Goal: Task Accomplishment & Management: Use online tool/utility

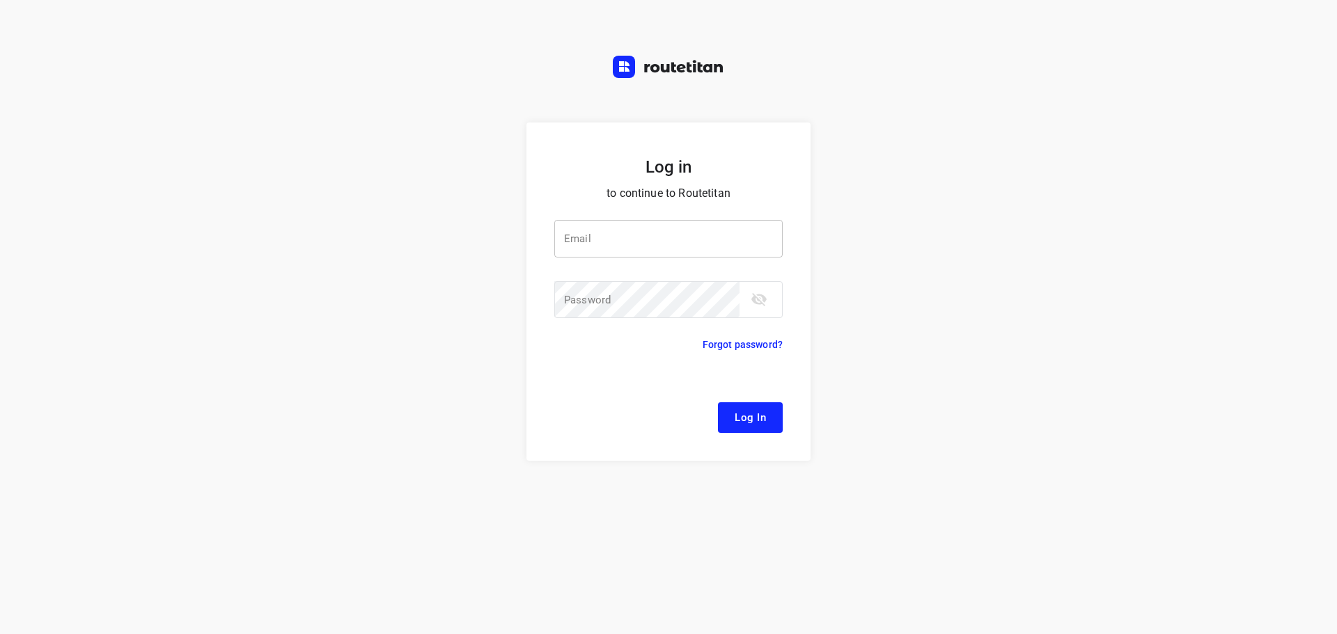
click at [660, 237] on input "email" at bounding box center [668, 239] width 228 height 38
type input "[EMAIL_ADDRESS][DOMAIN_NAME]"
drag, startPoint x: 661, startPoint y: 237, endPoint x: 538, endPoint y: 239, distance: 122.5
click at [538, 239] on form "Log in to continue to Routetitan Email [EMAIL_ADDRESS][DOMAIN_NAME] Email ​ Pas…" at bounding box center [668, 292] width 284 height 338
click at [655, 246] on input "email" at bounding box center [668, 239] width 228 height 38
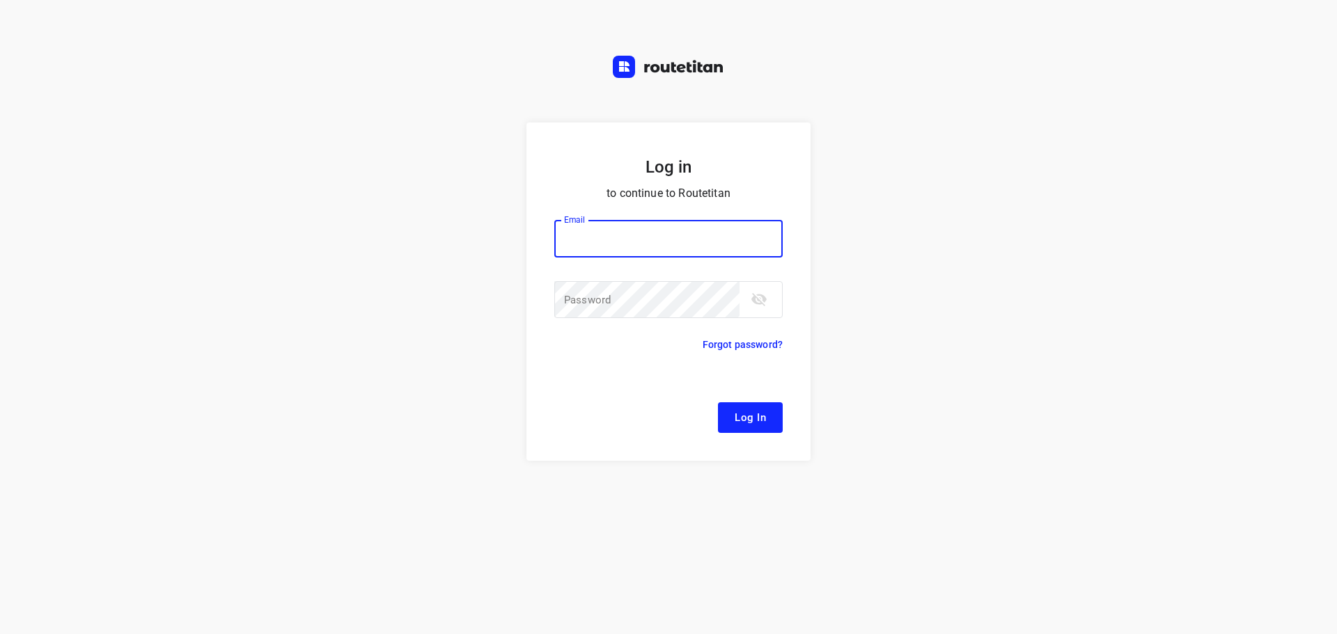
type input "[EMAIL_ADDRESS][DOMAIN_NAME]"
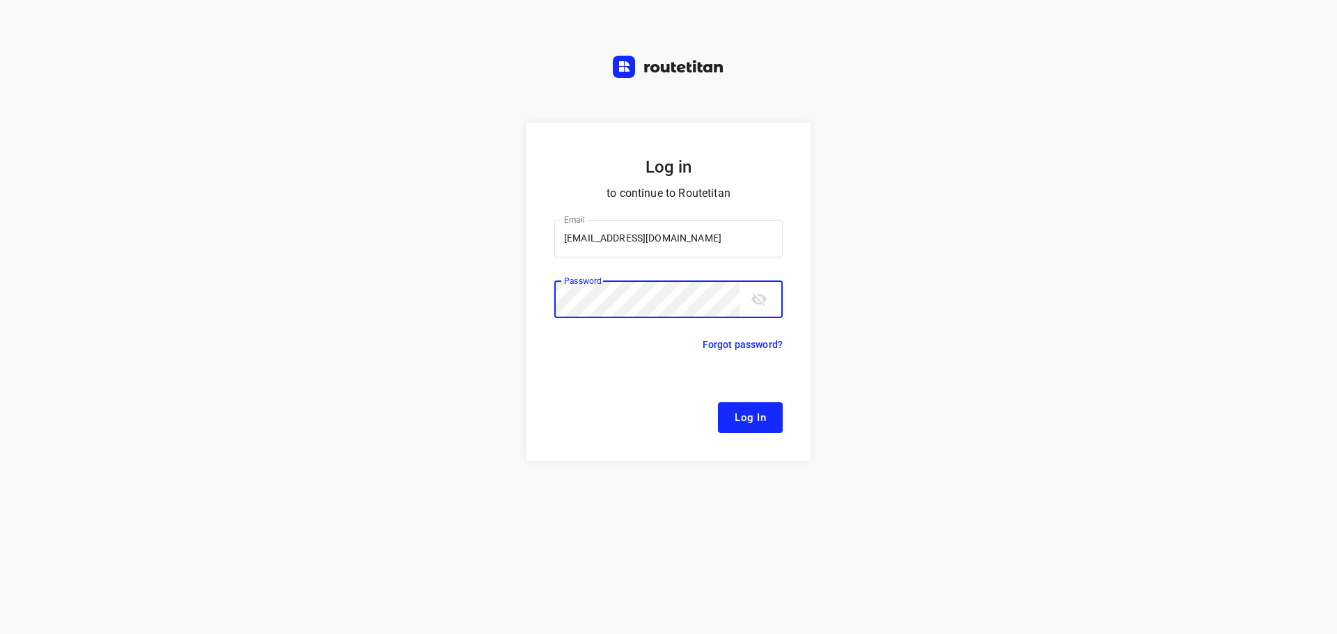
click at [718, 402] on button "Log In" at bounding box center [750, 417] width 65 height 31
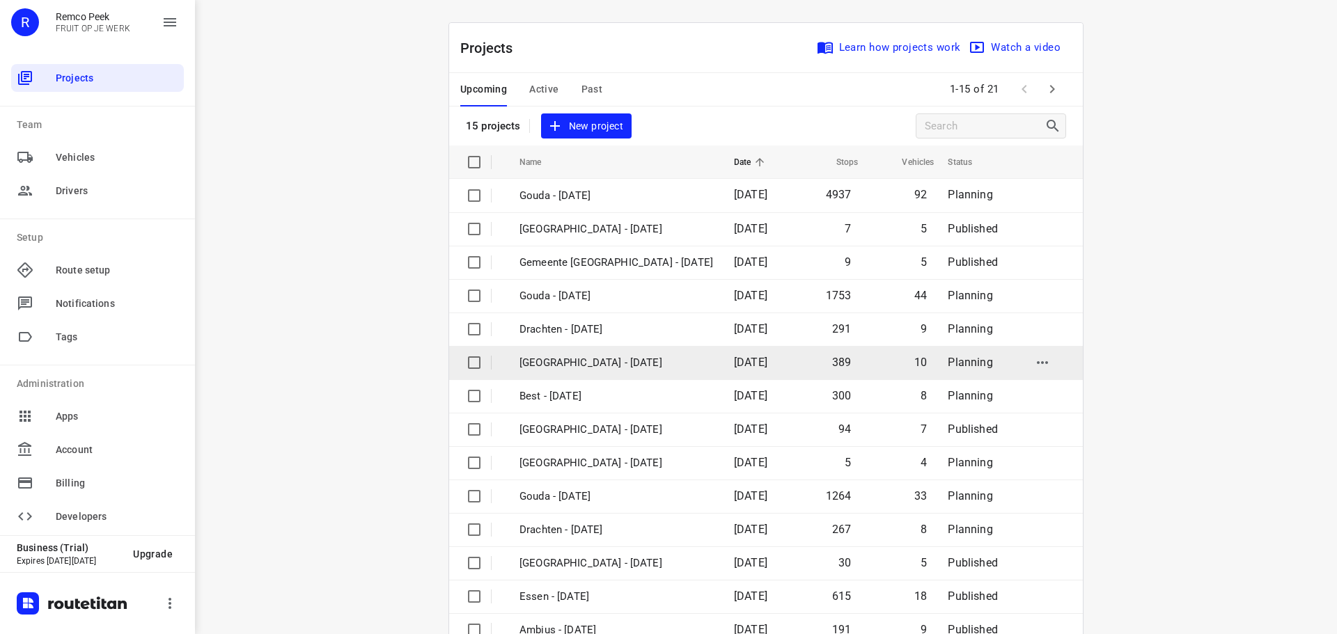
scroll to position [70, 0]
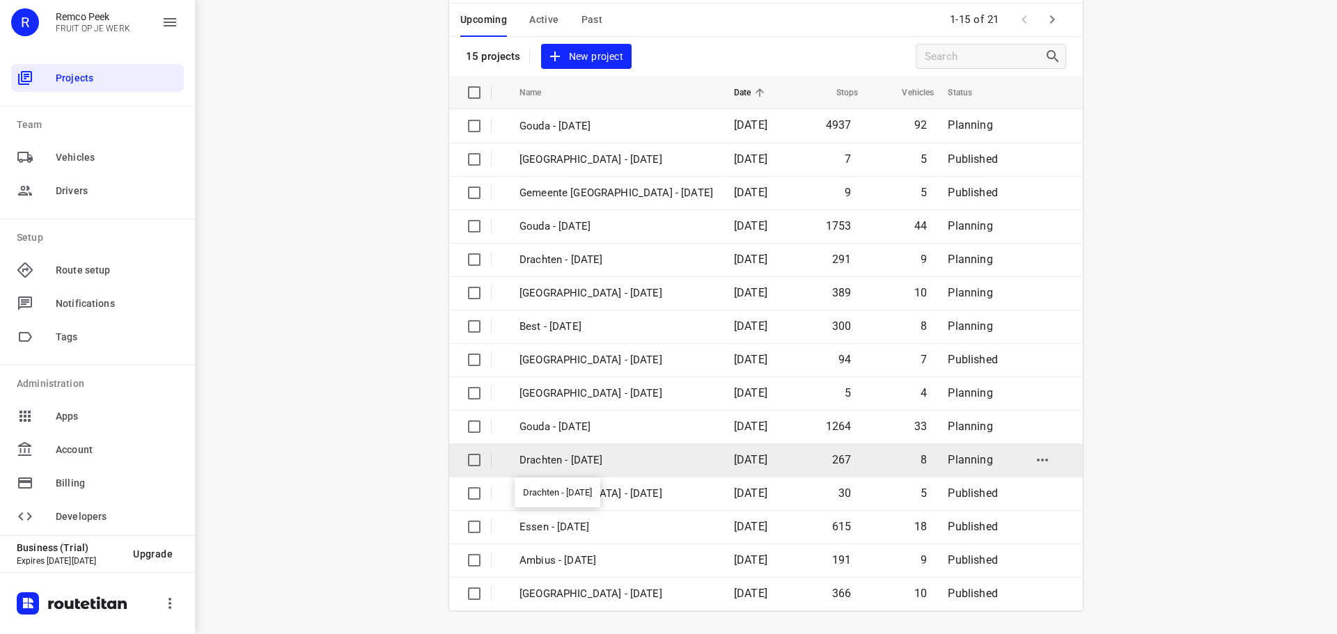
click at [562, 457] on p "Drachten - [DATE]" at bounding box center [616, 460] width 194 height 16
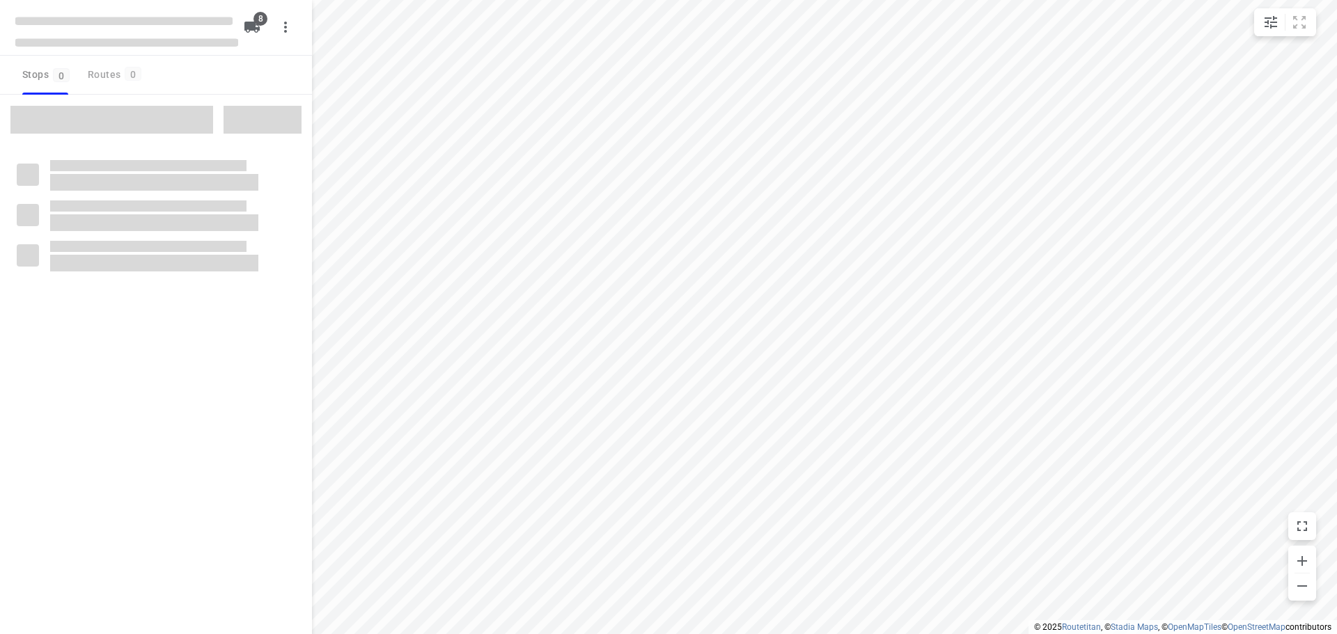
type input "distance"
checkbox input "true"
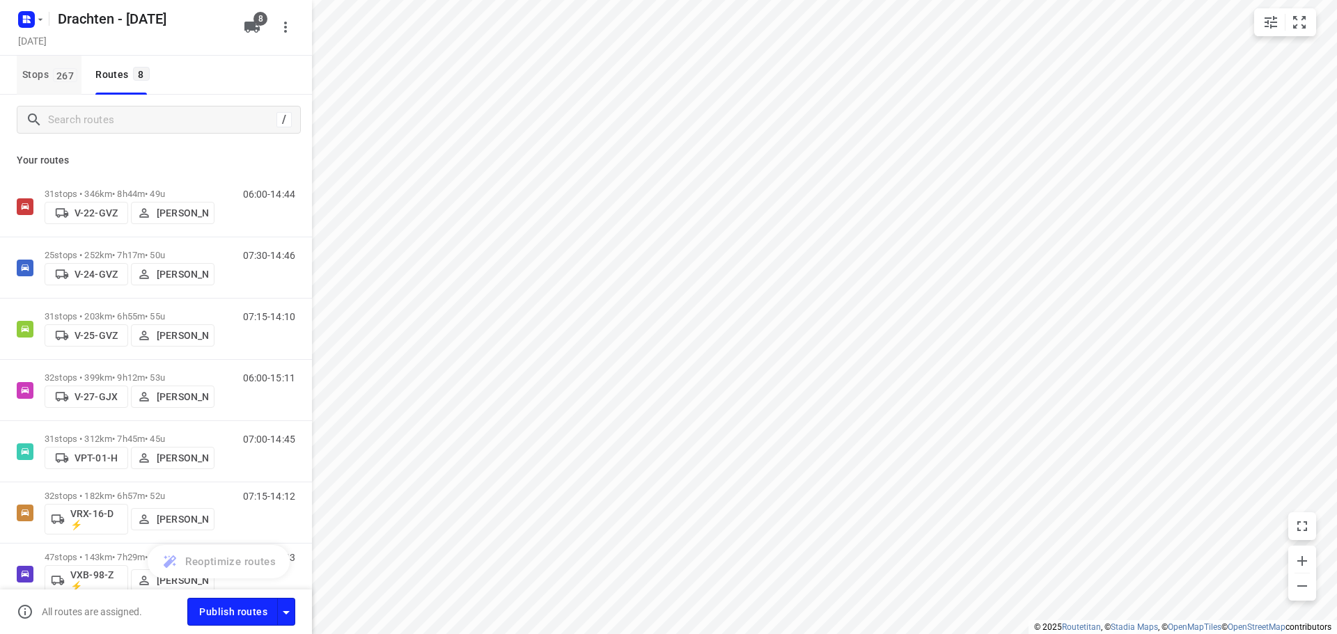
click at [66, 81] on span "267" at bounding box center [65, 75] width 24 height 14
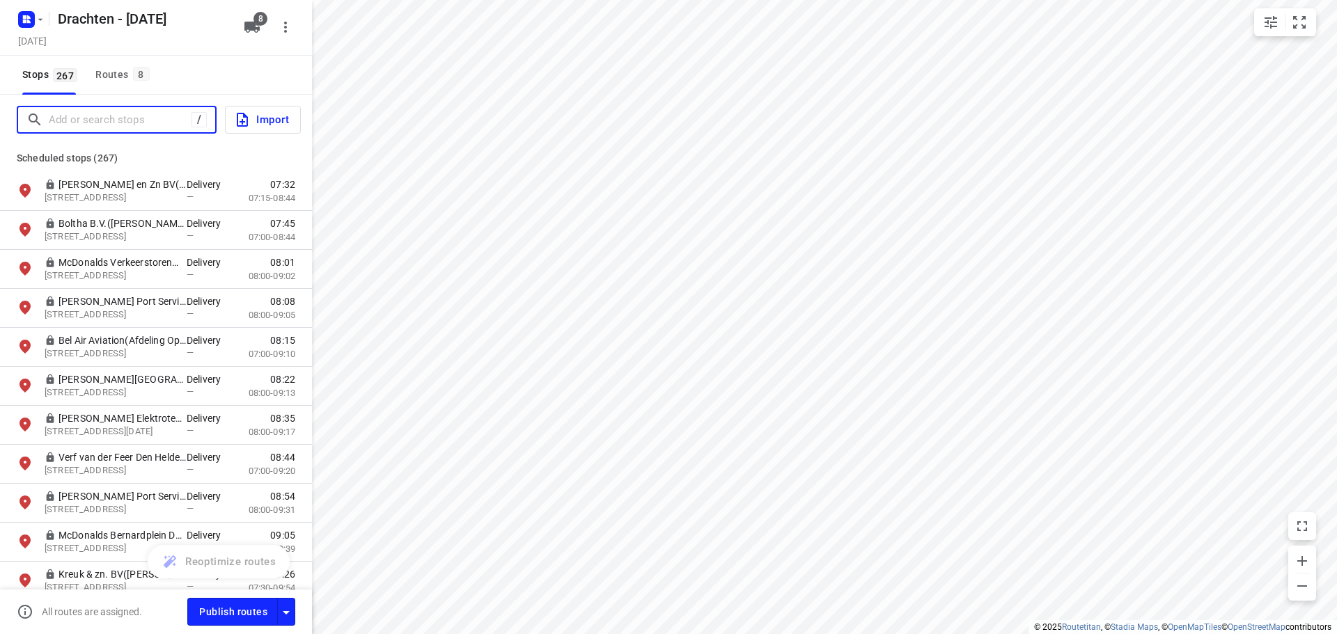
click at [90, 129] on input "Add or search stops" at bounding box center [120, 120] width 143 height 22
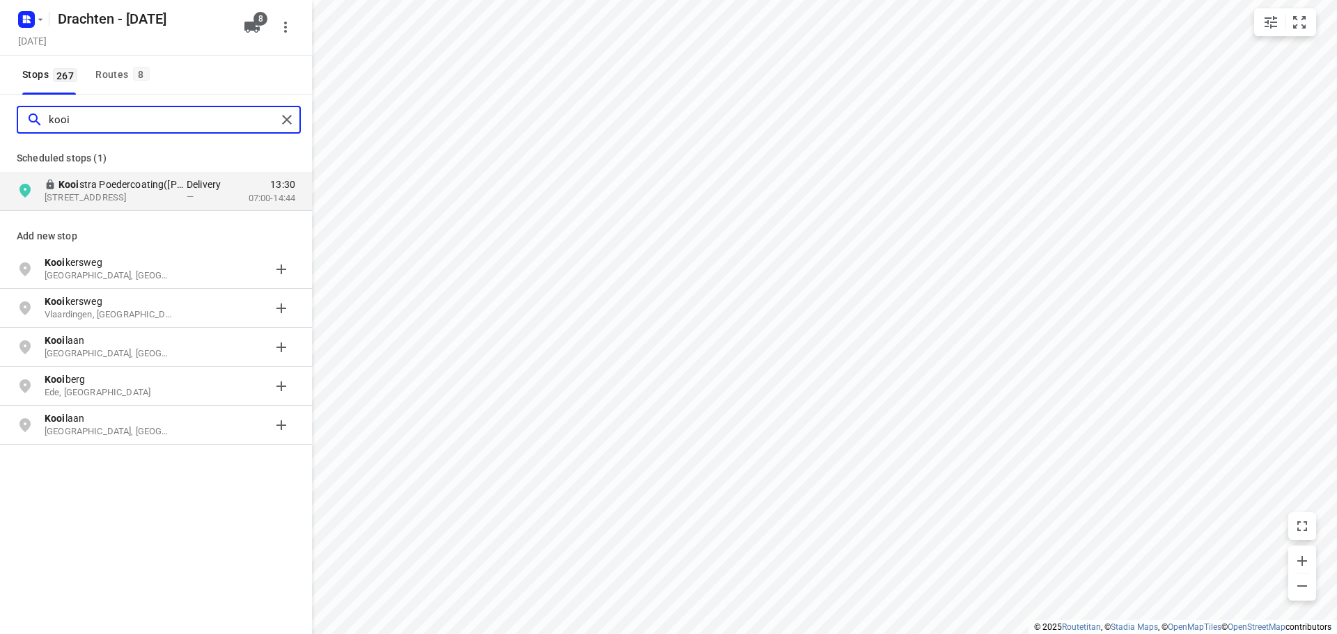
type input "kooi"
click at [127, 63] on button "Routes 8" at bounding box center [121, 75] width 63 height 39
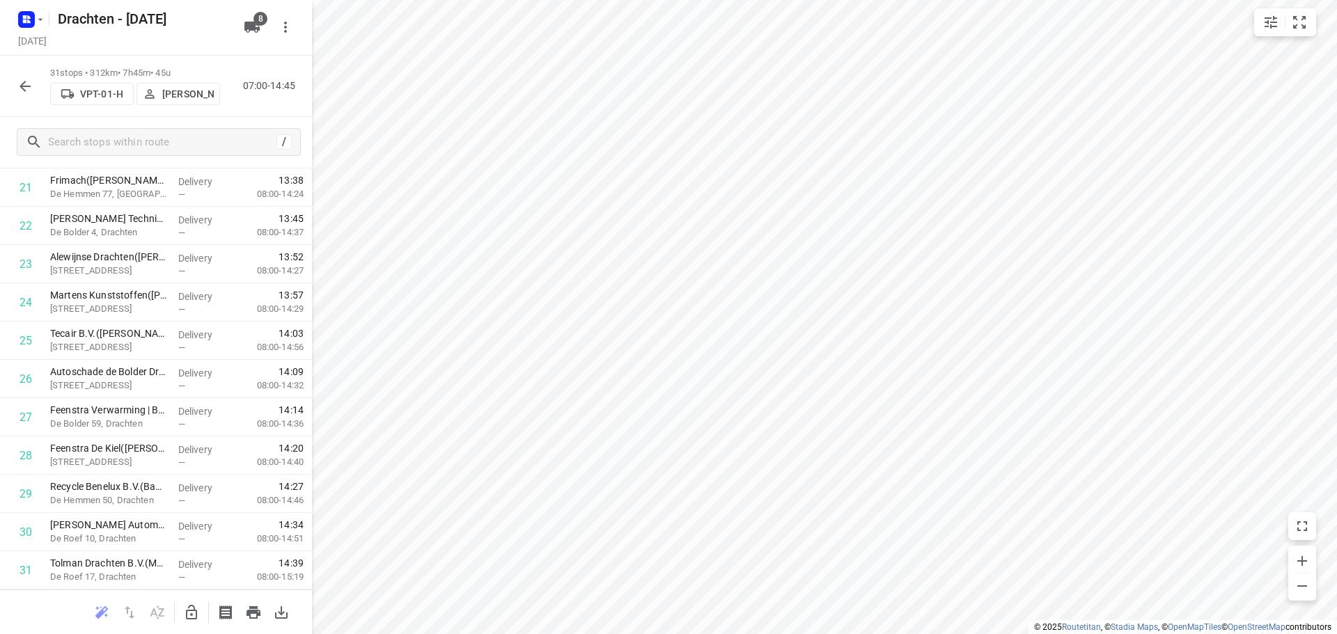
scroll to position [663, 0]
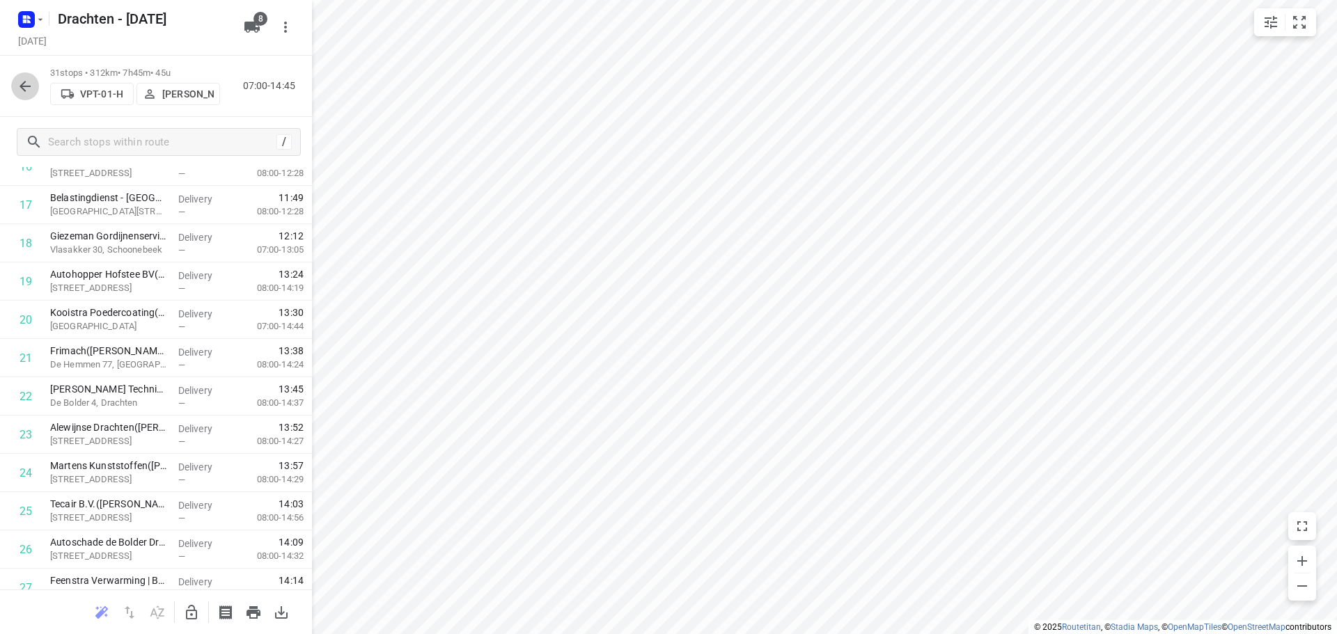
click at [29, 93] on icon "button" at bounding box center [25, 86] width 17 height 17
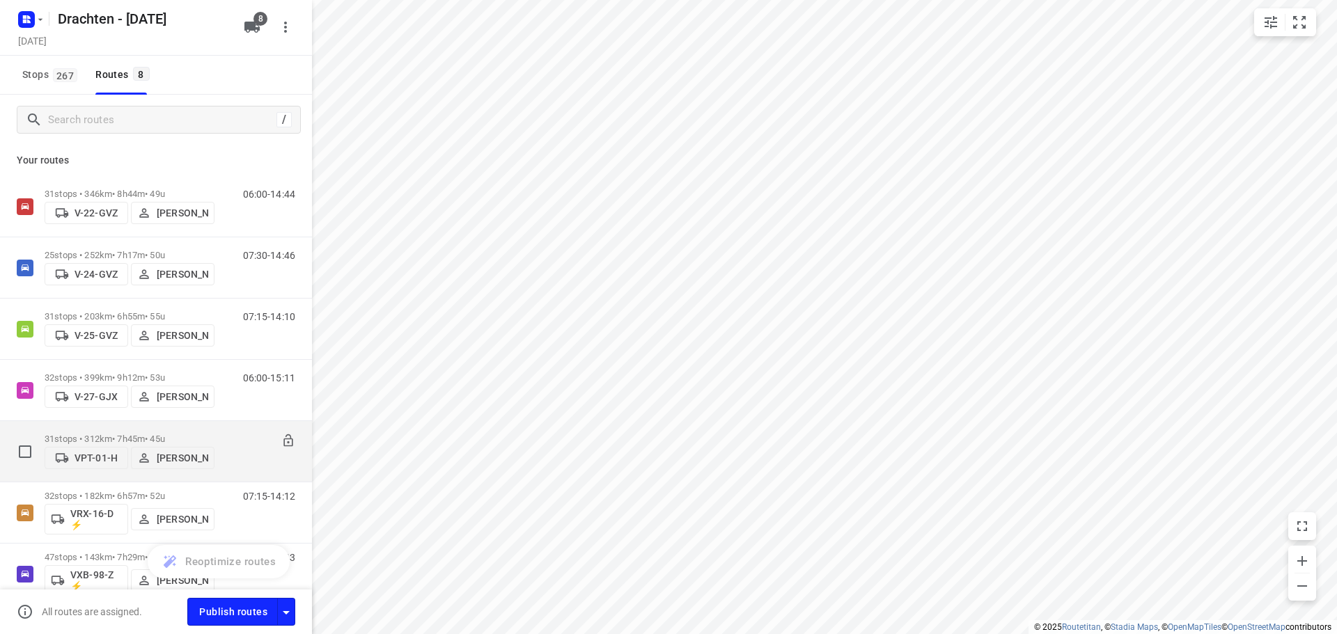
click at [154, 434] on p "31 stops • 312km • 7h45m • 45u" at bounding box center [130, 439] width 170 height 10
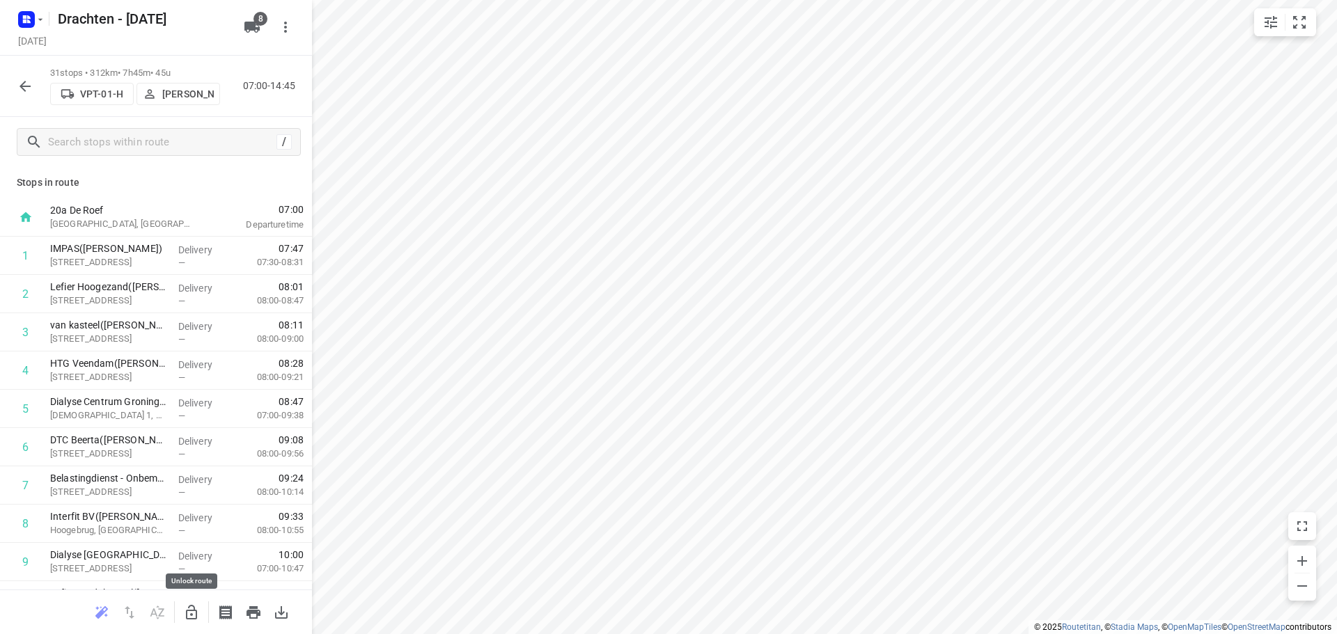
click at [188, 605] on icon "button" at bounding box center [191, 612] width 17 height 17
click at [24, 92] on icon "button" at bounding box center [25, 86] width 17 height 17
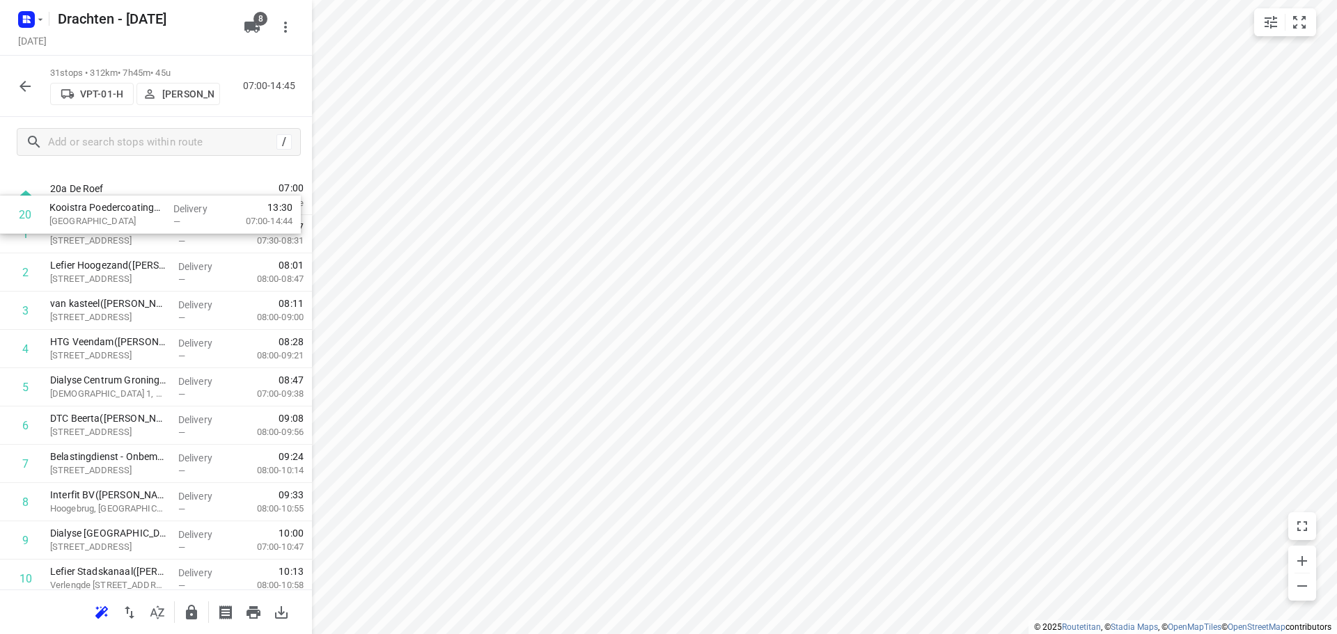
scroll to position [0, 0]
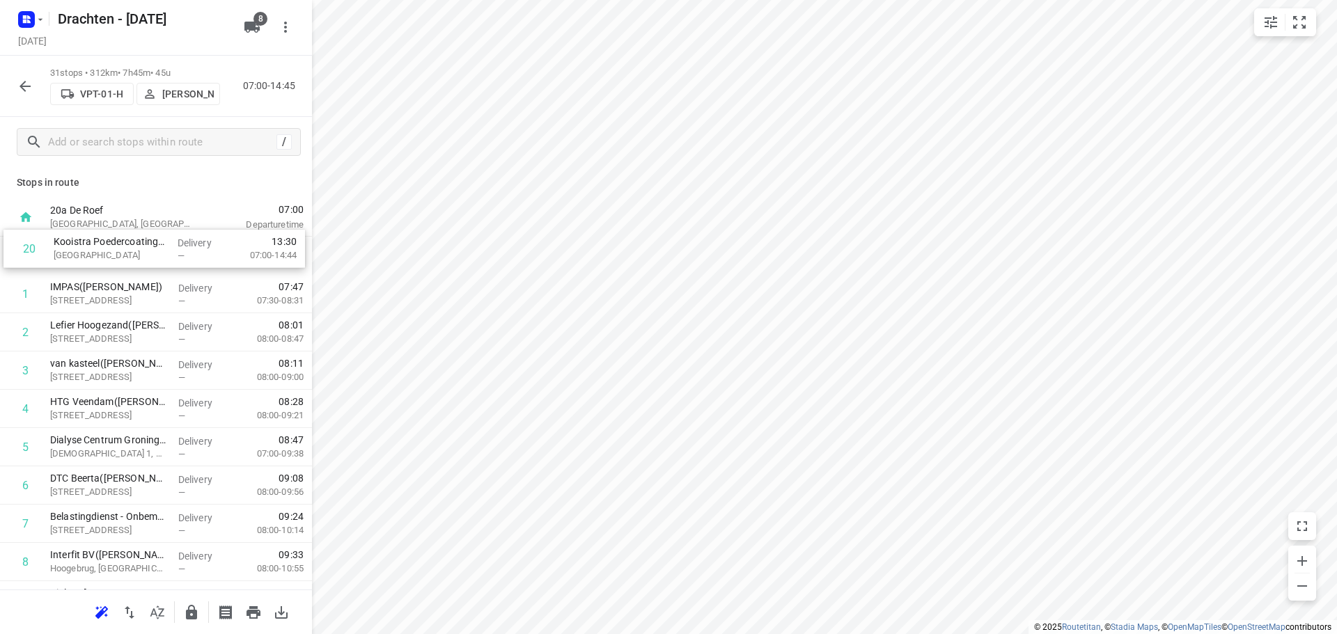
drag, startPoint x: 142, startPoint y: 367, endPoint x: 149, endPoint y: 257, distance: 110.2
click at [199, 609] on icon "button" at bounding box center [191, 612] width 17 height 17
click at [28, 23] on rect "button" at bounding box center [26, 19] width 17 height 17
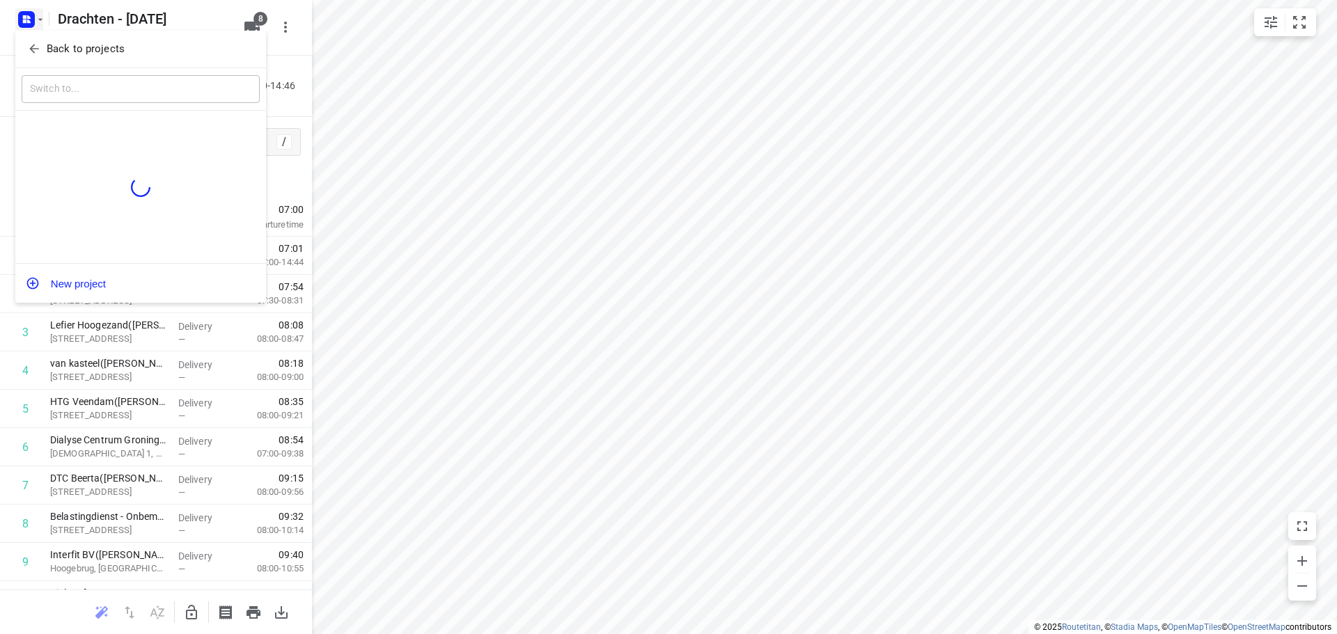
click at [103, 55] on p "Back to projects" at bounding box center [86, 49] width 78 height 16
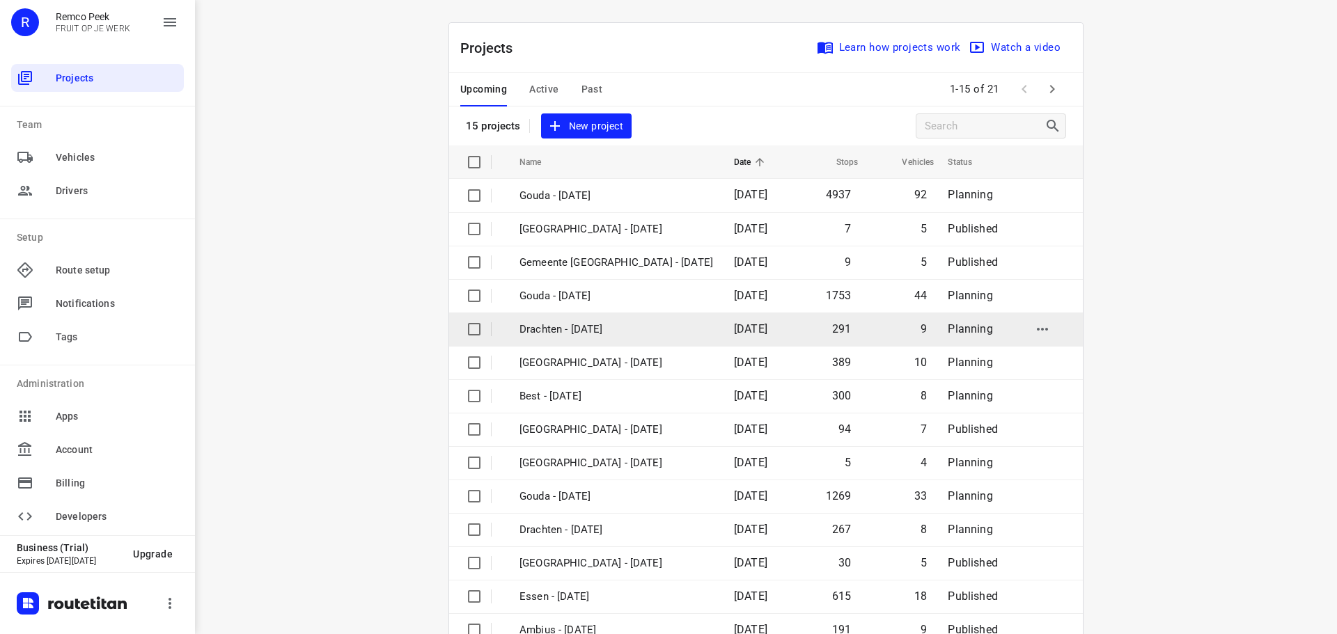
click at [578, 329] on p "Drachten - [DATE]" at bounding box center [616, 330] width 194 height 16
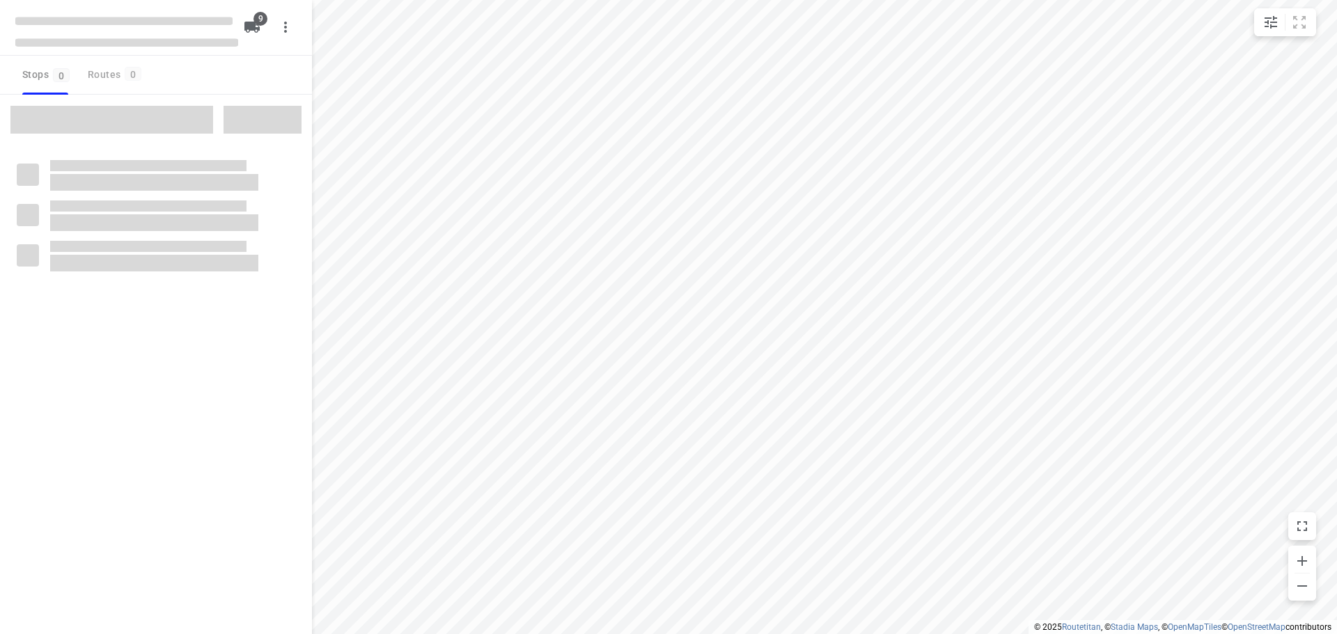
type input "distance"
checkbox input "true"
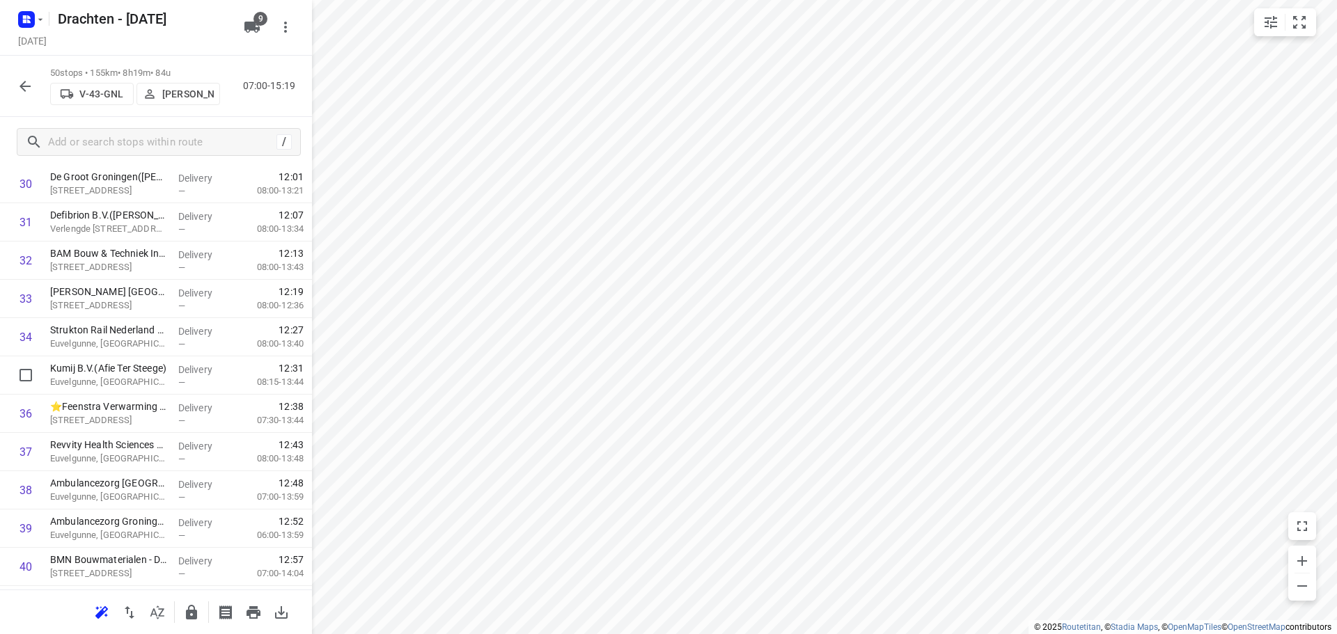
scroll to position [1183, 0]
click at [29, 337] on input "checkbox" at bounding box center [26, 336] width 28 height 28
checkbox input "true"
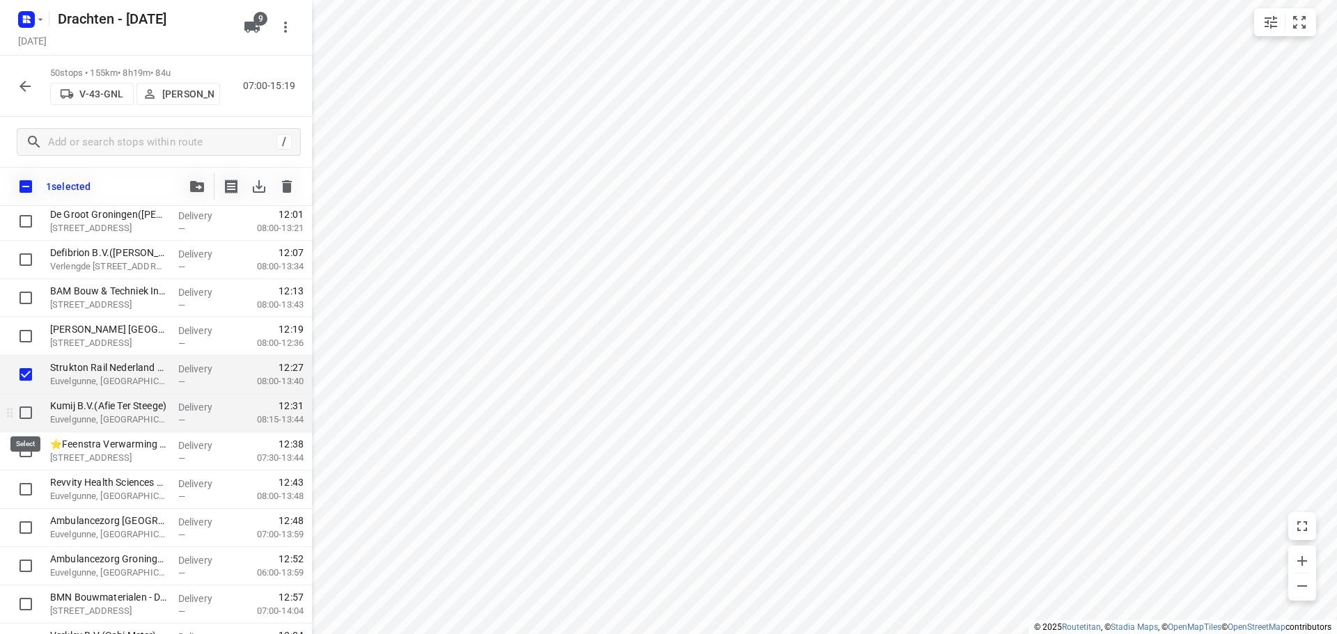
click at [31, 413] on input "checkbox" at bounding box center [26, 413] width 28 height 28
checkbox input "true"
click at [28, 451] on input "checkbox" at bounding box center [26, 451] width 28 height 28
checkbox input "true"
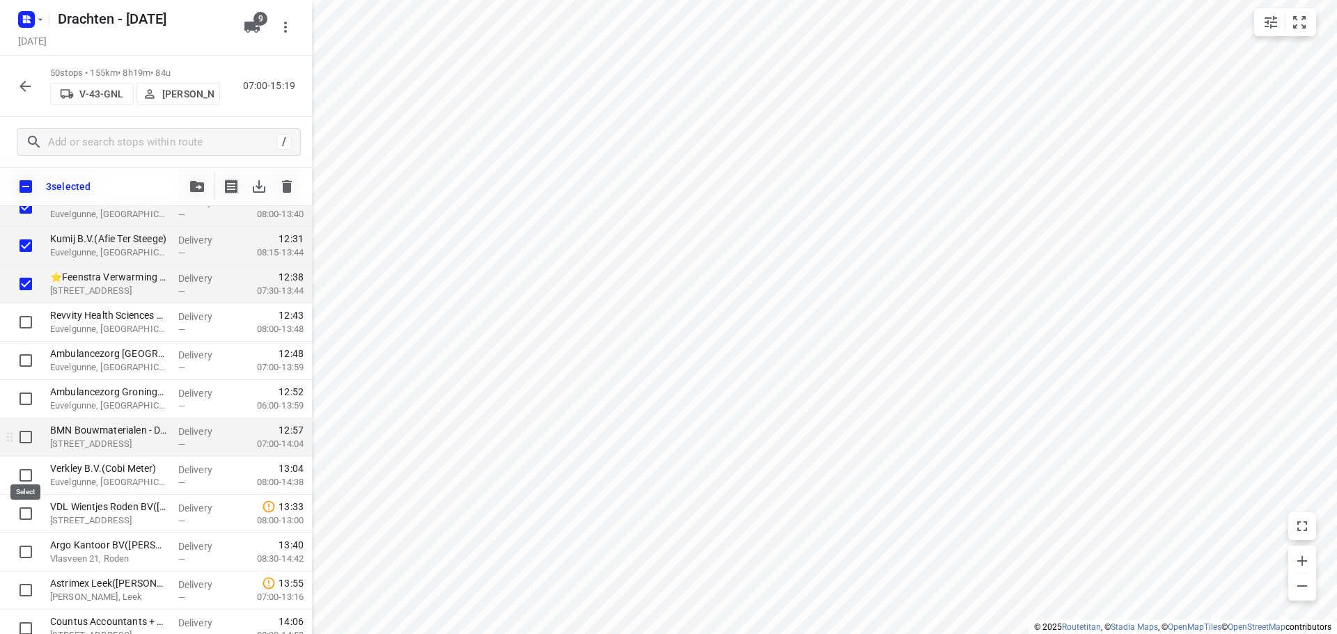
scroll to position [1392, 0]
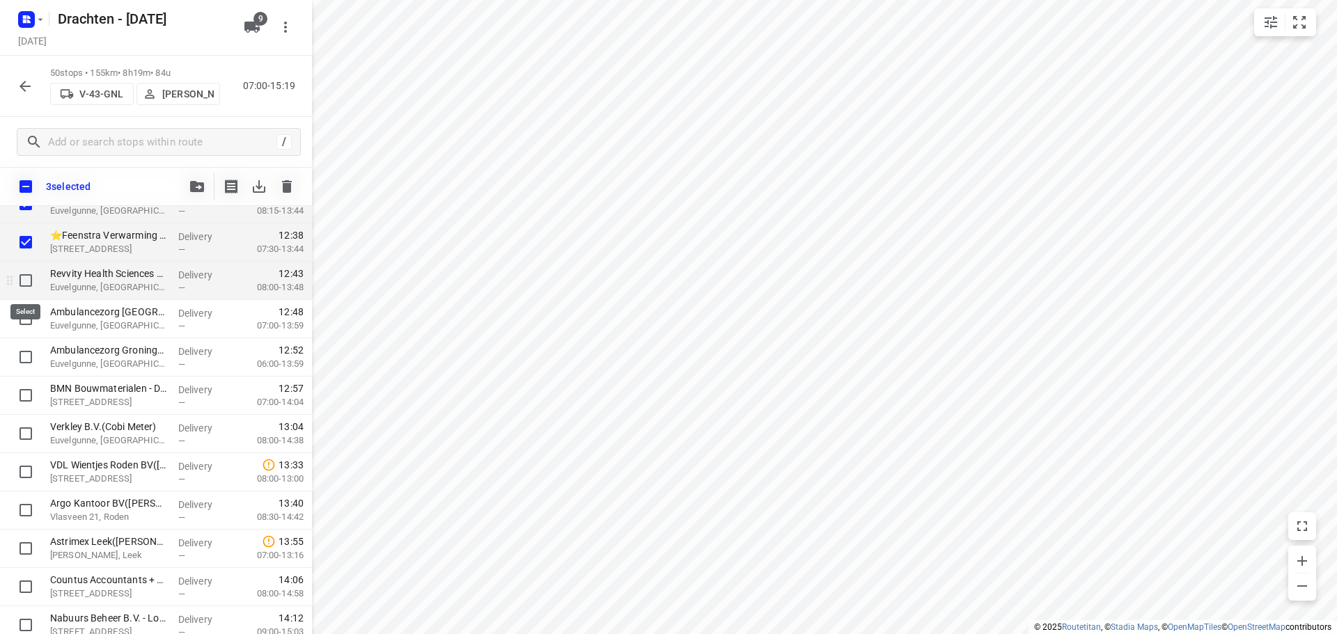
click at [26, 281] on input "checkbox" at bounding box center [26, 281] width 28 height 28
checkbox input "true"
click at [31, 320] on input "checkbox" at bounding box center [26, 319] width 28 height 28
checkbox input "true"
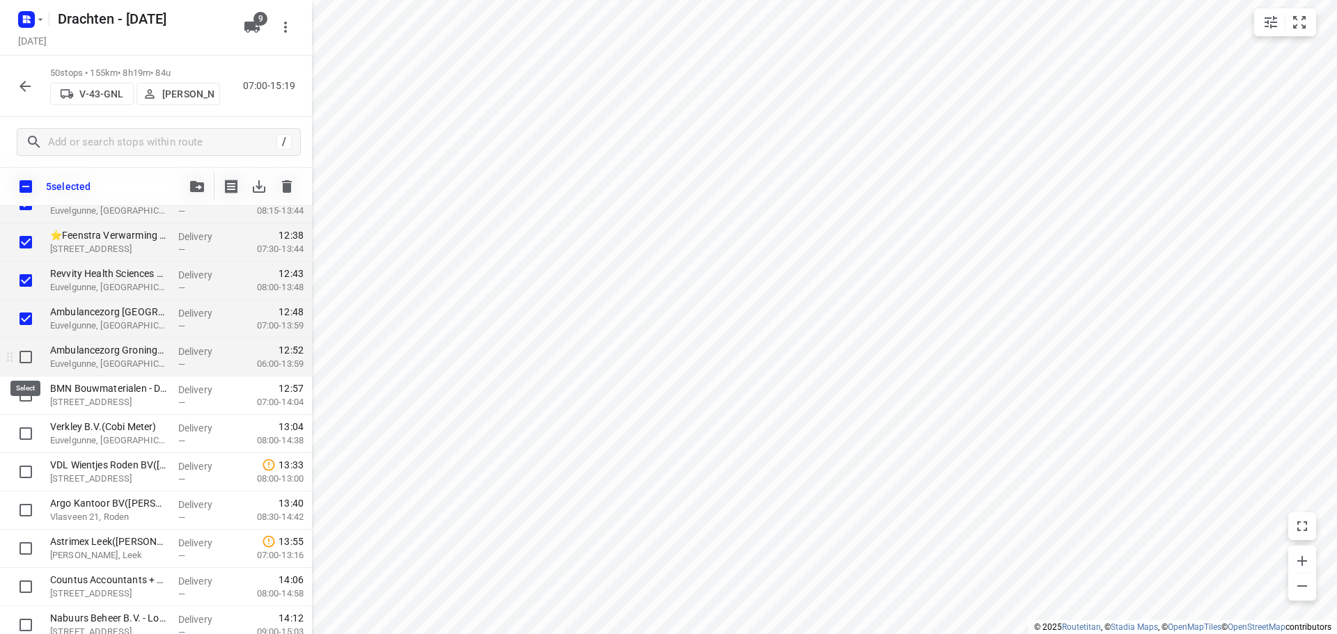
click at [26, 365] on input "checkbox" at bounding box center [26, 357] width 28 height 28
checkbox input "true"
click at [24, 397] on input "checkbox" at bounding box center [26, 395] width 28 height 28
checkbox input "true"
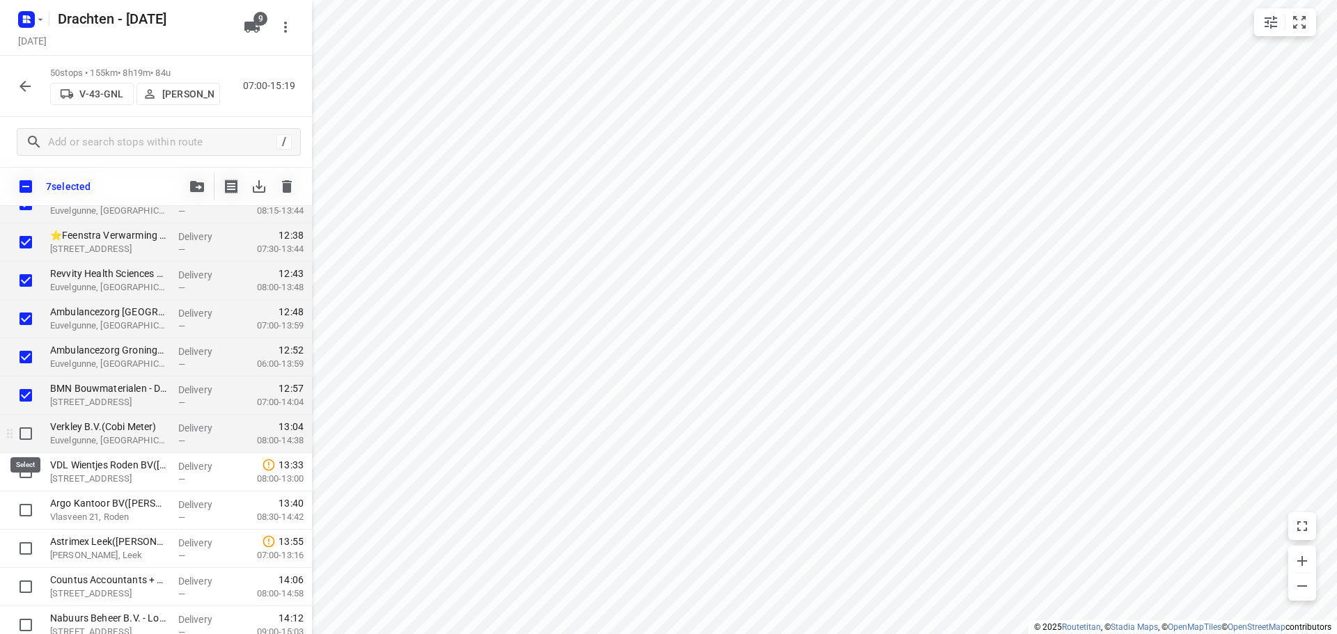
click at [28, 432] on input "checkbox" at bounding box center [26, 434] width 28 height 28
checkbox input "true"
click at [25, 471] on input "checkbox" at bounding box center [26, 472] width 28 height 28
checkbox input "false"
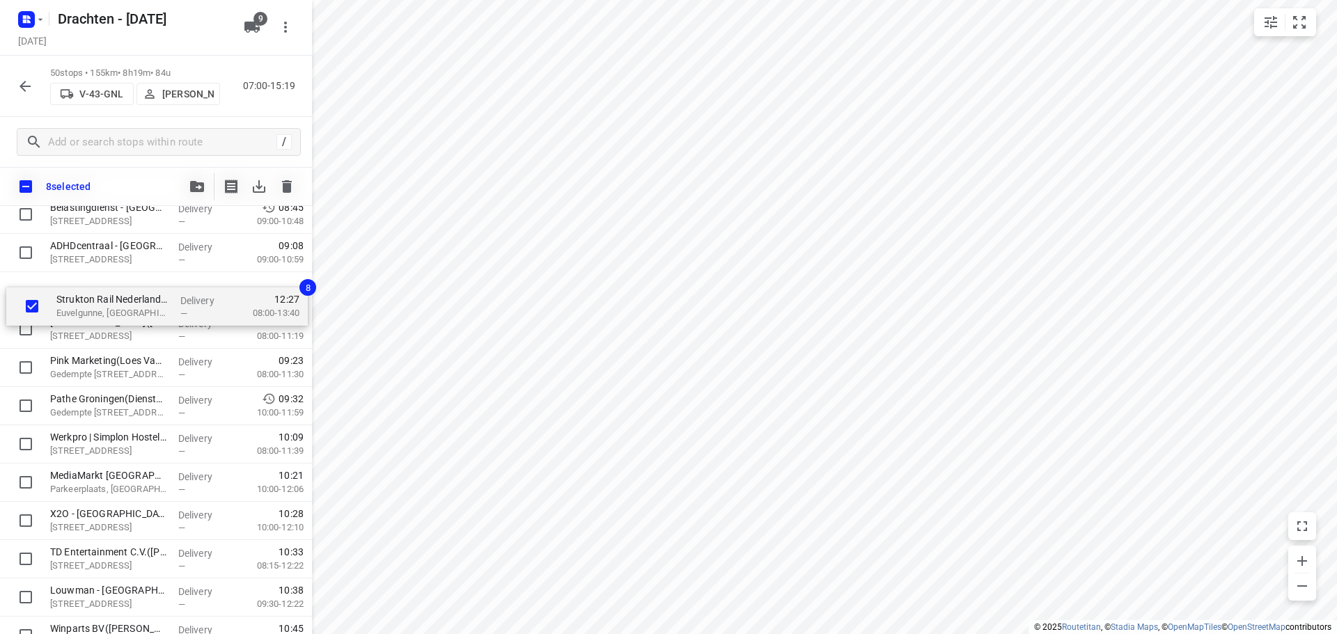
scroll to position [347, 0]
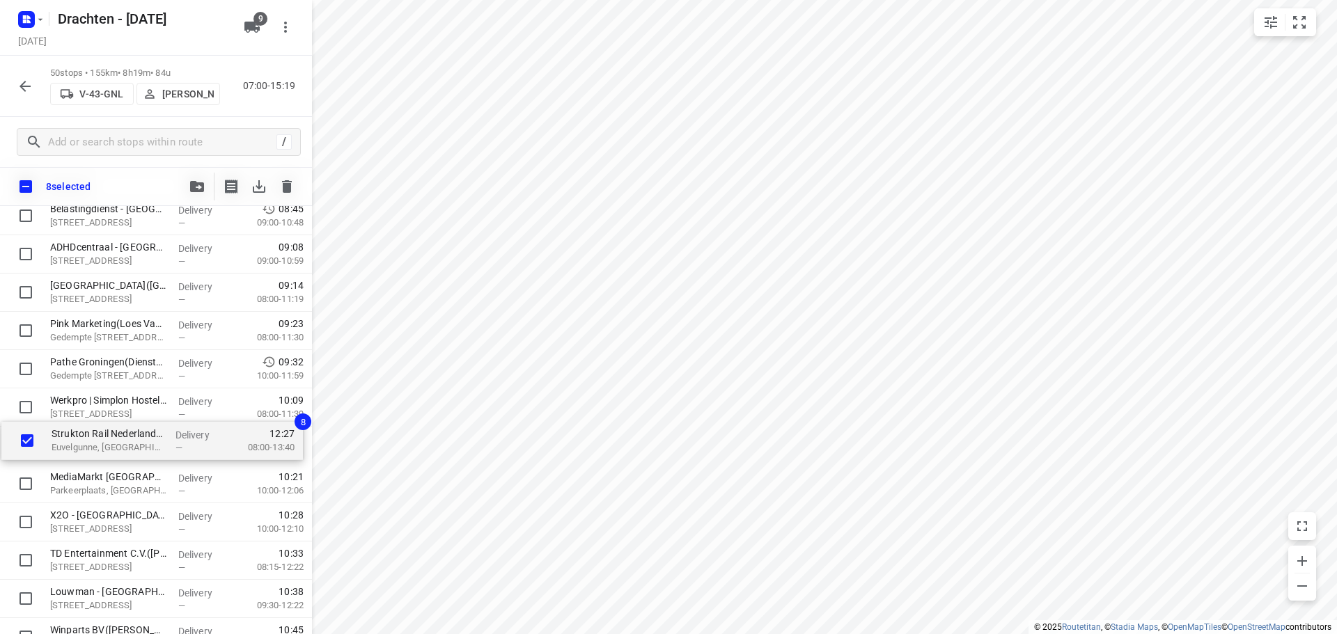
drag, startPoint x: 122, startPoint y: 316, endPoint x: 124, endPoint y: 452, distance: 136.5
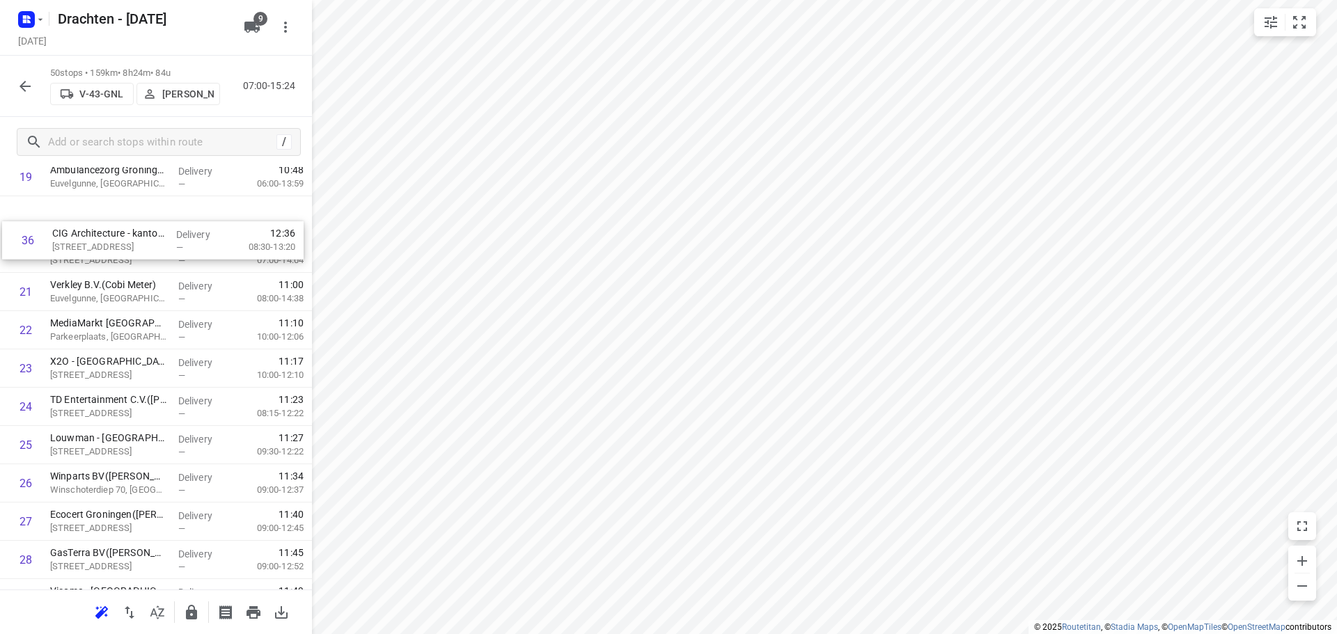
scroll to position [727, 0]
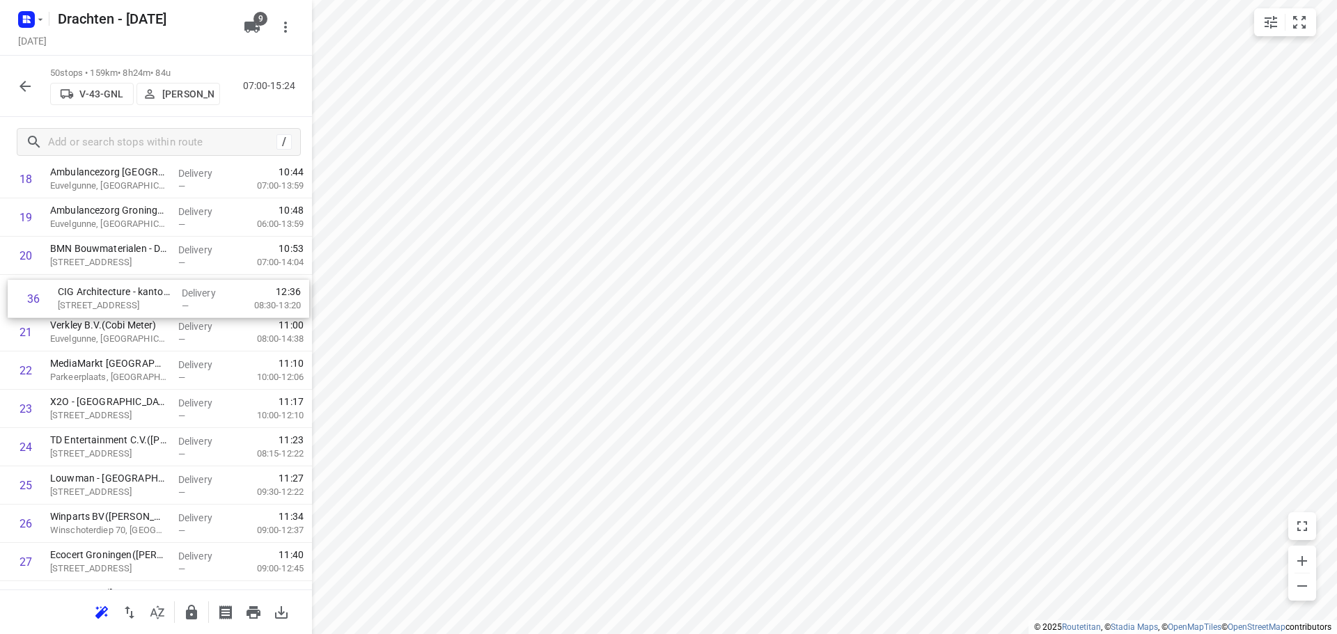
drag, startPoint x: 136, startPoint y: 425, endPoint x: 142, endPoint y: 306, distance: 119.2
click at [142, 306] on div "1 Gomarus College vmbo([PERSON_NAME]) [STREET_ADDRESS] Delivery — 07:34 07:30-0…" at bounding box center [156, 466] width 312 height 1914
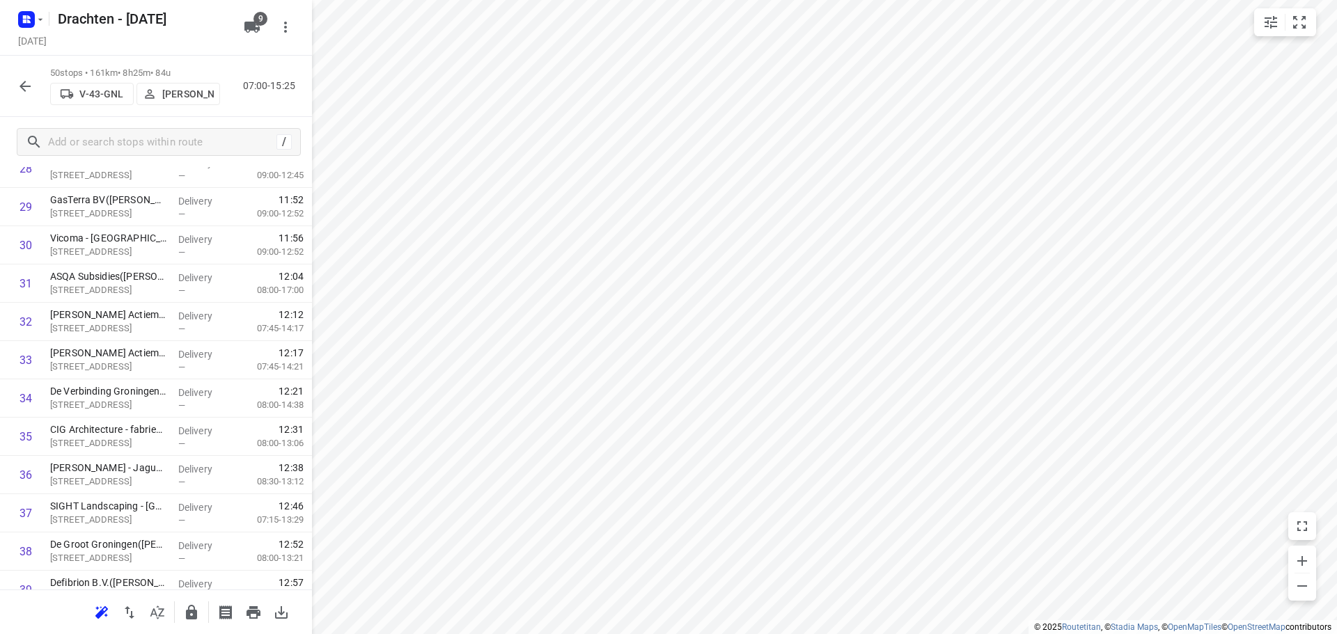
scroll to position [1145, 0]
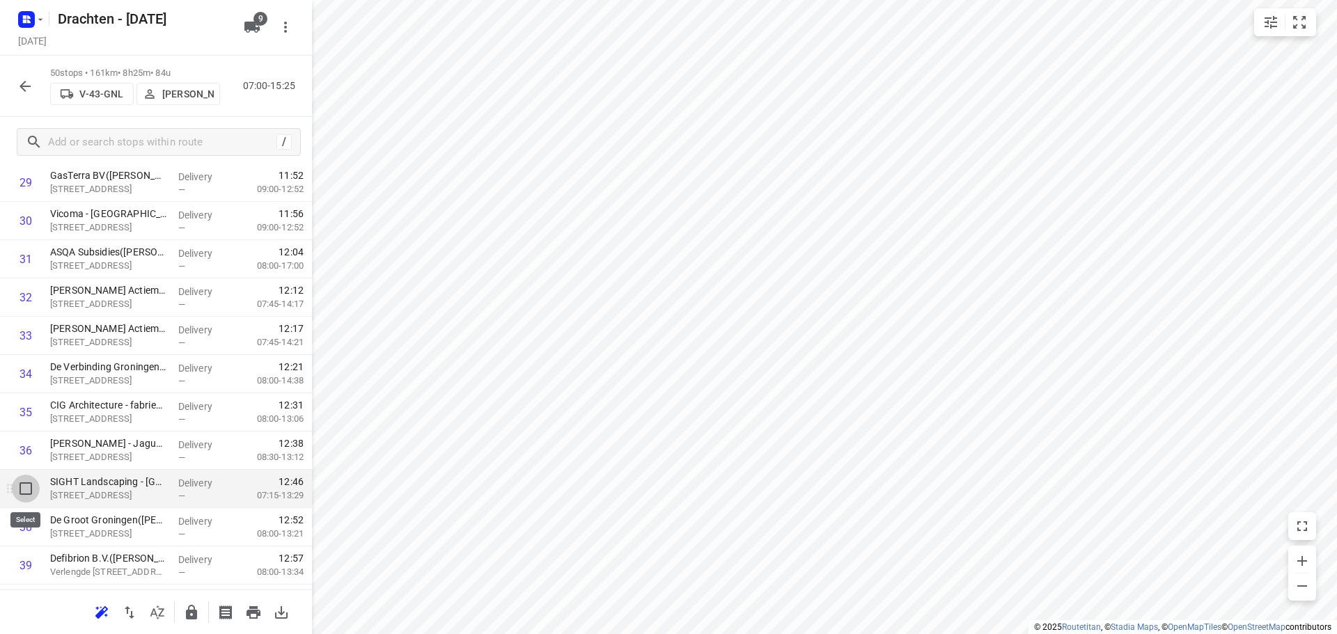
click at [13, 486] on input "checkbox" at bounding box center [26, 489] width 28 height 28
checkbox input "true"
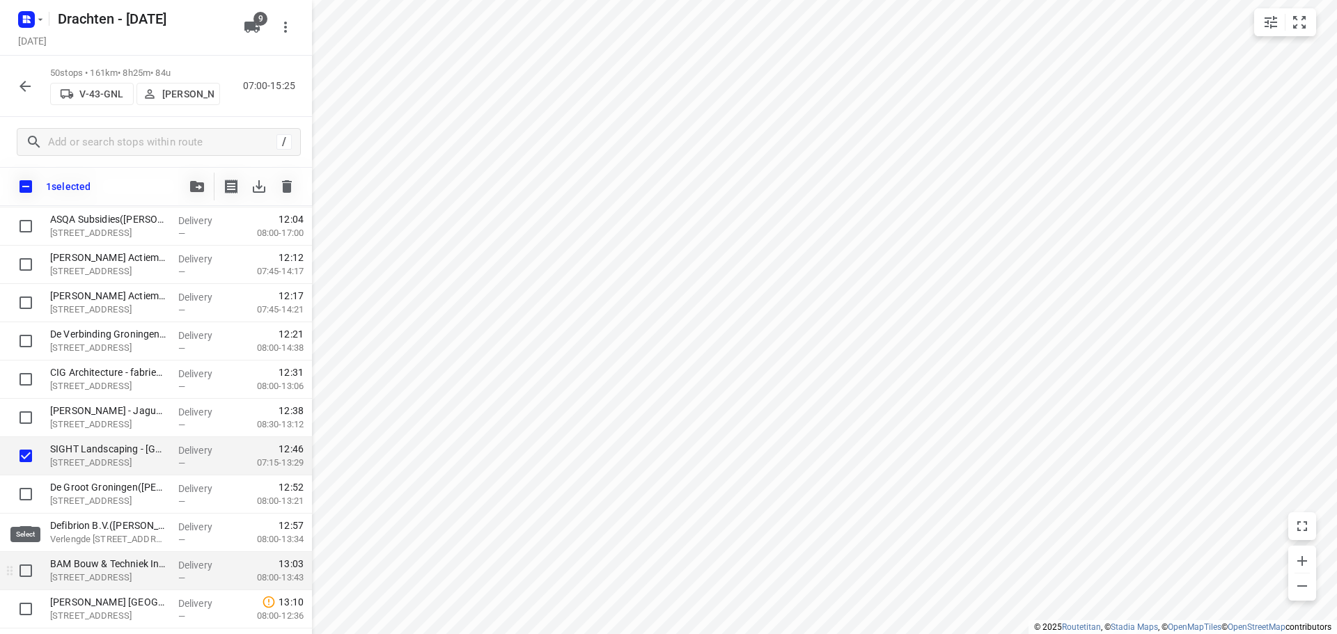
scroll to position [1284, 0]
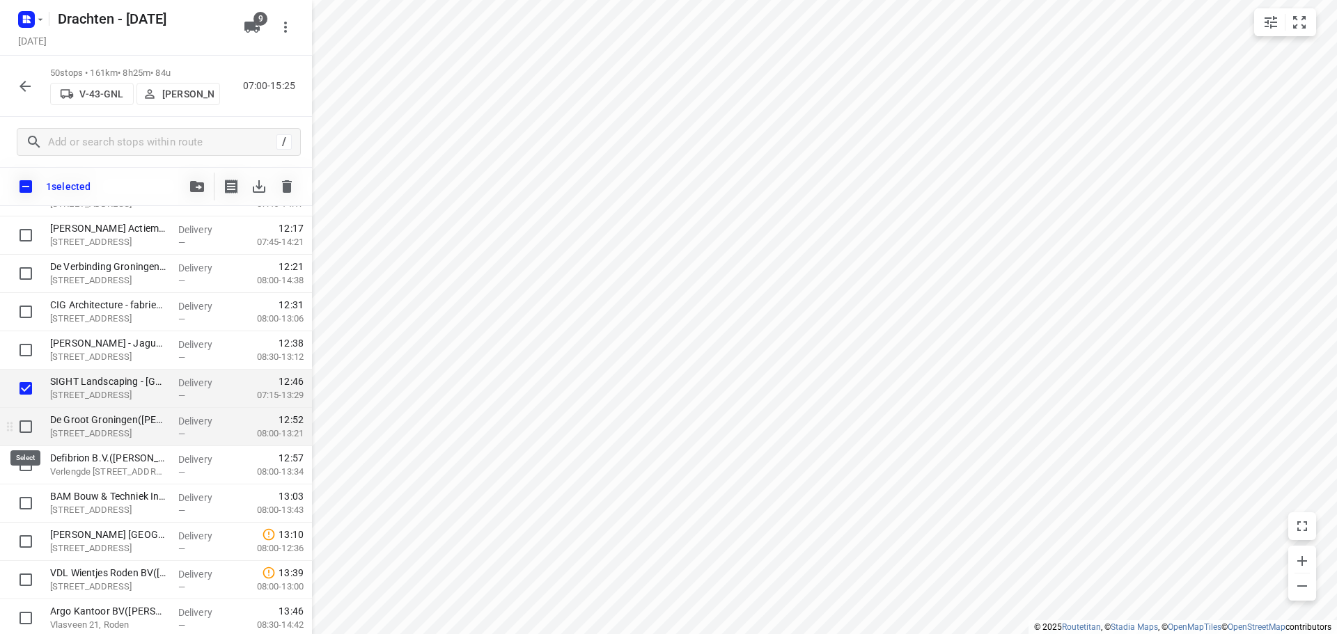
click at [17, 420] on input "checkbox" at bounding box center [26, 427] width 28 height 28
checkbox input "true"
click at [29, 480] on div at bounding box center [22, 465] width 45 height 38
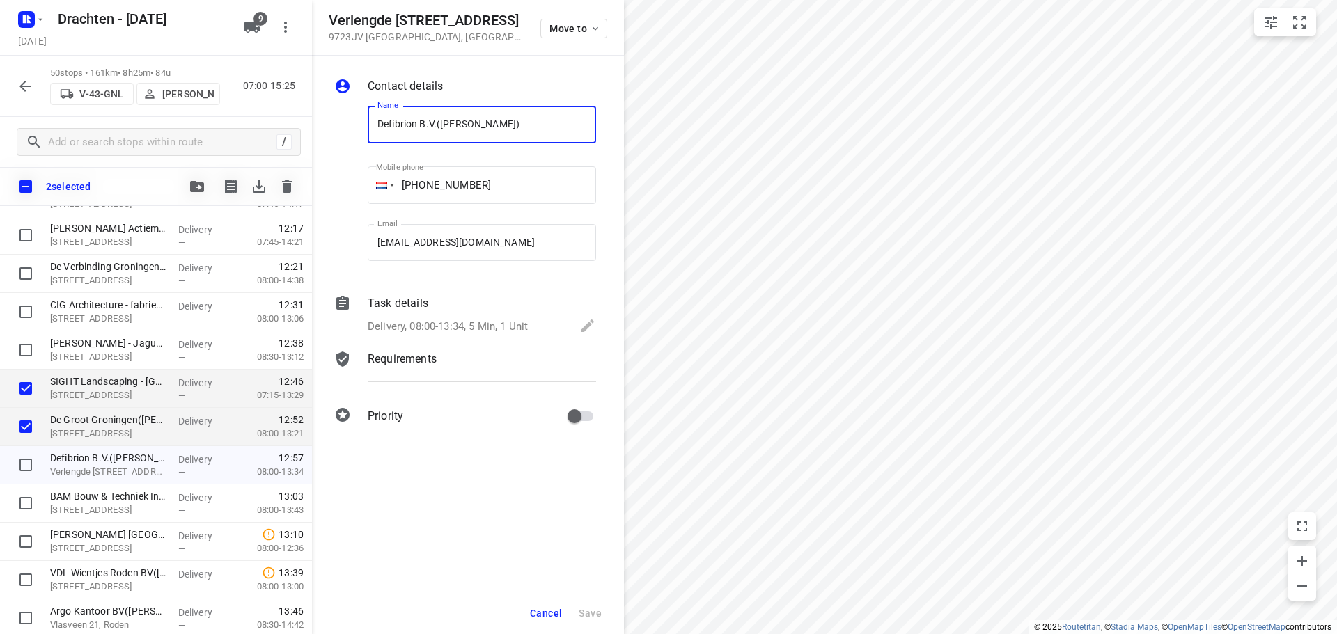
click at [555, 617] on span "Cancel" at bounding box center [546, 613] width 32 height 11
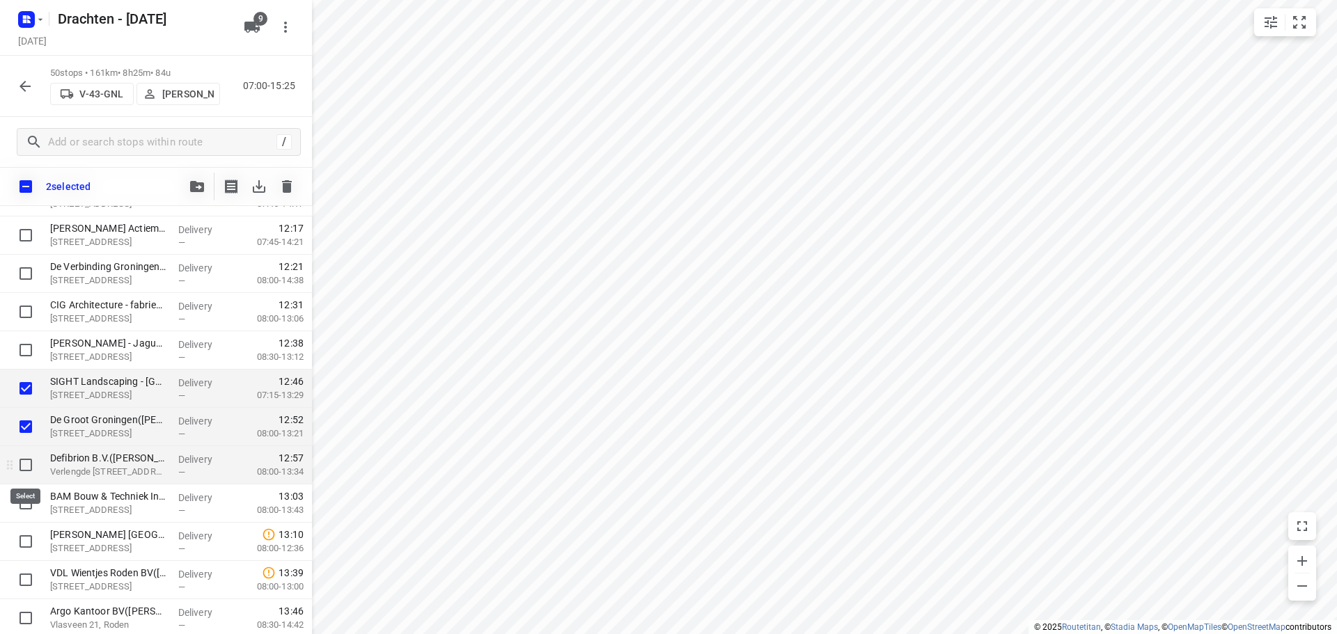
click at [31, 466] on input "checkbox" at bounding box center [26, 465] width 28 height 28
checkbox input "true"
click at [19, 503] on input "checkbox" at bounding box center [26, 503] width 28 height 28
checkbox input "true"
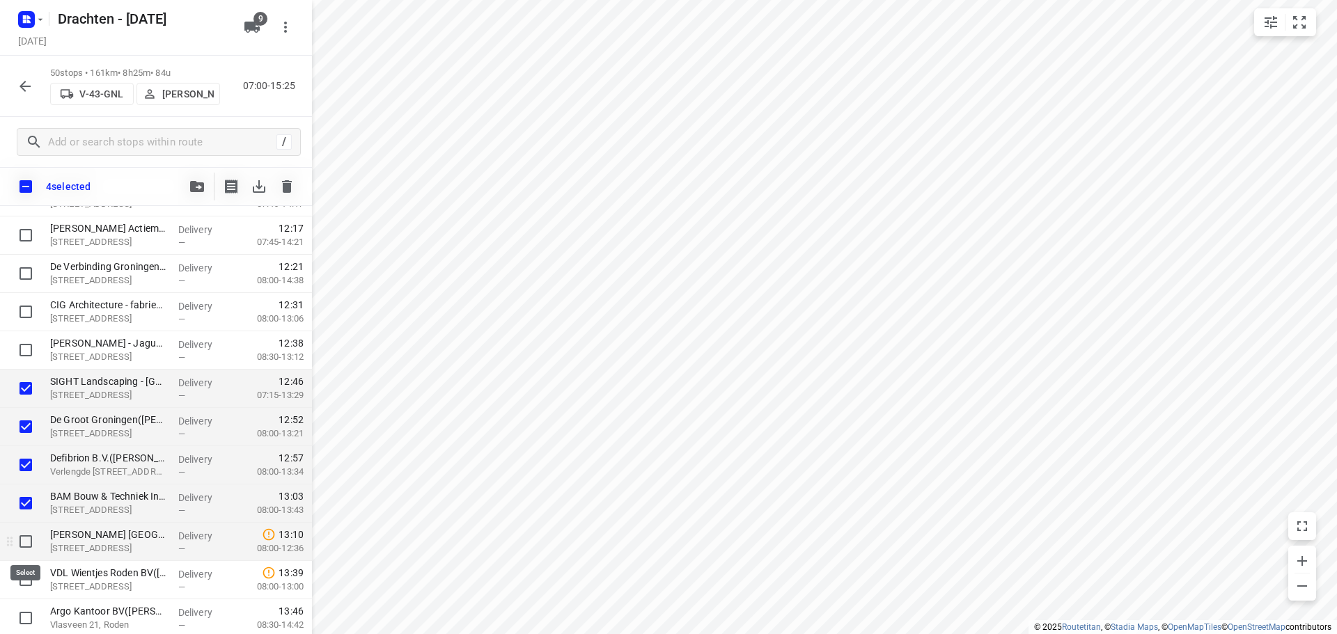
click at [24, 538] on input "checkbox" at bounding box center [26, 542] width 28 height 28
checkbox input "true"
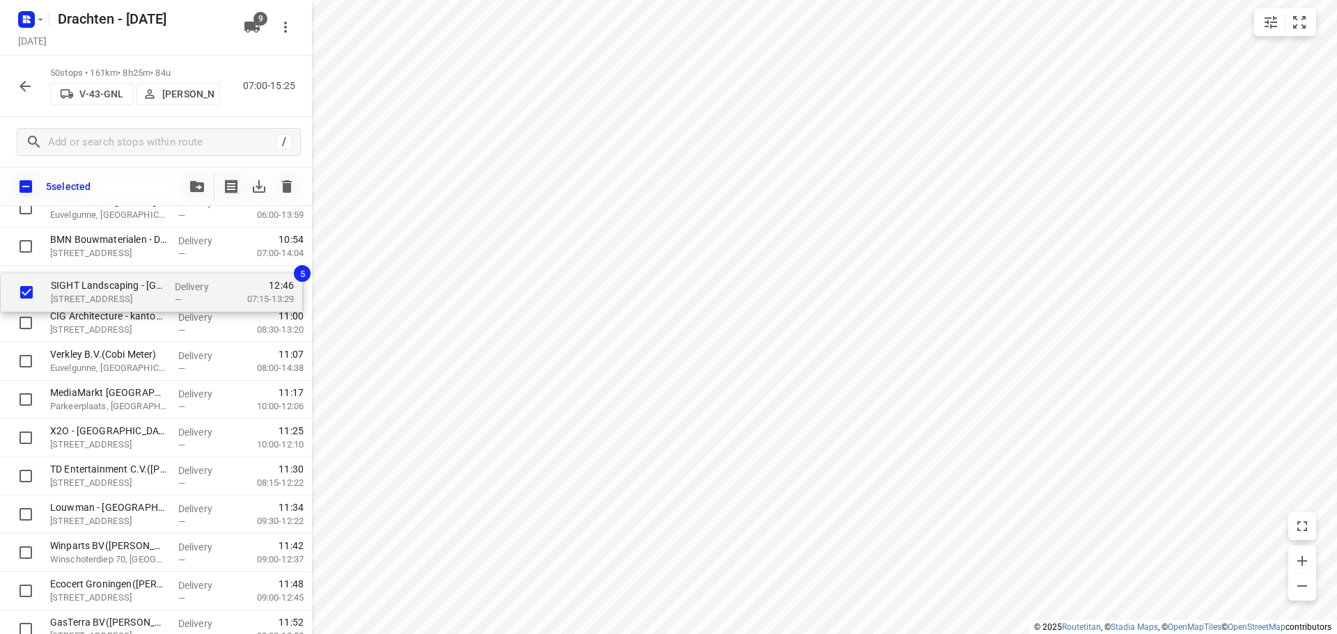
scroll to position [775, 0]
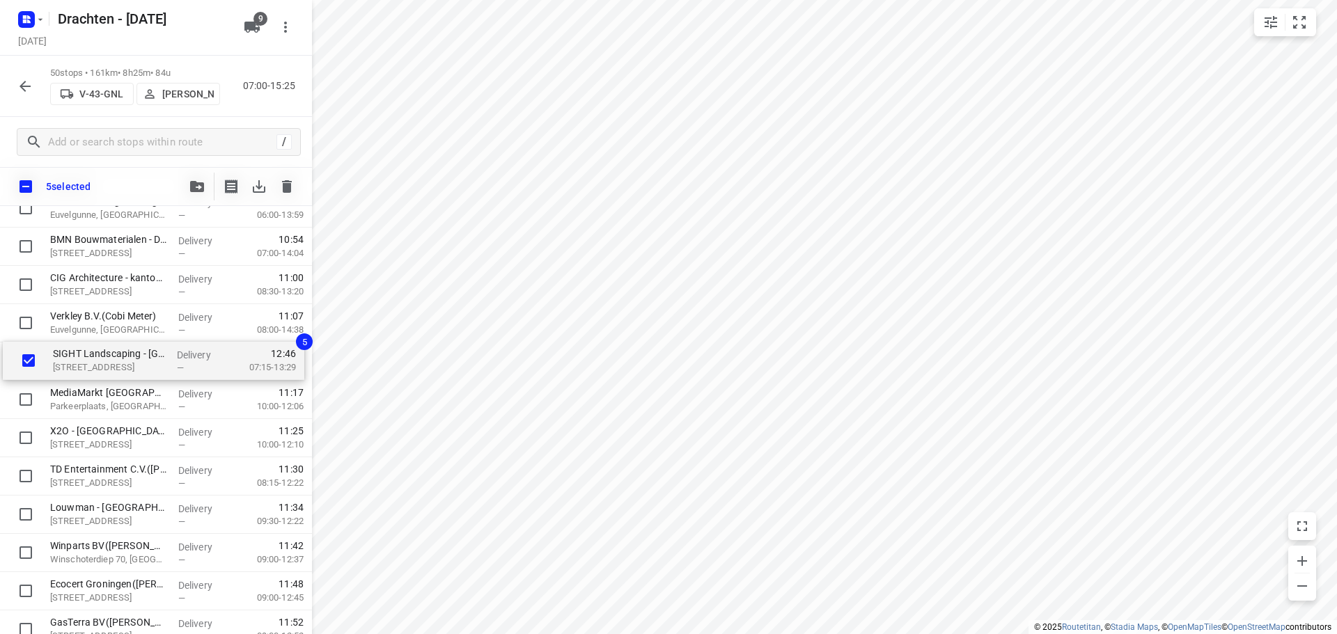
drag, startPoint x: 152, startPoint y: 397, endPoint x: 155, endPoint y: 365, distance: 31.4
click at [155, 365] on div "Gomarus College vmbo([PERSON_NAME]) [STREET_ADDRESS] Delivery — 07:34 07:30-09:…" at bounding box center [156, 457] width 312 height 1914
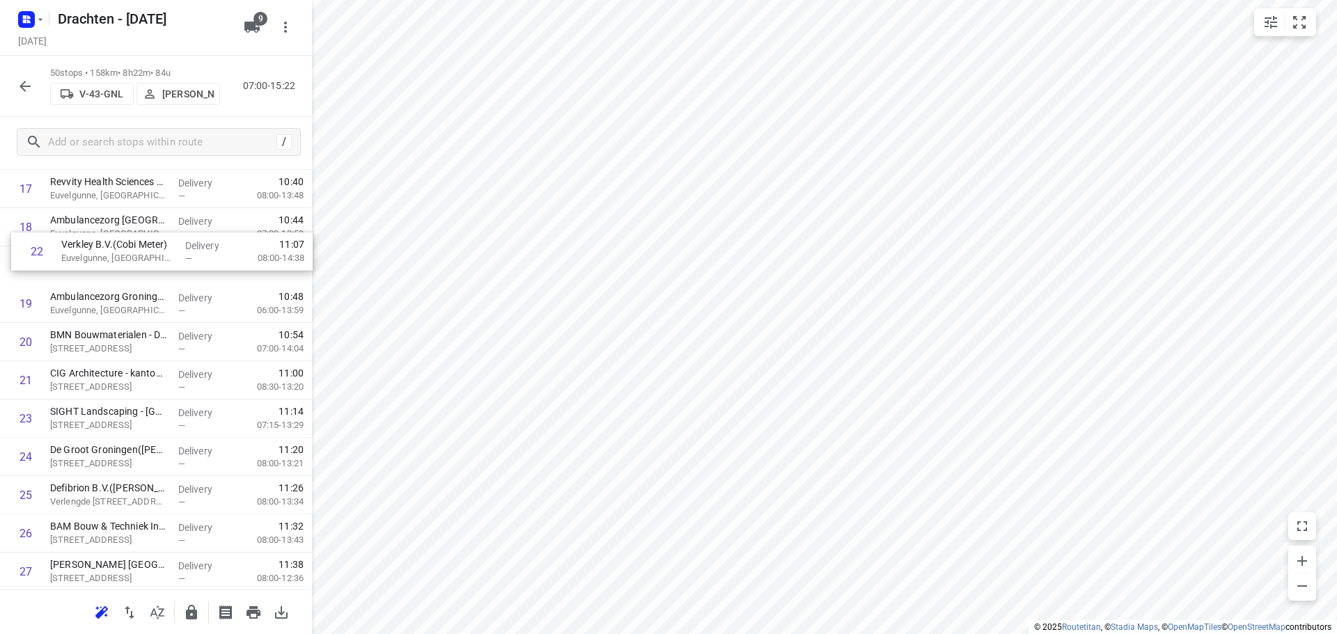
scroll to position [667, 0]
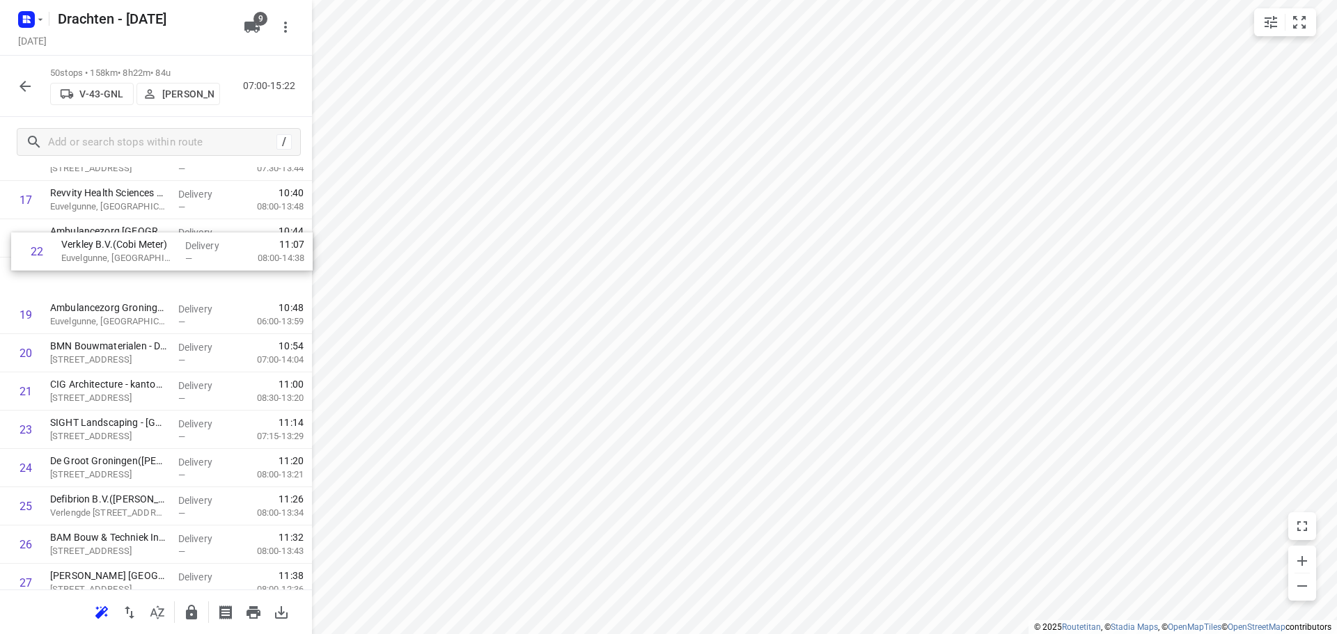
drag, startPoint x: 119, startPoint y: 361, endPoint x: 130, endPoint y: 255, distance: 106.4
click at [130, 255] on div "1 Gomarus College vmbo([PERSON_NAME]) [STREET_ADDRESS] Delivery — 07:34 07:30-0…" at bounding box center [156, 525] width 312 height 1914
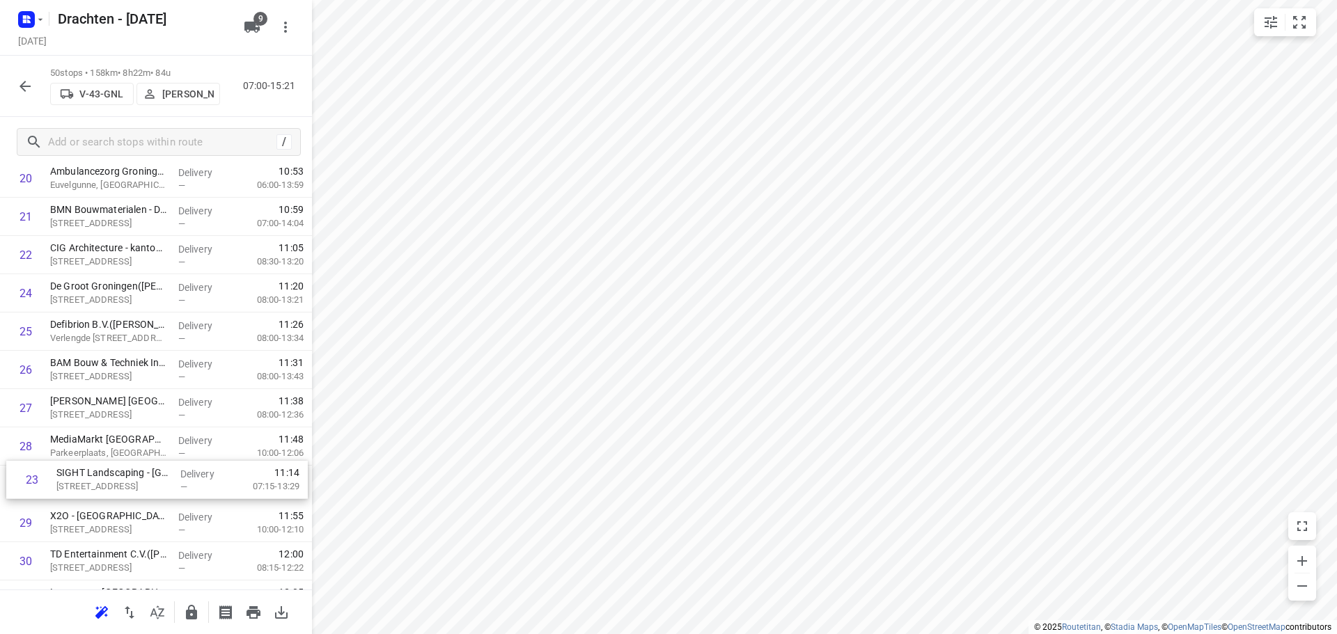
scroll to position [805, 0]
drag, startPoint x: 126, startPoint y: 419, endPoint x: 125, endPoint y: 434, distance: 15.3
click at [125, 434] on div "1 Gomarus College vmbo([PERSON_NAME]) [STREET_ADDRESS] Delivery — 07:34 07:30-0…" at bounding box center [156, 388] width 312 height 1914
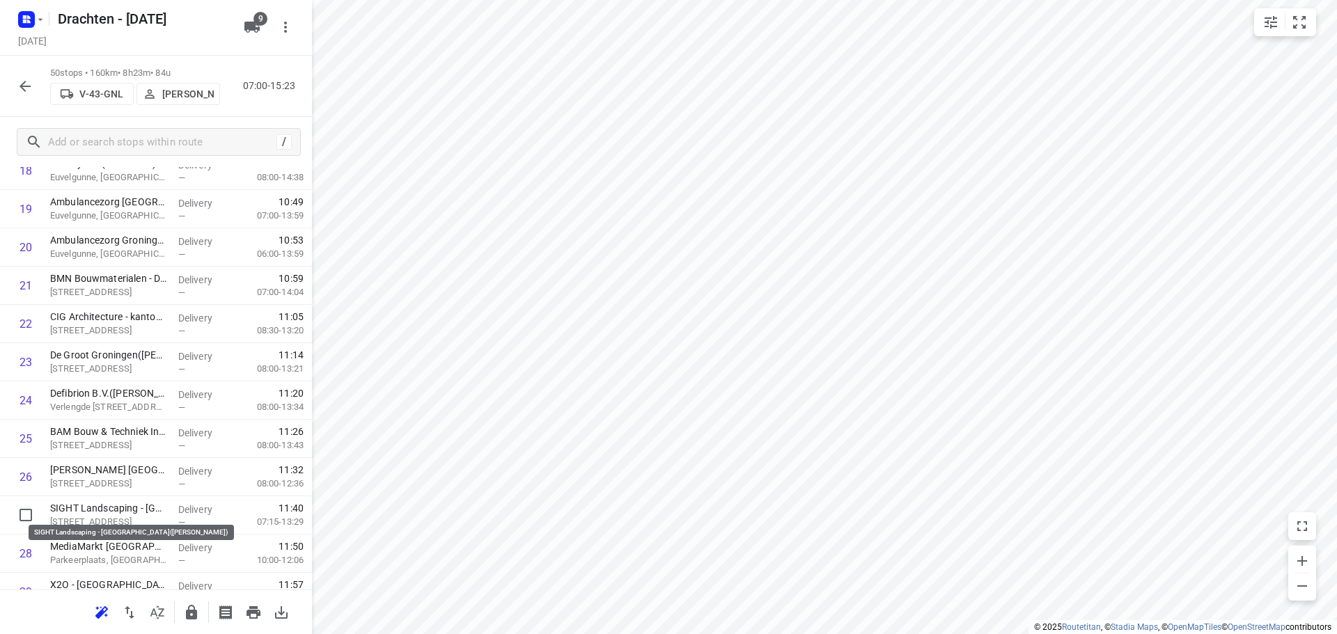
scroll to position [739, 0]
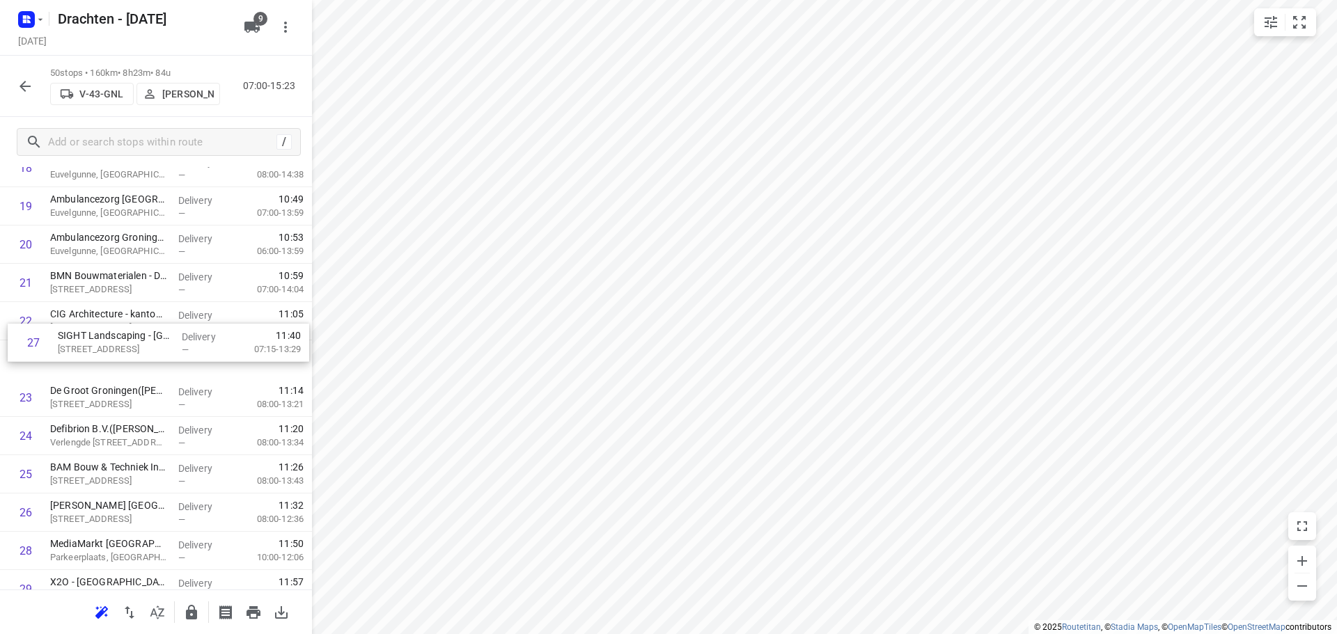
drag, startPoint x: 136, startPoint y: 514, endPoint x: 141, endPoint y: 316, distance: 197.8
click at [141, 316] on div "1 Gomarus College vmbo([PERSON_NAME]) [STREET_ADDRESS] Delivery — 07:34 07:30-0…" at bounding box center [156, 455] width 312 height 1914
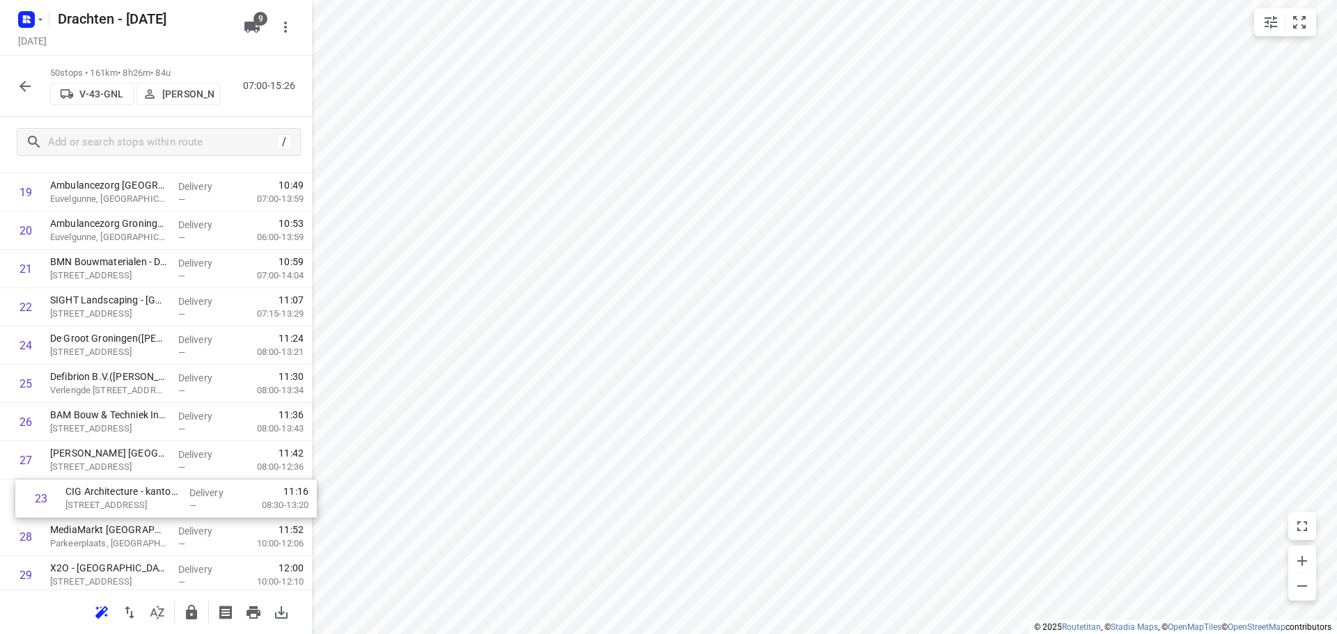
drag, startPoint x: 125, startPoint y: 362, endPoint x: 141, endPoint y: 505, distance: 143.6
click at [141, 505] on div "1 Gomarus College vmbo([PERSON_NAME]) [STREET_ADDRESS] Delivery — 07:34 07:30-0…" at bounding box center [156, 441] width 312 height 1914
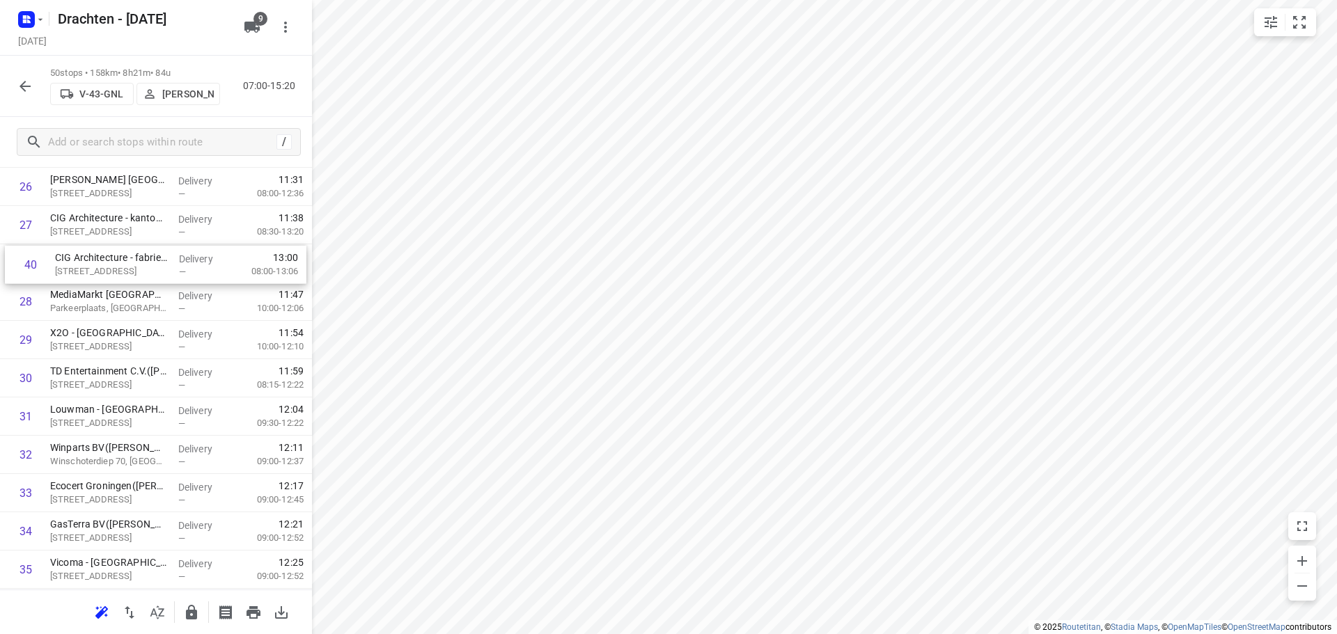
scroll to position [1017, 0]
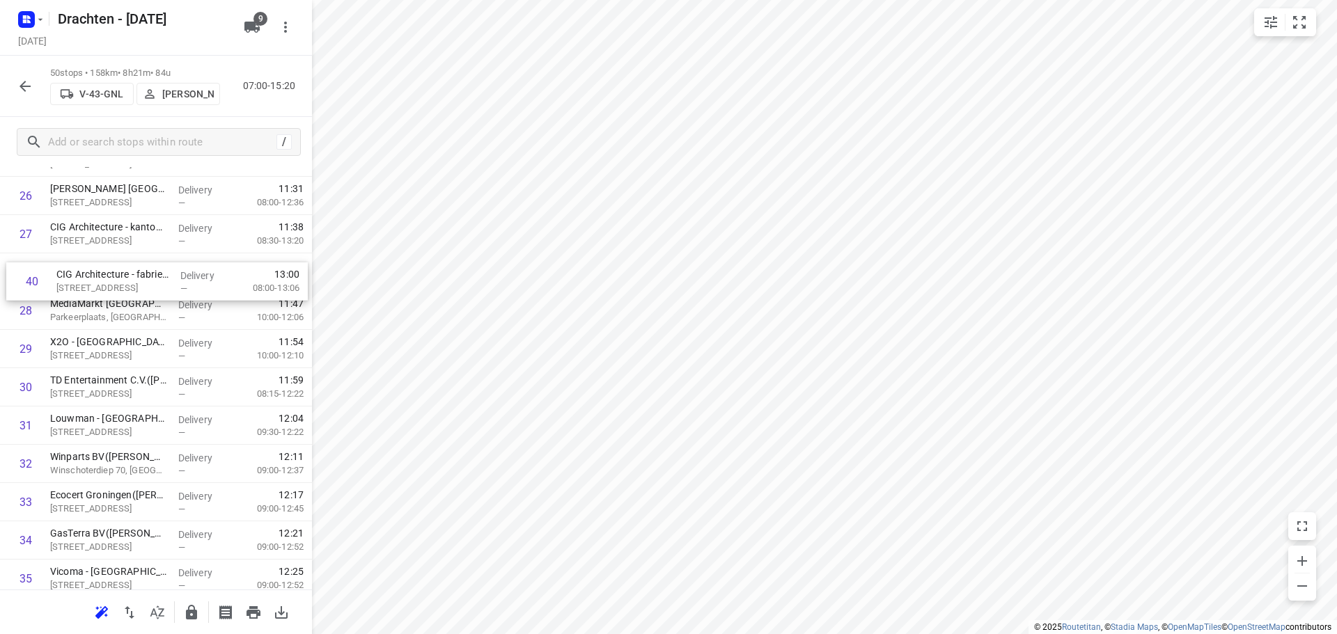
drag, startPoint x: 120, startPoint y: 374, endPoint x: 128, endPoint y: 274, distance: 99.9
click at [128, 274] on div "1 Gomarus College vmbo([PERSON_NAME]) [STREET_ADDRESS] Delivery — 07:34 07:30-0…" at bounding box center [156, 177] width 312 height 1914
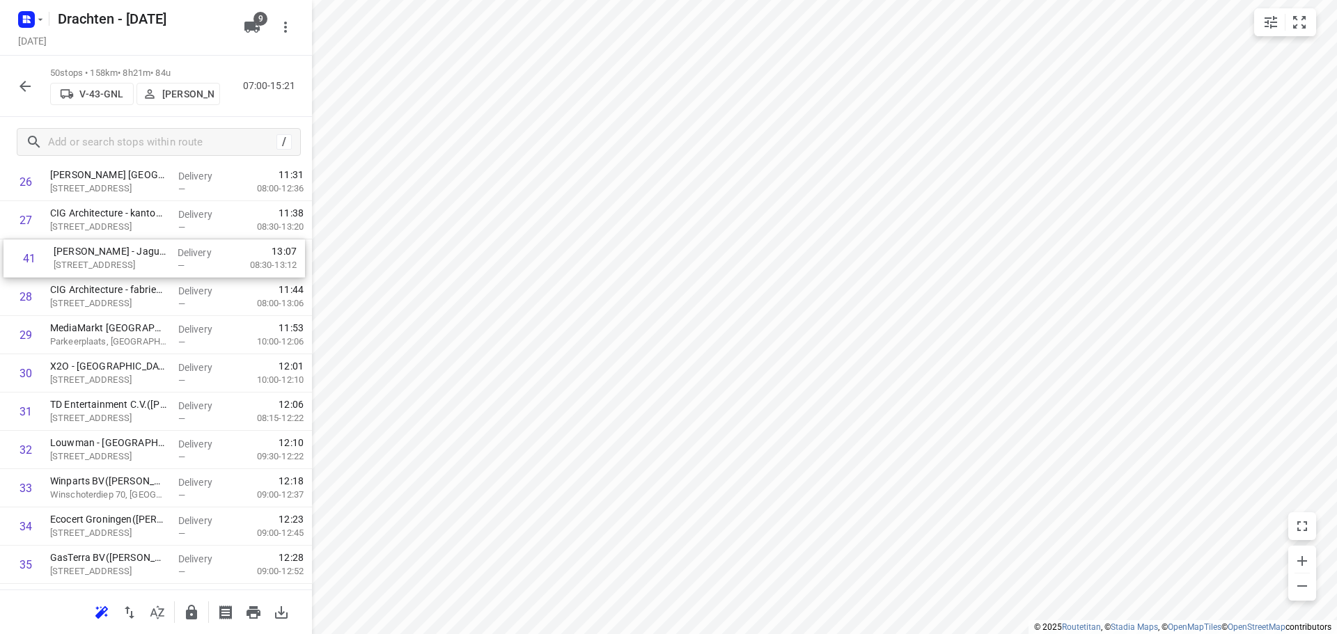
scroll to position [1027, 0]
drag, startPoint x: 143, startPoint y: 564, endPoint x: 149, endPoint y: 283, distance: 281.3
click at [149, 283] on div "1 Gomarus College vmbo([PERSON_NAME]) [STREET_ADDRESS] Delivery — 07:34 07:30-0…" at bounding box center [156, 167] width 312 height 1914
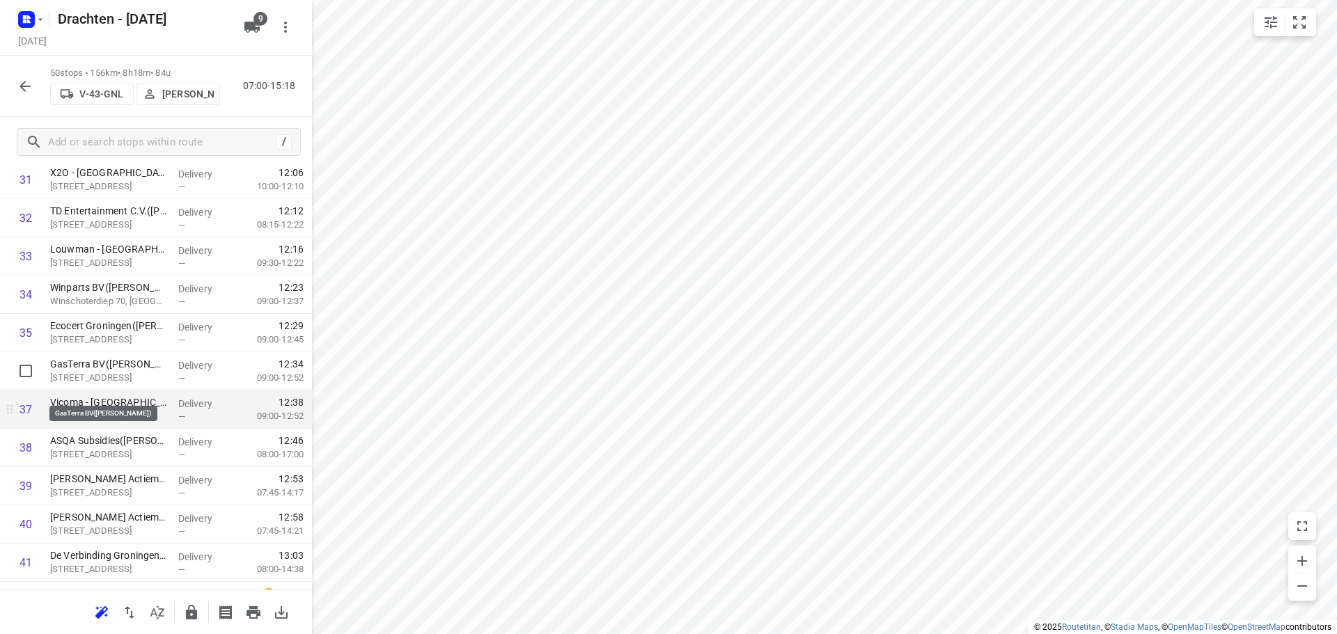
scroll to position [1236, 0]
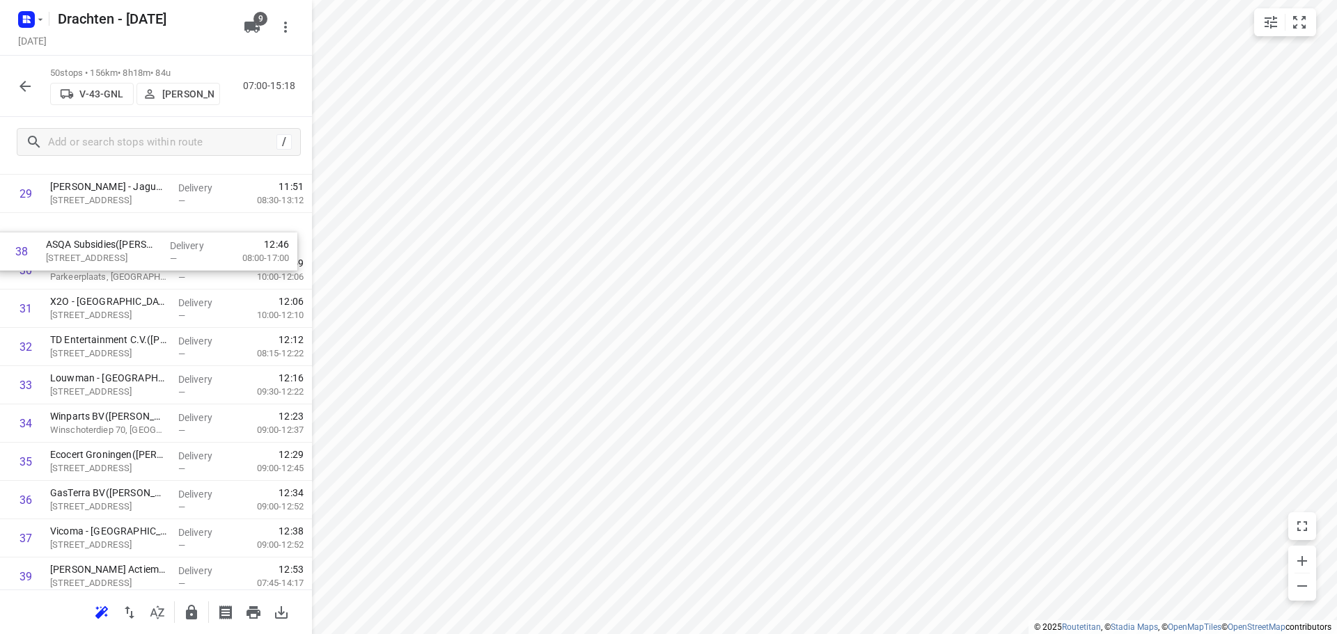
drag, startPoint x: 145, startPoint y: 445, endPoint x: 141, endPoint y: 255, distance: 190.1
click at [141, 255] on div "1 Gomarus College vmbo([PERSON_NAME]) [STREET_ADDRESS] Delivery — 07:34 07:30-0…" at bounding box center [156, 60] width 312 height 1914
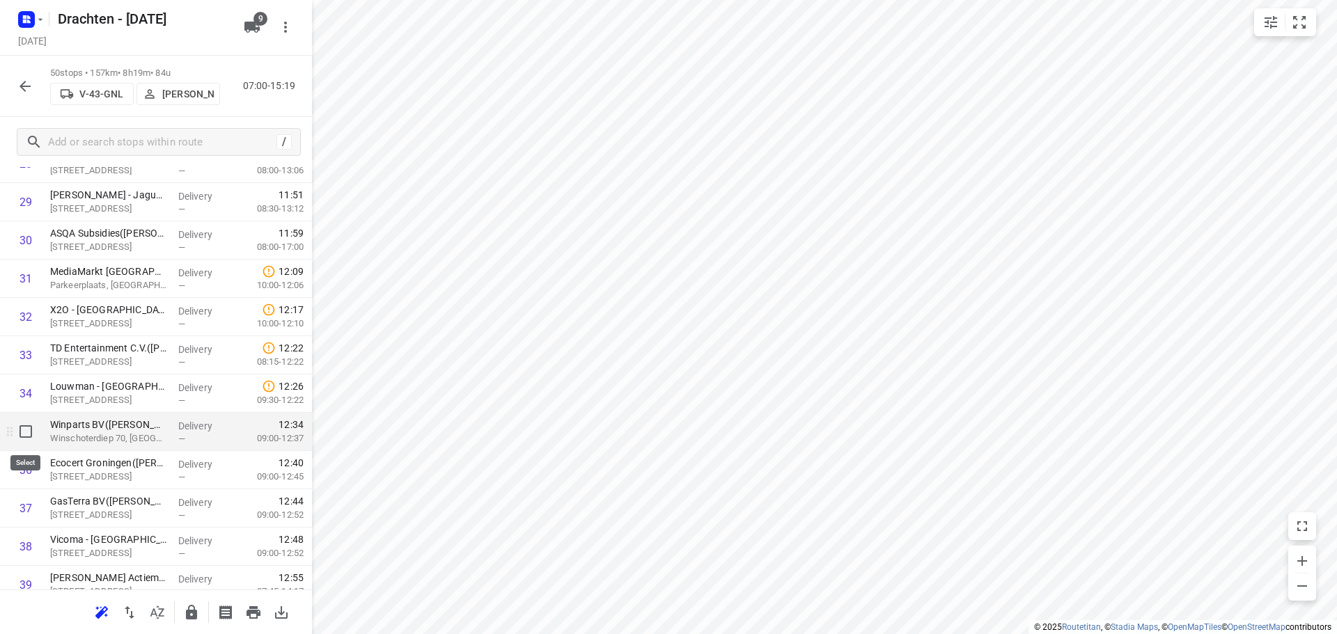
click at [29, 423] on input "checkbox" at bounding box center [26, 432] width 28 height 28
checkbox input "true"
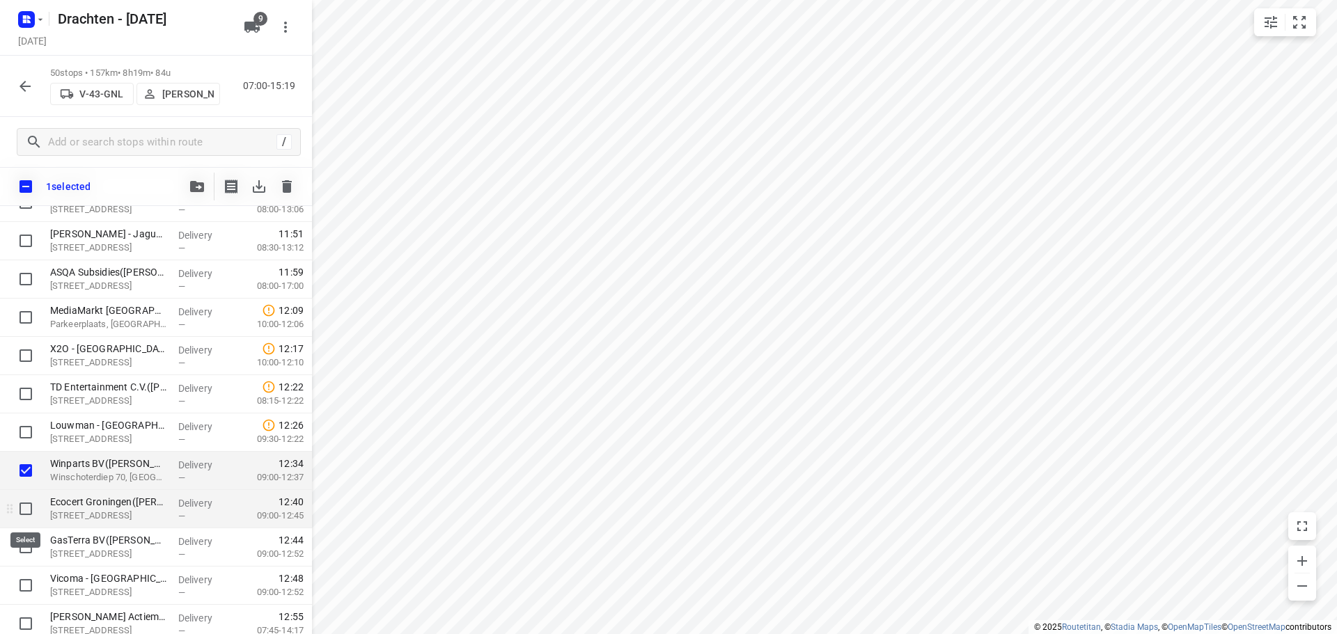
click at [28, 512] on input "checkbox" at bounding box center [26, 509] width 28 height 28
checkbox input "true"
click at [24, 550] on input "checkbox" at bounding box center [26, 547] width 28 height 28
checkbox input "true"
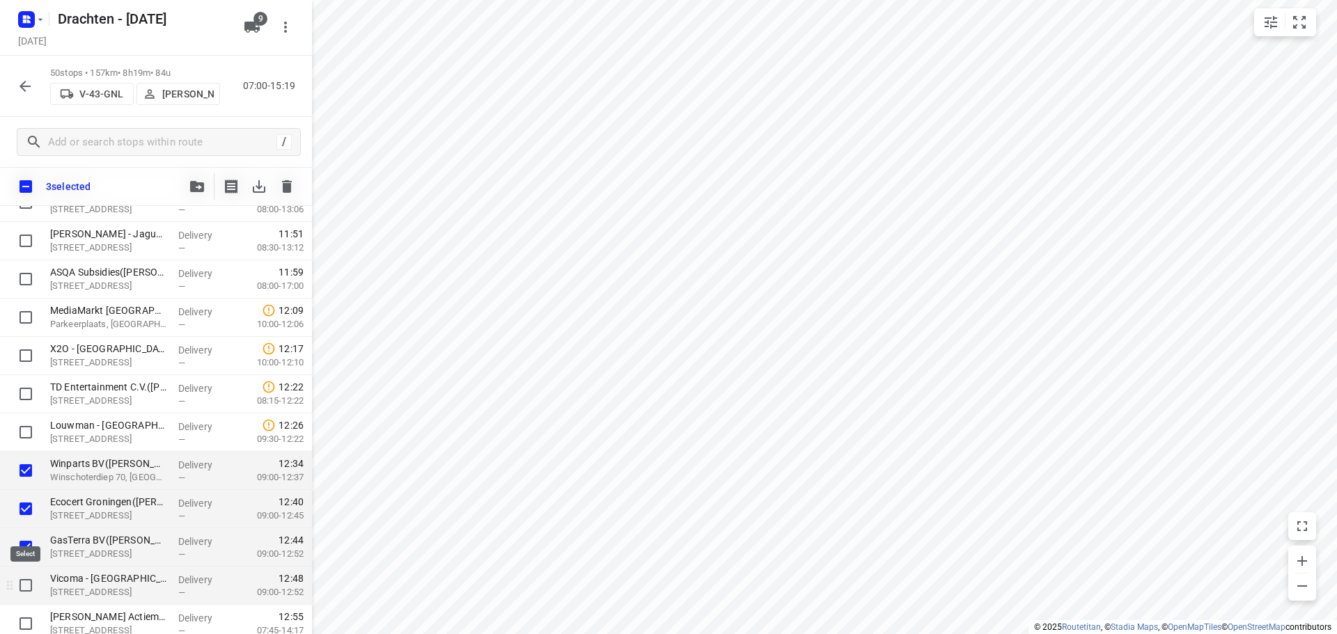
click at [29, 590] on input "checkbox" at bounding box center [26, 586] width 28 height 28
checkbox input "true"
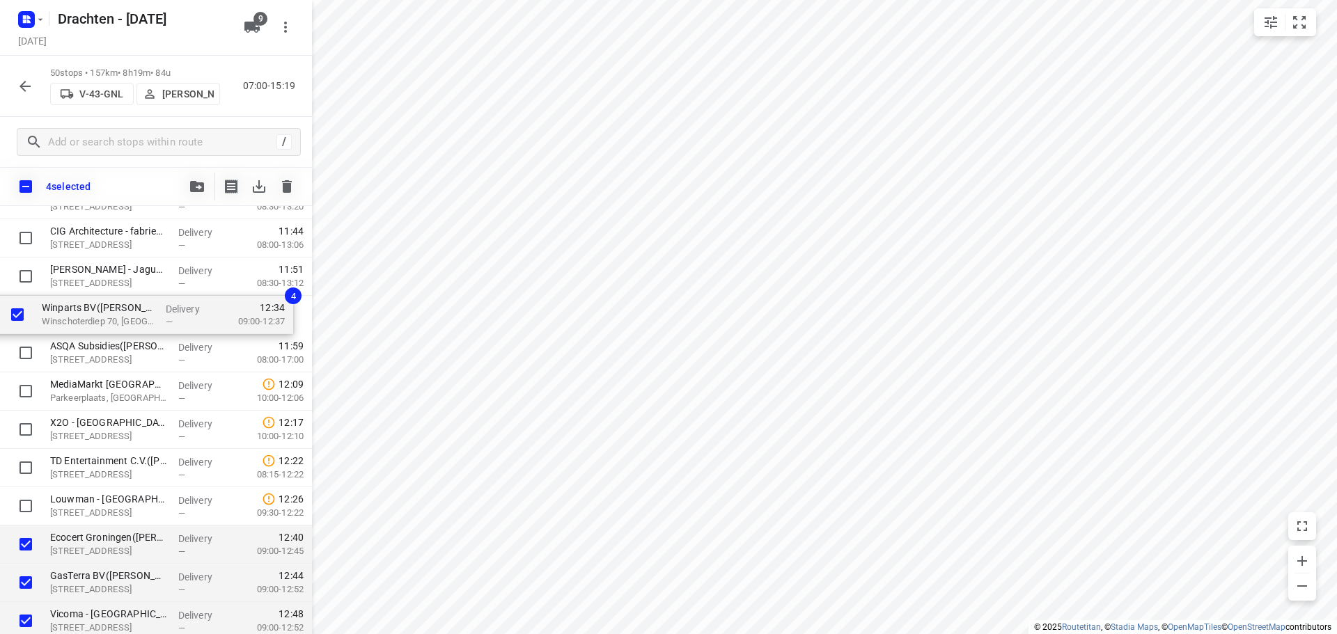
scroll to position [1087, 0]
drag, startPoint x: 108, startPoint y: 474, endPoint x: 100, endPoint y: 321, distance: 153.3
click at [100, 321] on div "Gomarus College vmbo([PERSON_NAME]) [STREET_ADDRESS] Delivery — 07:34 07:30-09:…" at bounding box center [156, 146] width 312 height 1914
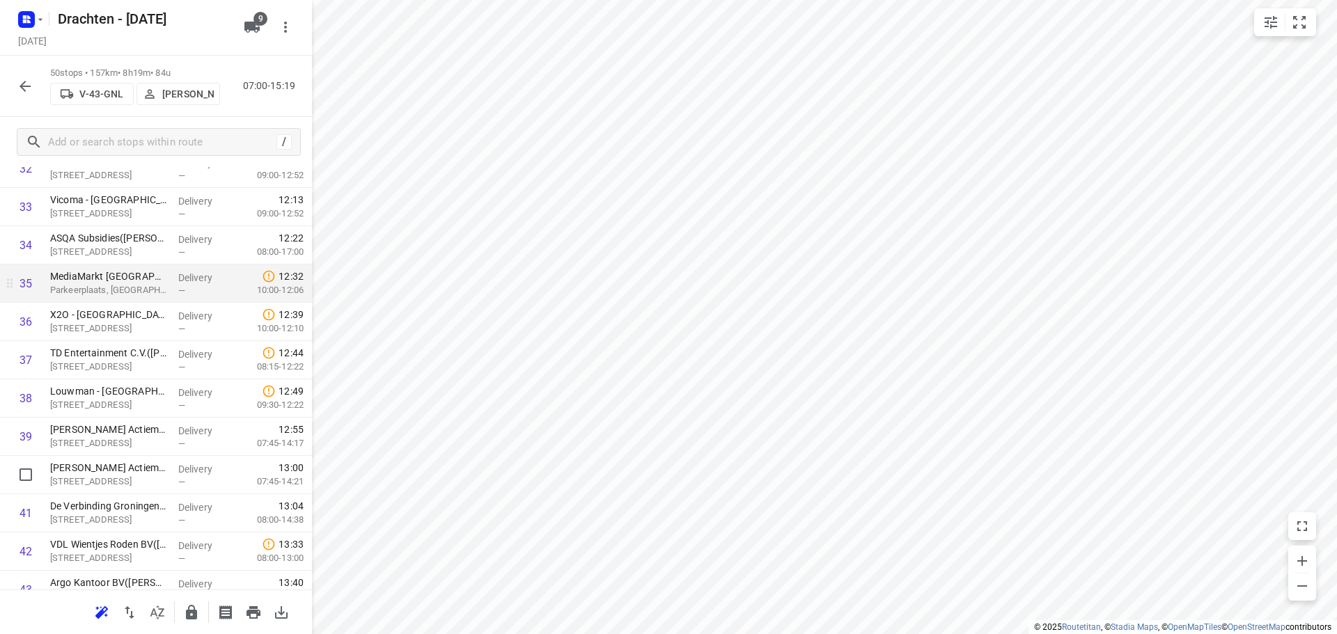
scroll to position [1295, 0]
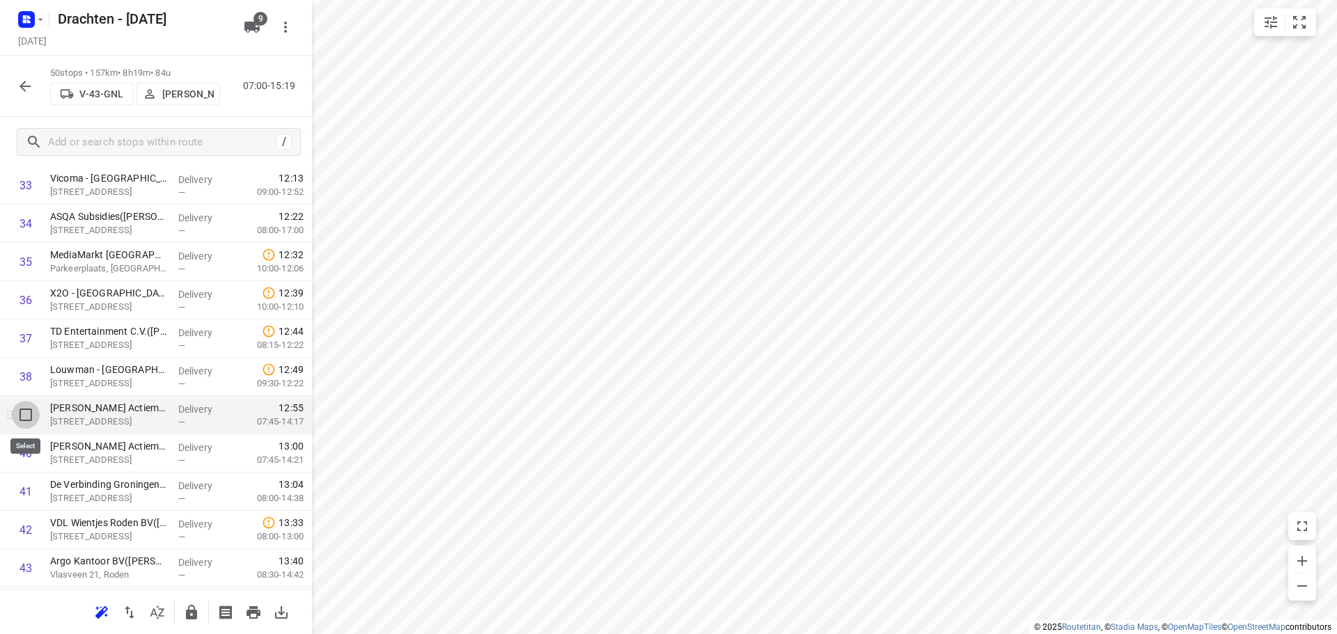
click at [26, 418] on input "checkbox" at bounding box center [26, 415] width 28 height 28
checkbox input "true"
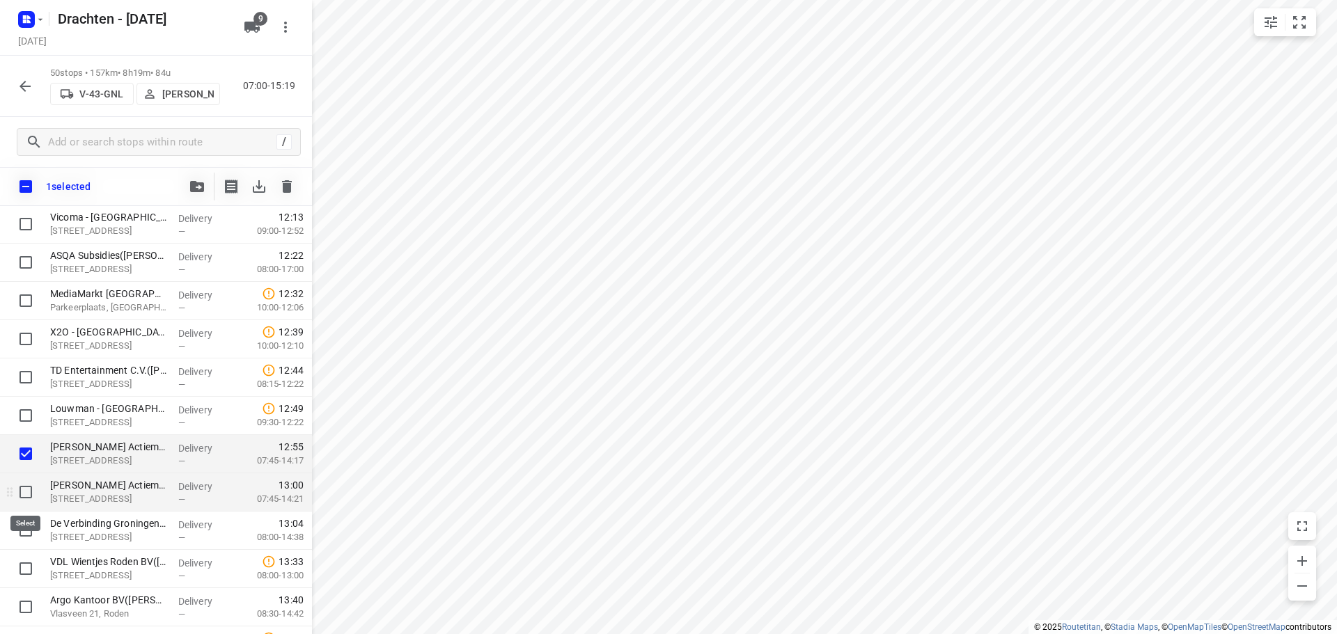
click at [22, 490] on input "checkbox" at bounding box center [26, 492] width 28 height 28
checkbox input "true"
click at [29, 537] on input "checkbox" at bounding box center [26, 531] width 28 height 28
checkbox input "true"
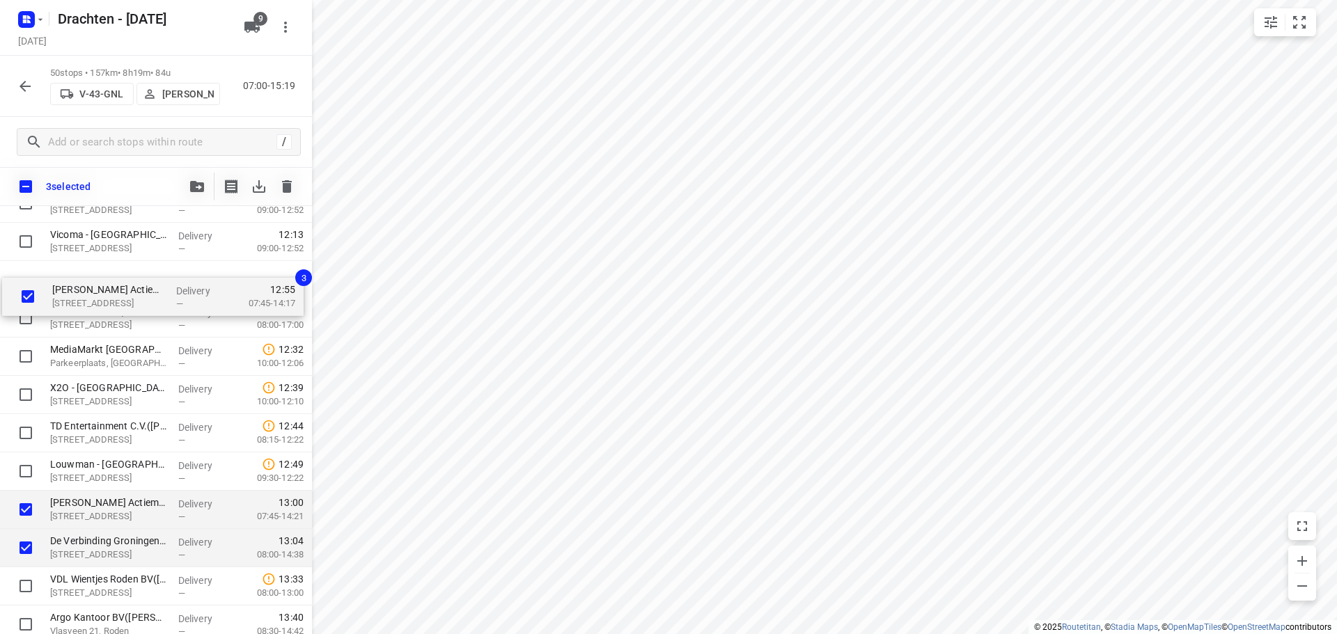
scroll to position [1270, 0]
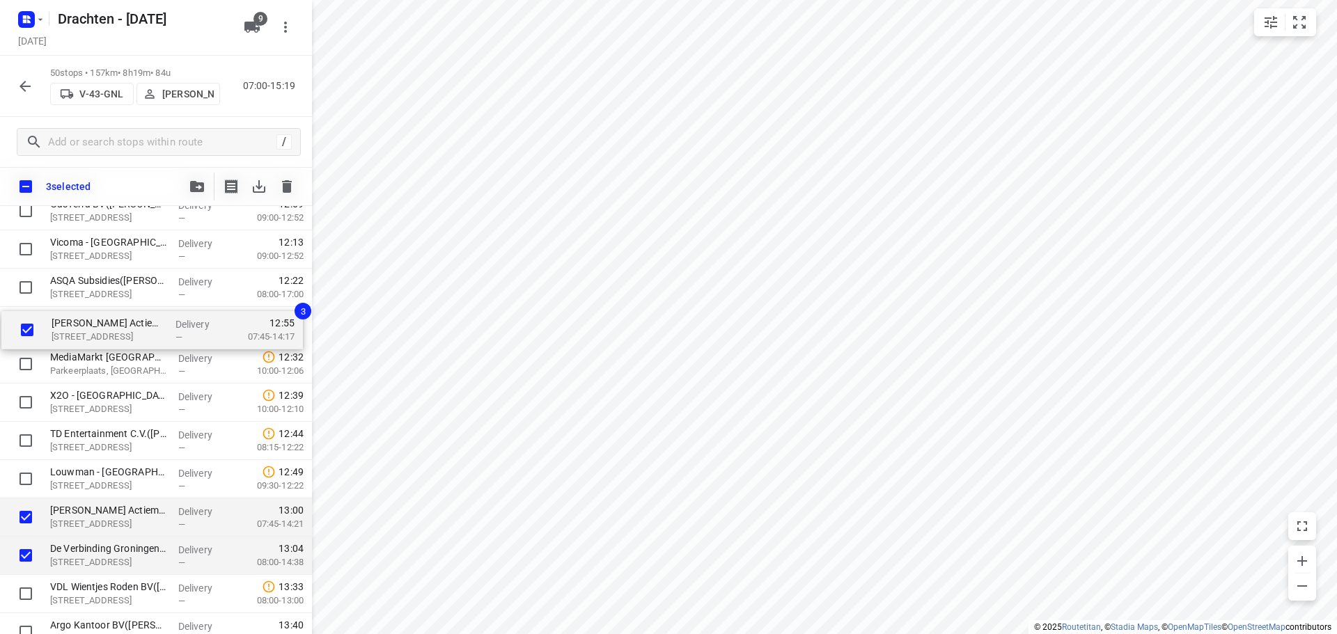
drag, startPoint x: 125, startPoint y: 459, endPoint x: 115, endPoint y: 331, distance: 129.1
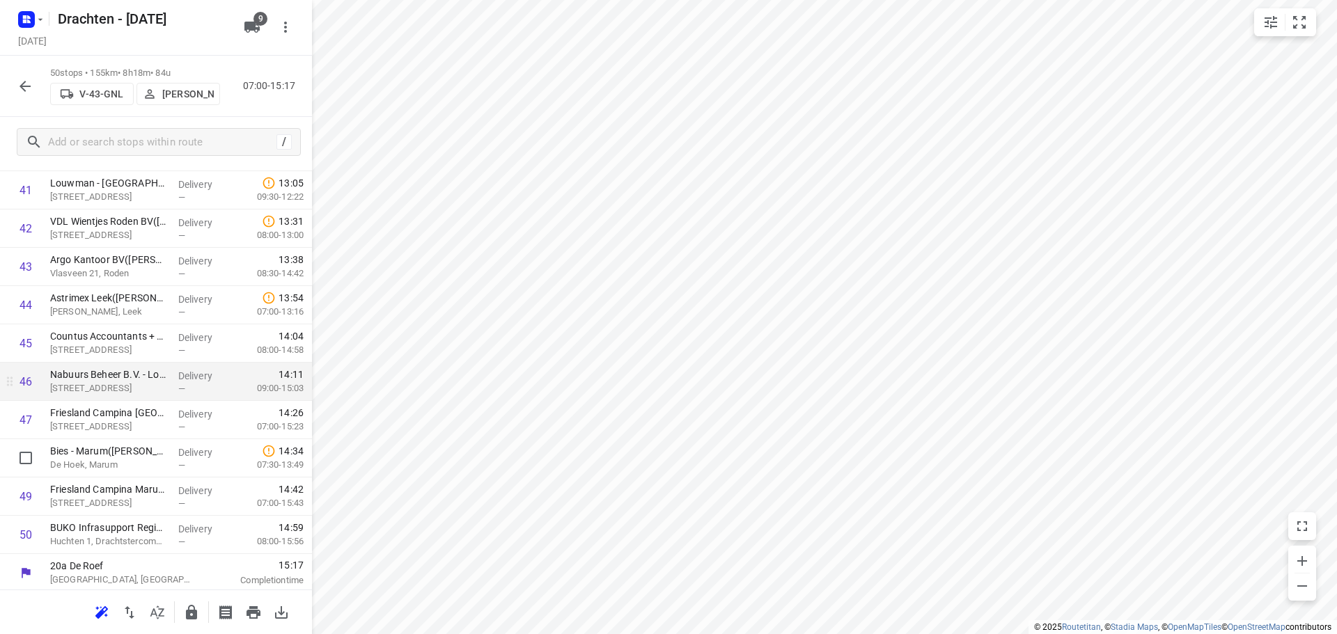
scroll to position [1600, 0]
click at [194, 607] on icon "button" at bounding box center [191, 612] width 17 height 17
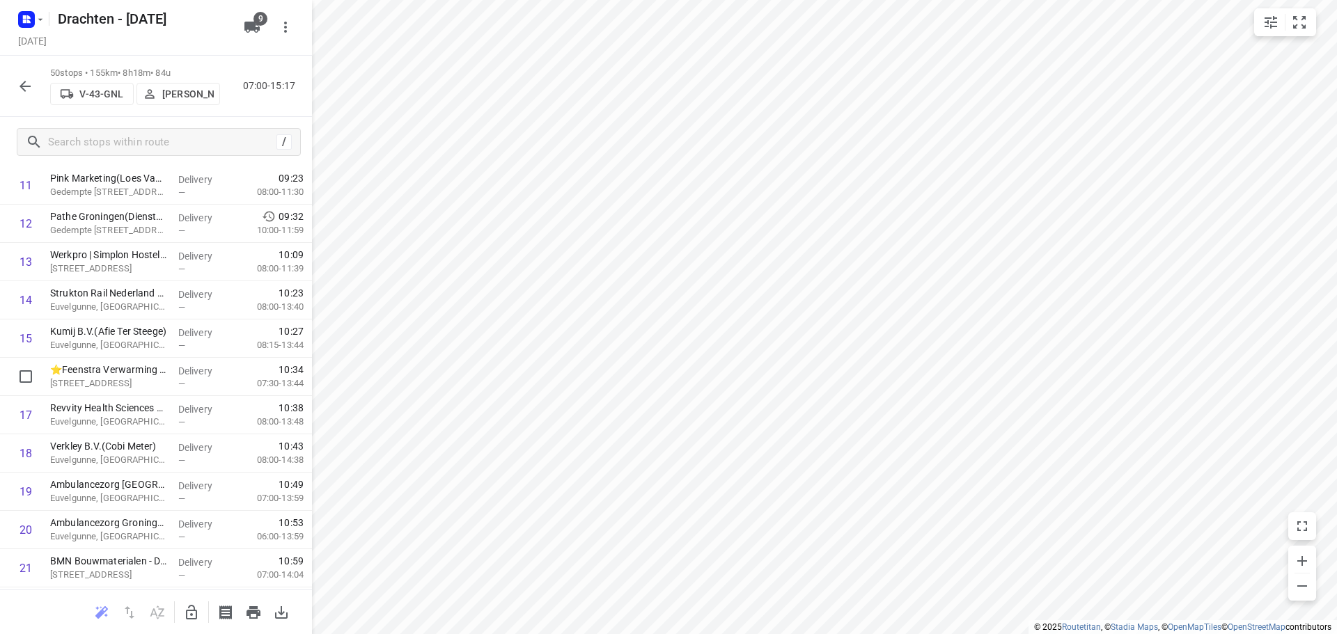
scroll to position [416, 0]
click at [39, 21] on icon "button" at bounding box center [40, 19] width 11 height 11
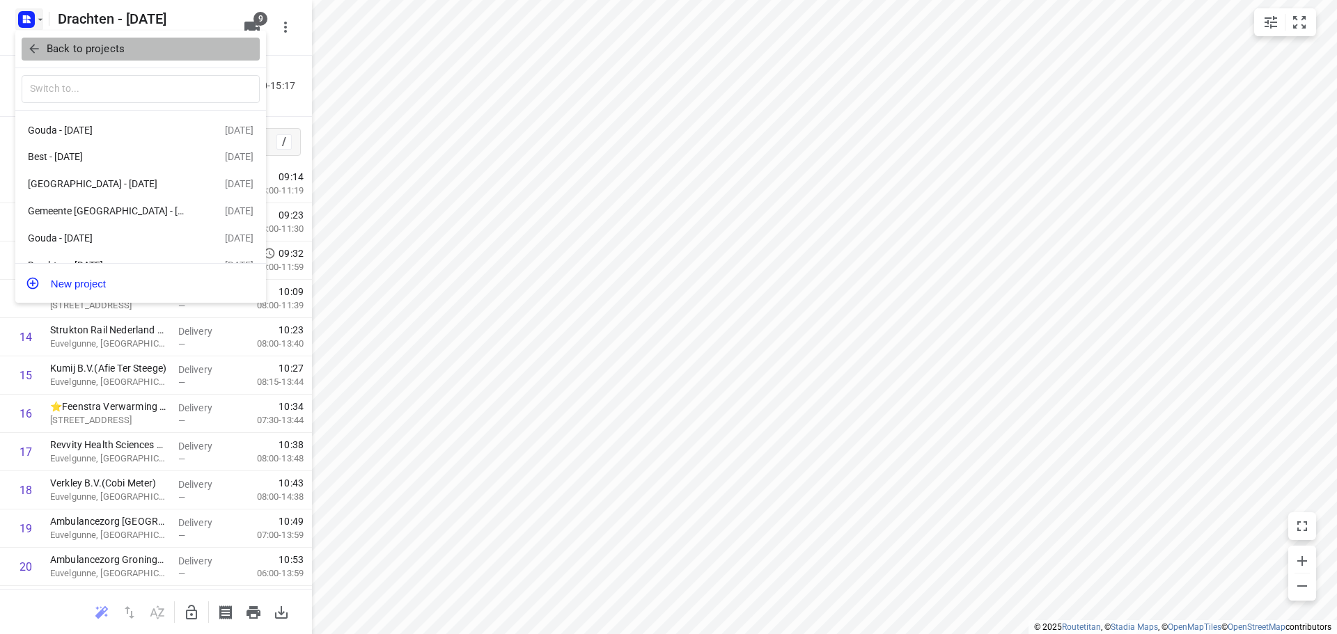
click at [89, 52] on p "Back to projects" at bounding box center [86, 49] width 78 height 16
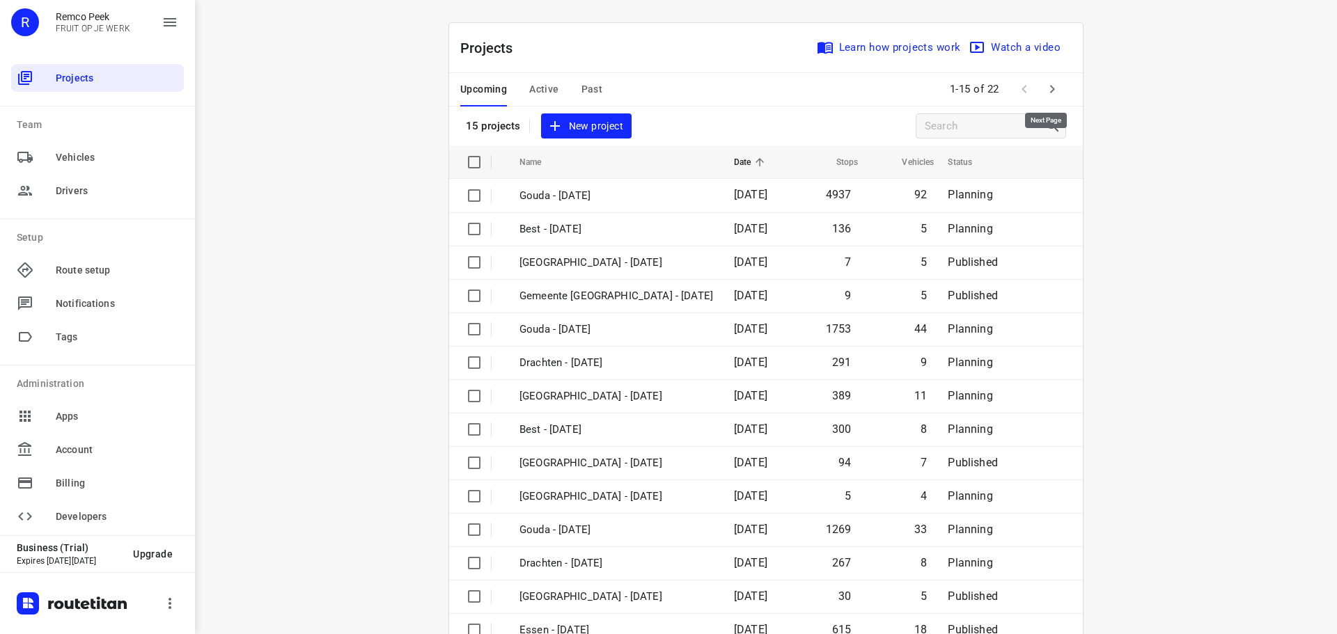
click at [1045, 97] on icon "button" at bounding box center [1051, 89] width 17 height 17
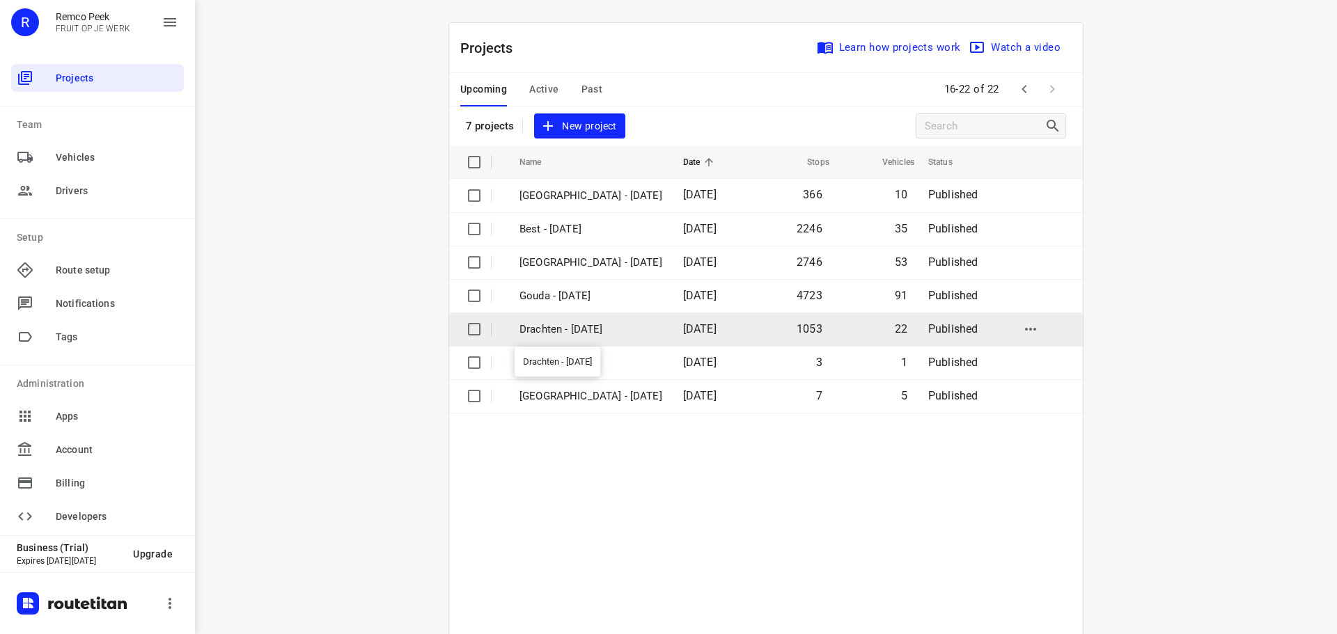
click at [563, 333] on p "Drachten - [DATE]" at bounding box center [590, 330] width 143 height 16
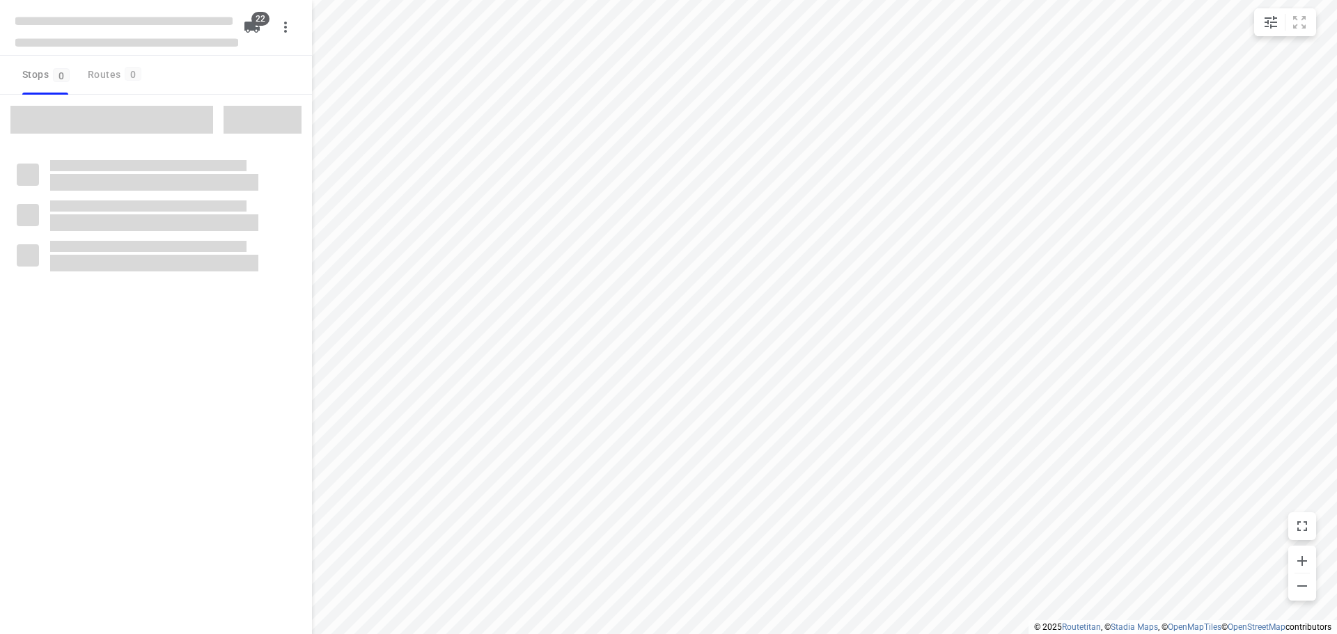
type input "distance"
checkbox input "true"
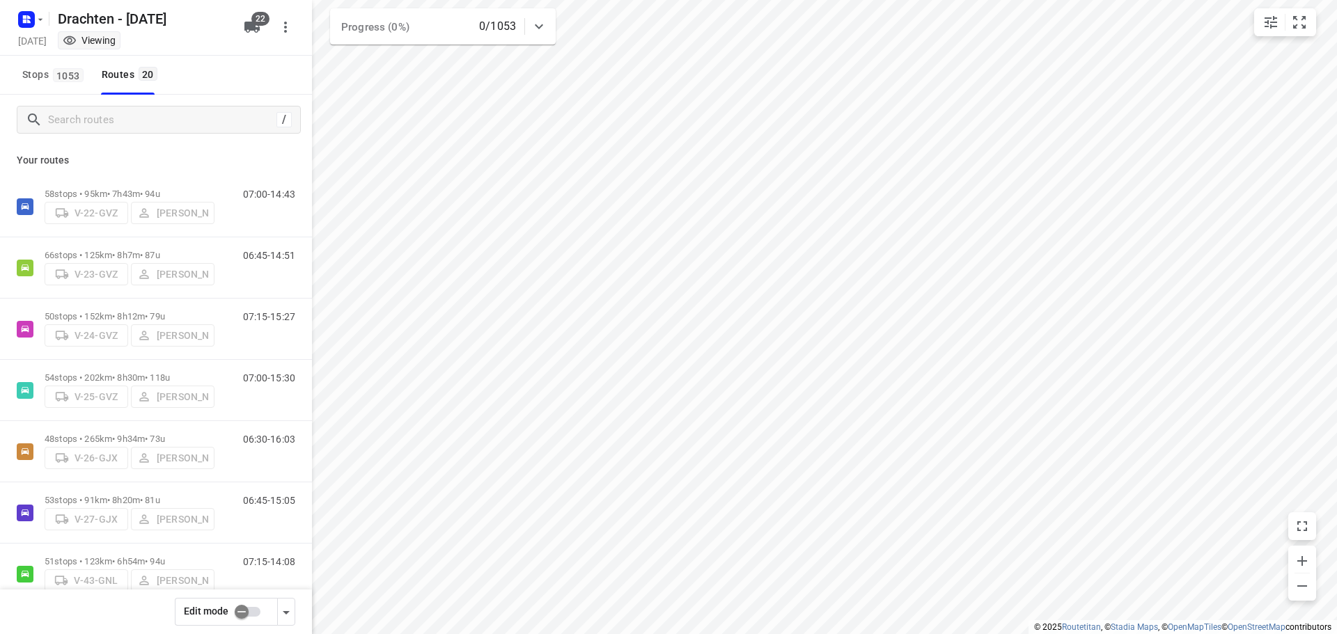
click at [143, 175] on div "Your routes 58 stops • 95km • 7h43m • 94u V-22-GVZ [PERSON_NAME] 07:00-14:43 66…" at bounding box center [156, 409] width 312 height 528
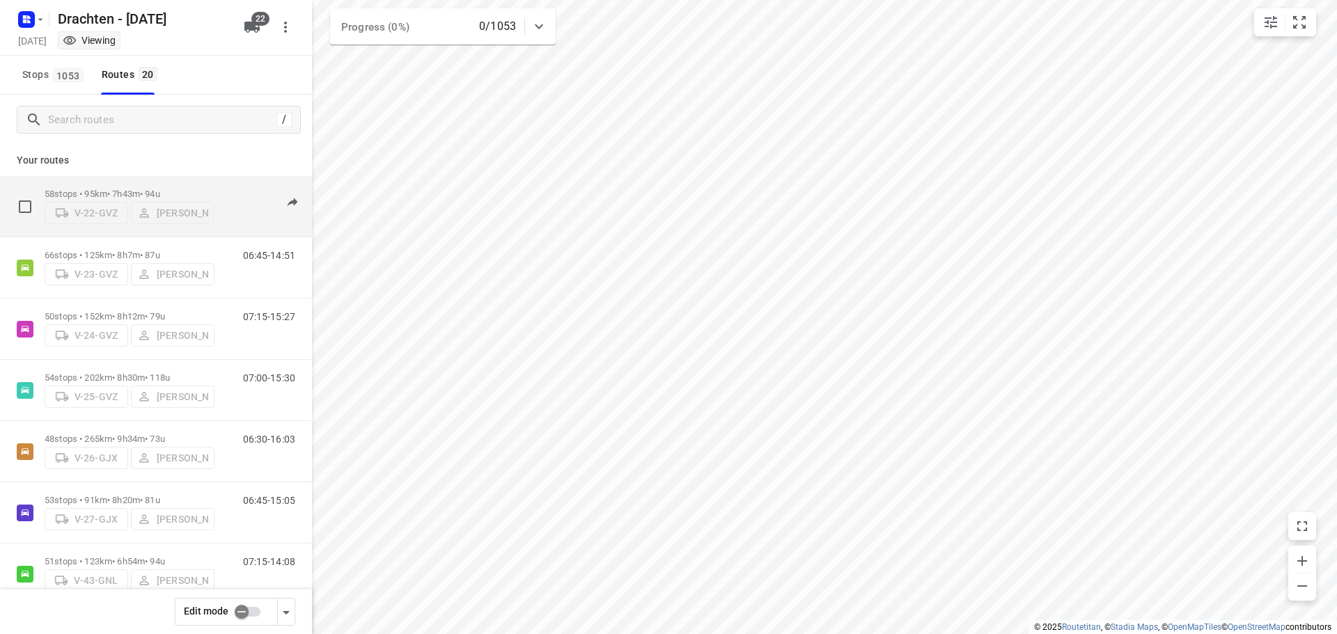
click at [144, 184] on div "58 stops • 95km • 7h43m • 94u V-22-GVZ [PERSON_NAME]" at bounding box center [130, 206] width 170 height 49
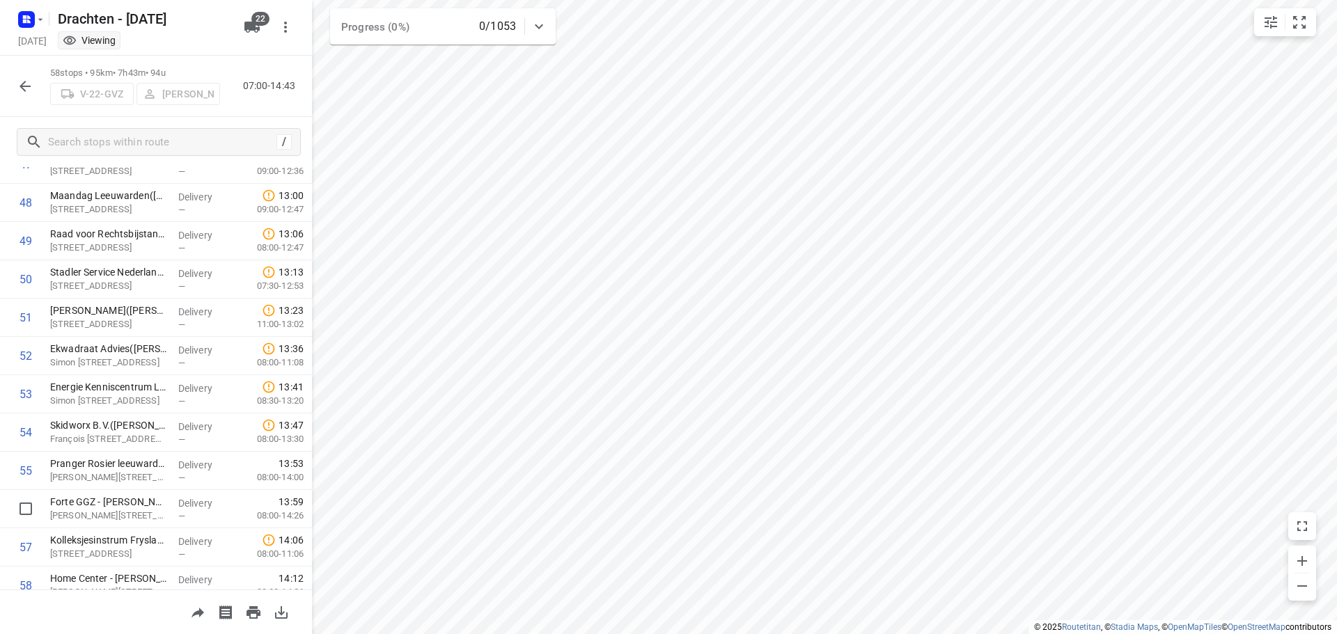
scroll to position [1906, 0]
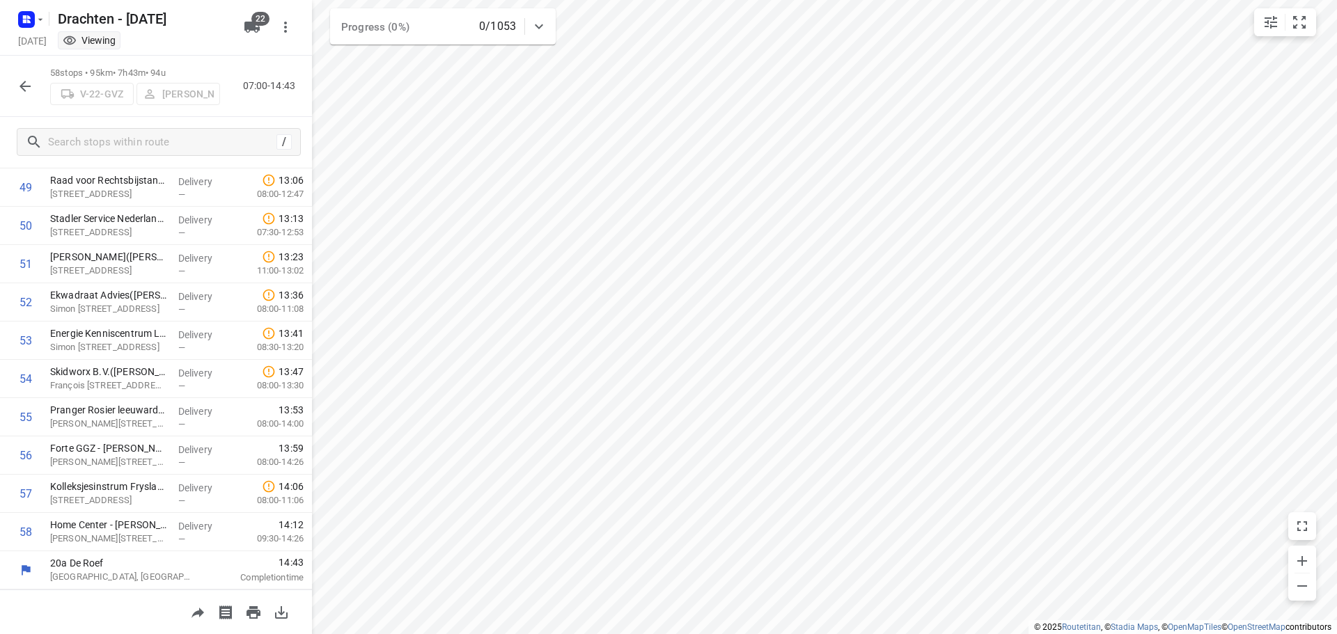
click at [21, 85] on icon "button" at bounding box center [24, 86] width 11 height 11
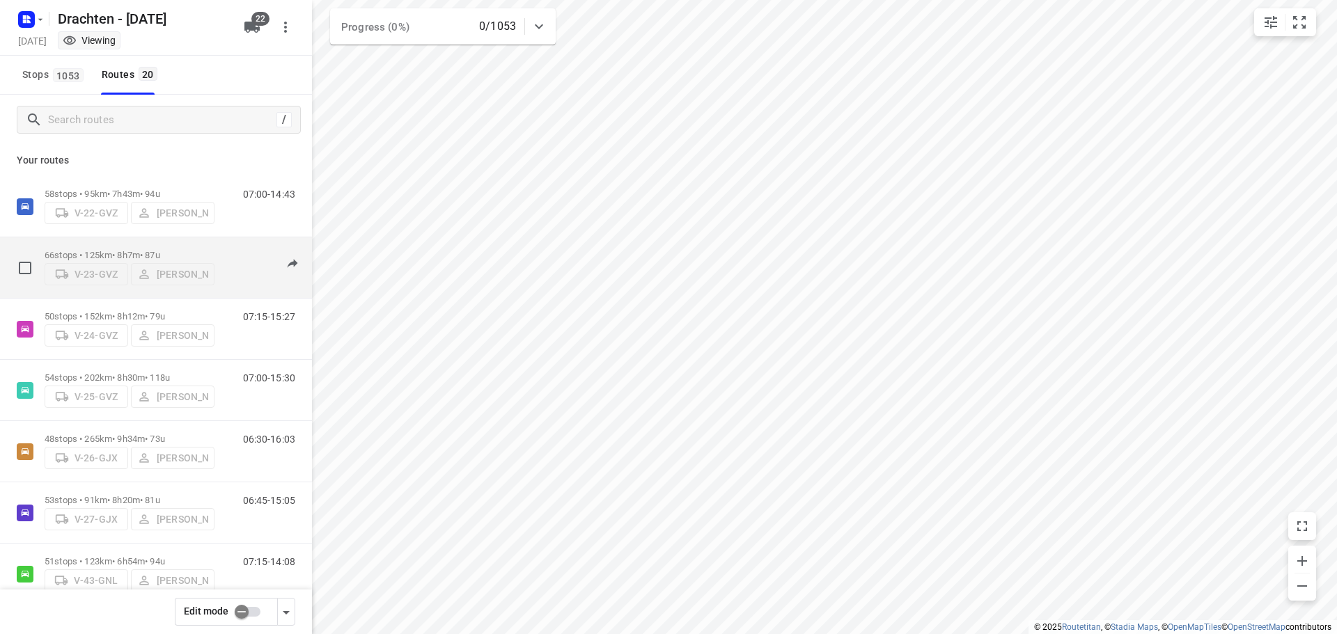
click at [120, 250] on p "66 stops • 125km • 8h7m • 87u" at bounding box center [130, 255] width 170 height 10
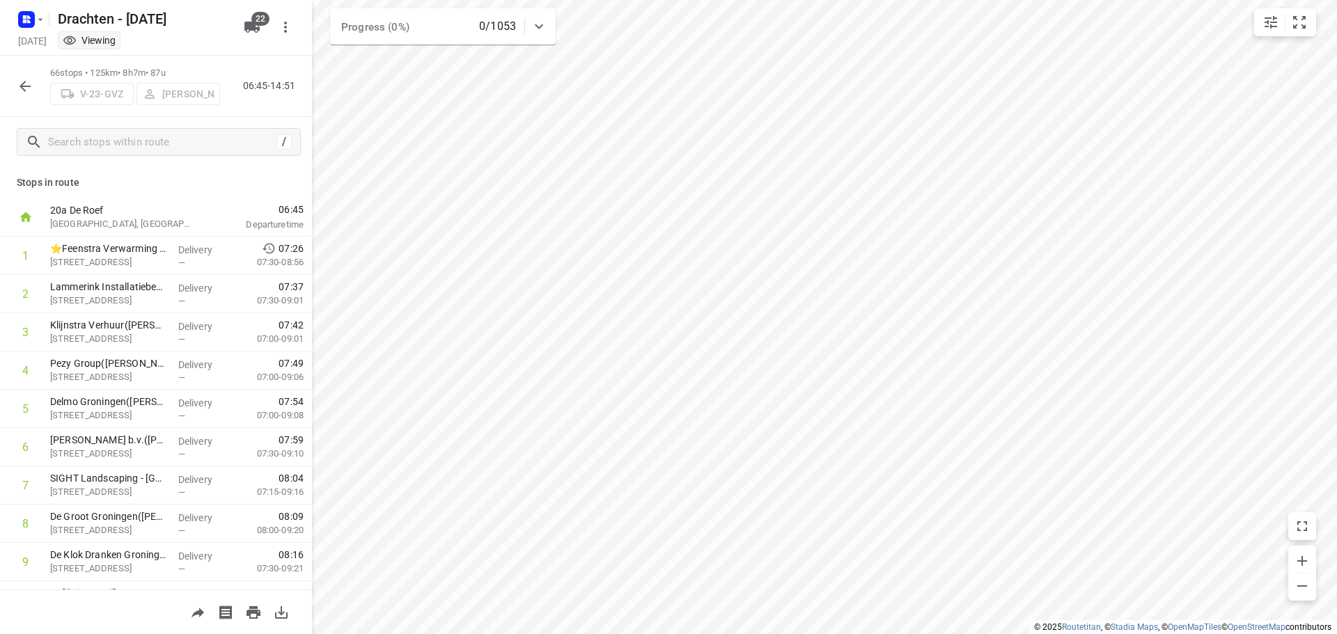
click at [17, 73] on div at bounding box center [25, 86] width 28 height 28
click at [15, 74] on div at bounding box center [25, 86] width 28 height 28
click at [27, 86] on icon "button" at bounding box center [24, 86] width 11 height 11
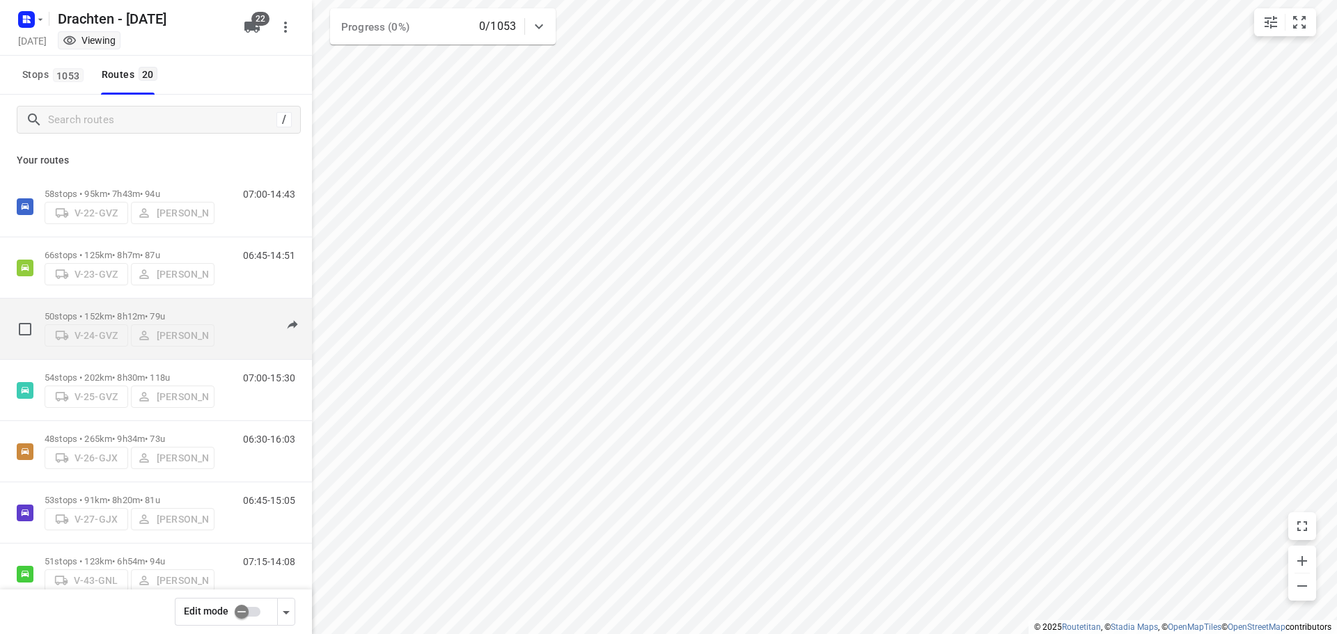
click at [132, 305] on div "50 stops • 152km • 8h12m • 79u V-24-GVZ [PERSON_NAME]" at bounding box center [130, 328] width 170 height 49
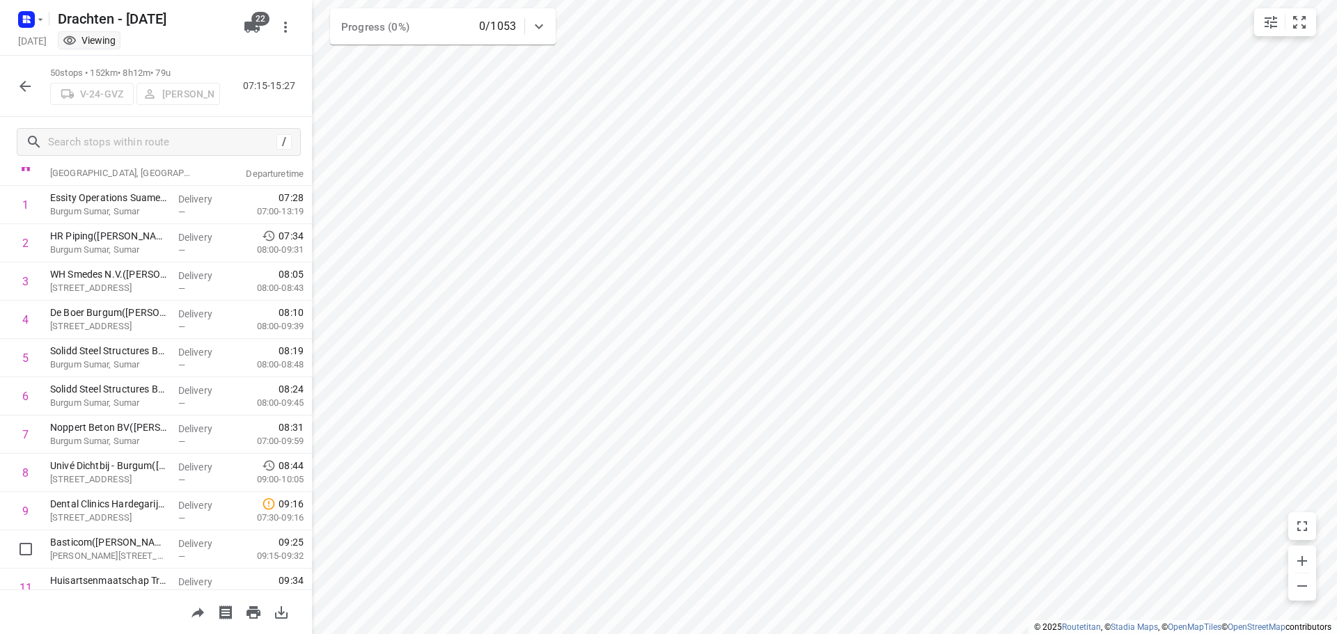
scroll to position [0, 0]
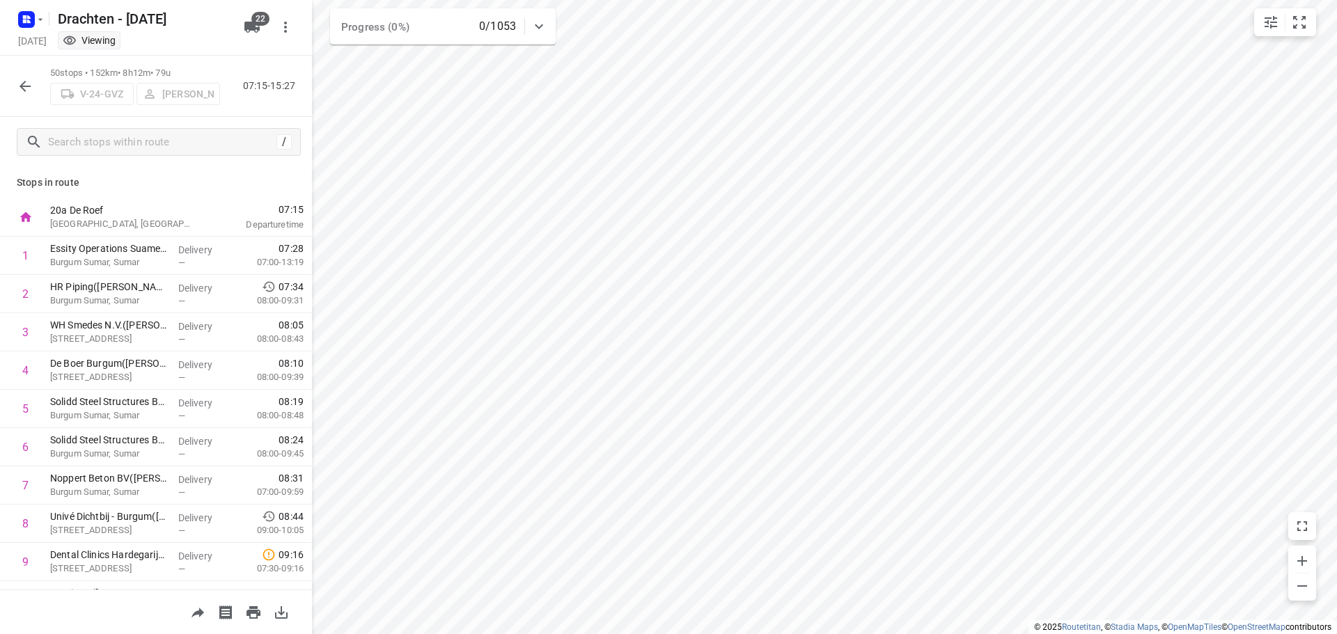
click at [23, 88] on icon "button" at bounding box center [24, 86] width 11 height 11
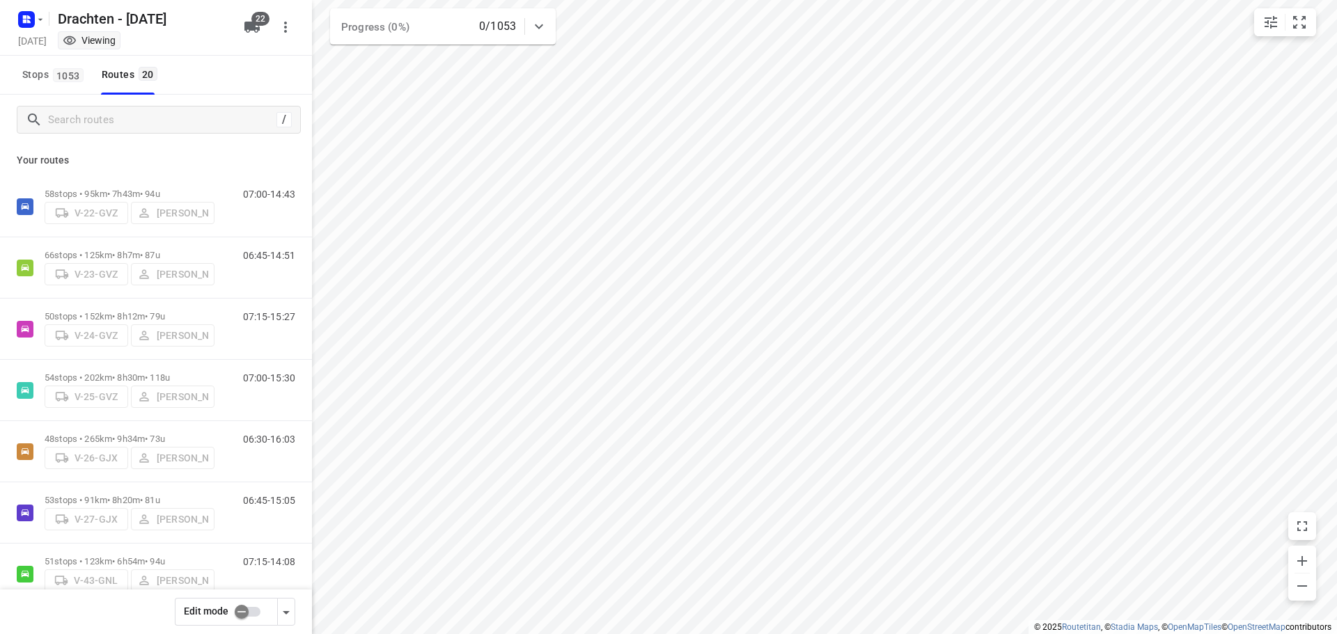
click at [239, 604] on input "checkbox" at bounding box center [241, 612] width 79 height 26
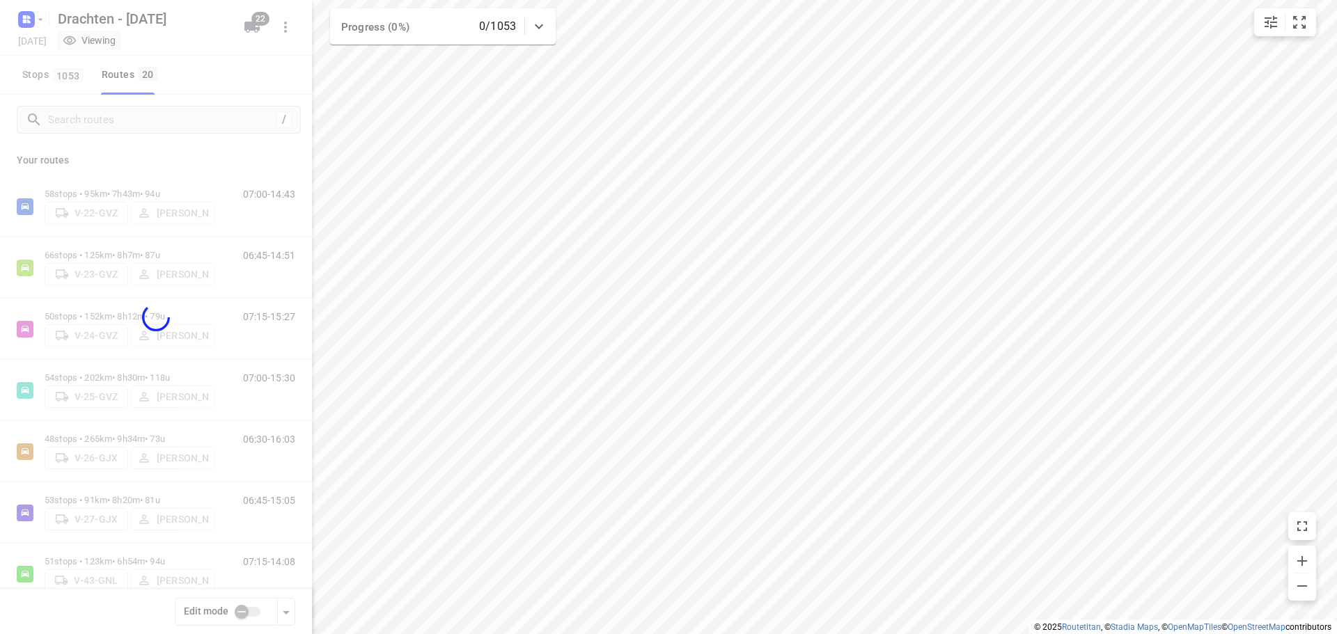
checkbox input "true"
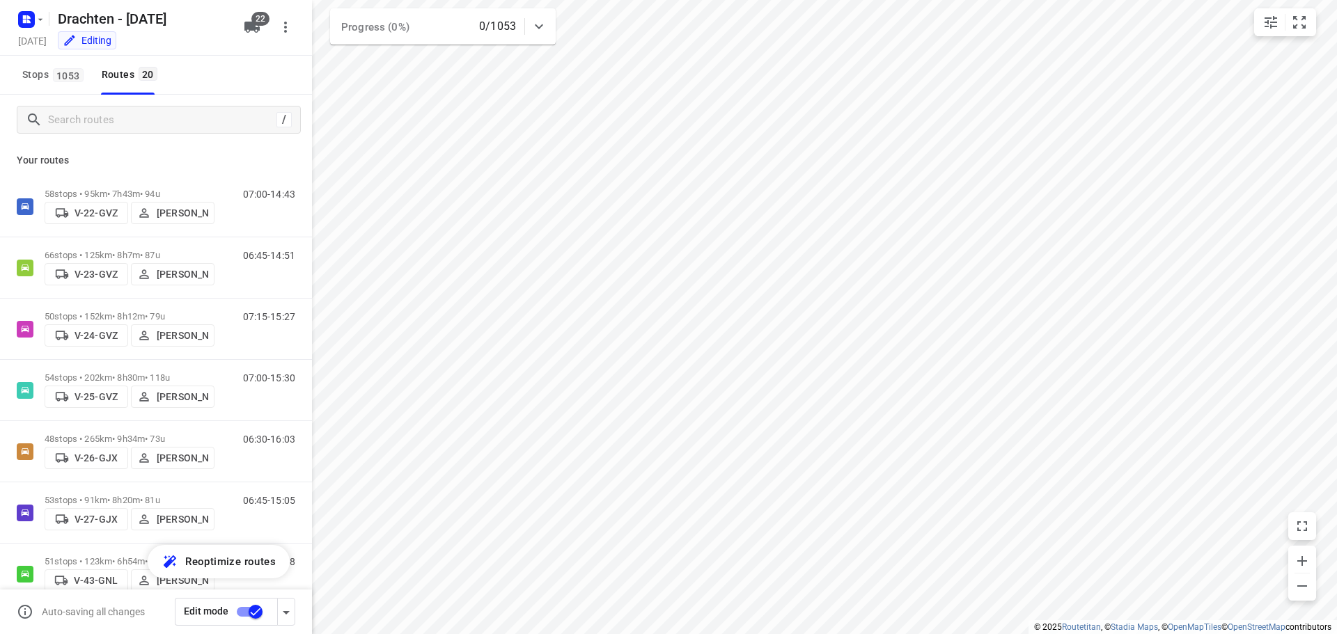
click at [121, 313] on p "50 stops • 152km • 8h12m • 79u" at bounding box center [130, 316] width 170 height 10
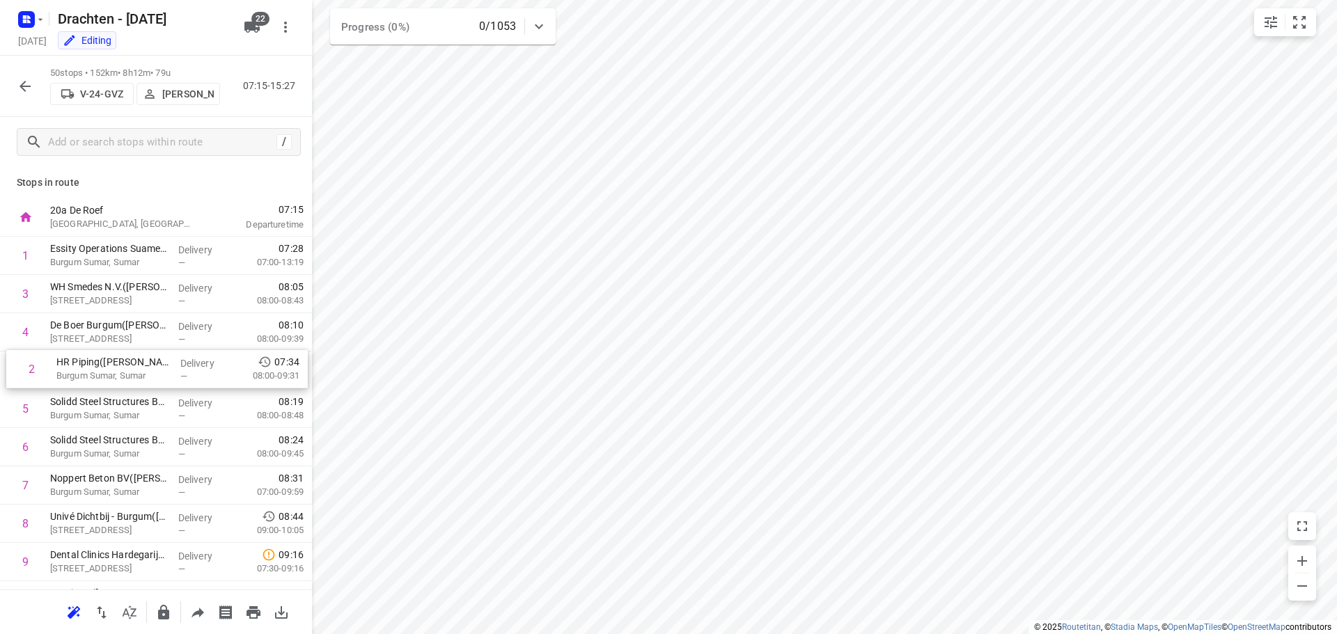
drag, startPoint x: 125, startPoint y: 293, endPoint x: 132, endPoint y: 372, distance: 79.6
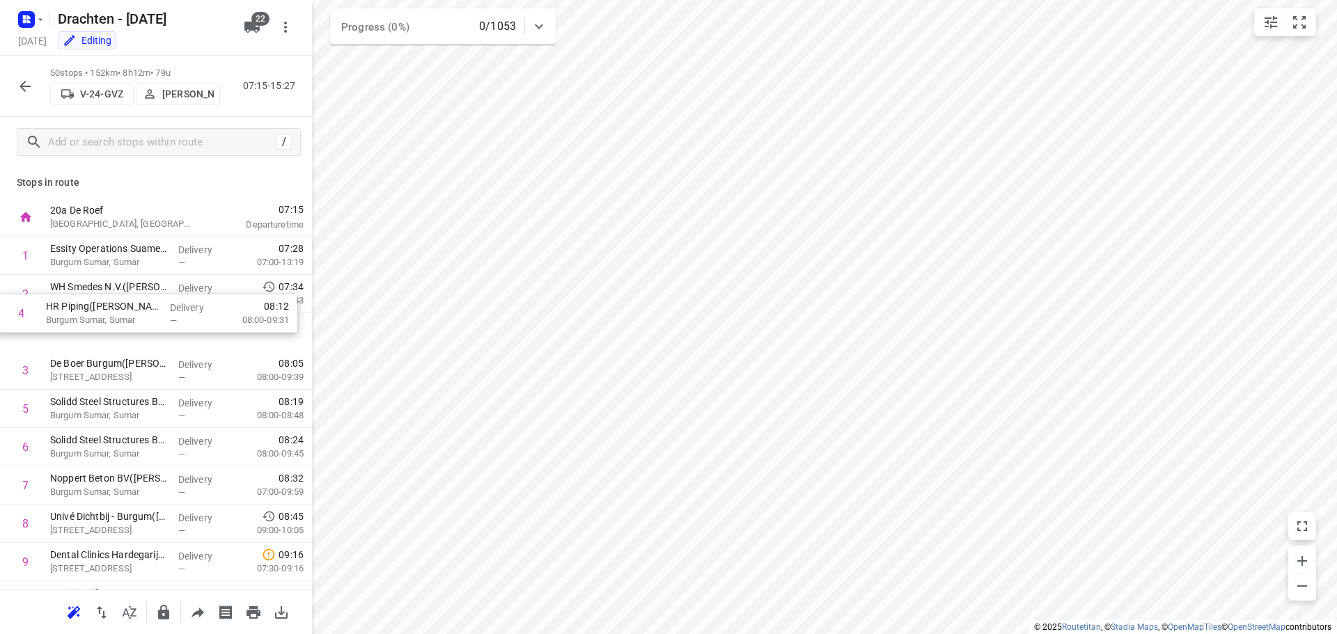
drag, startPoint x: 116, startPoint y: 373, endPoint x: 116, endPoint y: 299, distance: 73.8
click at [29, 81] on icon "button" at bounding box center [25, 86] width 17 height 17
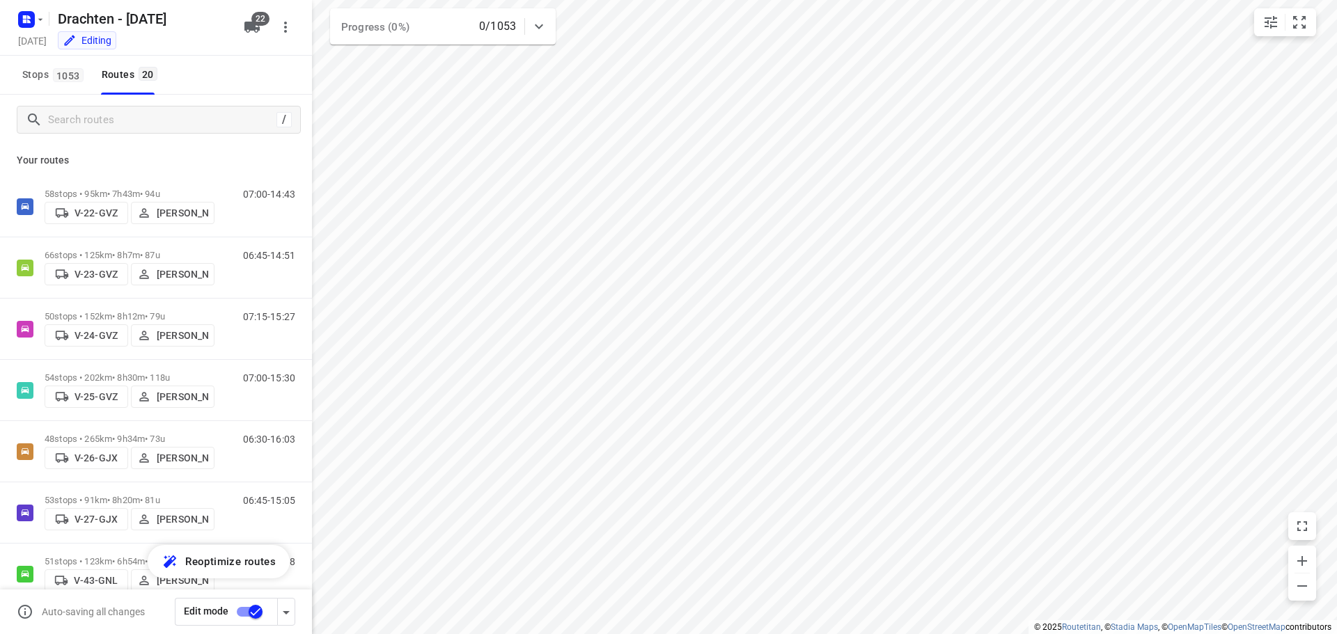
click at [244, 601] on input "checkbox" at bounding box center [255, 612] width 79 height 26
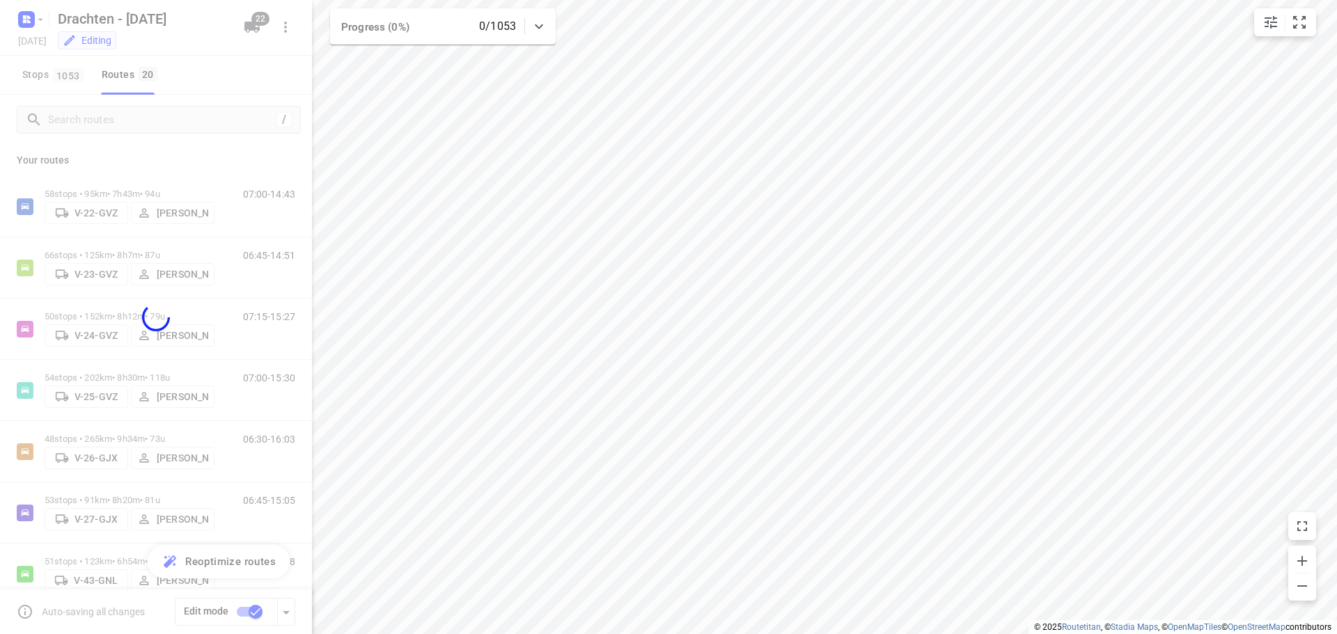
checkbox input "false"
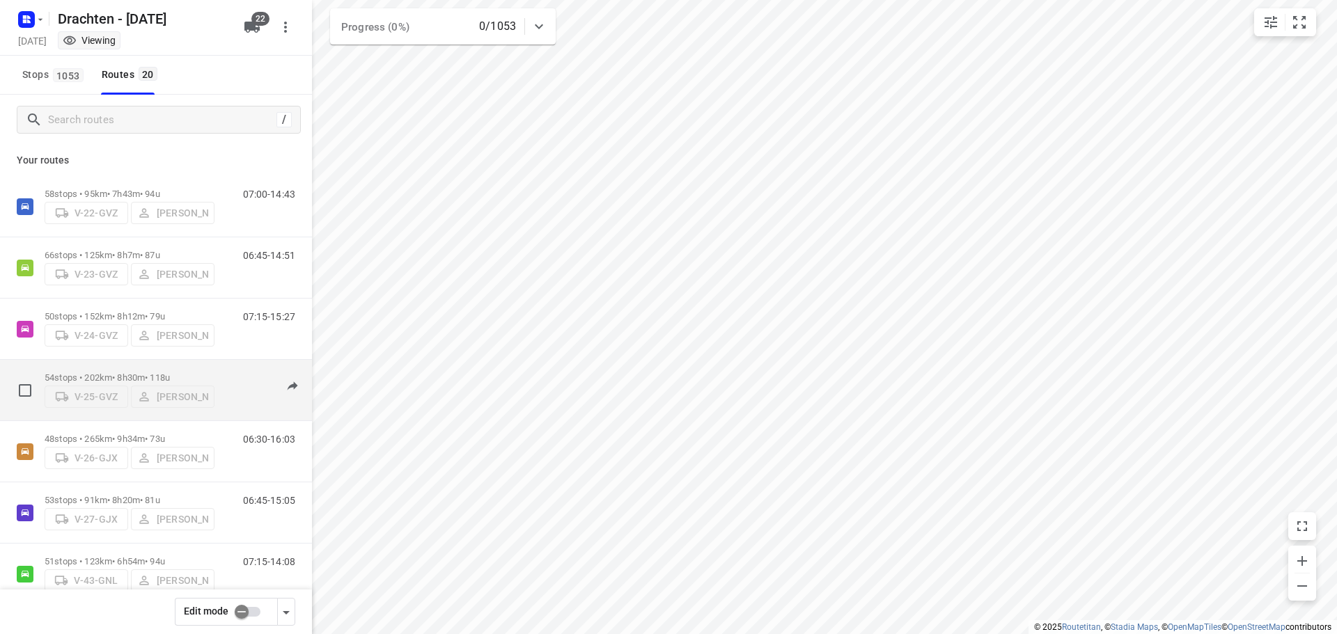
click at [138, 365] on div "54 stops • 202km • 8h30m • 118u V-25-GVZ [PERSON_NAME]" at bounding box center [130, 389] width 170 height 49
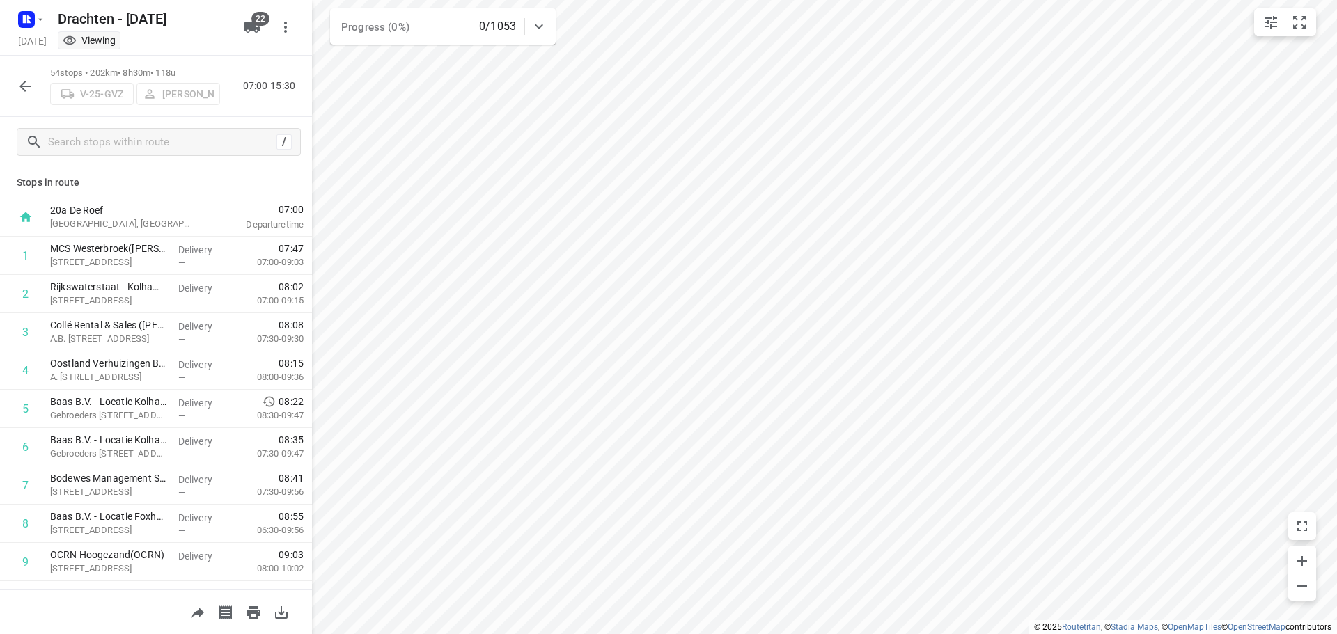
click at [32, 95] on button "button" at bounding box center [25, 86] width 28 height 28
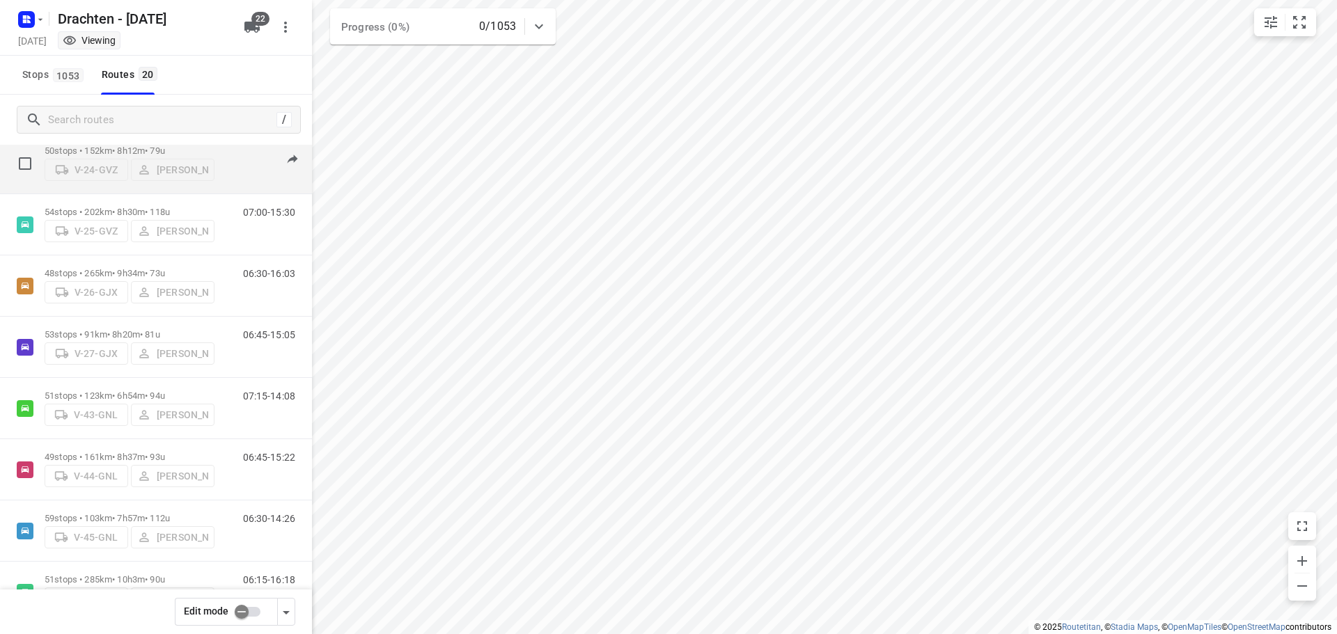
scroll to position [209, 0]
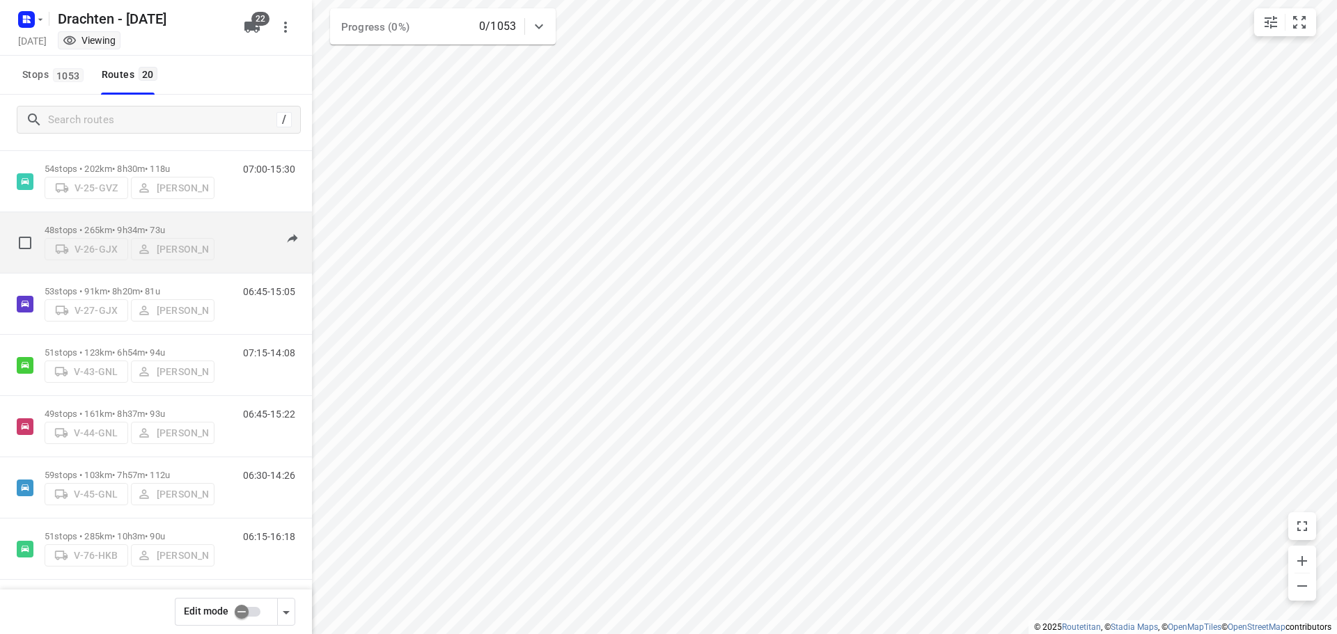
click at [129, 225] on p "48 stops • 265km • 9h34m • 73u" at bounding box center [130, 230] width 170 height 10
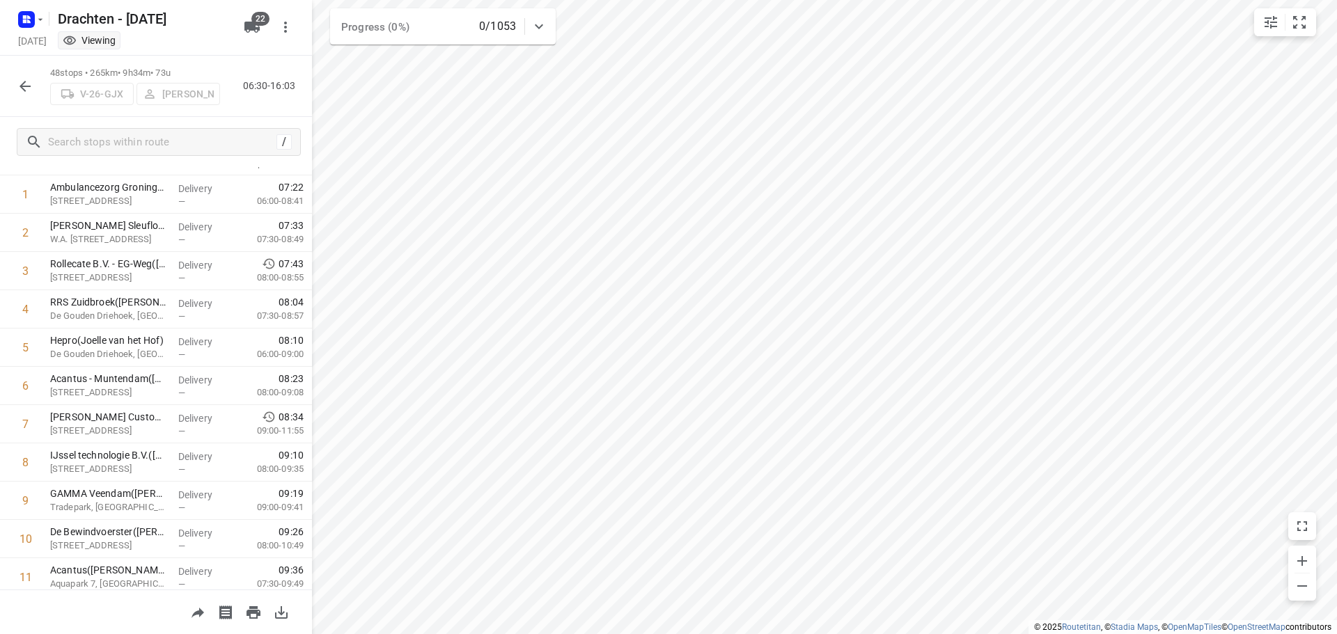
scroll to position [0, 0]
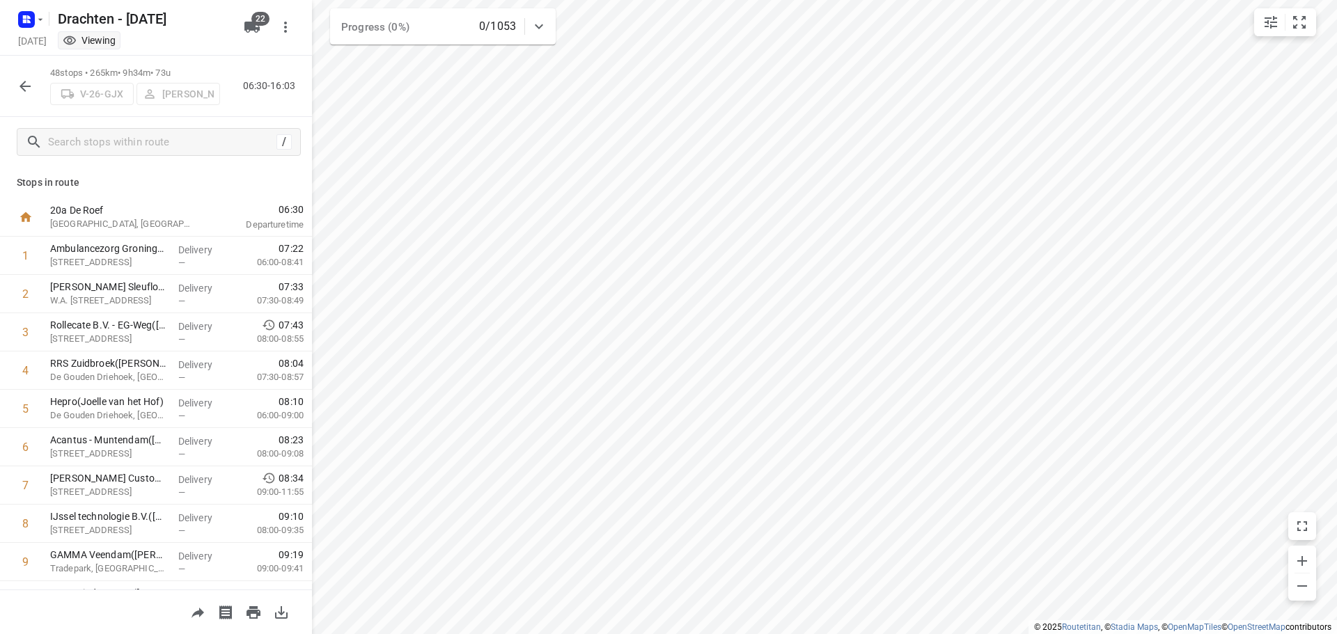
click at [15, 79] on button "button" at bounding box center [25, 86] width 28 height 28
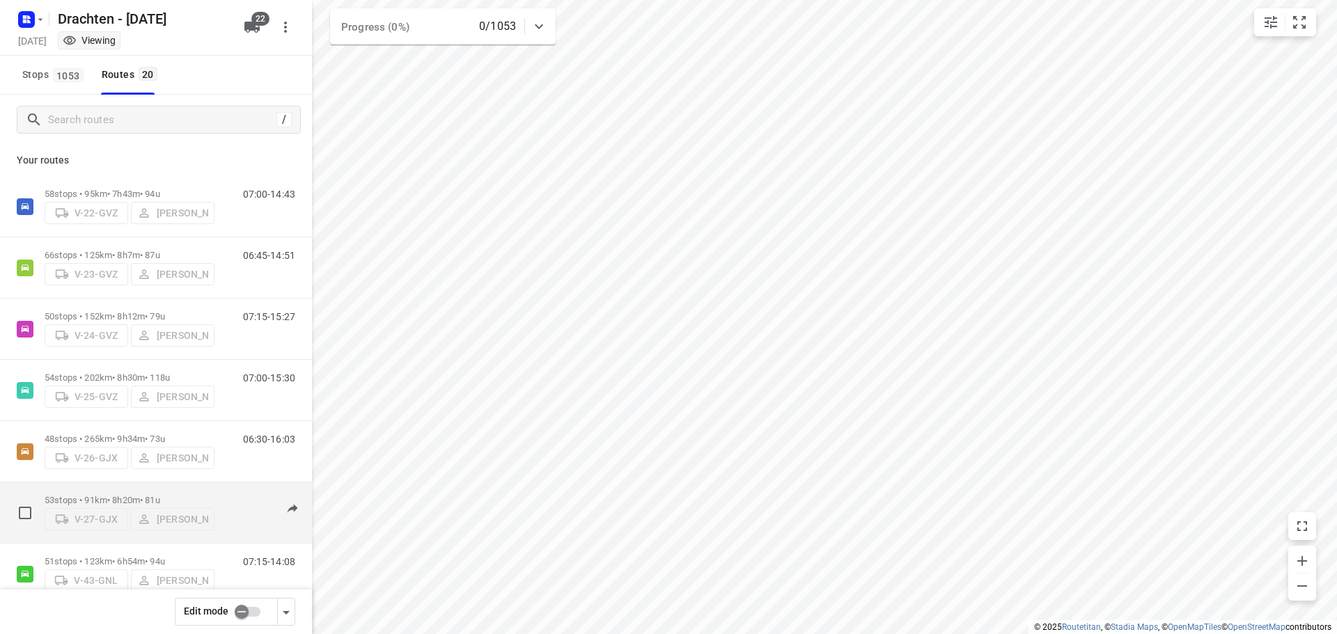
click at [120, 488] on div "53 stops • 91km • 8h20m • 81u V-27-GJX [PERSON_NAME]" at bounding box center [130, 512] width 170 height 49
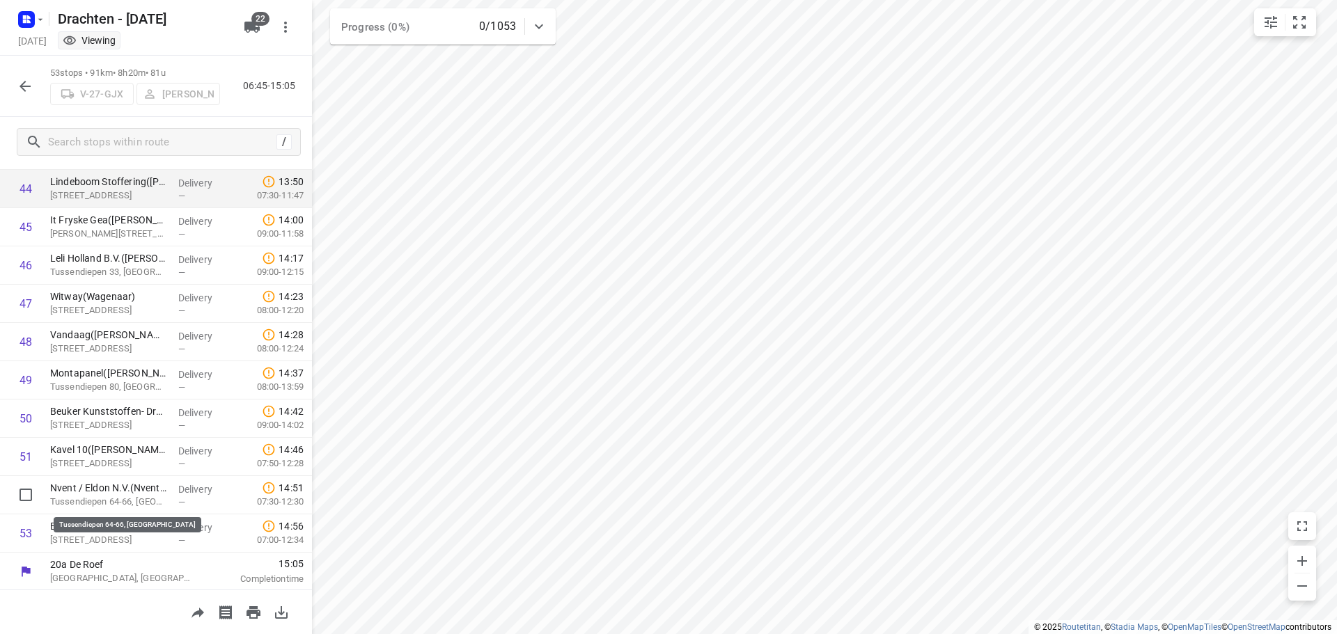
scroll to position [1715, 0]
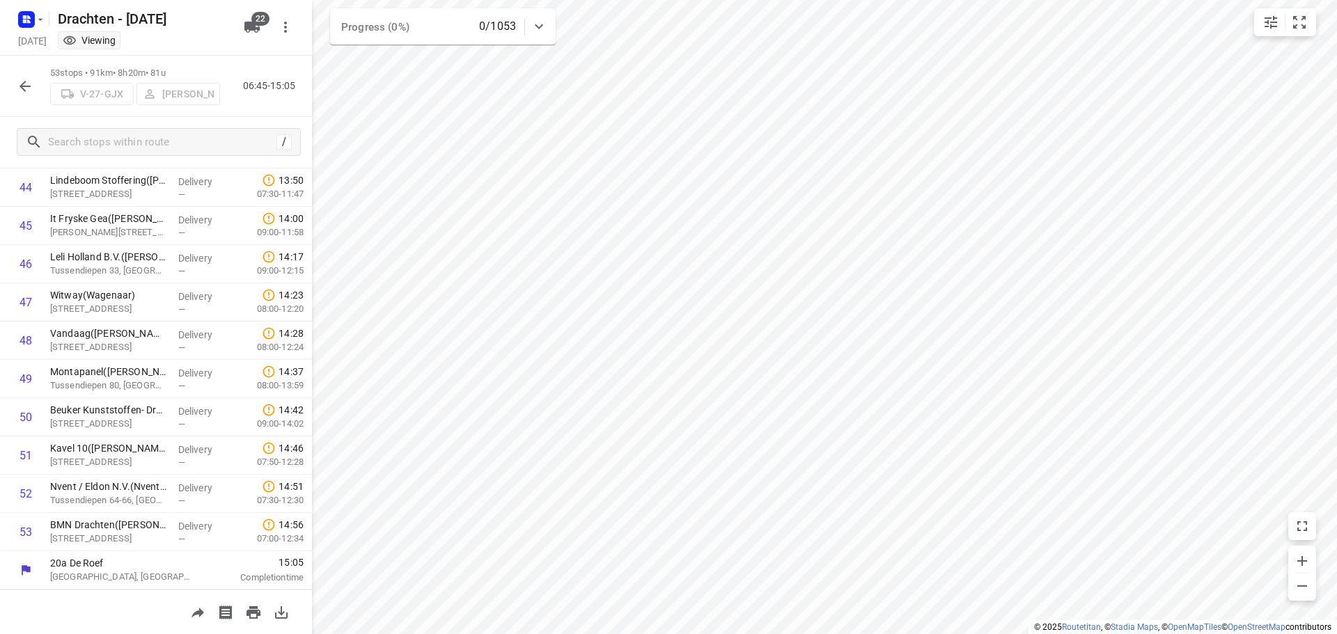
click at [14, 84] on button "button" at bounding box center [25, 86] width 28 height 28
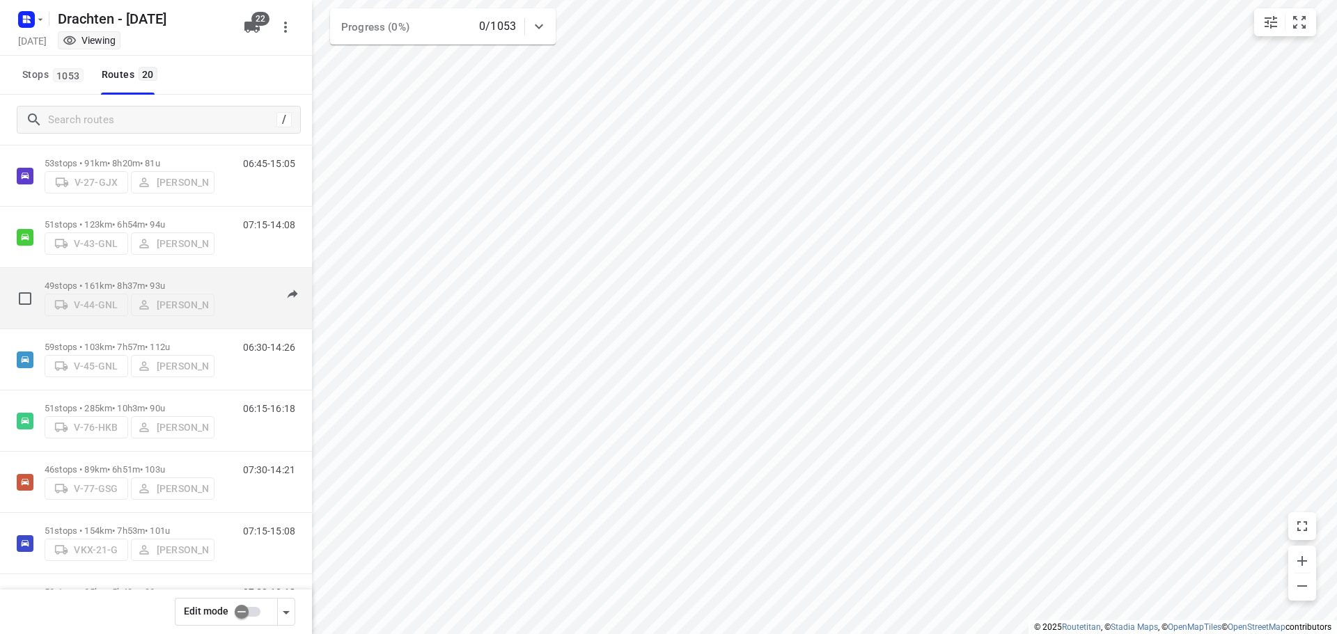
scroll to position [348, 0]
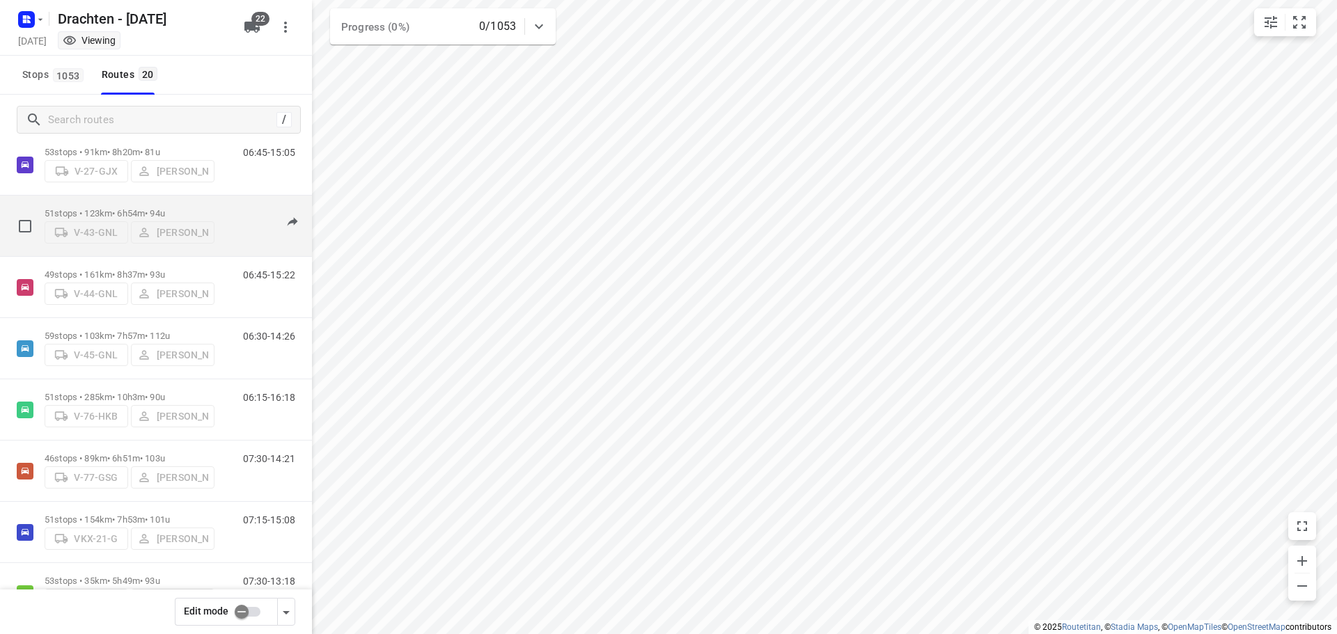
click at [127, 203] on div "51 stops • 123km • 6h54m • 94u V-43-GNL [PERSON_NAME]" at bounding box center [130, 225] width 170 height 49
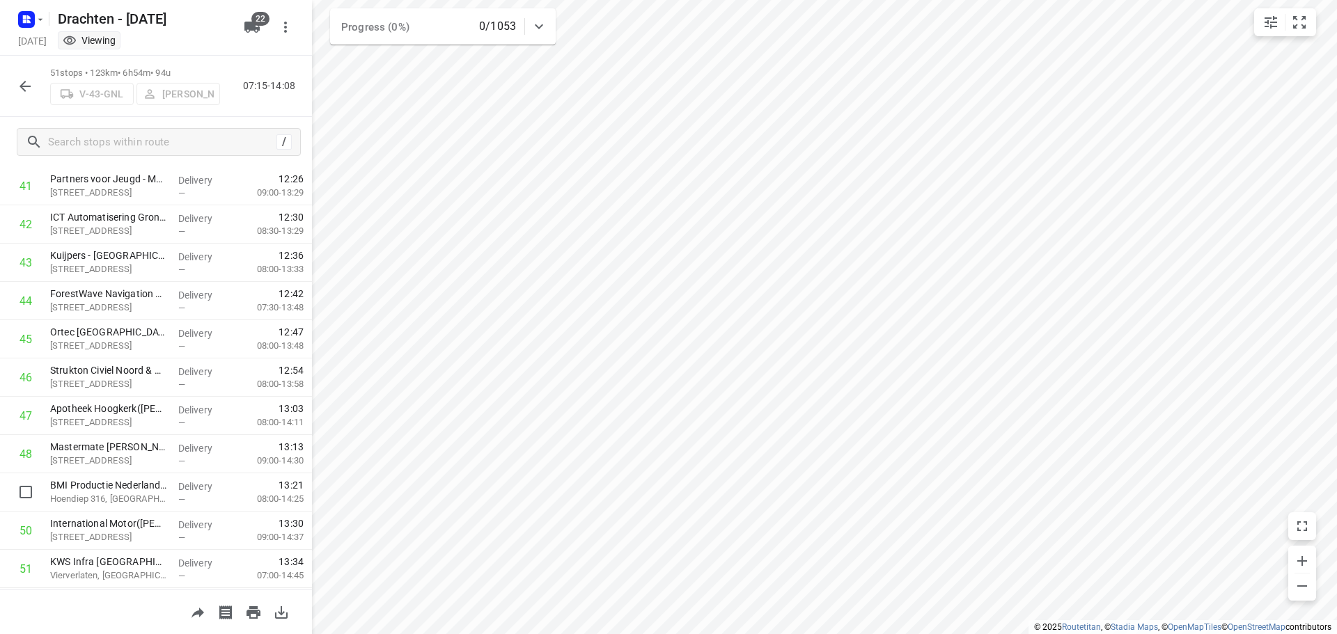
scroll to position [1638, 0]
click at [22, 80] on icon "button" at bounding box center [25, 86] width 17 height 17
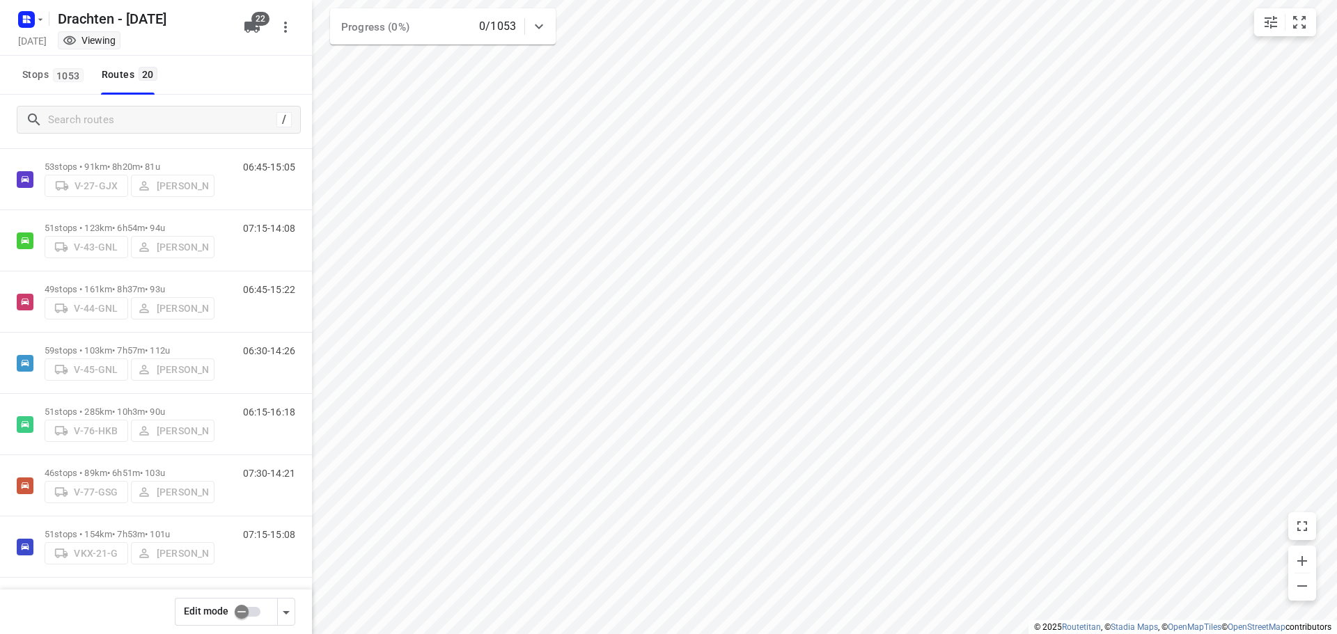
scroll to position [348, 0]
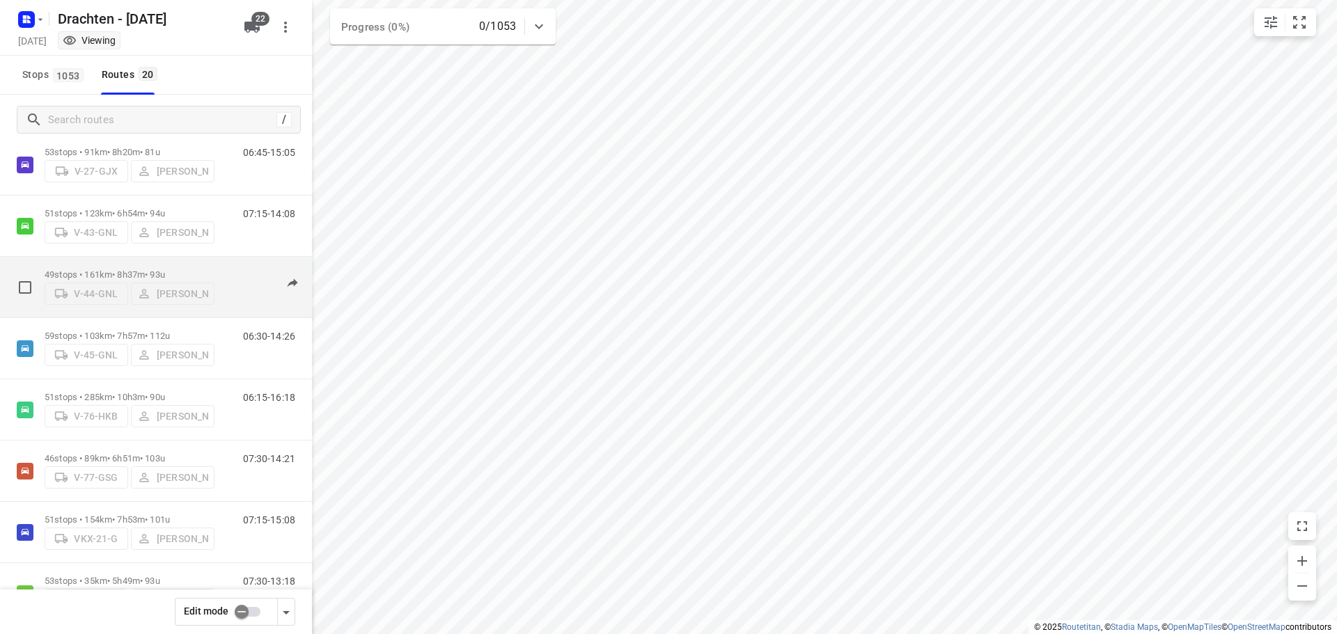
click at [123, 269] on p "49 stops • 161km • 8h37m • 93u" at bounding box center [130, 274] width 170 height 10
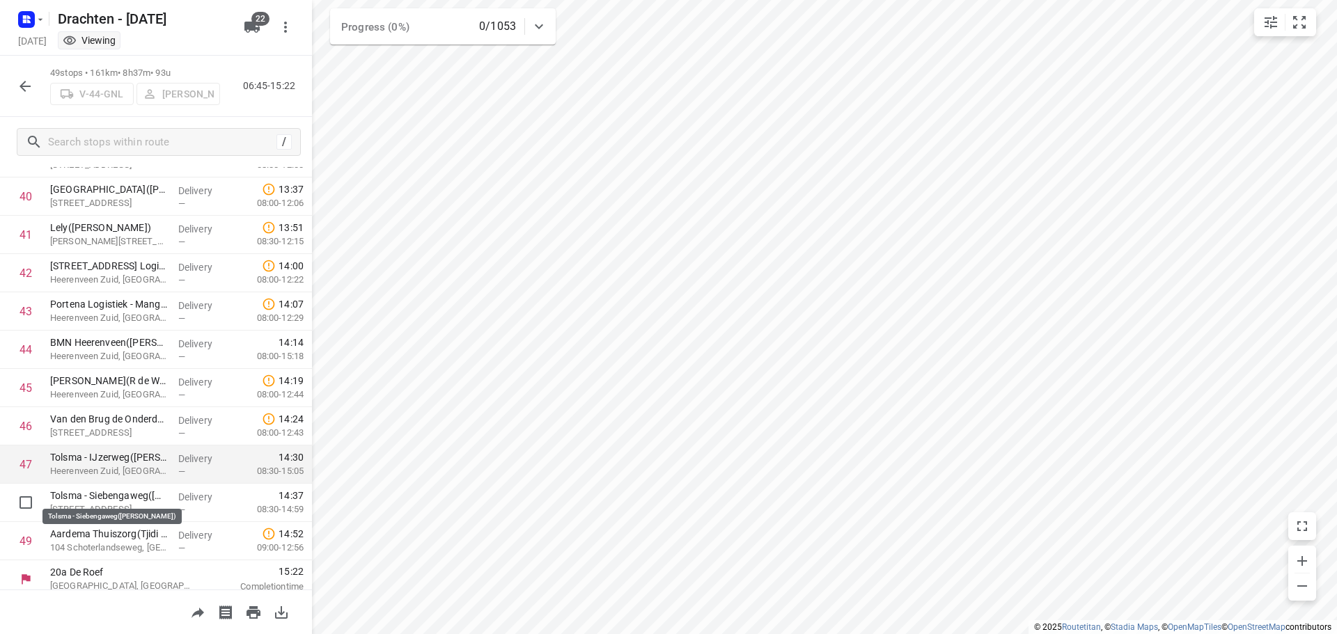
scroll to position [1561, 0]
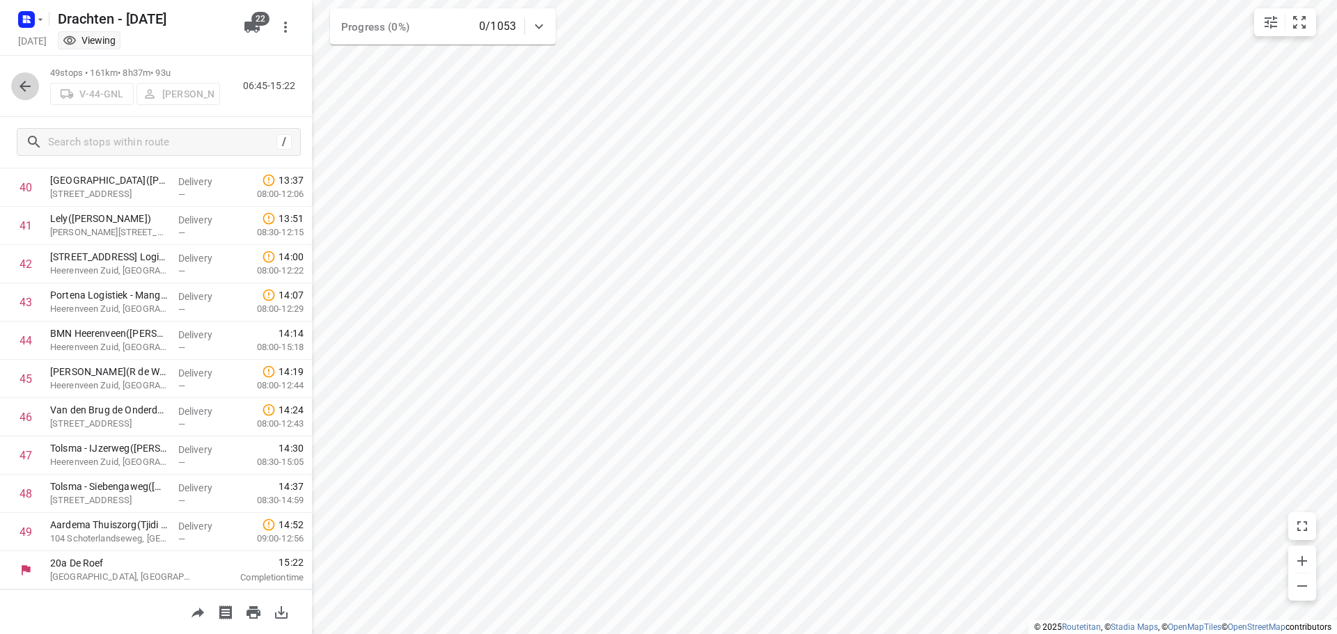
click at [29, 81] on icon "button" at bounding box center [25, 86] width 17 height 17
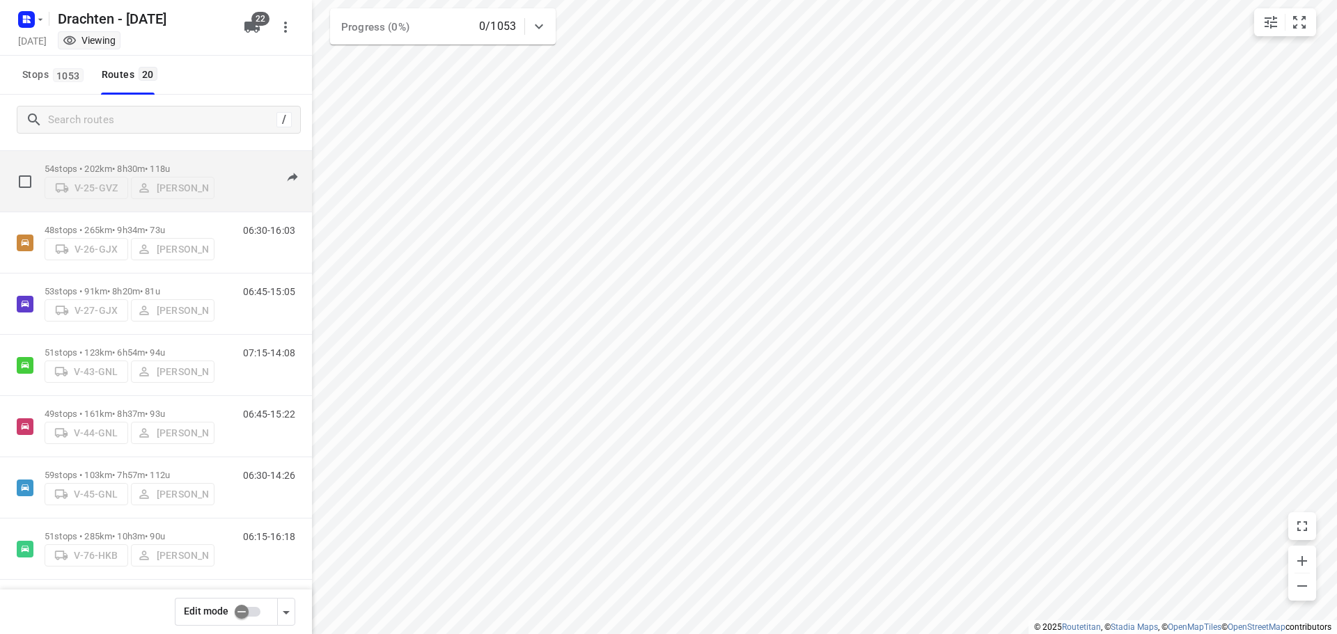
scroll to position [278, 0]
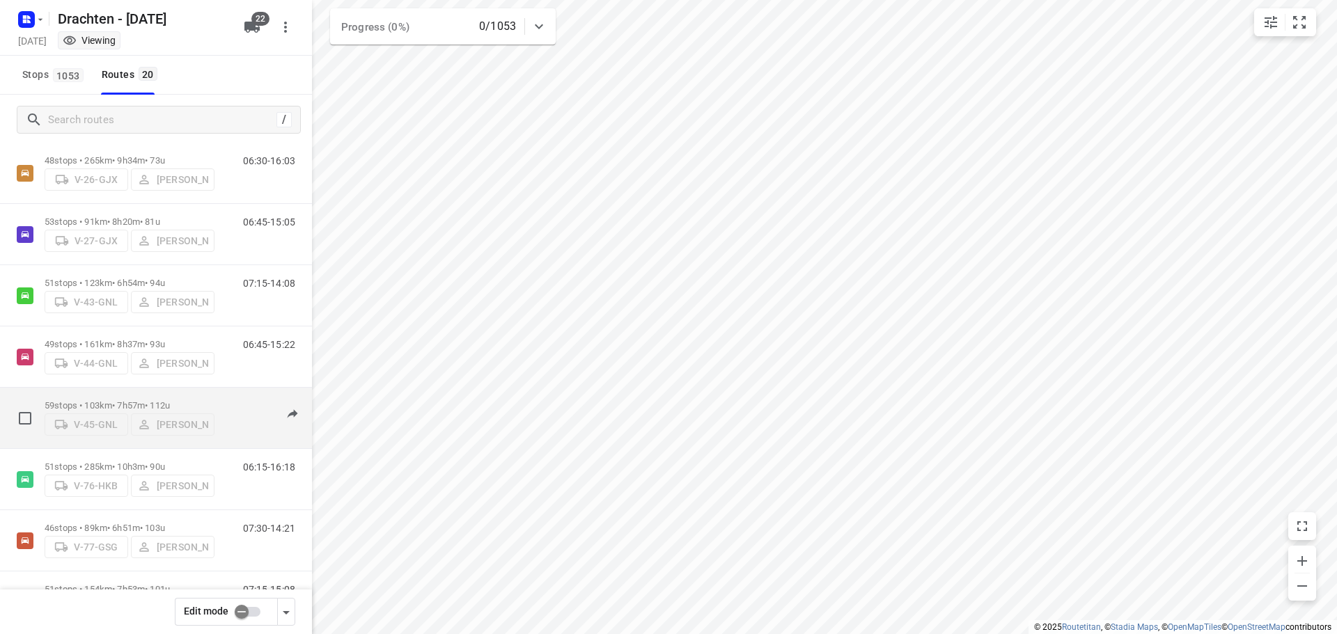
click at [124, 400] on p "59 stops • 103km • 7h57m • 112u" at bounding box center [130, 405] width 170 height 10
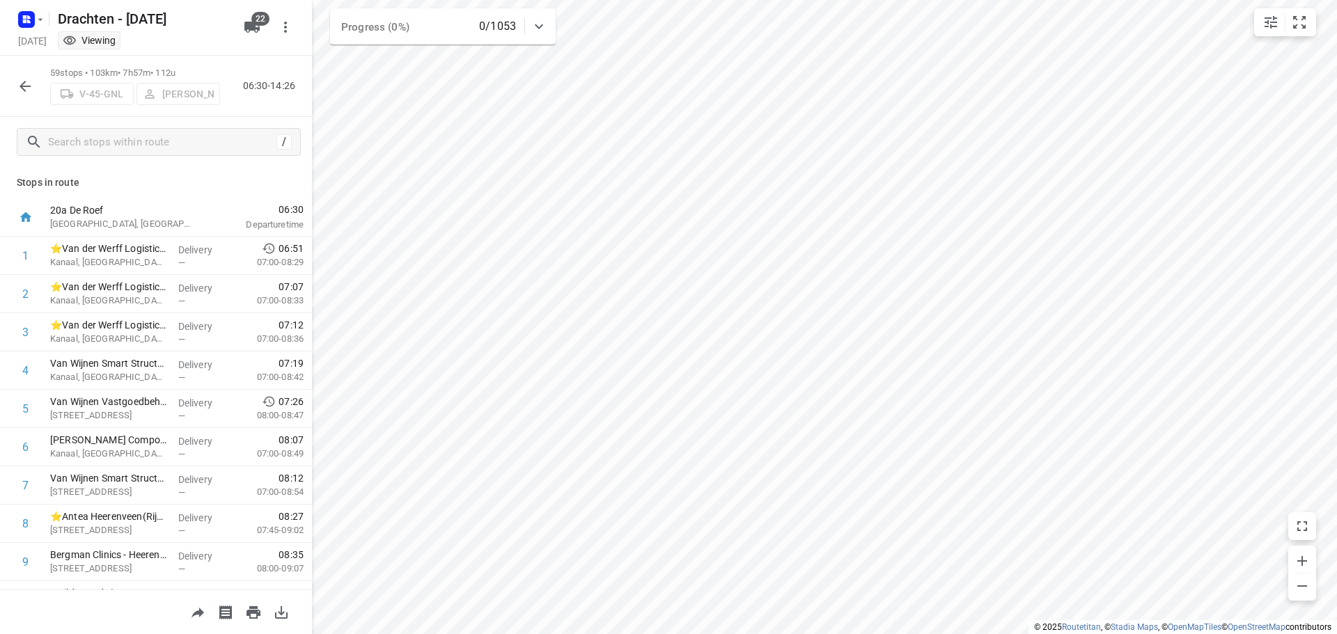
click at [29, 84] on icon "button" at bounding box center [25, 86] width 17 height 17
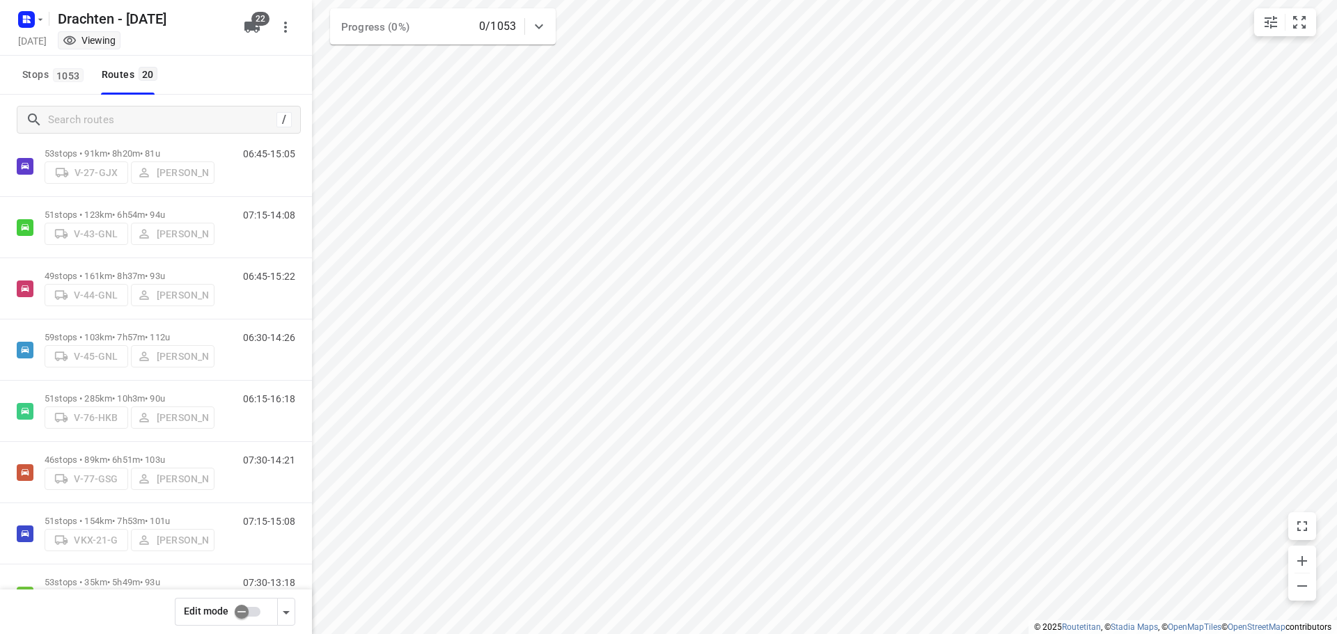
scroll to position [418, 0]
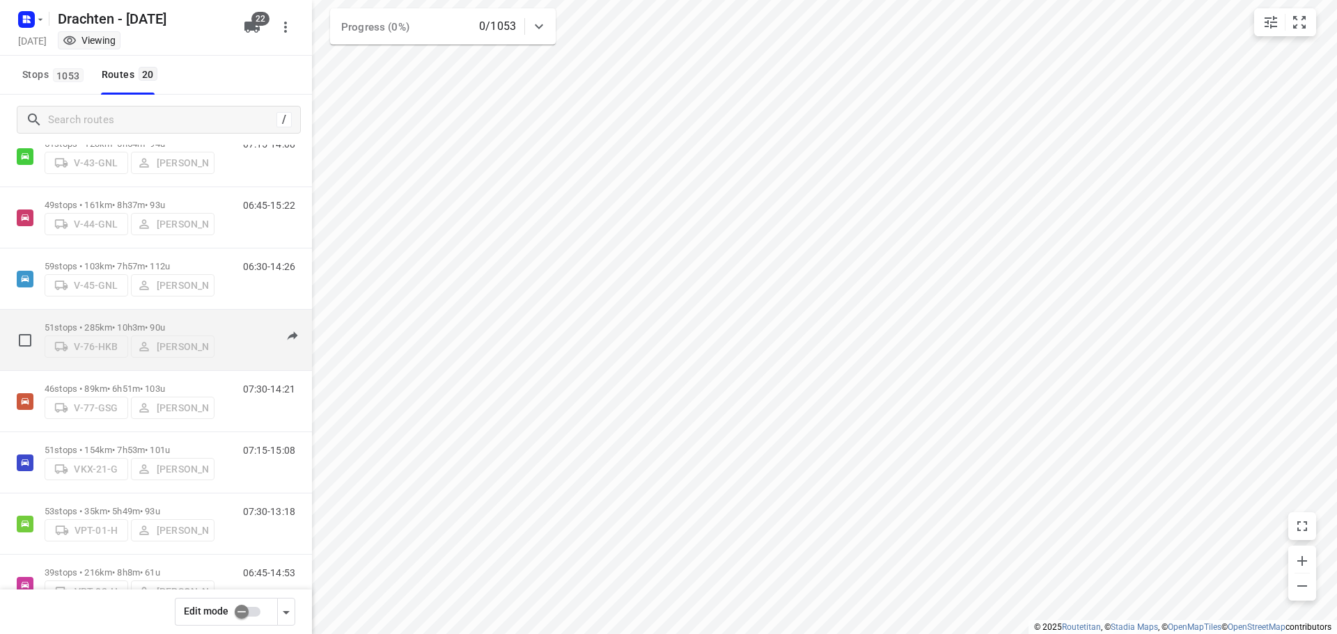
click at [120, 322] on p "51 stops • 285km • 10h3m • 90u" at bounding box center [130, 327] width 170 height 10
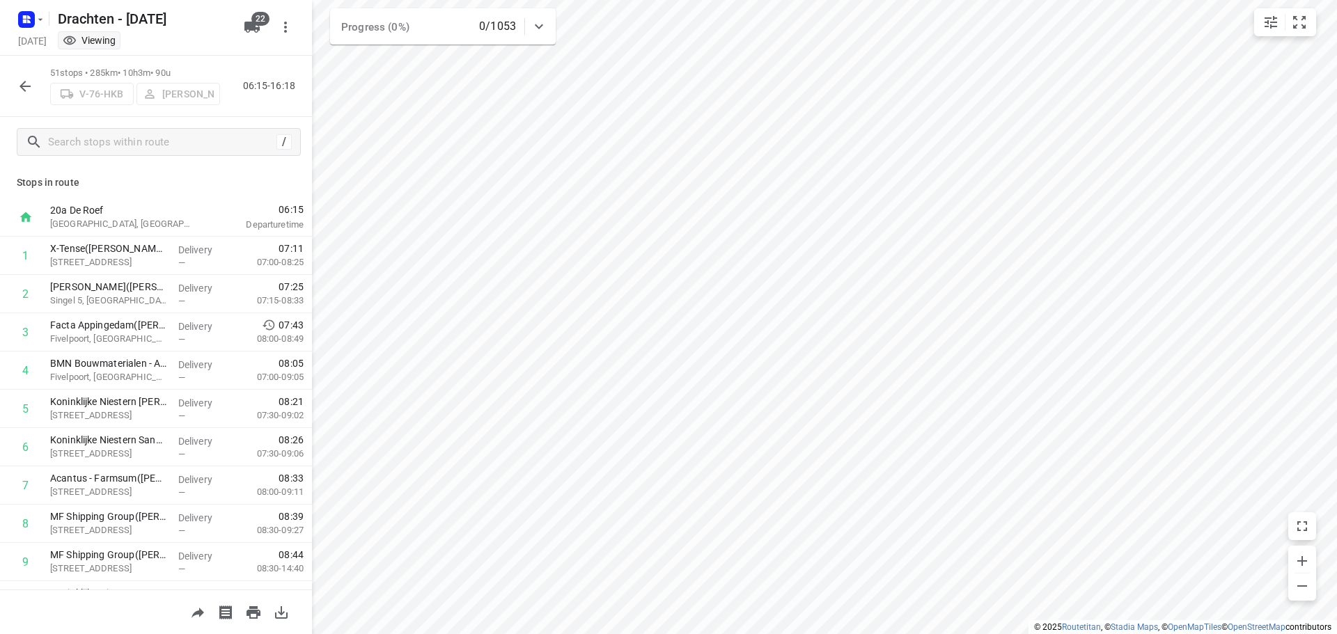
click at [33, 79] on button "button" at bounding box center [25, 86] width 28 height 28
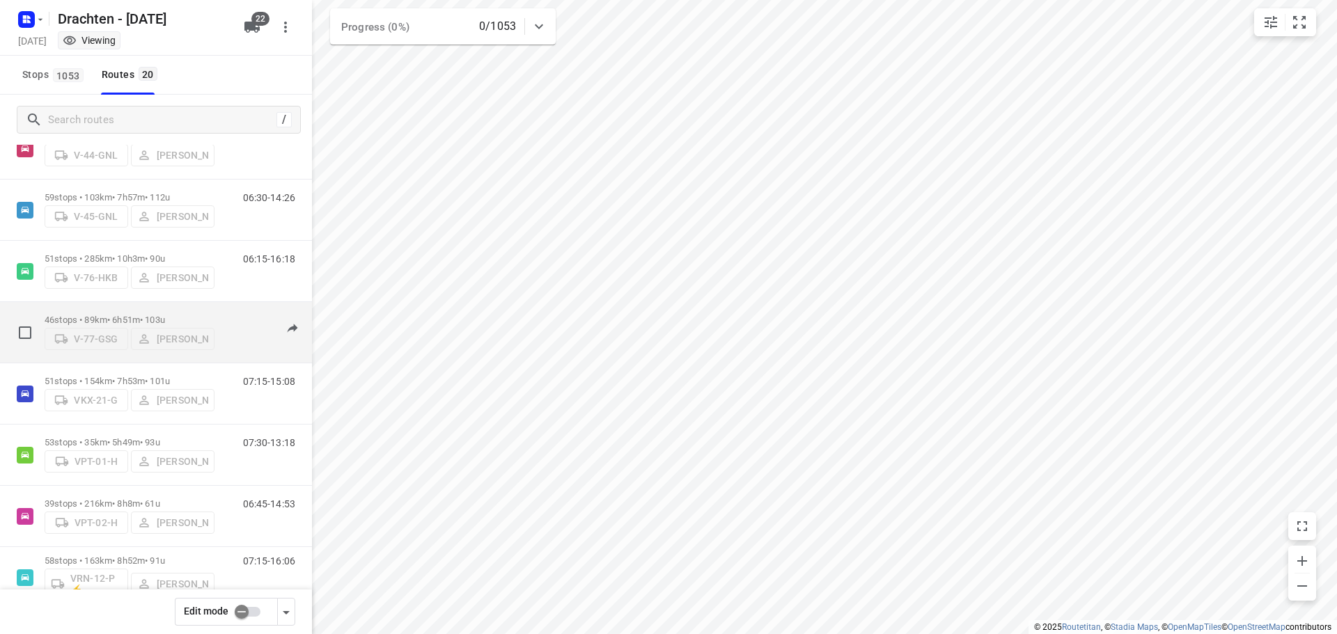
scroll to position [487, 0]
click at [128, 317] on p "46 stops • 89km • 6h51m • 103u" at bounding box center [130, 319] width 170 height 10
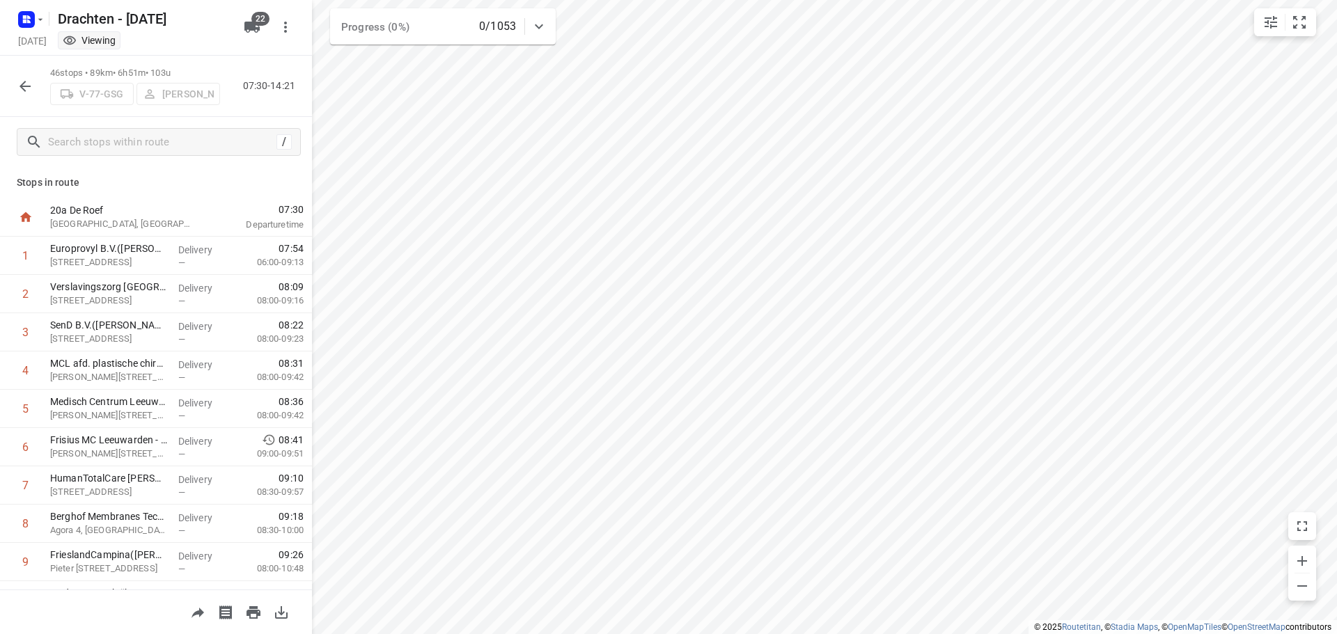
click at [30, 93] on icon "button" at bounding box center [25, 86] width 17 height 17
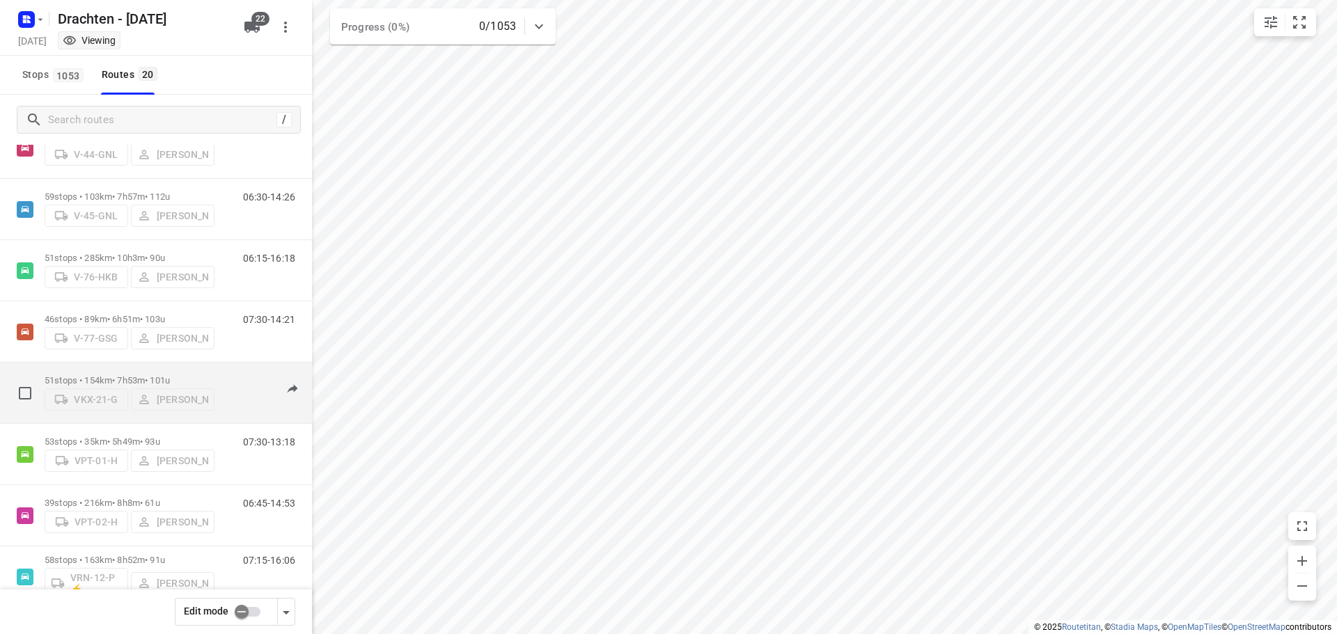
click at [145, 368] on div "51 stops • 154km • 7h53m • 101u VKX-21-G [PERSON_NAME]" at bounding box center [130, 392] width 170 height 49
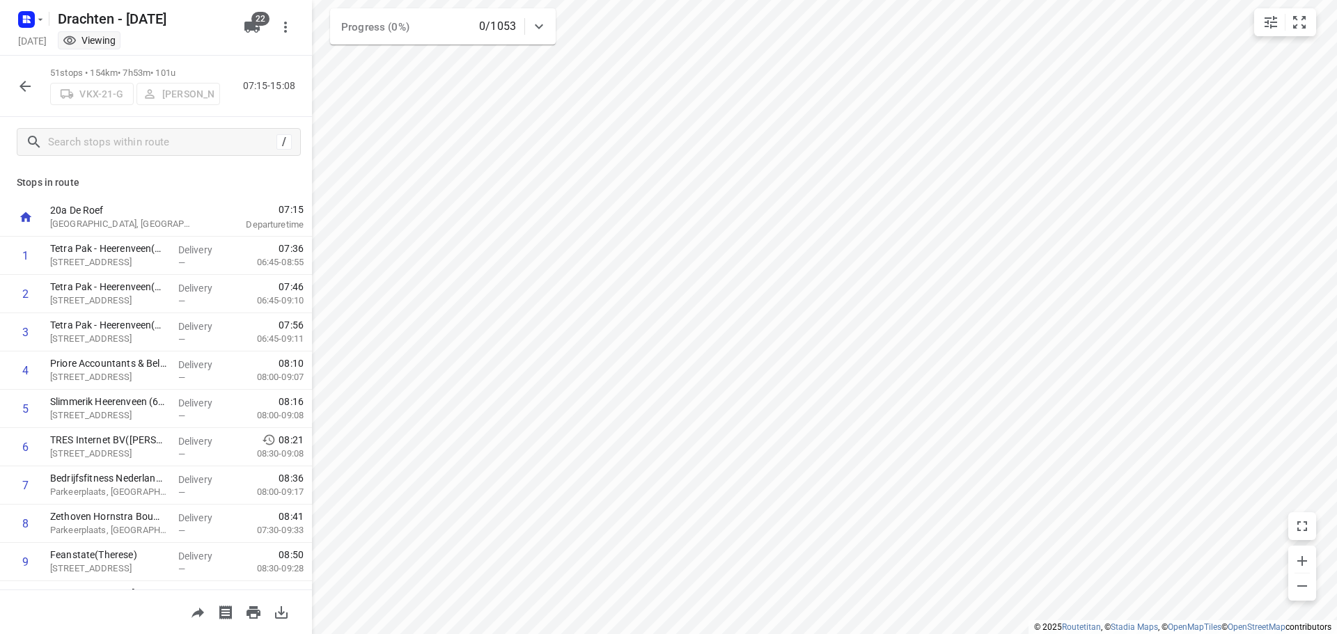
click at [29, 93] on icon "button" at bounding box center [25, 86] width 17 height 17
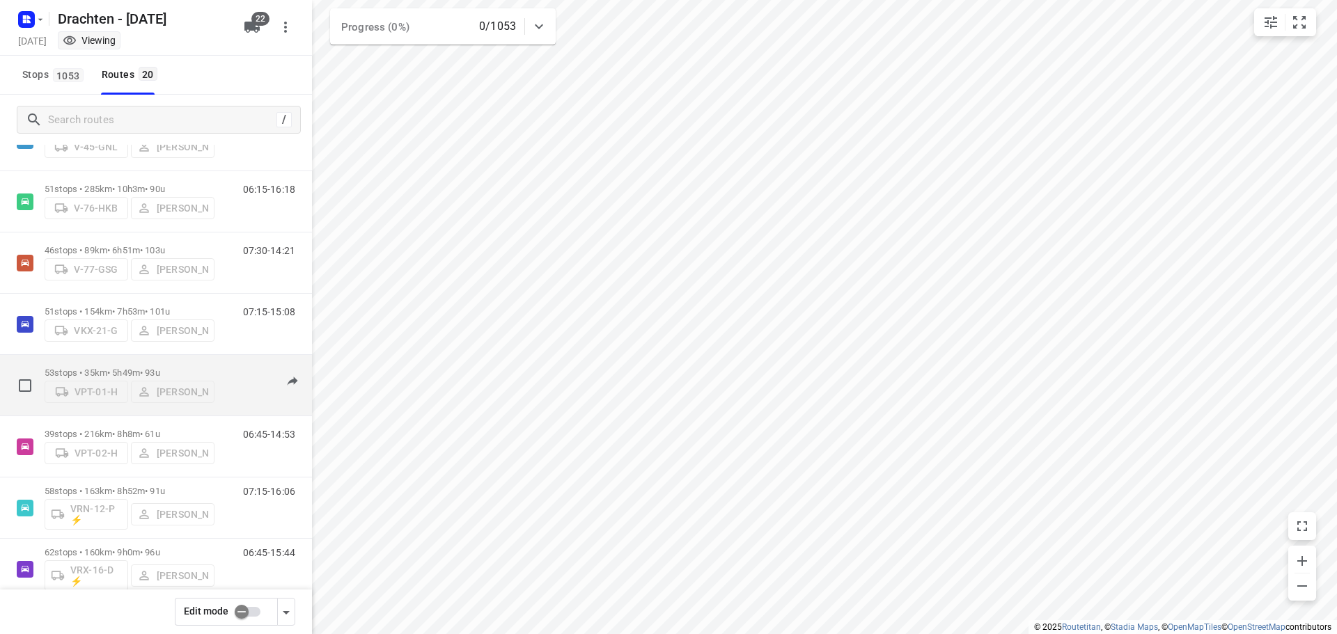
scroll to position [557, 0]
click at [164, 360] on div "53 stops • 35km • 5h49m • 93u VPT-01-H [PERSON_NAME]" at bounding box center [130, 384] width 170 height 49
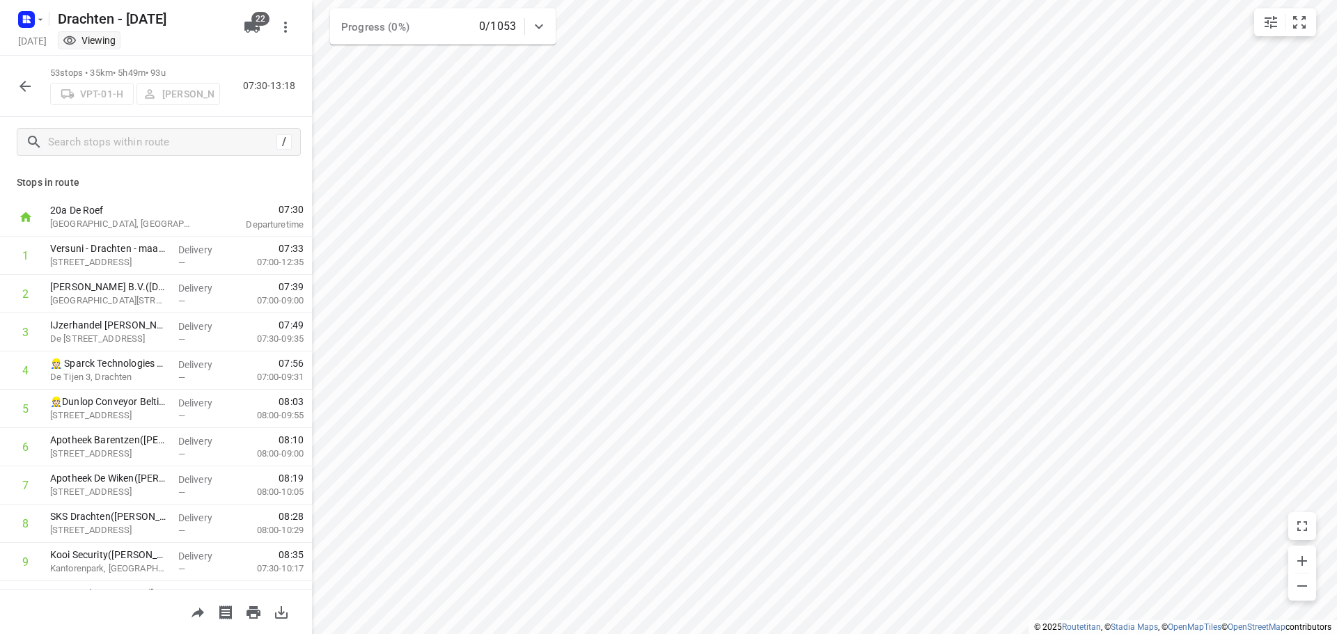
click at [21, 85] on icon "button" at bounding box center [24, 86] width 11 height 11
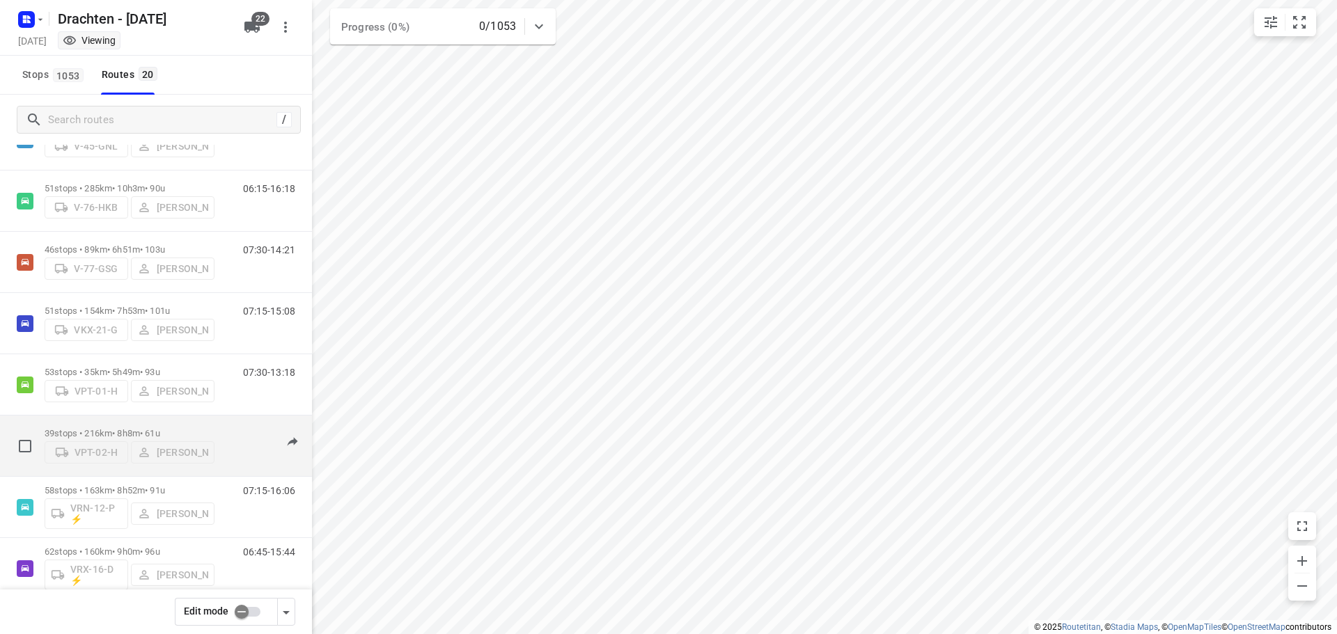
click at [132, 428] on p "39 stops • 216km • 8h8m • 61u" at bounding box center [130, 433] width 170 height 10
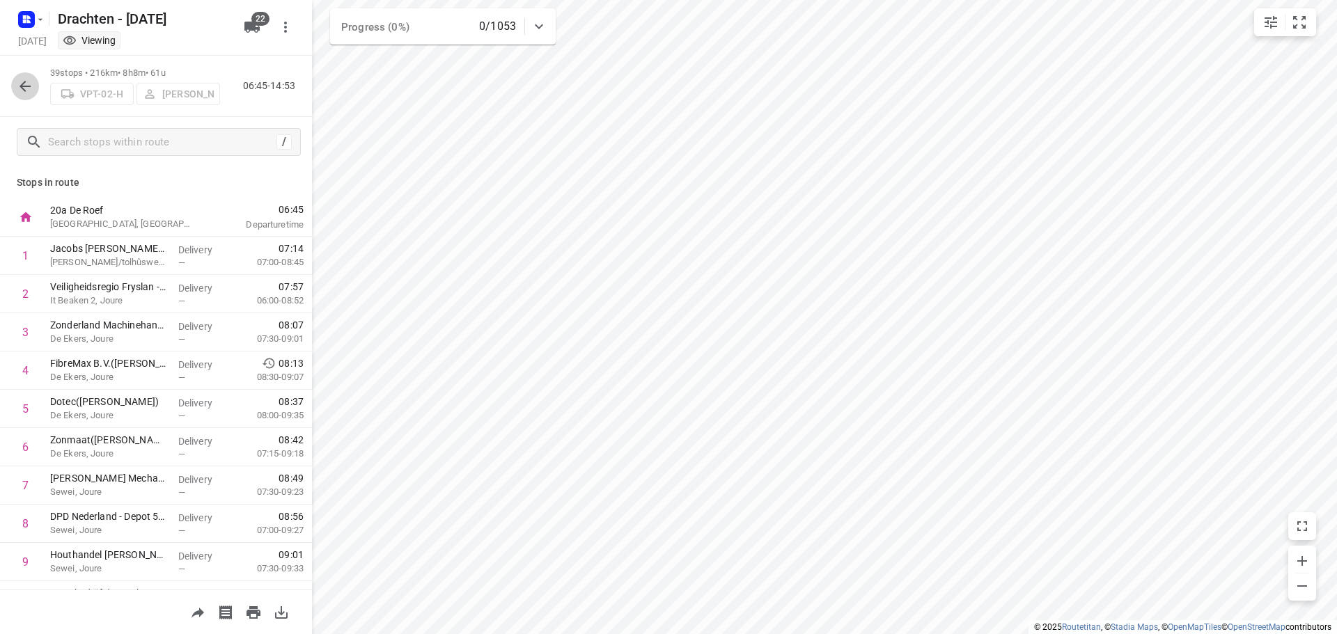
click at [33, 97] on button "button" at bounding box center [25, 86] width 28 height 28
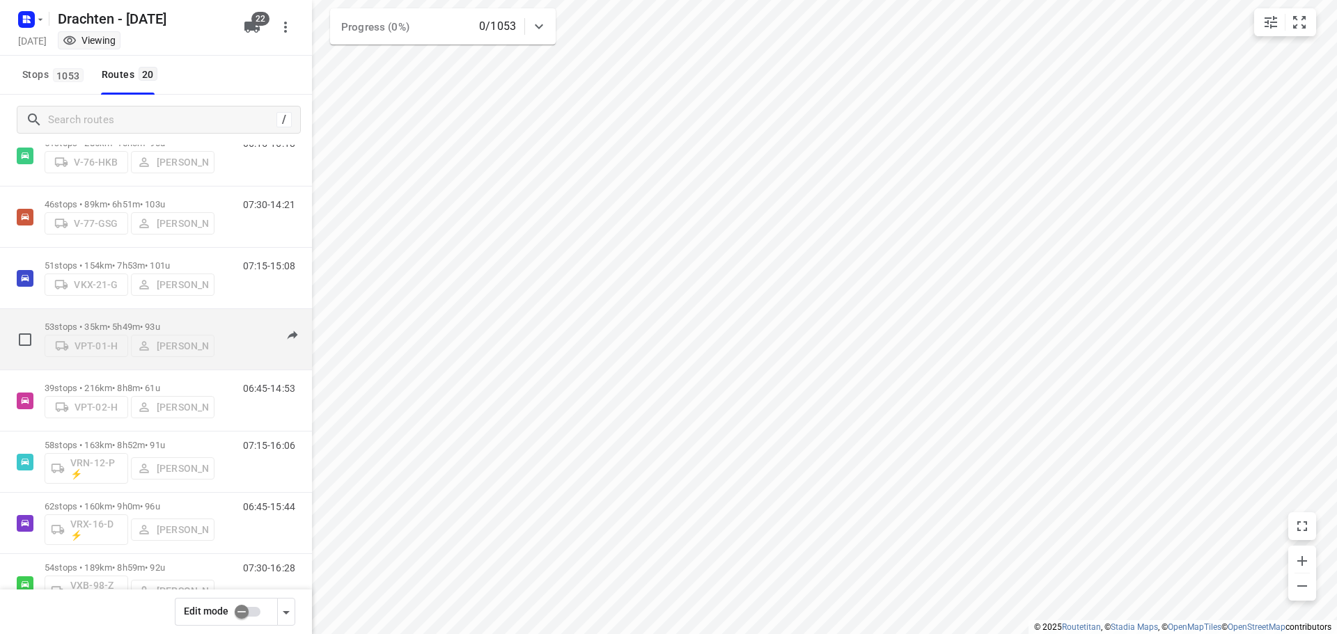
scroll to position [627, 0]
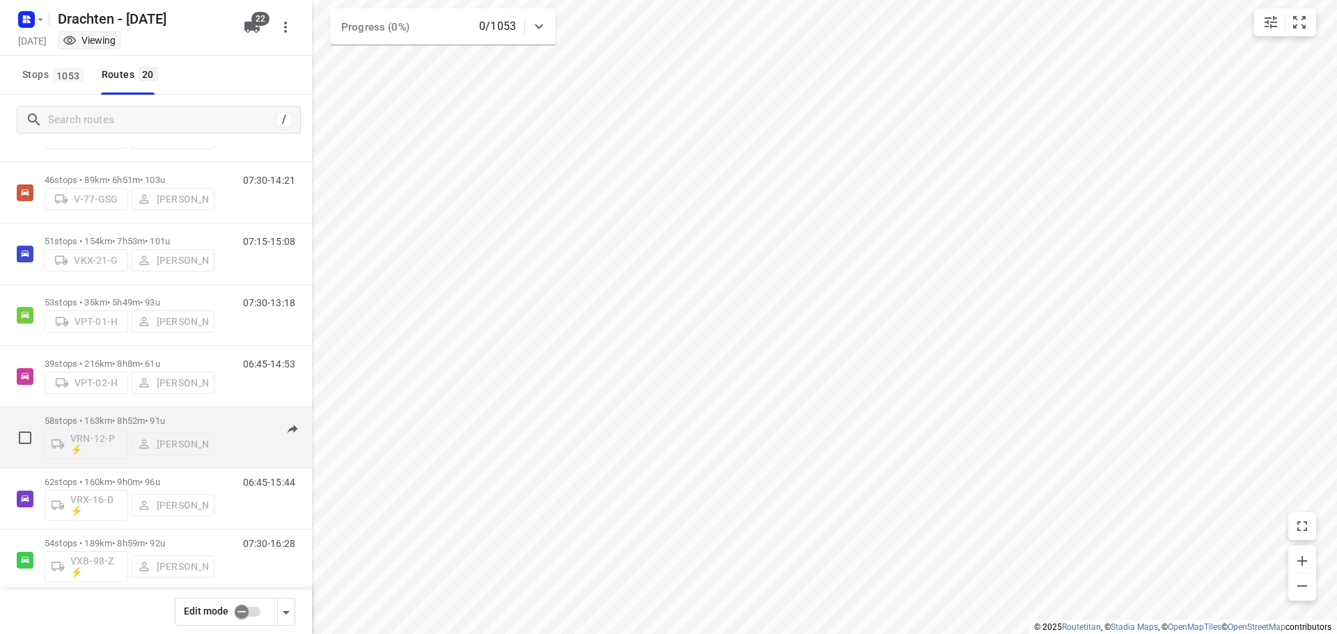
click at [99, 410] on div "58 stops • 163km • 8h52m • 91u VRN-12-P ⚡ [PERSON_NAME]" at bounding box center [130, 438] width 170 height 58
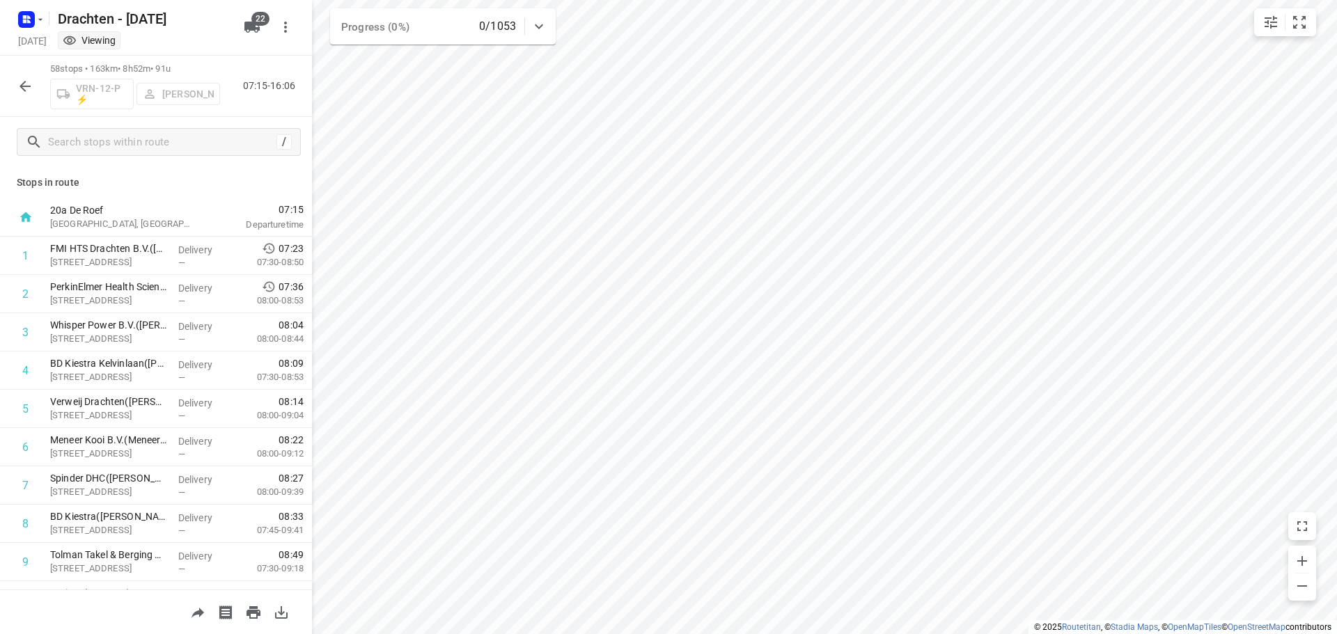
click at [37, 88] on button "button" at bounding box center [25, 86] width 28 height 28
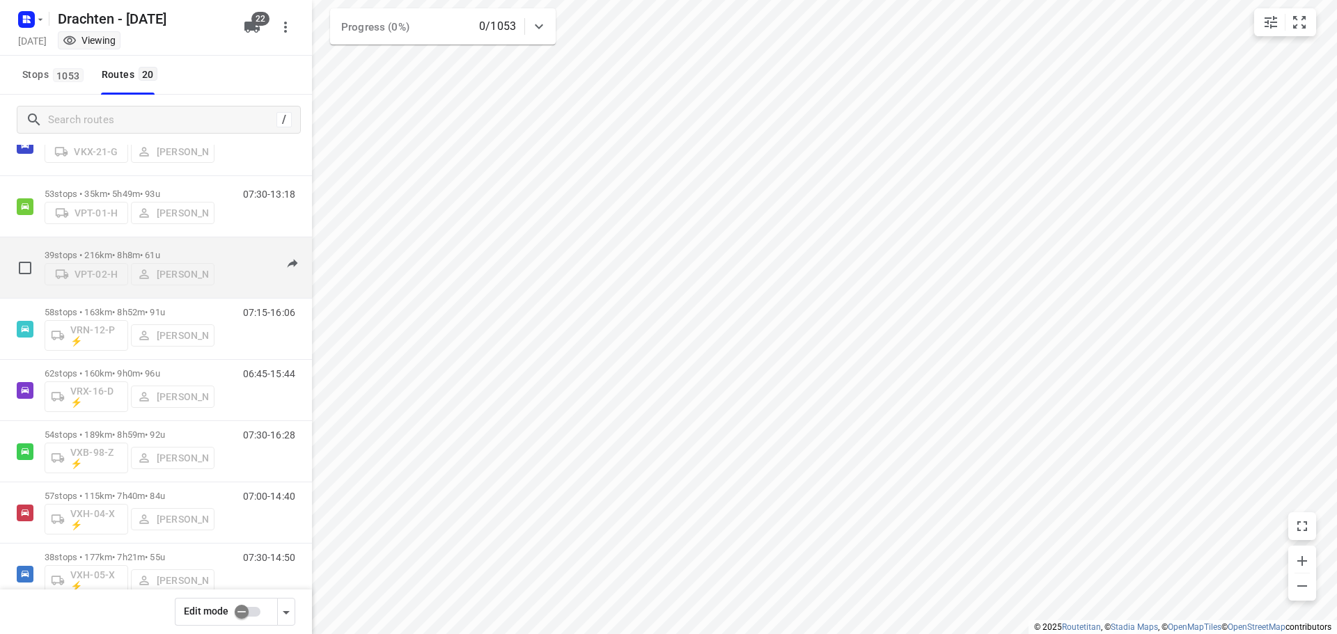
scroll to position [766, 0]
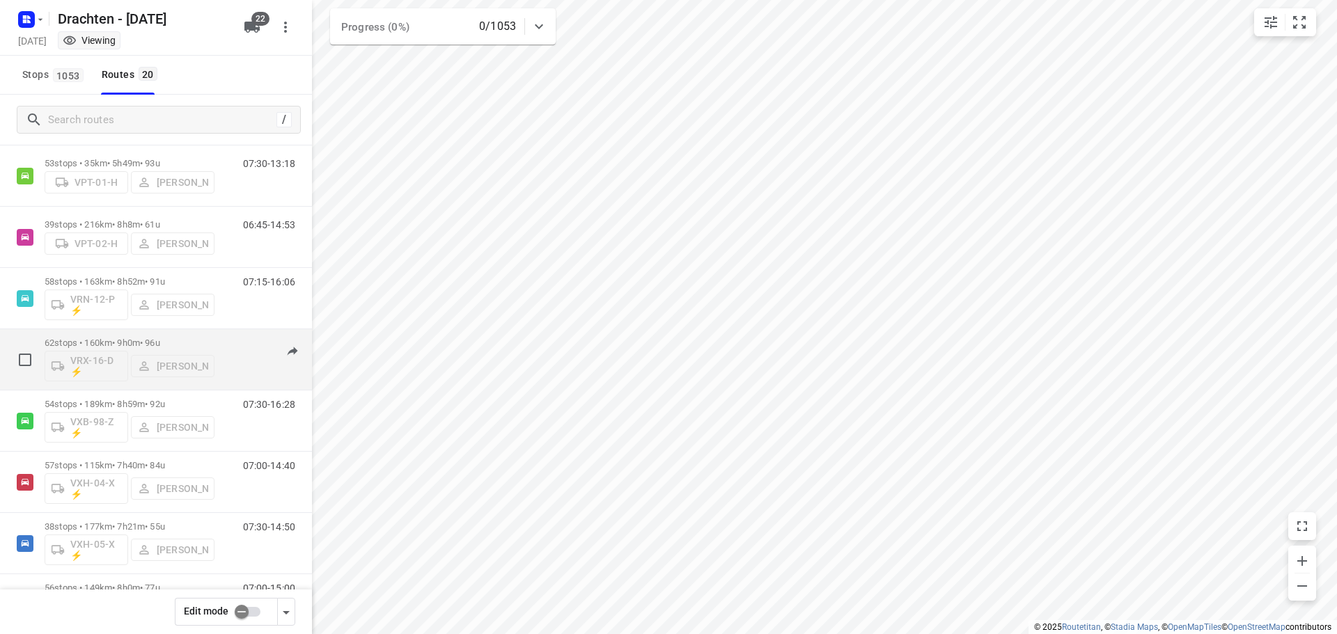
click at [151, 344] on p "62 stops • 160km • 9h0m • 96u" at bounding box center [130, 343] width 170 height 10
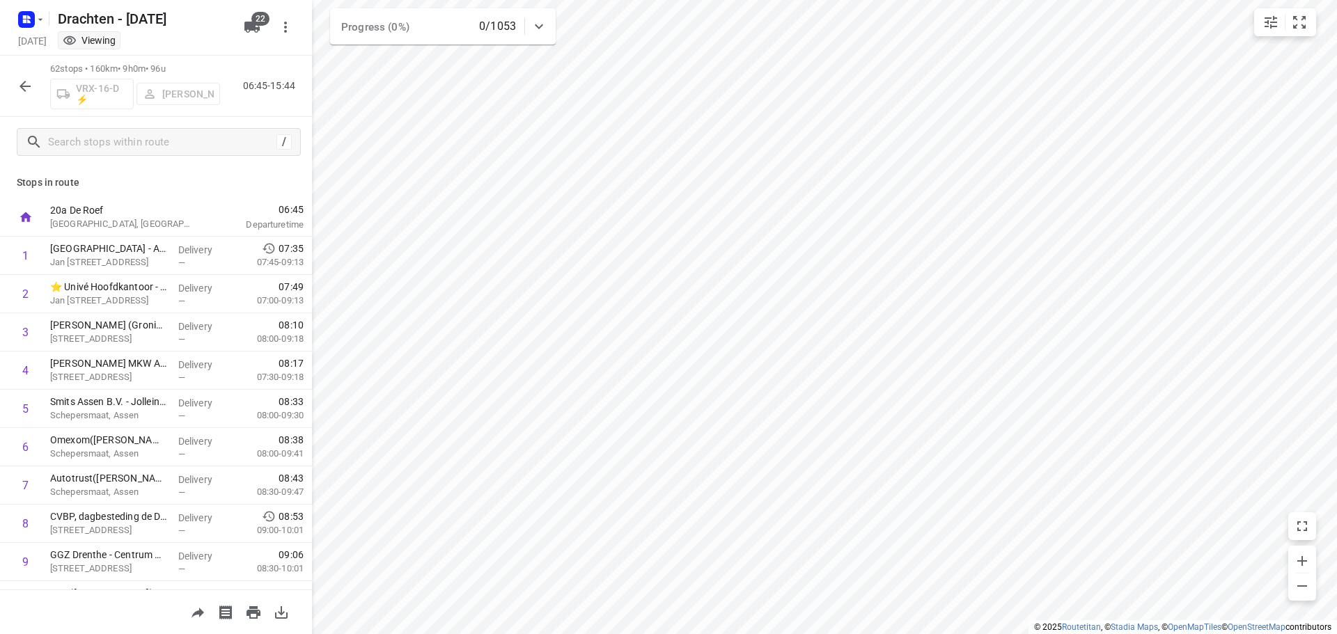
click at [24, 87] on icon "button" at bounding box center [25, 86] width 17 height 17
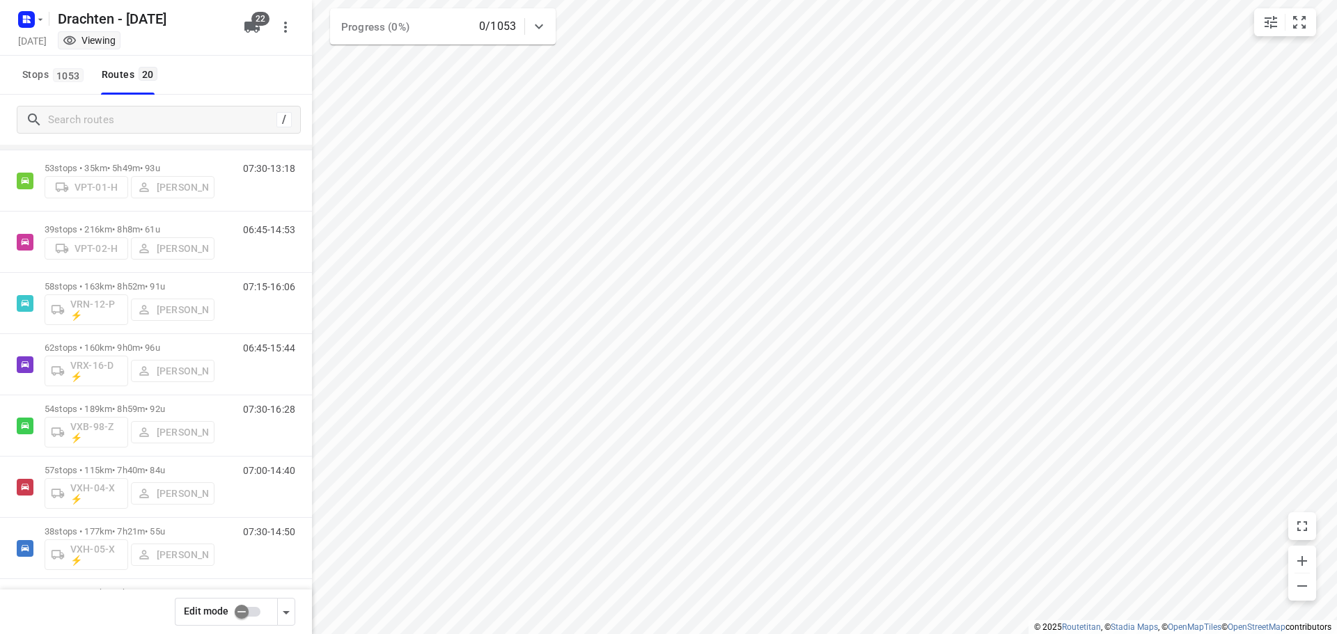
scroll to position [826, 0]
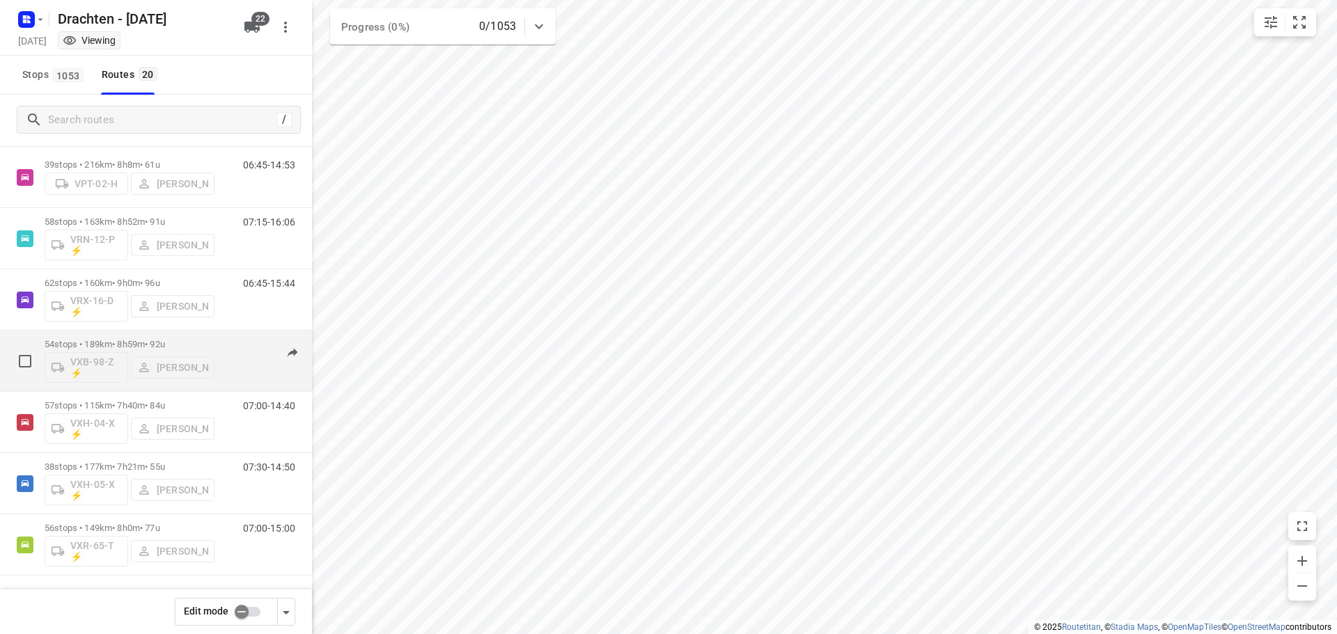
click at [133, 339] on p "54 stops • 189km • 8h59m • 92u" at bounding box center [130, 344] width 170 height 10
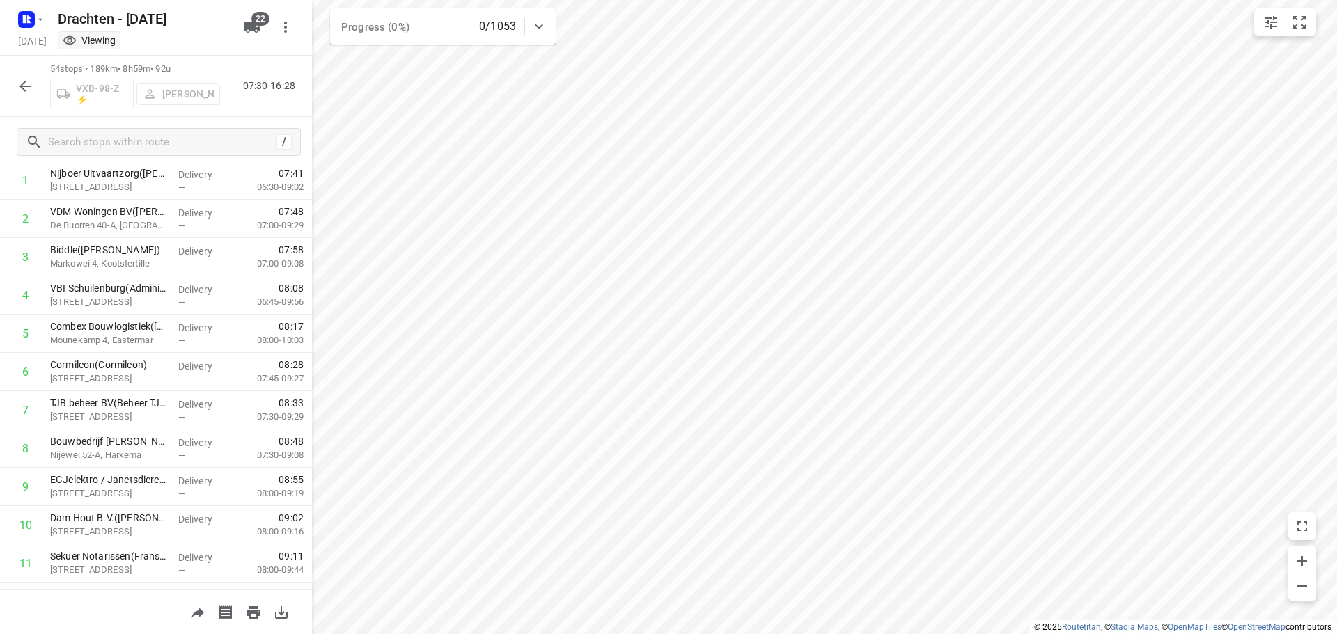
scroll to position [0, 0]
click at [23, 90] on icon "button" at bounding box center [25, 86] width 17 height 17
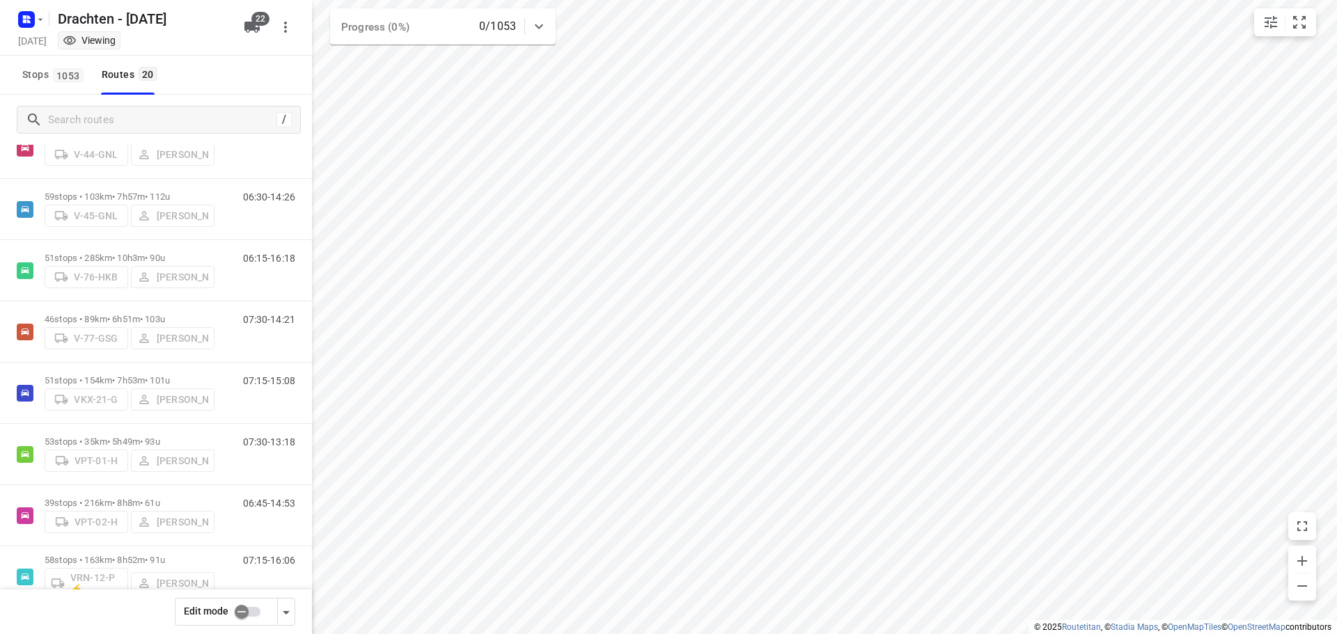
scroll to position [826, 0]
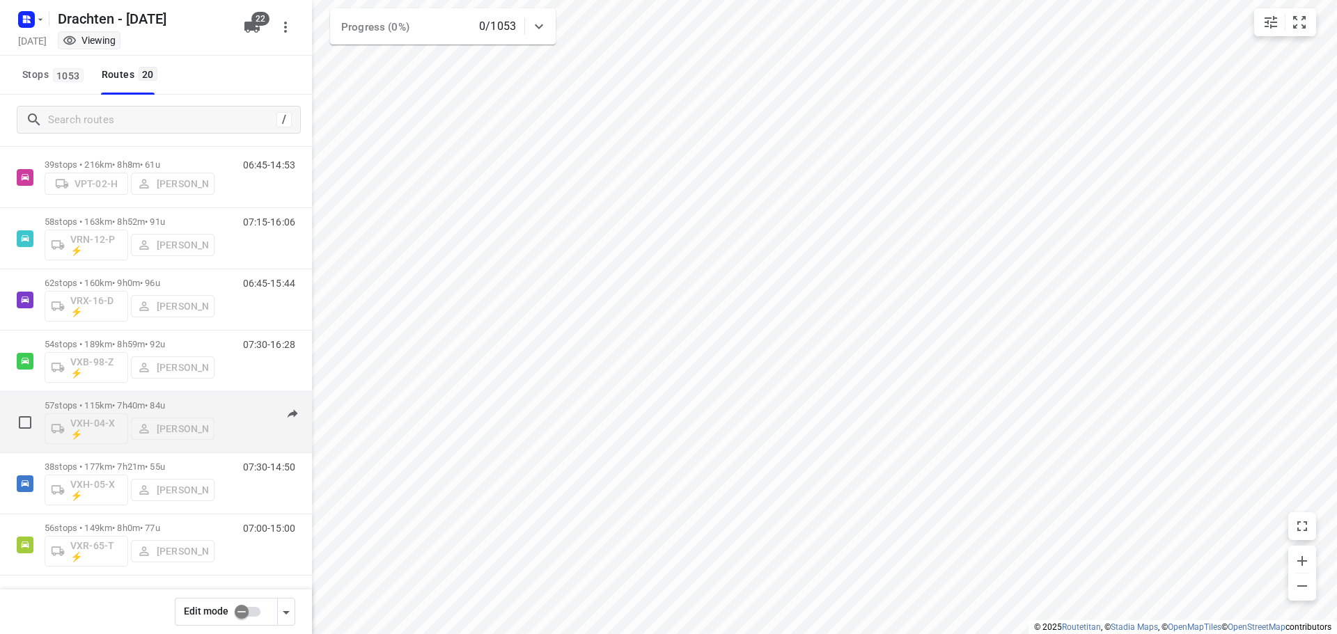
click at [155, 405] on p "57 stops • 115km • 7h40m • 84u" at bounding box center [130, 405] width 170 height 10
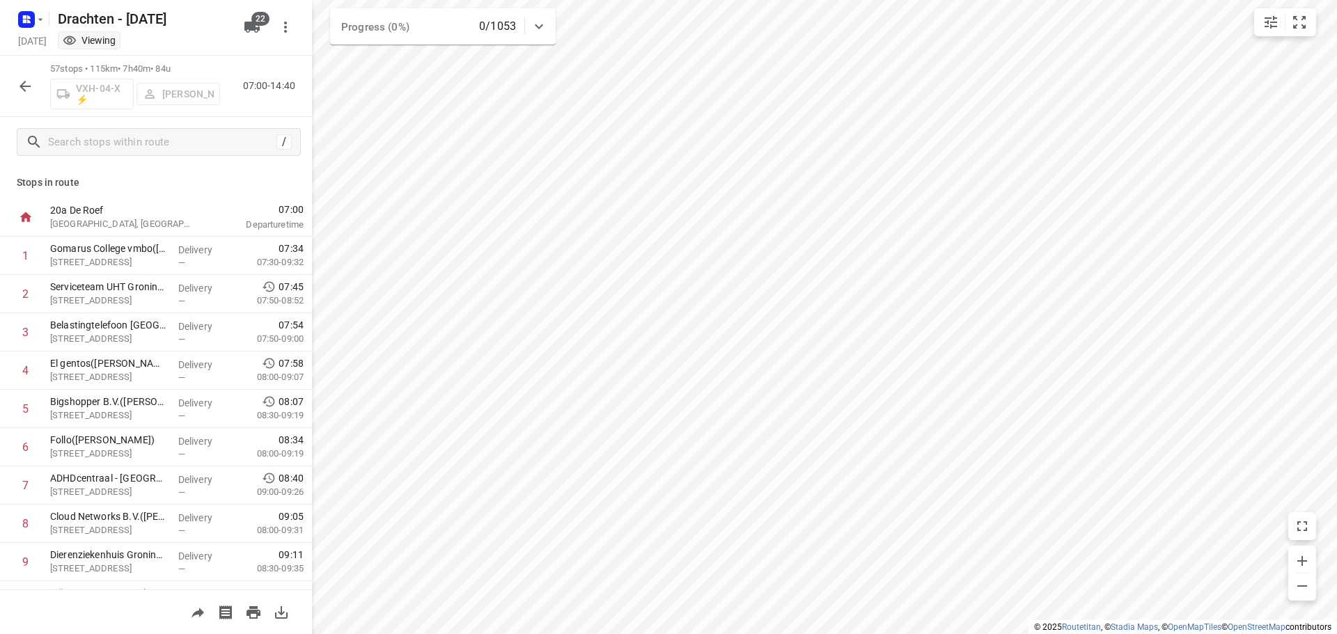
click at [19, 89] on icon "button" at bounding box center [25, 86] width 17 height 17
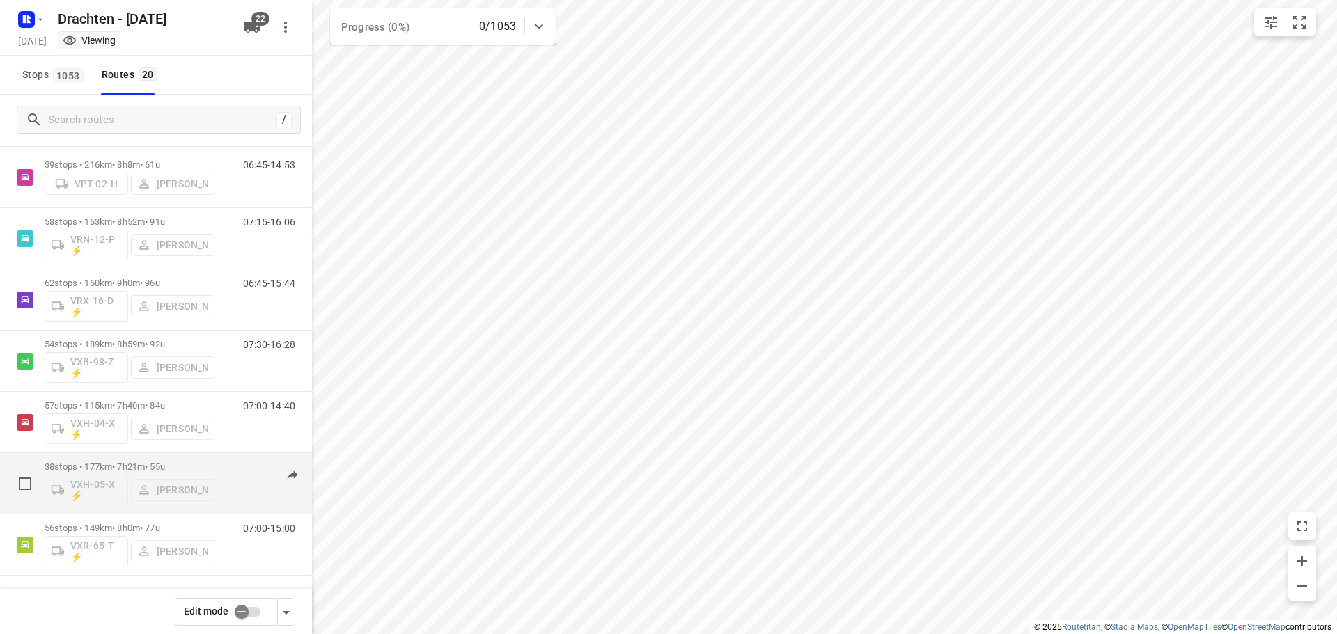
click at [145, 462] on p "38 stops • 177km • 7h21m • 55u" at bounding box center [130, 467] width 170 height 10
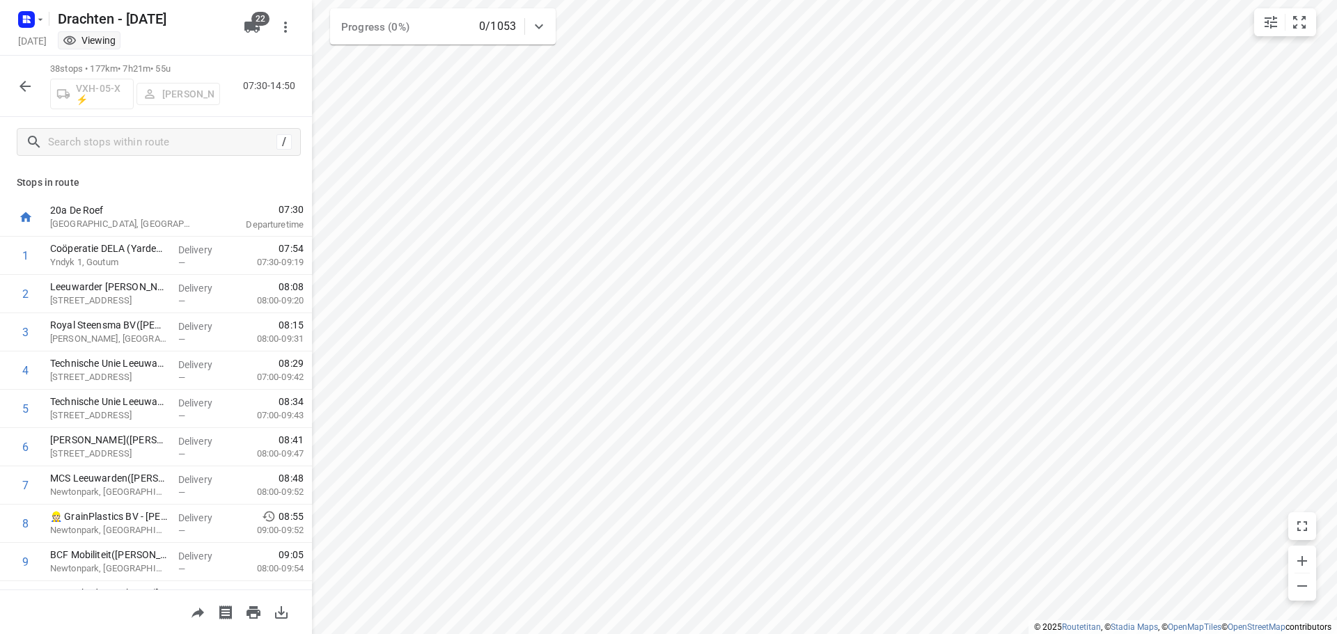
click at [19, 86] on icon "button" at bounding box center [25, 86] width 17 height 17
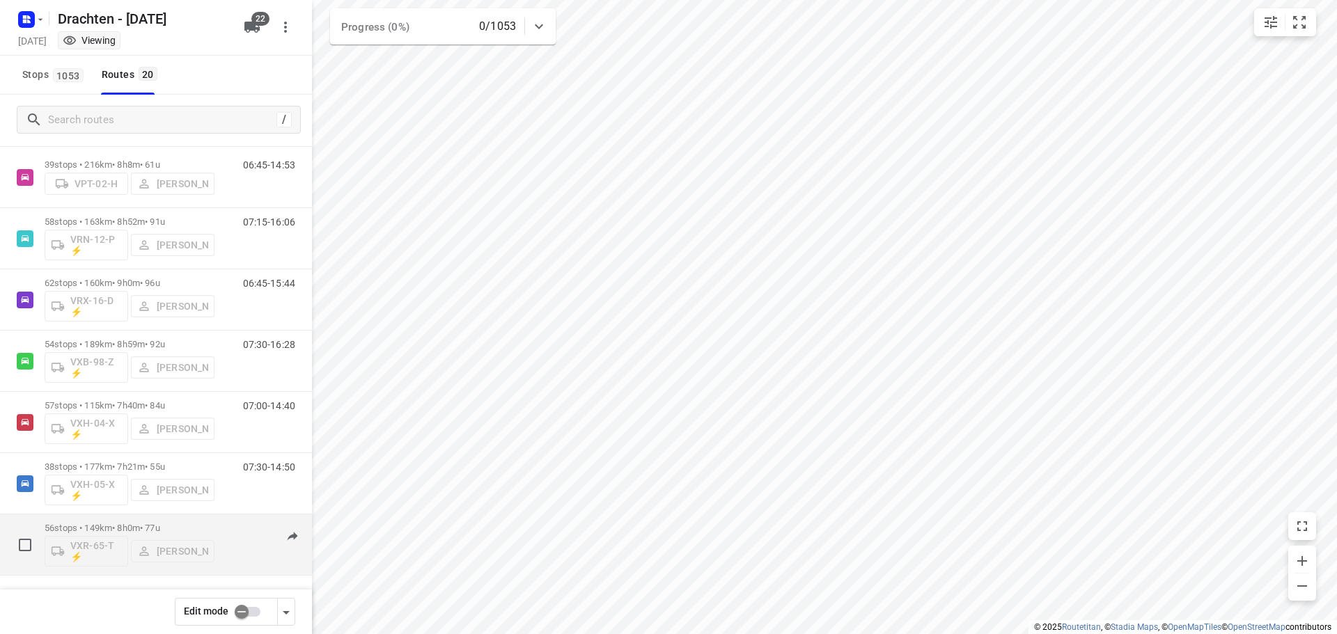
click at [109, 523] on p "56 stops • 149km • 8h0m • 77u" at bounding box center [130, 528] width 170 height 10
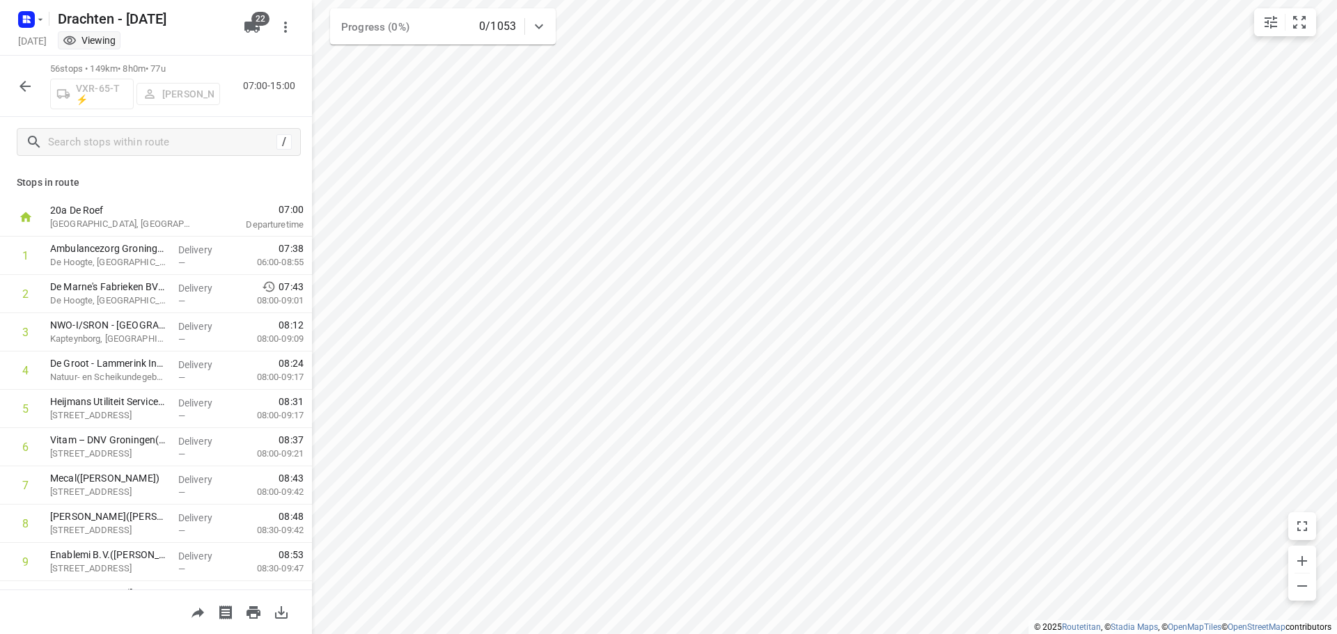
click at [31, 81] on icon "button" at bounding box center [25, 86] width 17 height 17
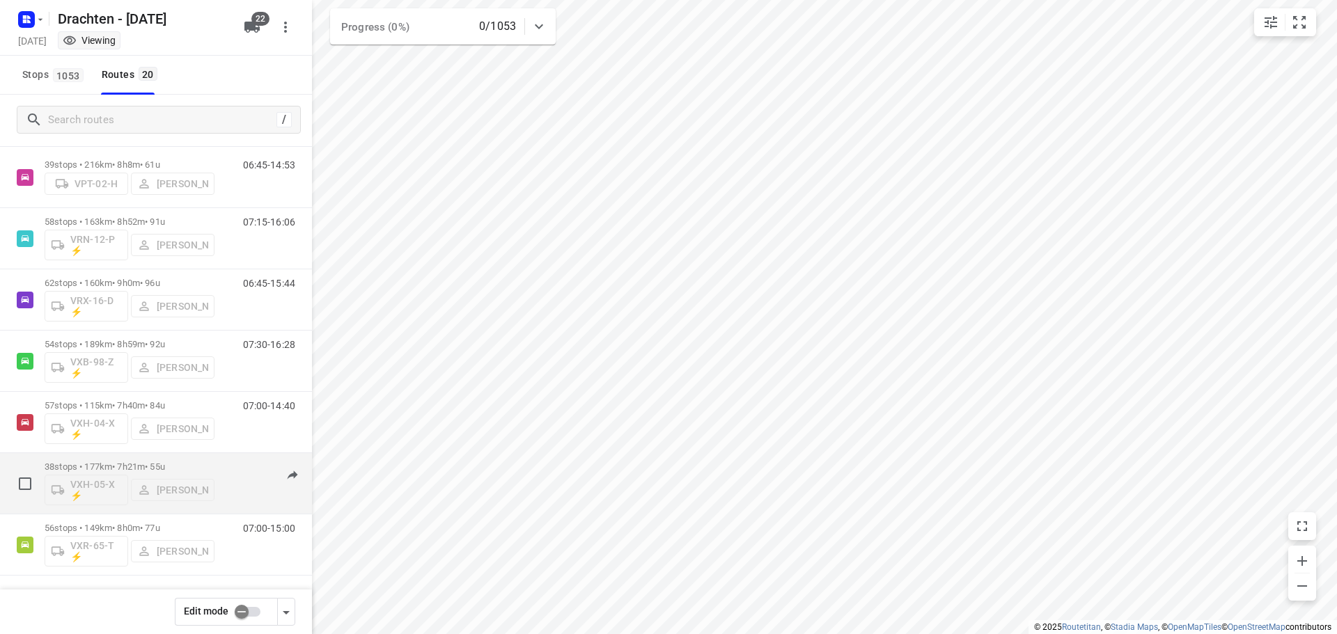
click at [81, 486] on div "VXH-05-X ⚡ [PERSON_NAME]" at bounding box center [130, 488] width 170 height 33
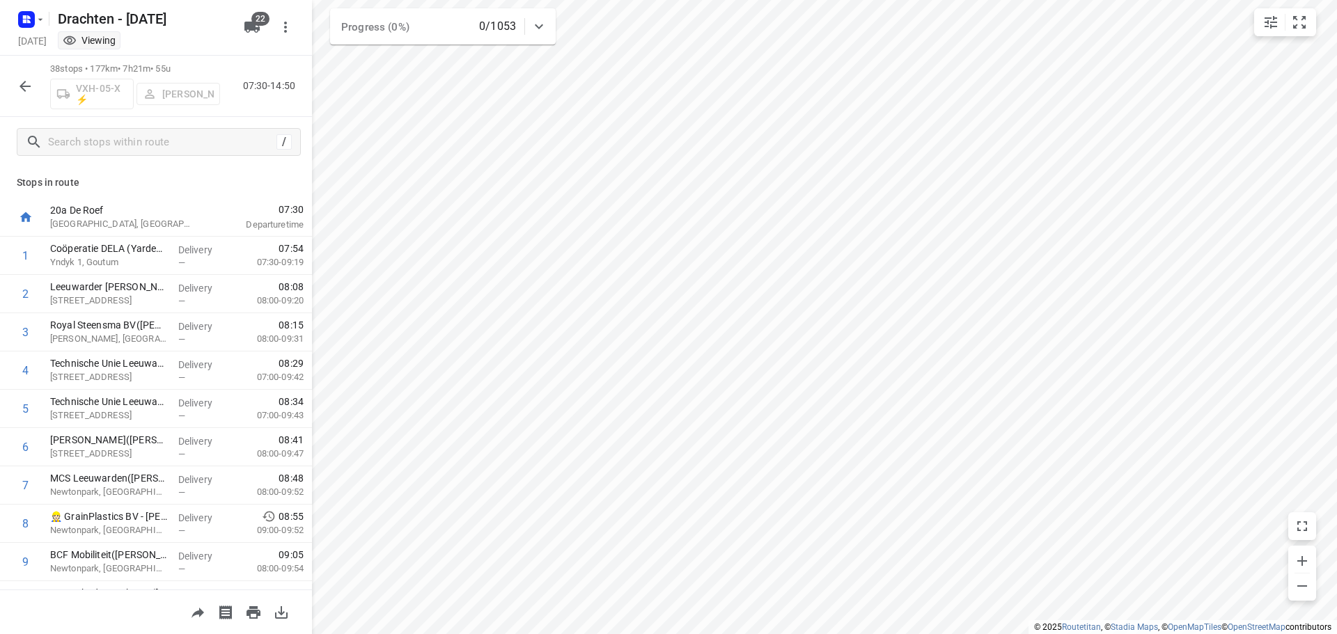
click at [12, 81] on button "button" at bounding box center [25, 86] width 28 height 28
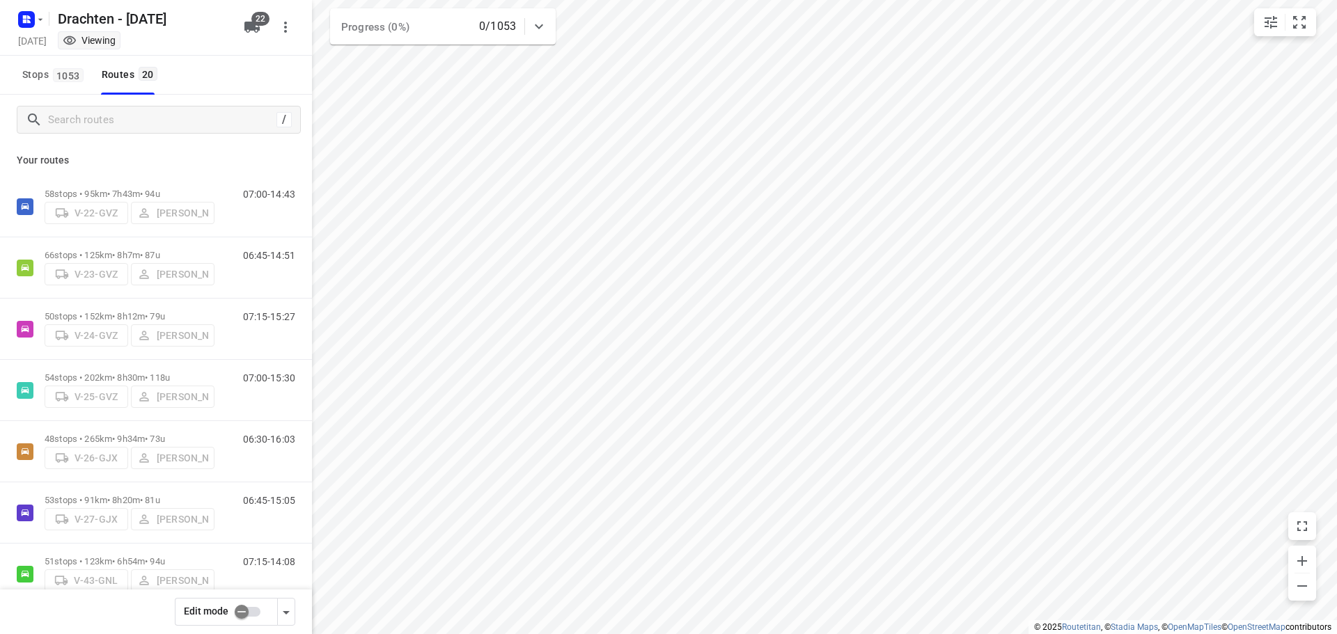
click at [251, 606] on input "checkbox" at bounding box center [241, 612] width 79 height 26
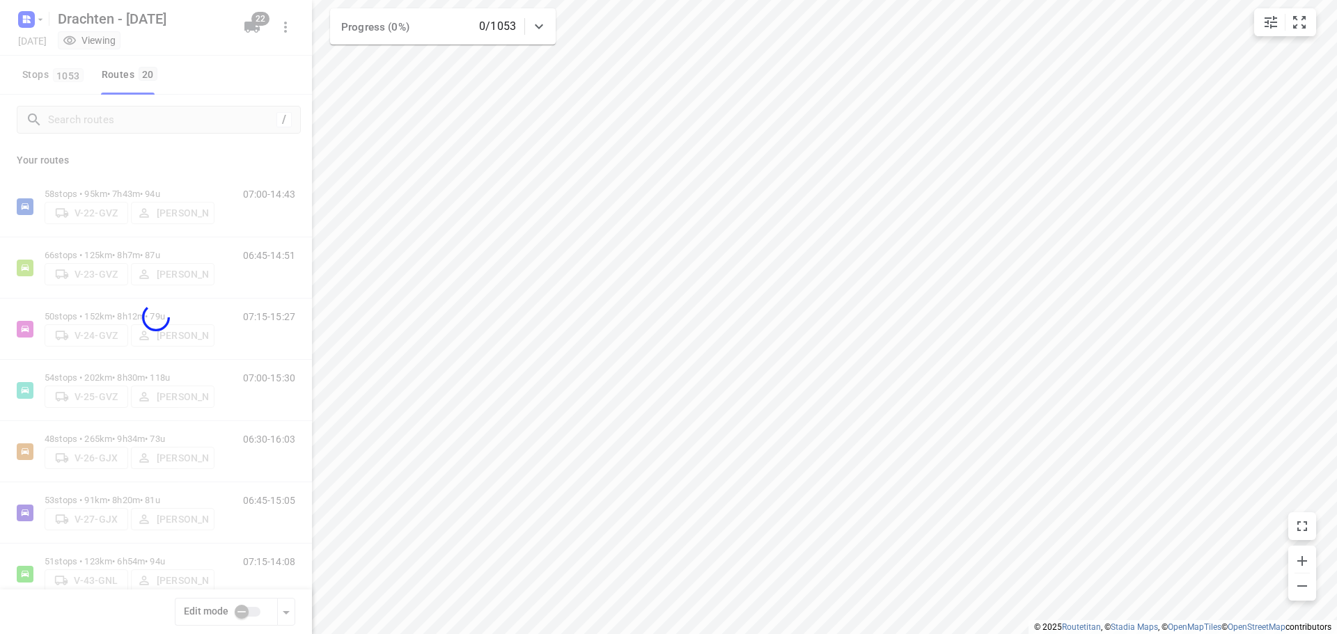
checkbox input "true"
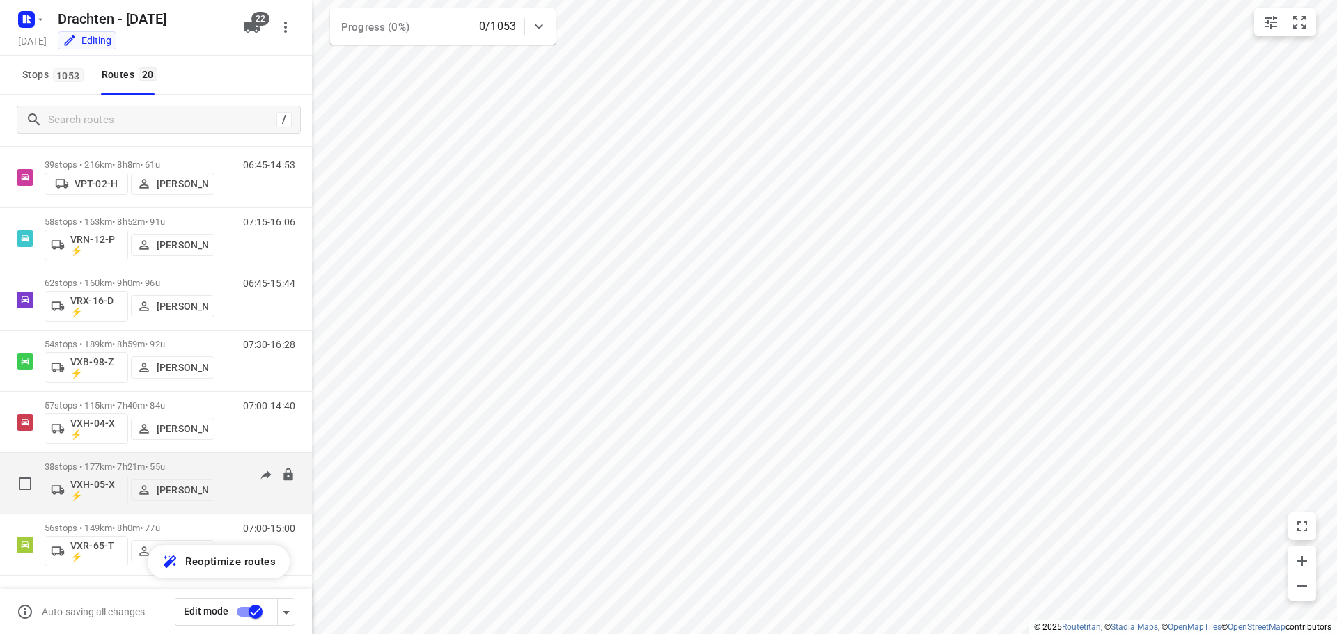
click at [80, 493] on p "VXH-05-X ⚡" at bounding box center [96, 490] width 52 height 22
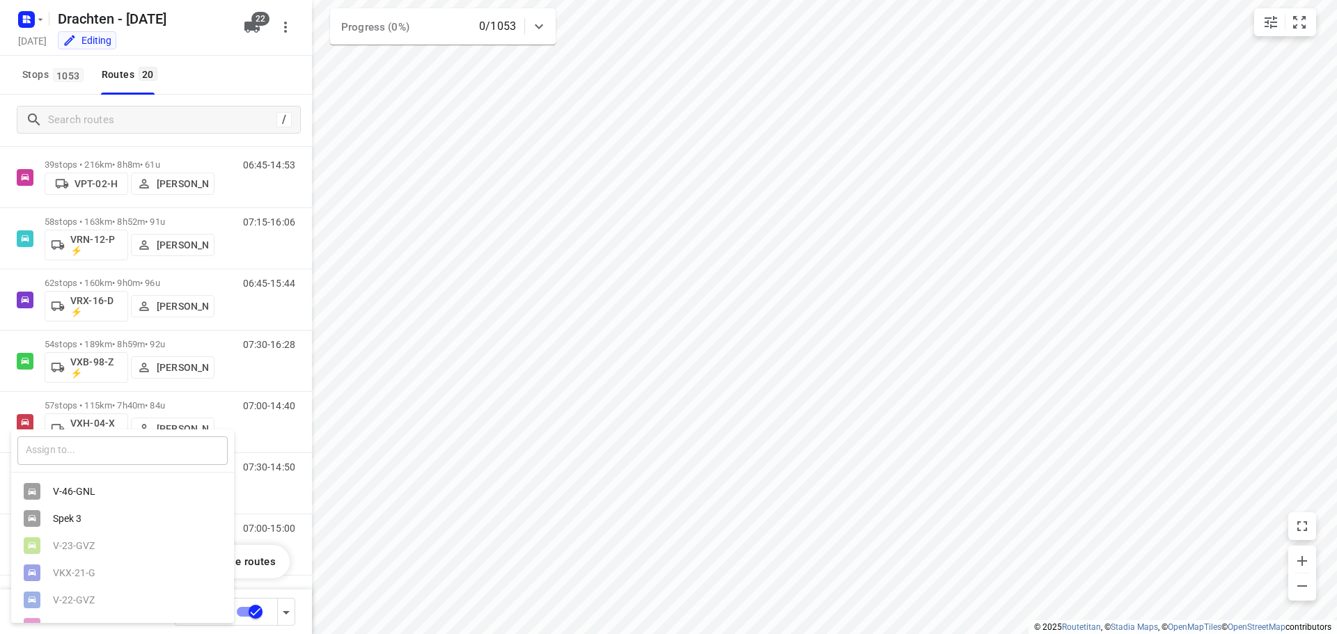
click at [104, 453] on input "text" at bounding box center [122, 450] width 210 height 29
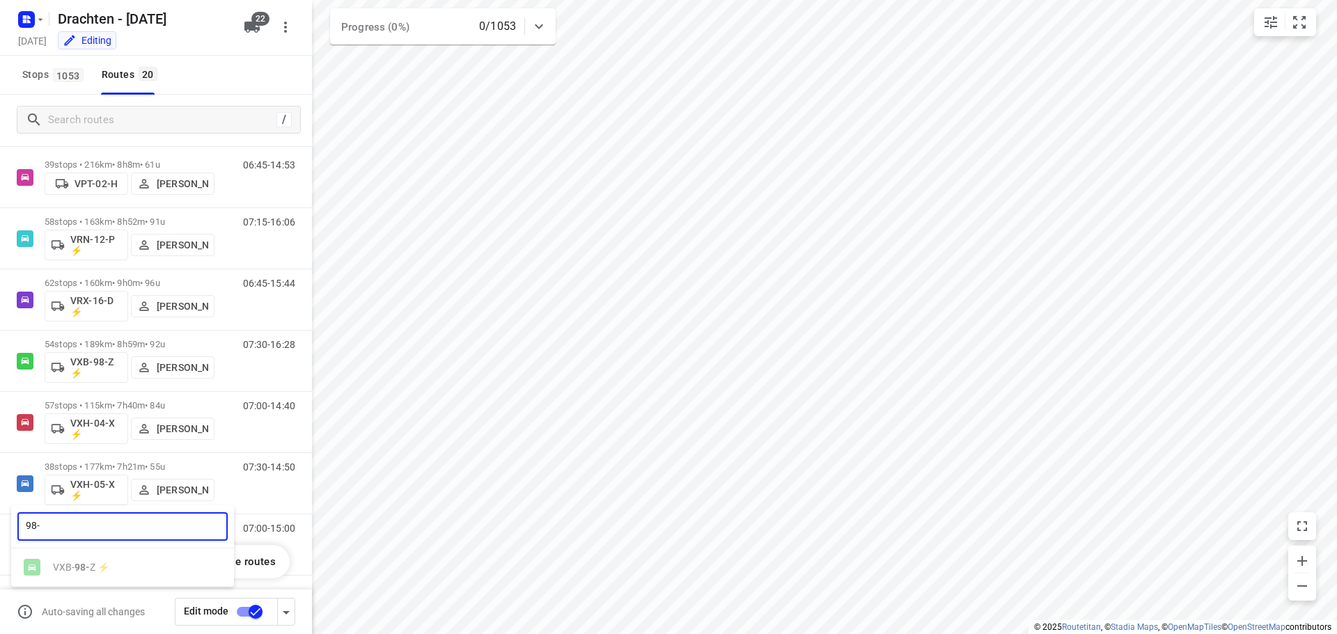
type input "98-"
click at [85, 568] on ul "VXB- 98- Z ⚡" at bounding box center [122, 567] width 223 height 27
click at [81, 530] on input "98-" at bounding box center [122, 526] width 210 height 29
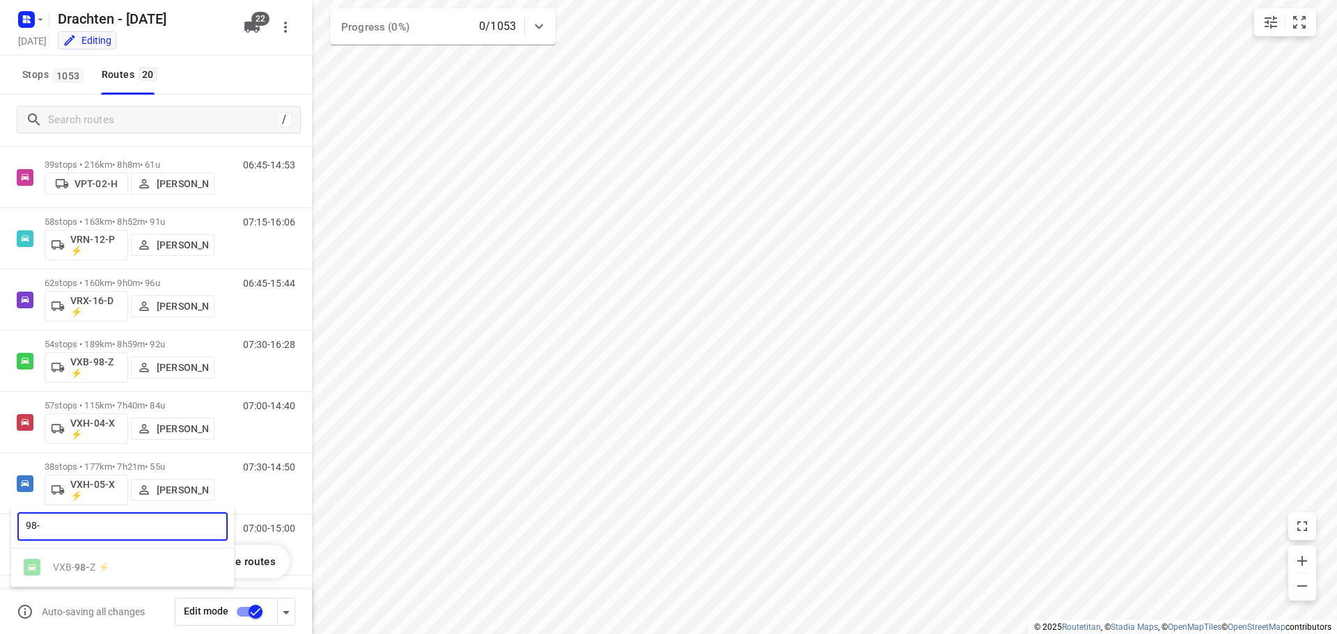
click at [79, 518] on input "98-" at bounding box center [122, 526] width 210 height 29
click at [79, 358] on div at bounding box center [668, 317] width 1337 height 634
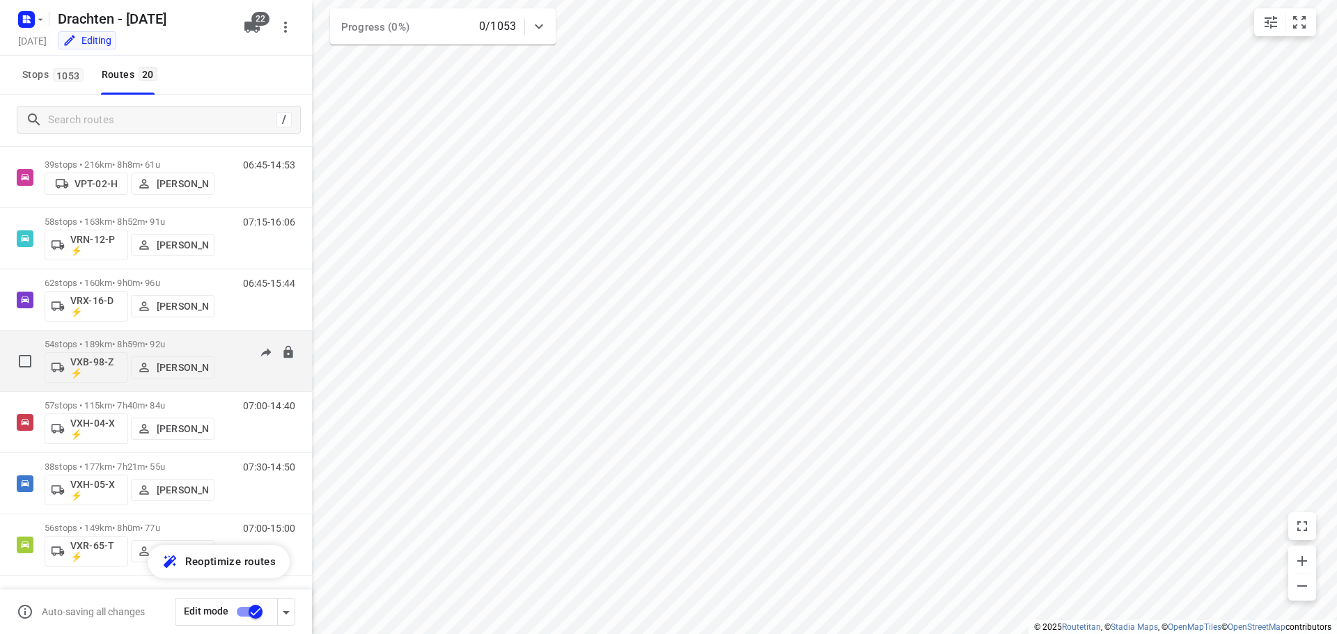
click at [83, 361] on p "VXB-98-Z ⚡" at bounding box center [96, 367] width 52 height 22
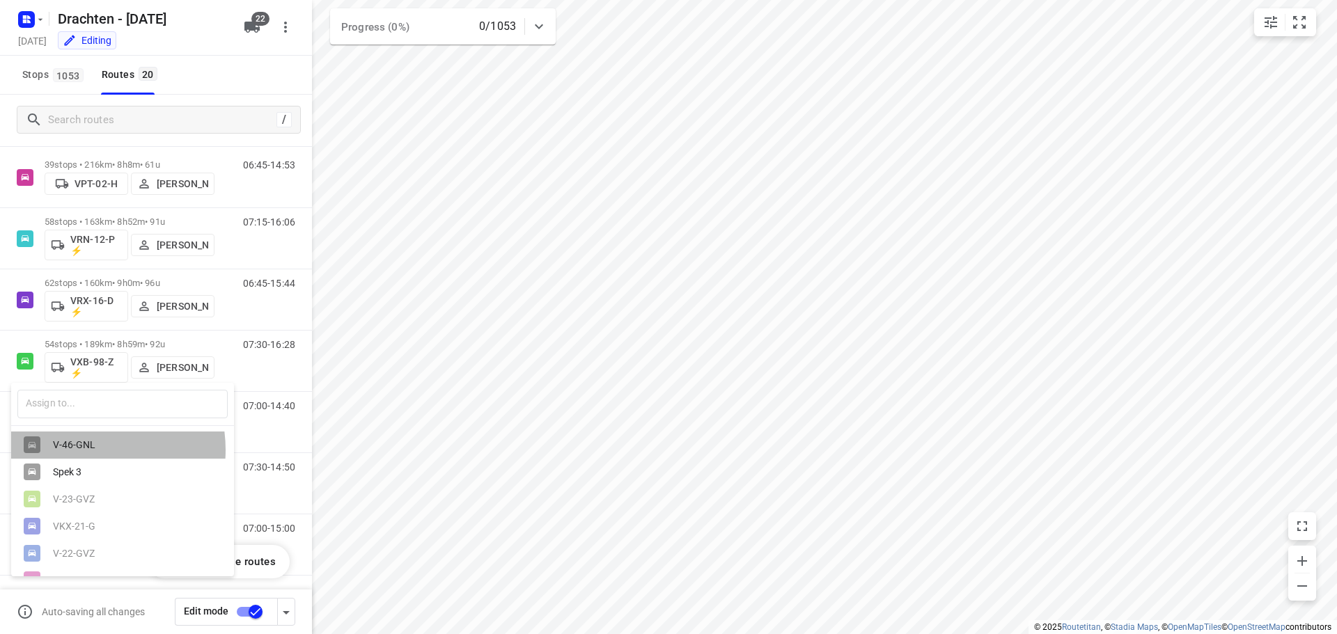
click at [78, 450] on div "V-46-GNL" at bounding box center [126, 444] width 146 height 11
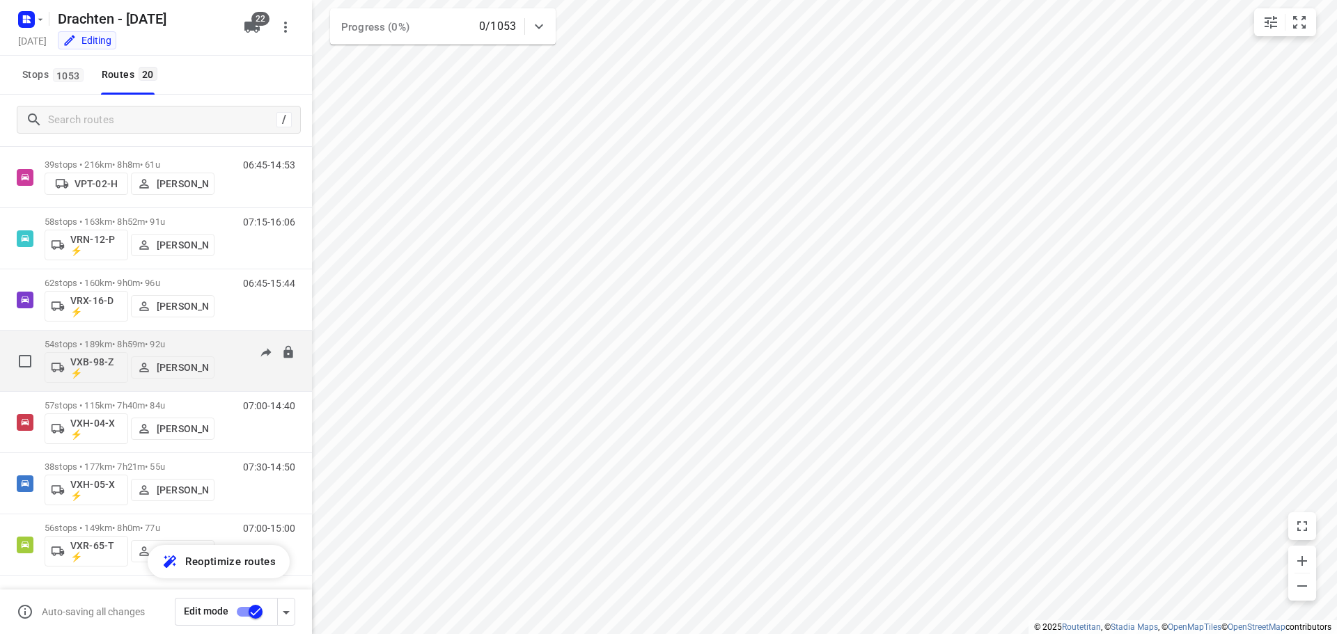
click at [87, 361] on p "VXB-98-Z ⚡" at bounding box center [96, 367] width 52 height 22
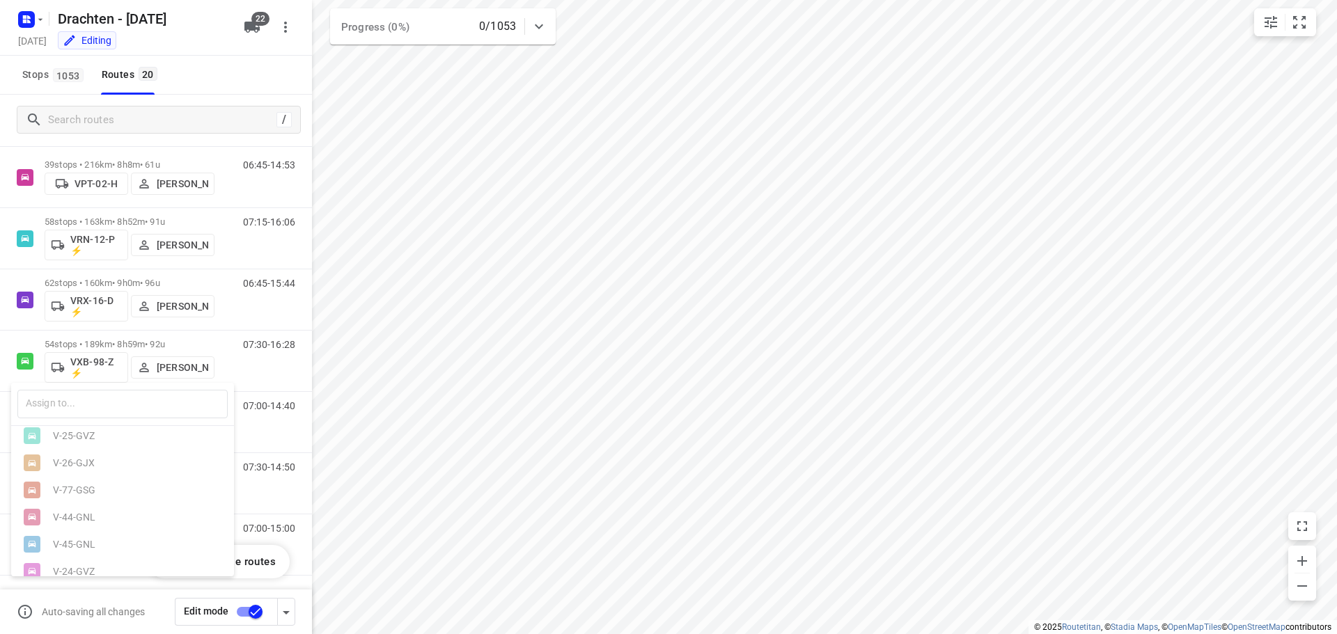
scroll to position [0, 0]
click at [83, 475] on div "Spek 3" at bounding box center [126, 471] width 146 height 11
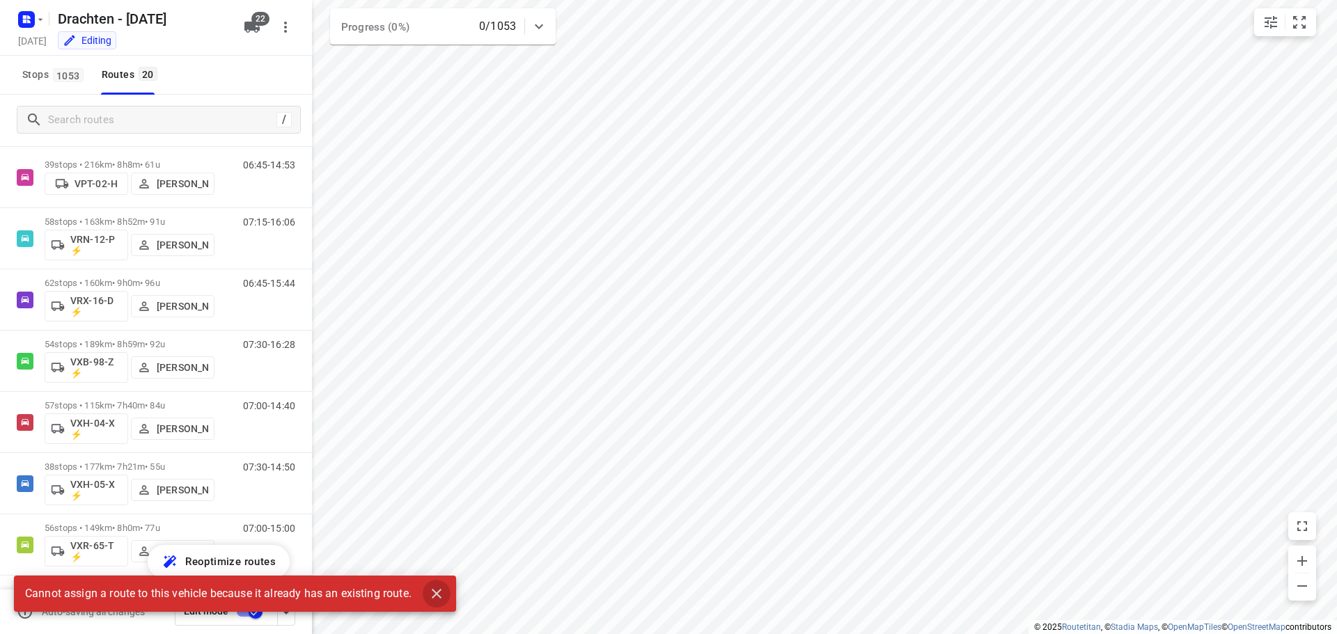
click at [431, 595] on icon "button" at bounding box center [436, 593] width 17 height 17
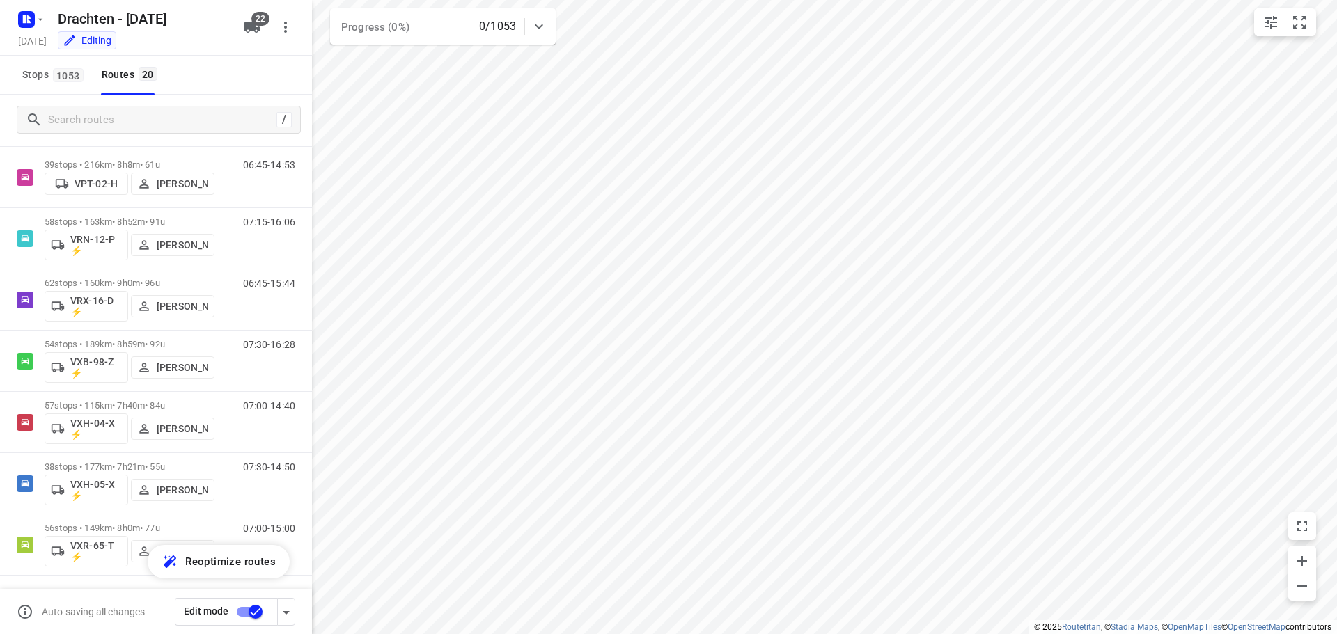
click at [250, 610] on input "checkbox" at bounding box center [255, 612] width 79 height 26
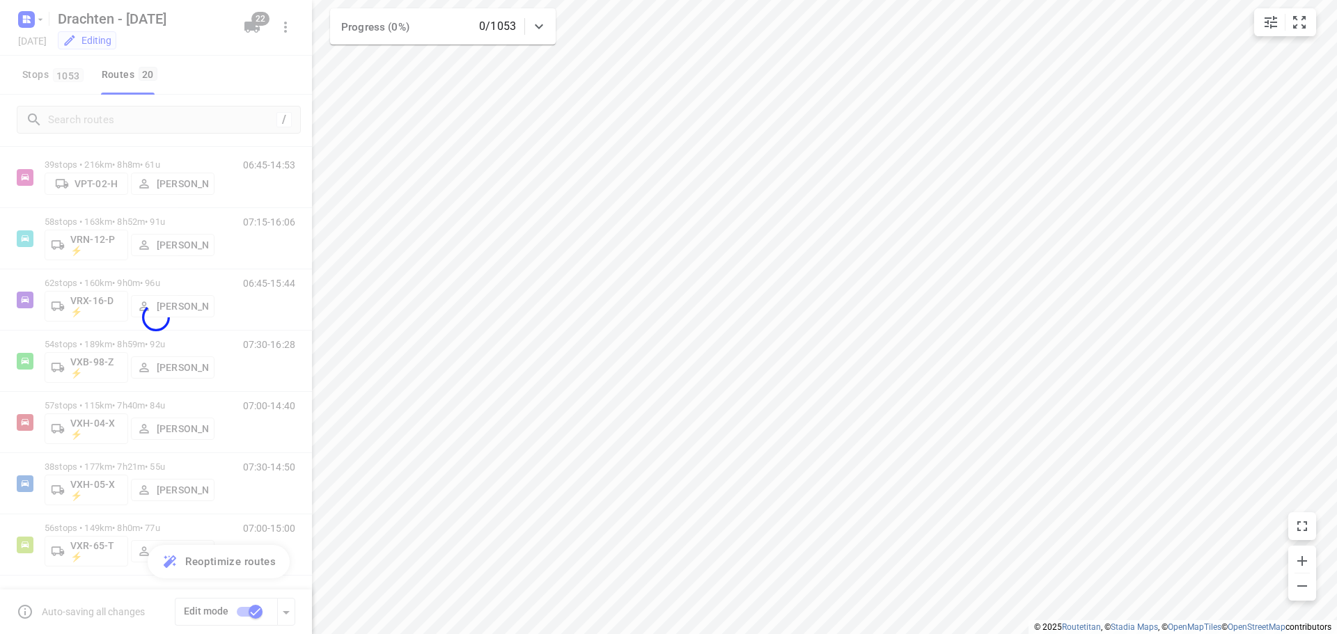
checkbox input "false"
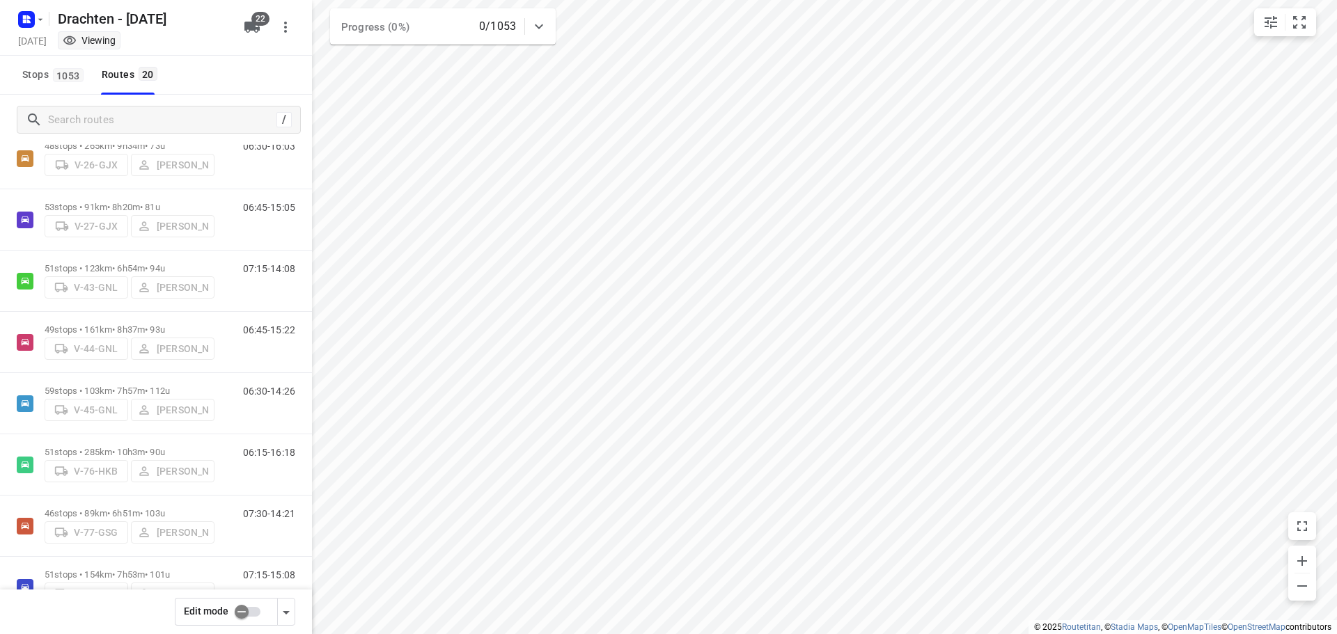
scroll to position [199, 0]
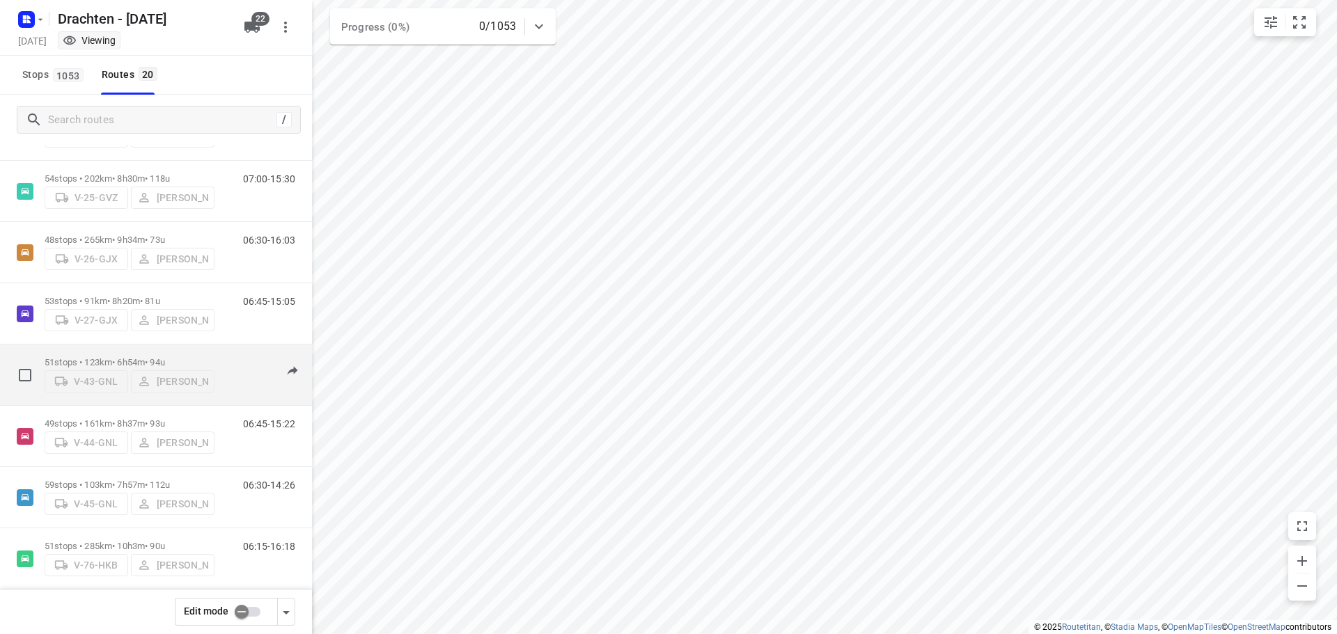
click at [77, 390] on div "V-43-GNL [PERSON_NAME]" at bounding box center [130, 380] width 170 height 25
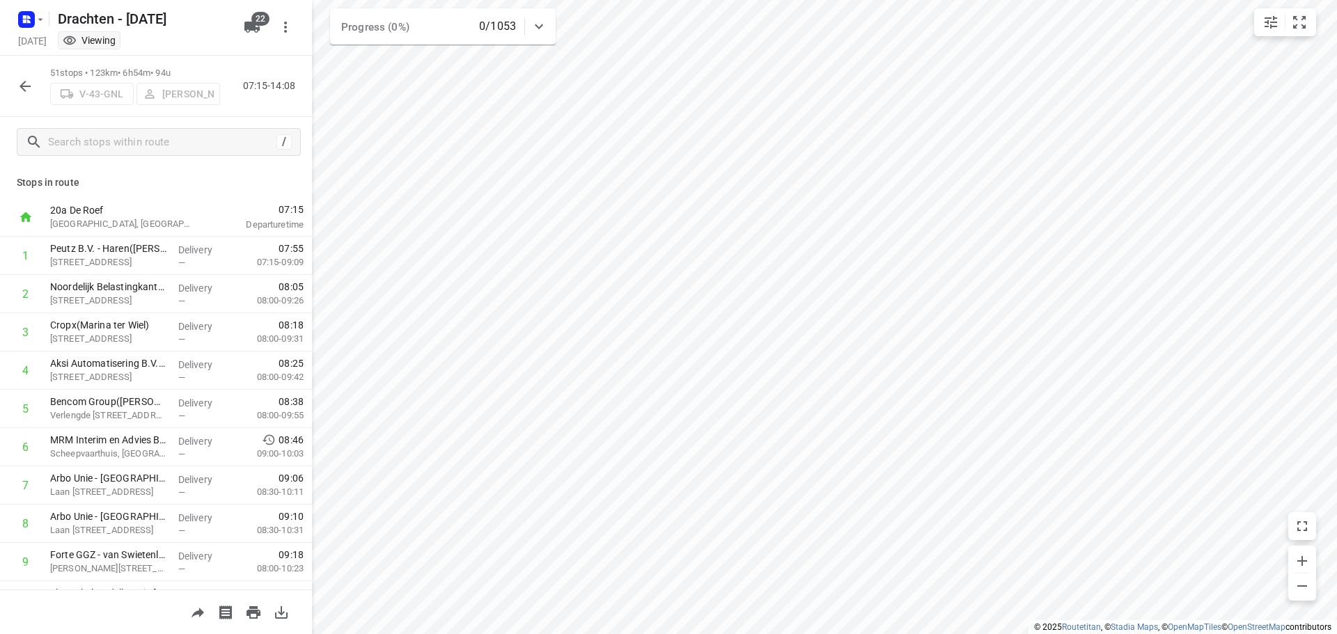
click at [35, 84] on button "button" at bounding box center [25, 86] width 28 height 28
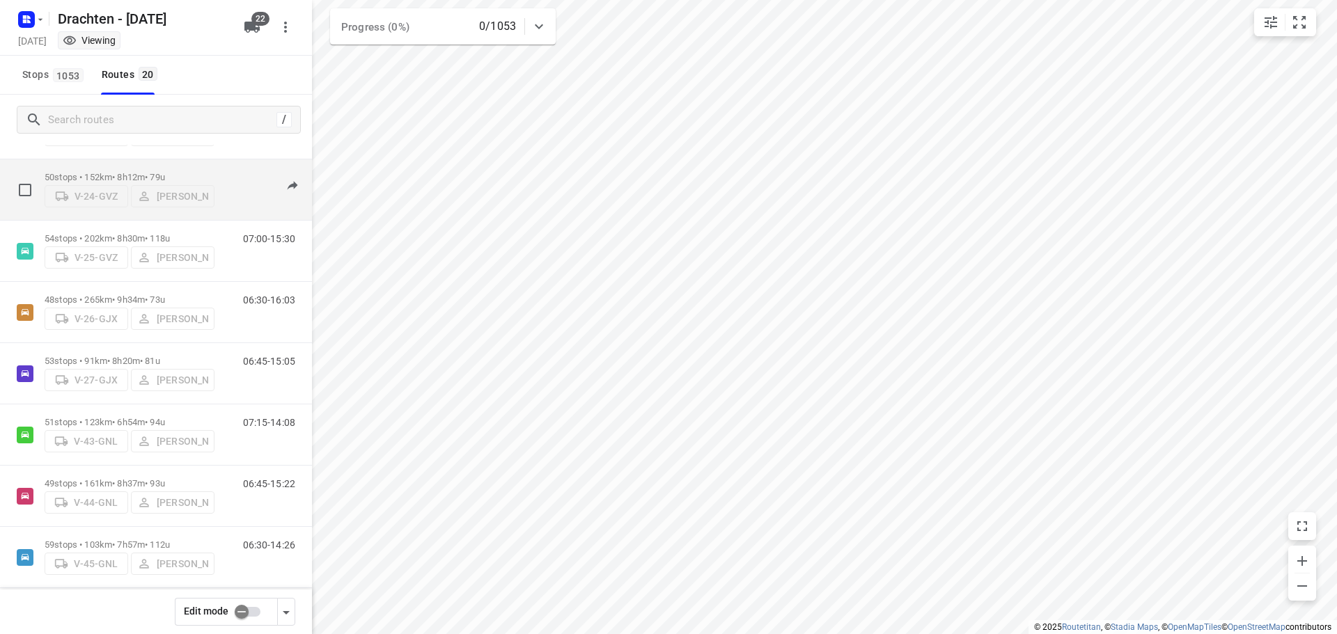
scroll to position [0, 0]
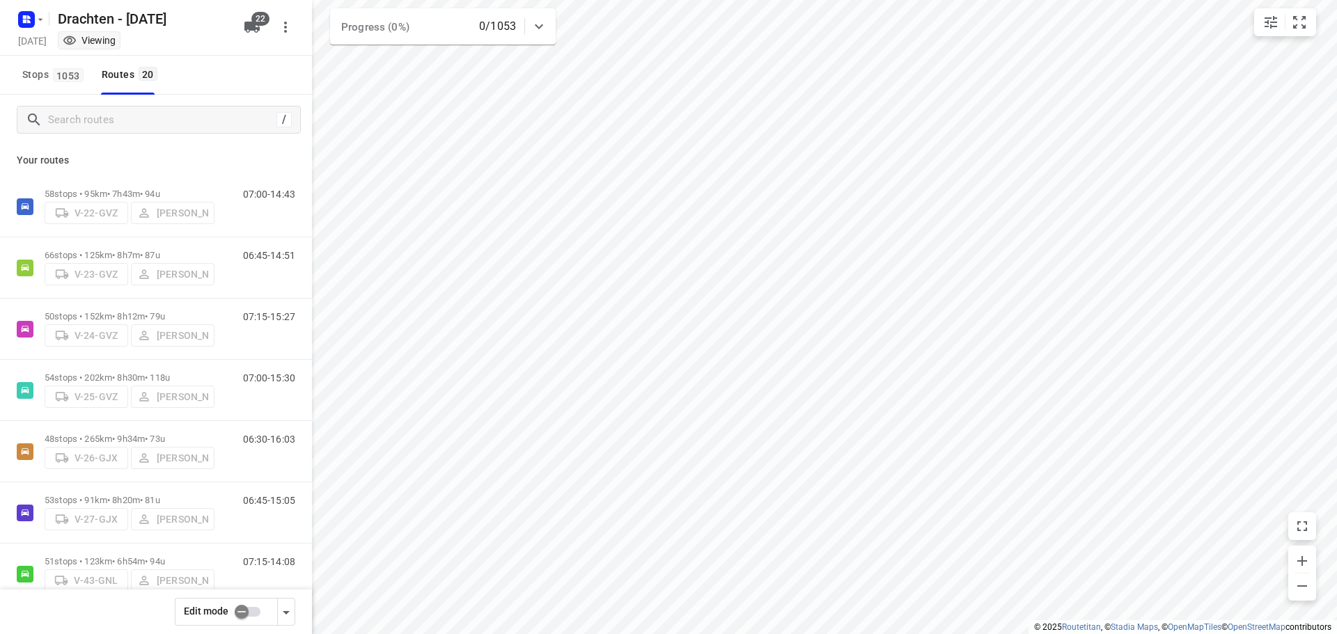
click at [247, 617] on input "checkbox" at bounding box center [241, 612] width 79 height 26
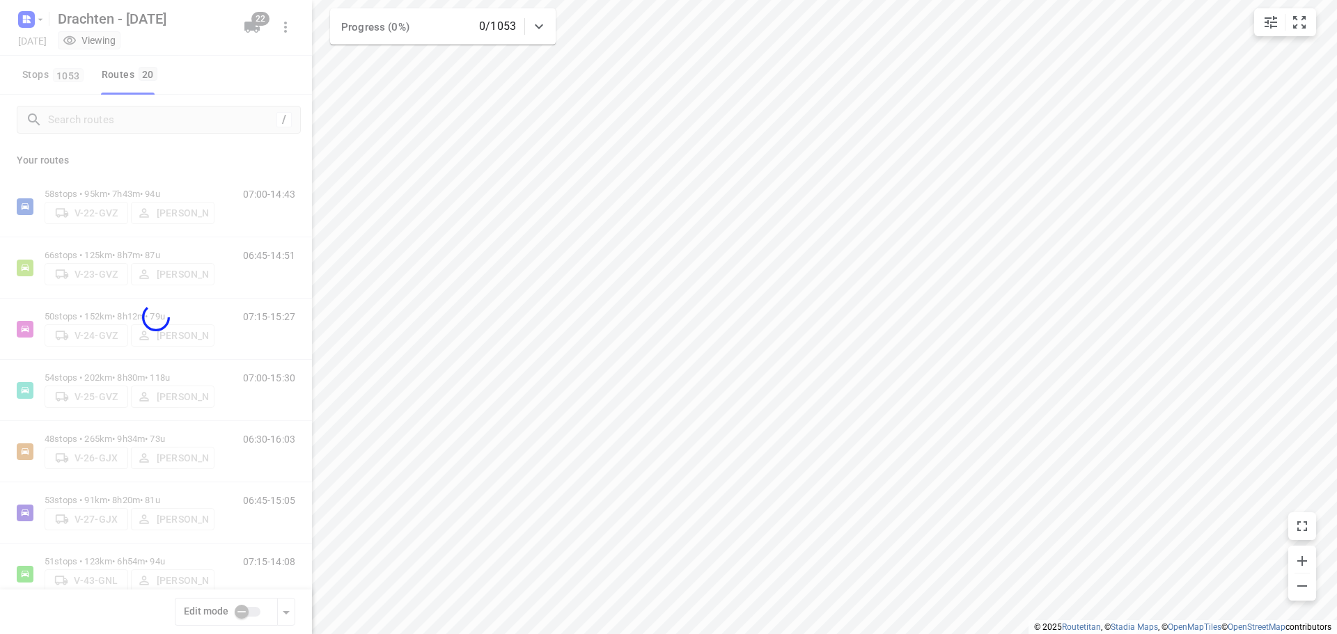
checkbox input "true"
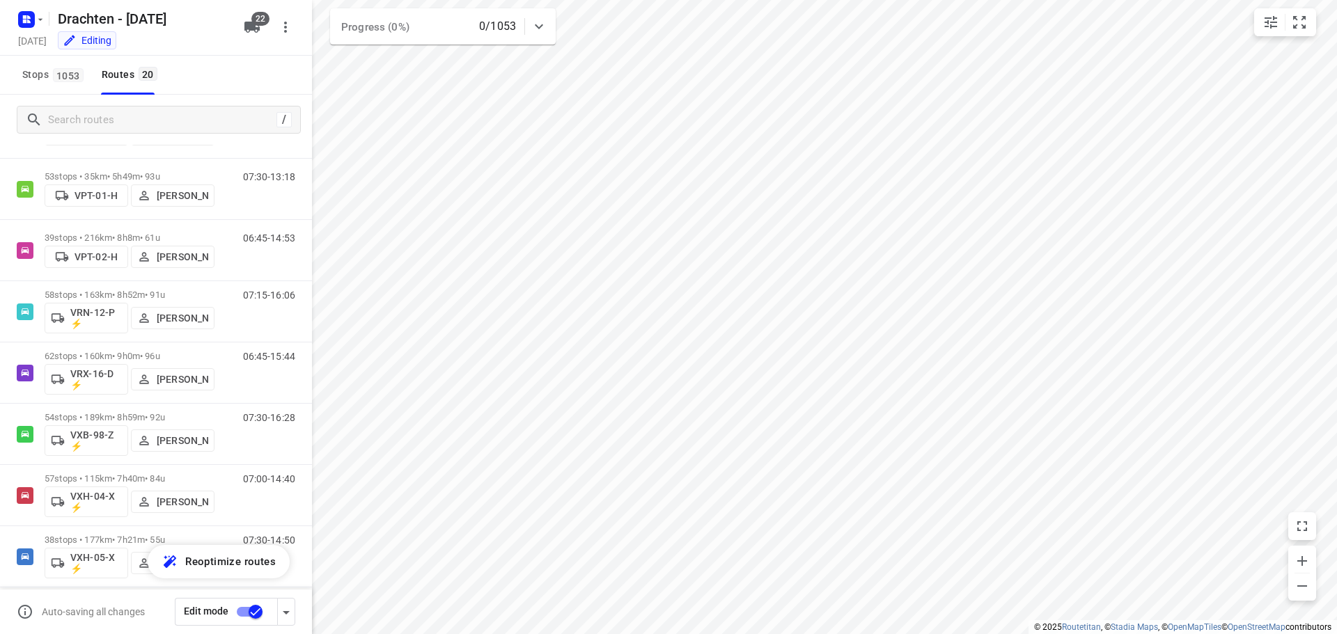
scroll to position [826, 0]
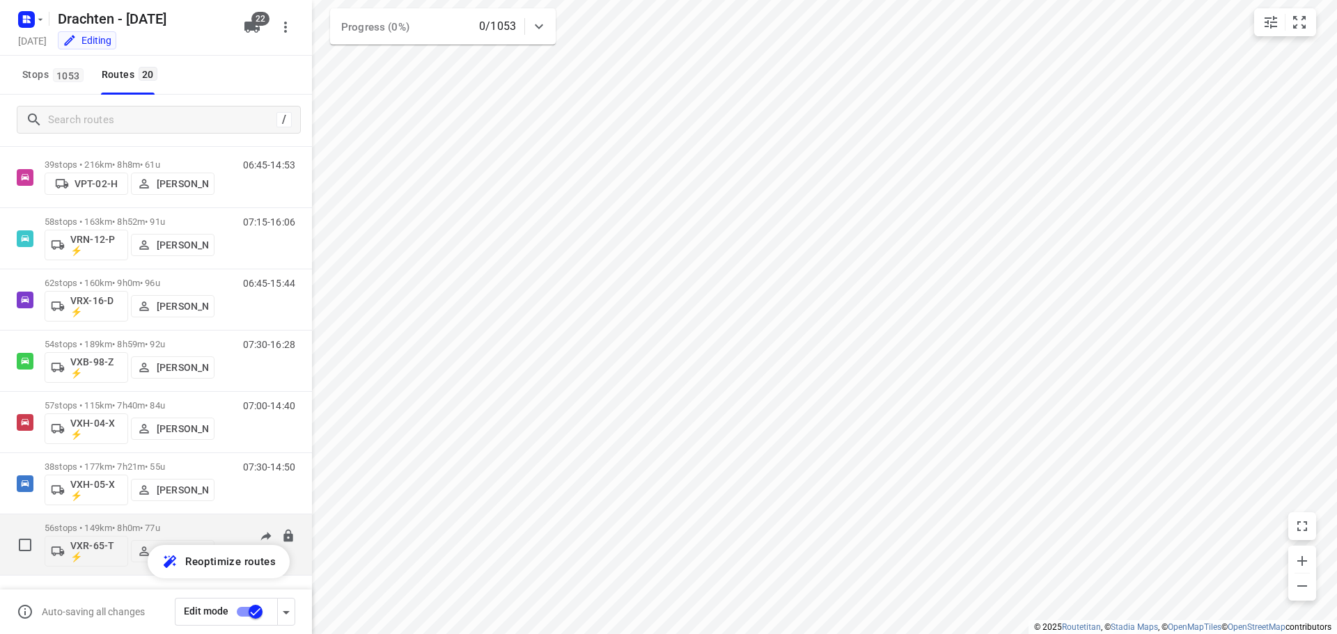
click at [159, 526] on p "56 stops • 149km • 8h0m • 77u" at bounding box center [130, 528] width 170 height 10
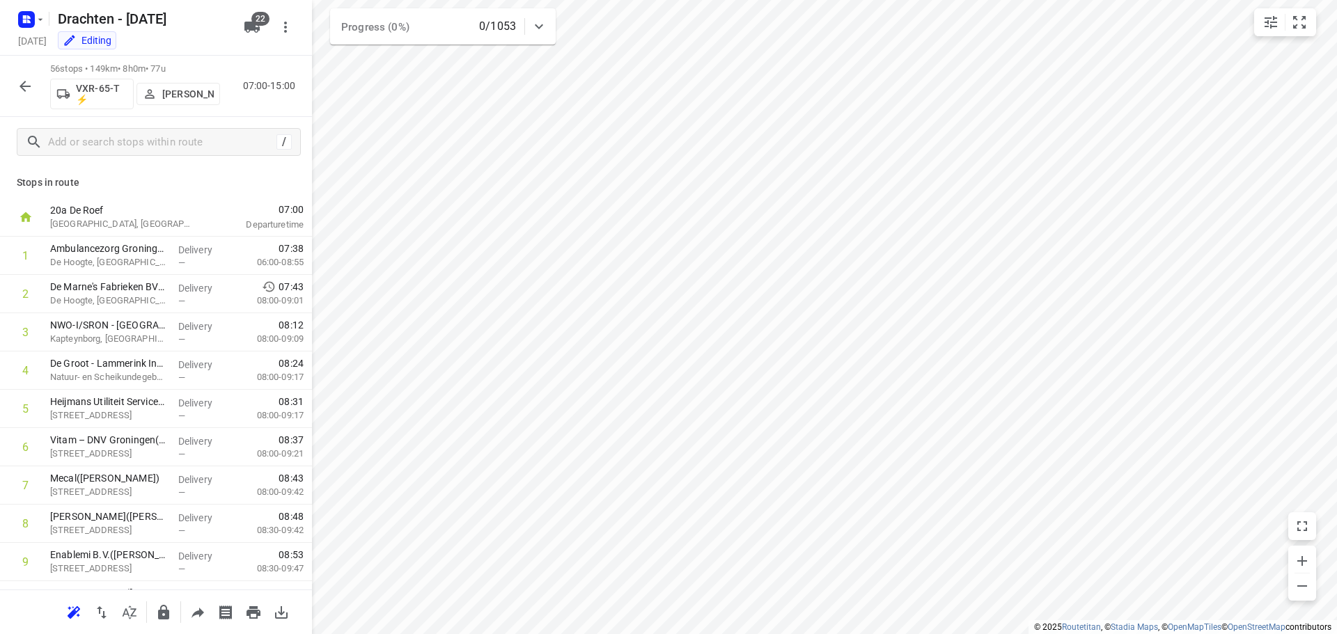
click at [186, 103] on button "[PERSON_NAME]" at bounding box center [178, 94] width 84 height 22
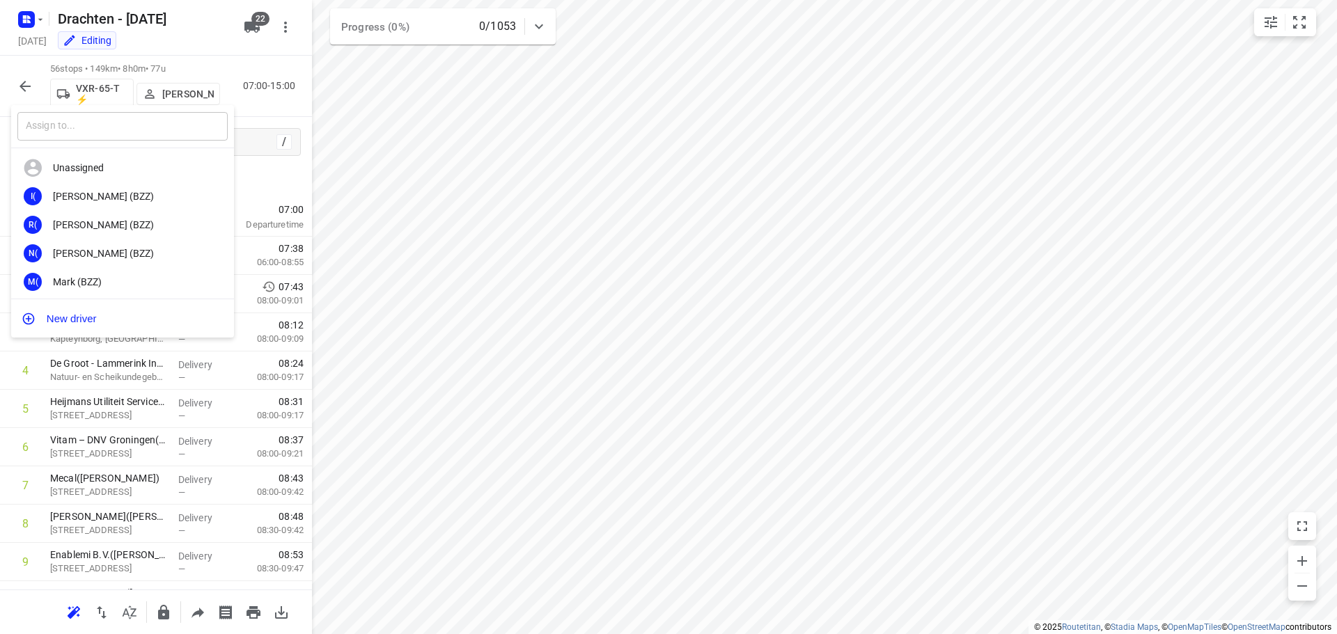
click at [175, 125] on input "text" at bounding box center [122, 126] width 210 height 29
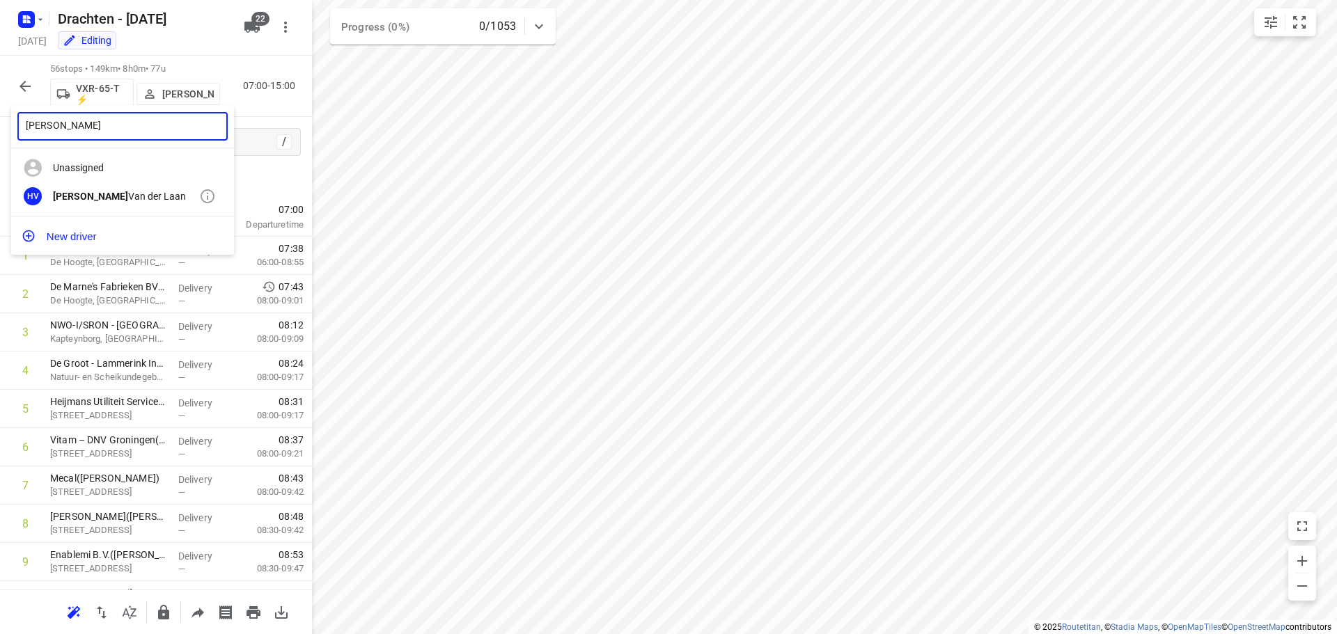
type input "[PERSON_NAME]"
click at [102, 194] on div "[PERSON_NAME]" at bounding box center [126, 196] width 146 height 11
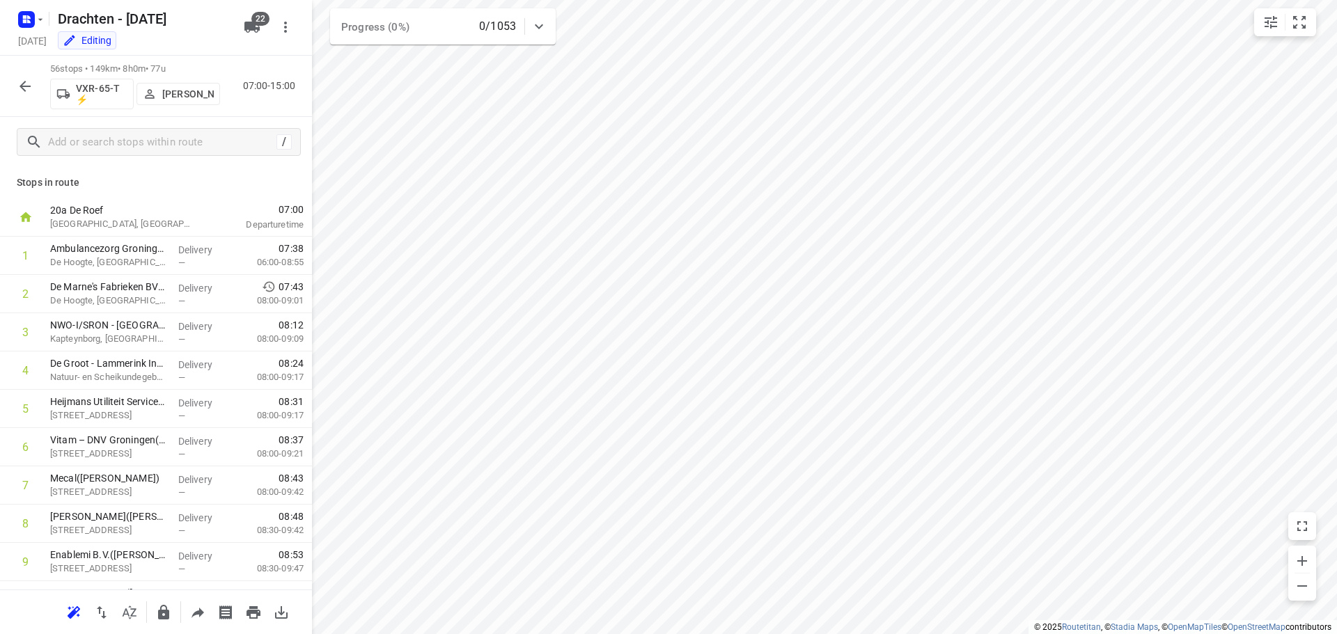
click at [26, 83] on icon "button" at bounding box center [25, 86] width 17 height 17
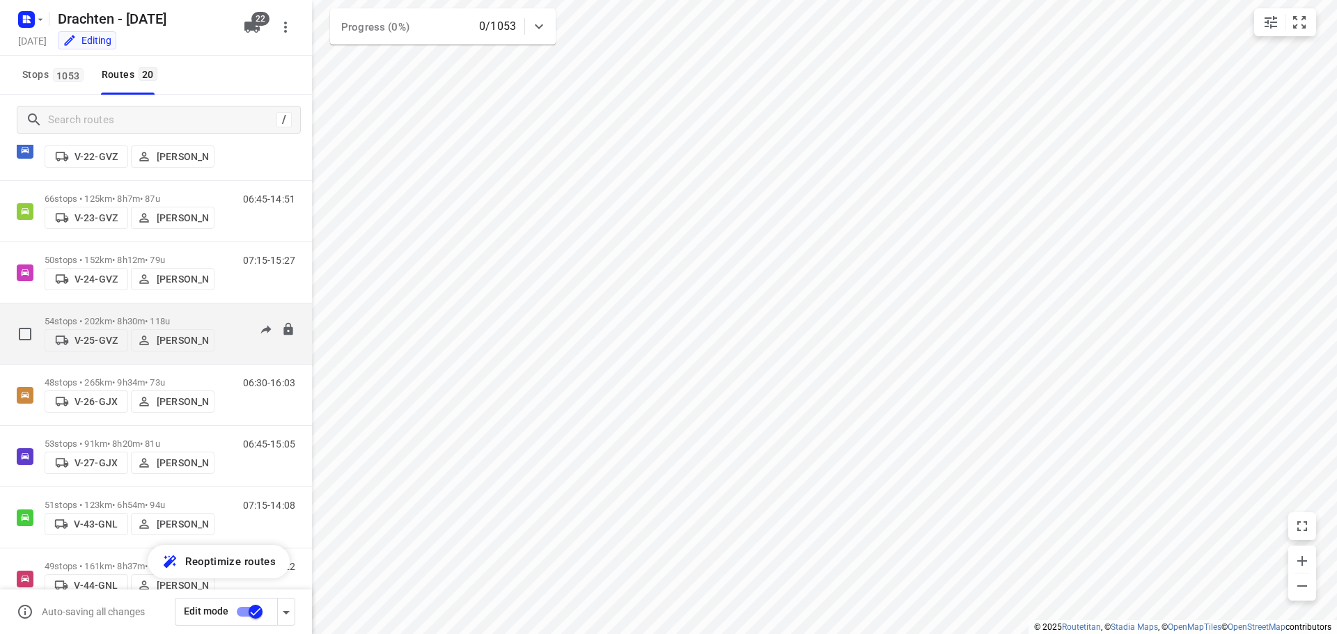
scroll to position [70, 0]
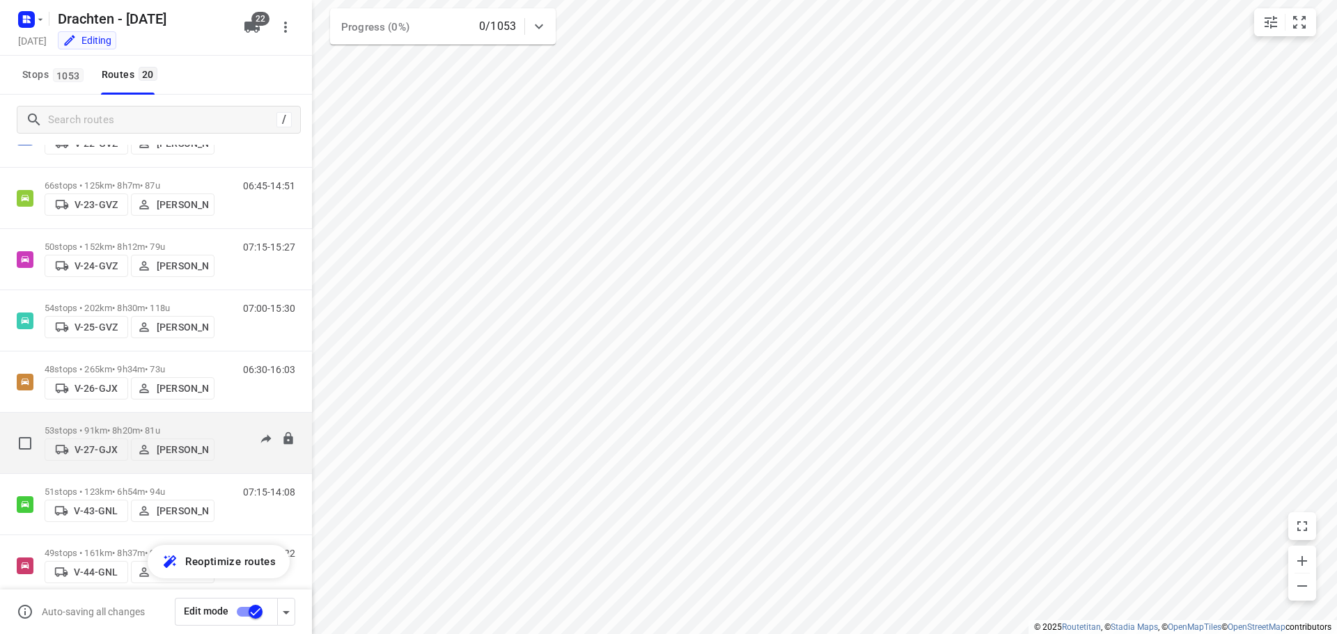
click at [143, 425] on p "53 stops • 91km • 8h20m • 81u" at bounding box center [130, 430] width 170 height 10
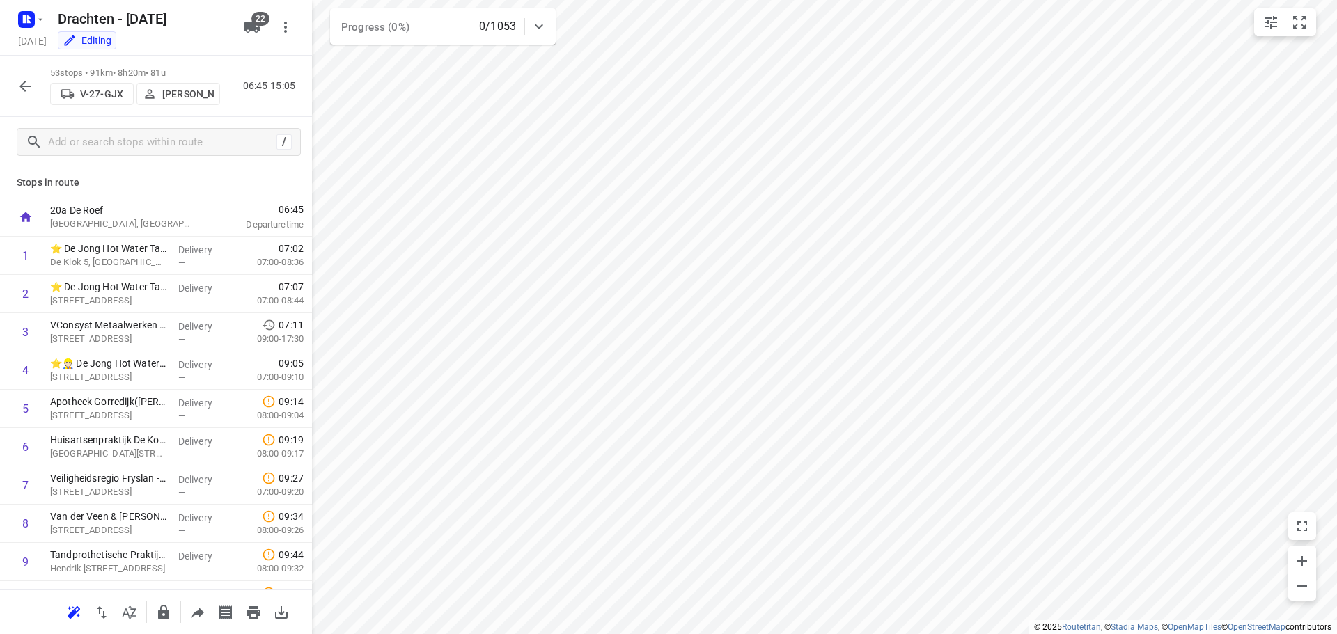
click at [174, 97] on p "[PERSON_NAME]" at bounding box center [188, 93] width 52 height 11
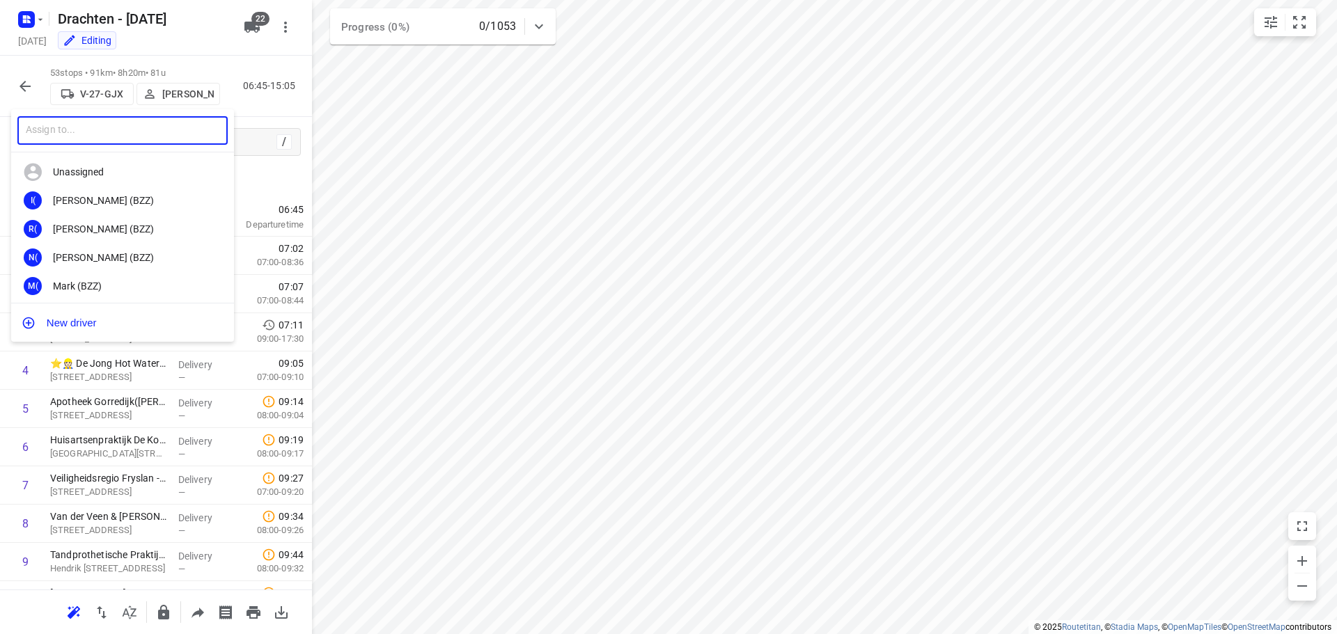
click at [165, 123] on input "text" at bounding box center [122, 130] width 210 height 29
type input "[PERSON_NAME]"
click at [95, 228] on div "[PERSON_NAME]" at bounding box center [126, 228] width 146 height 11
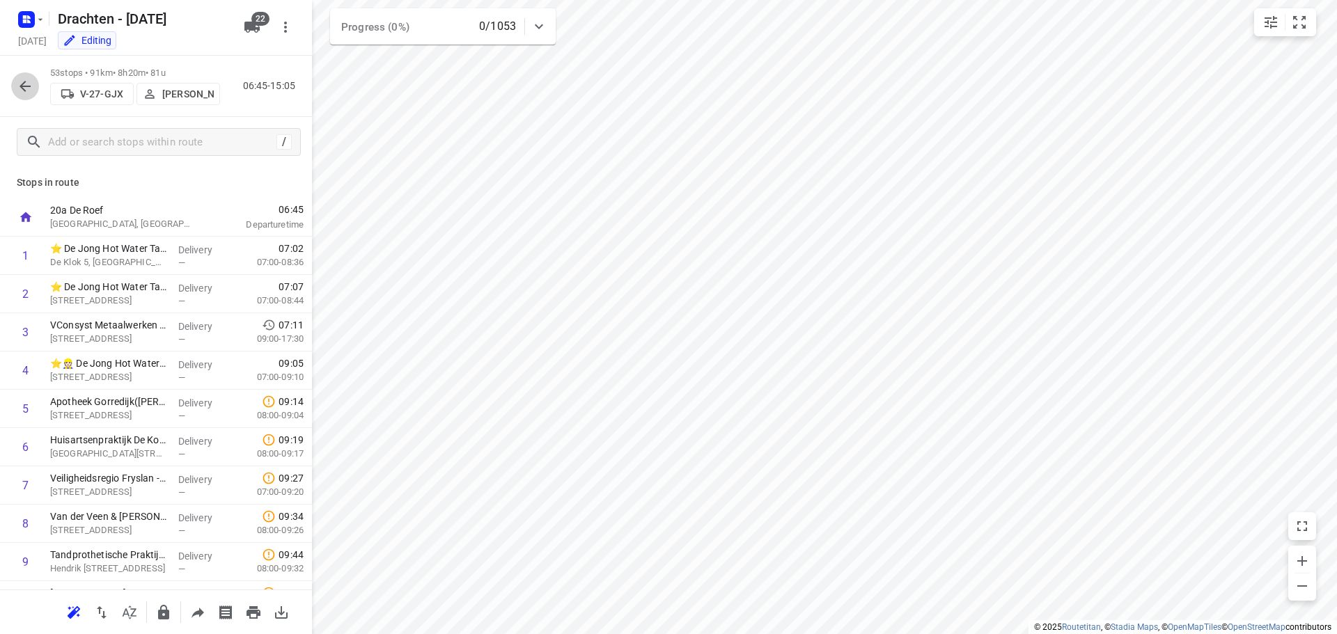
click at [32, 93] on icon "button" at bounding box center [25, 86] width 17 height 17
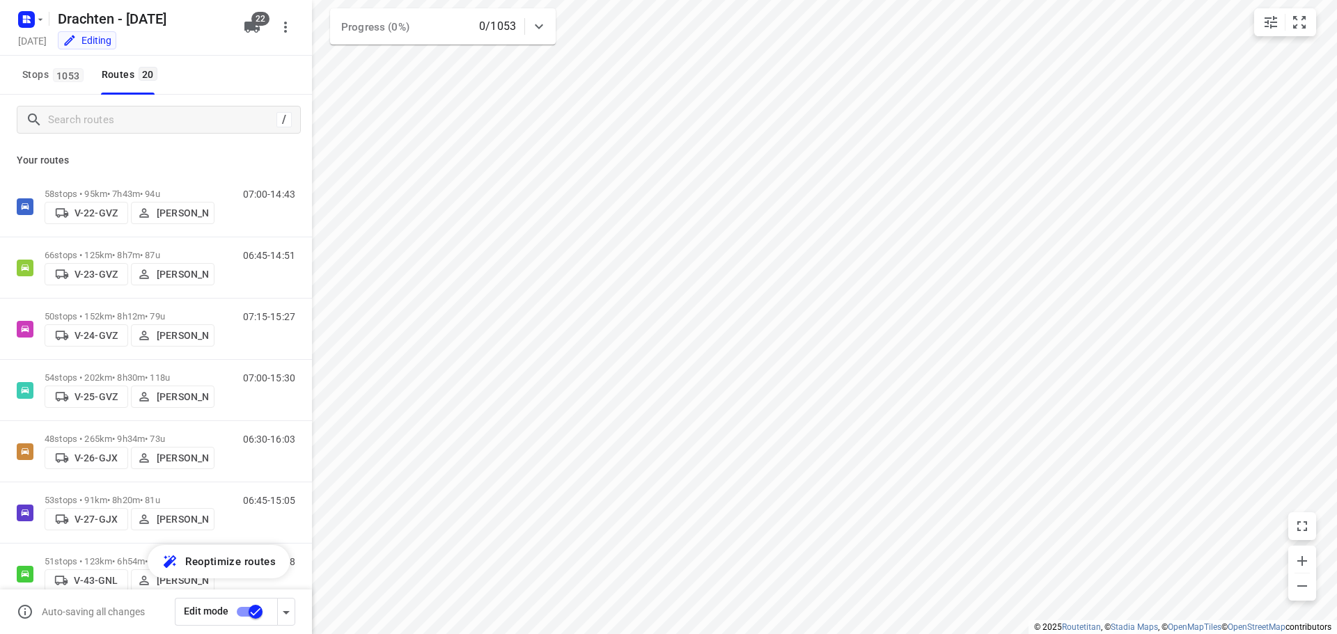
click at [247, 606] on input "checkbox" at bounding box center [255, 612] width 79 height 26
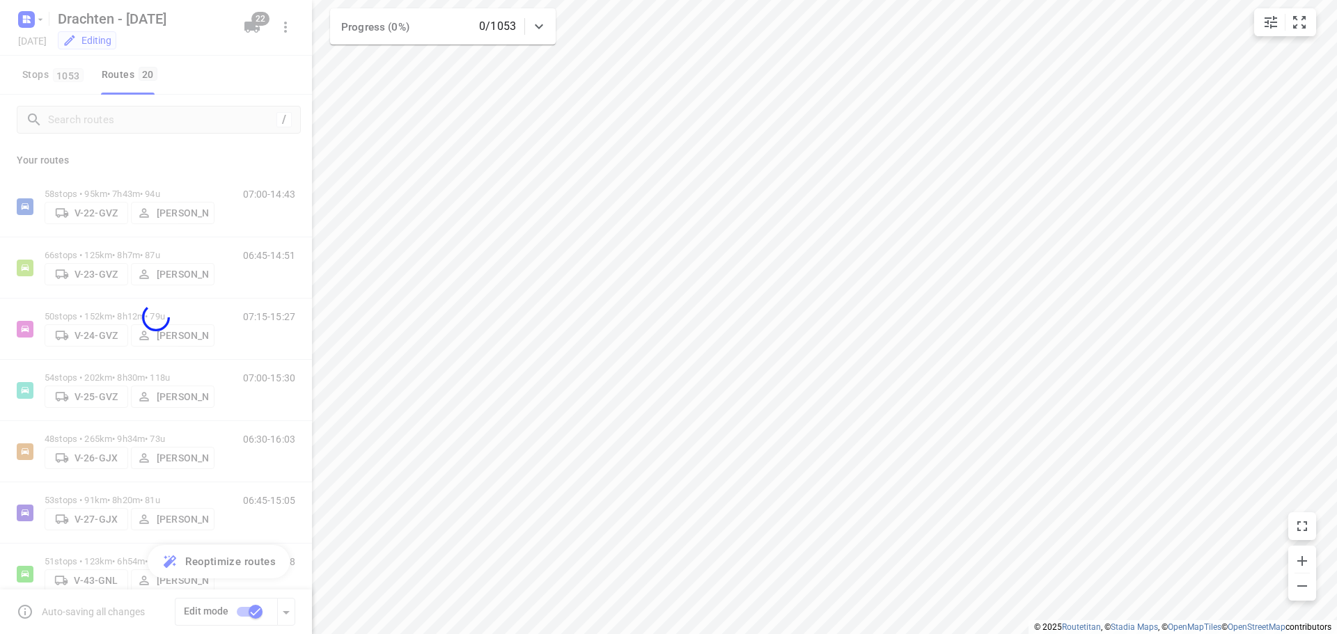
checkbox input "false"
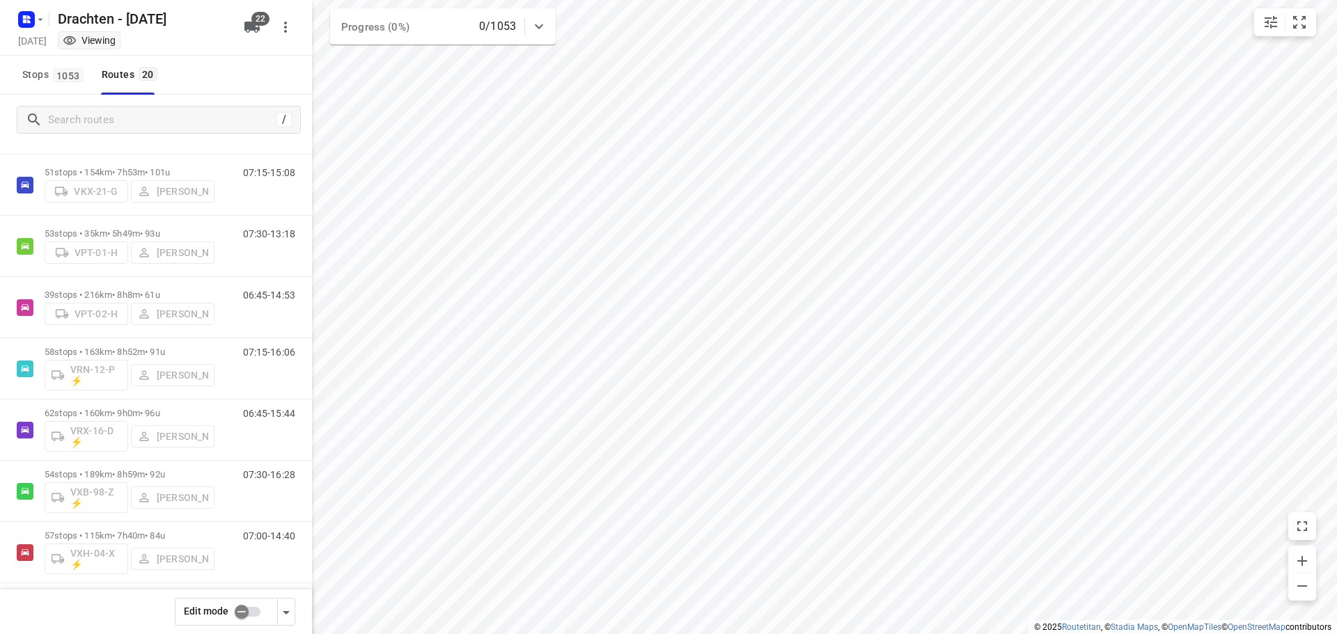
scroll to position [696, 0]
click at [132, 166] on p "51 stops • 154km • 7h53m • 101u" at bounding box center [130, 171] width 170 height 10
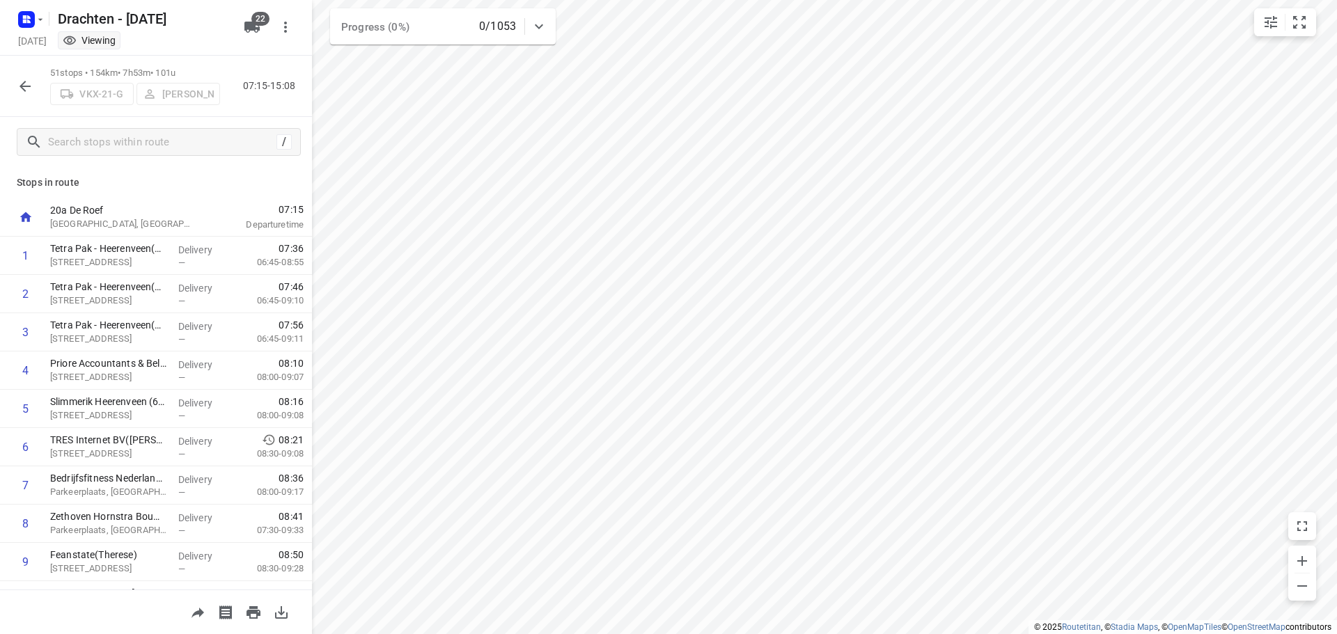
click at [11, 63] on div "51 stops • 154km • 7h53m • 101u VKX-21-G [PERSON_NAME] 07:15-15:08" at bounding box center [156, 86] width 312 height 61
click at [17, 72] on div at bounding box center [25, 86] width 28 height 28
click at [20, 77] on button "button" at bounding box center [25, 86] width 28 height 28
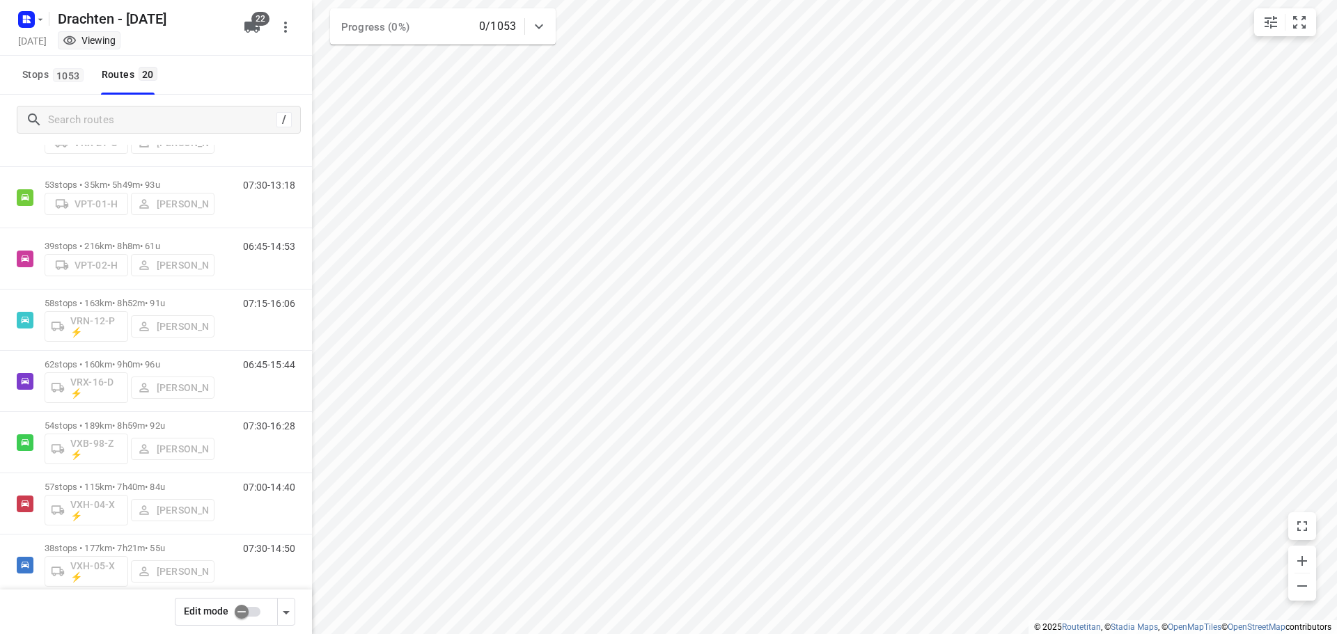
scroll to position [826, 0]
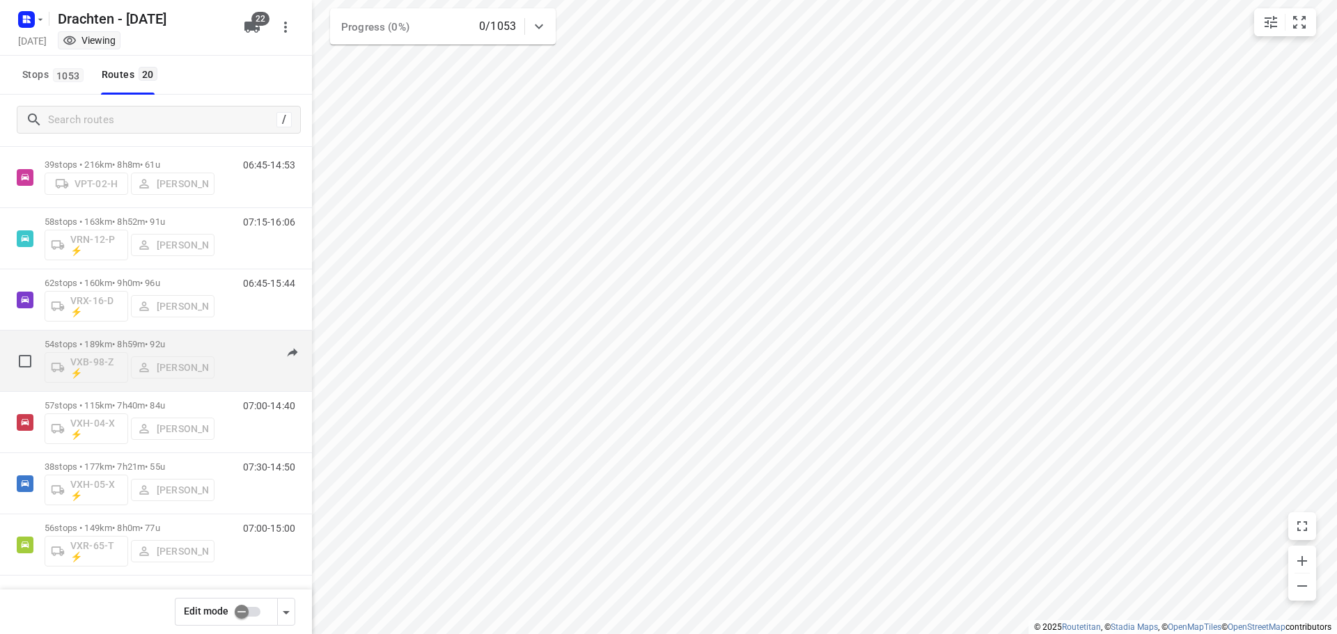
click at [126, 342] on p "54 stops • 189km • 8h59m • 92u" at bounding box center [130, 344] width 170 height 10
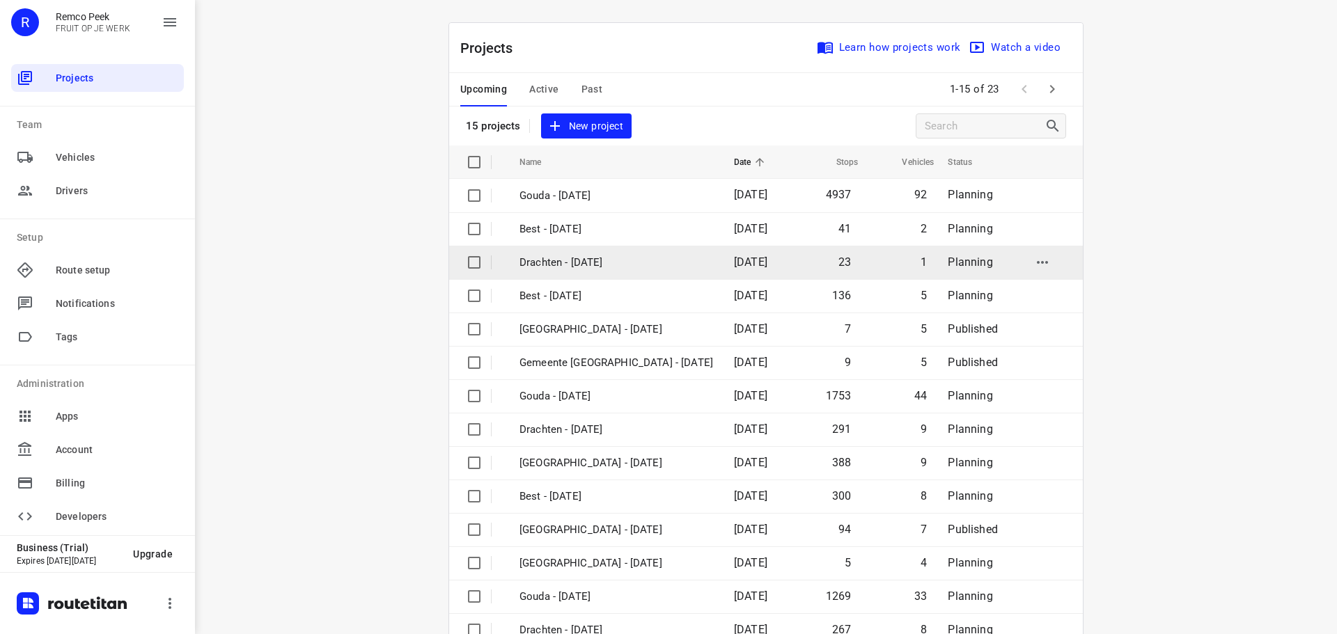
click at [578, 260] on p "Drachten - [DATE]" at bounding box center [616, 263] width 194 height 16
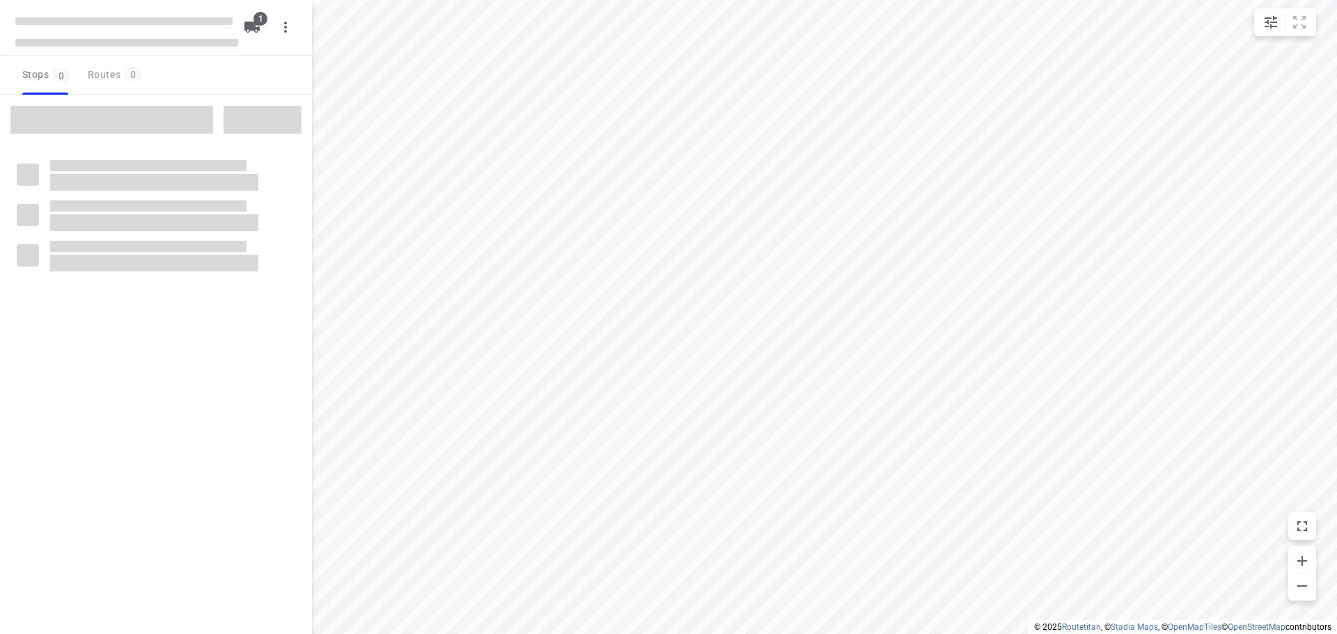
type input "distance"
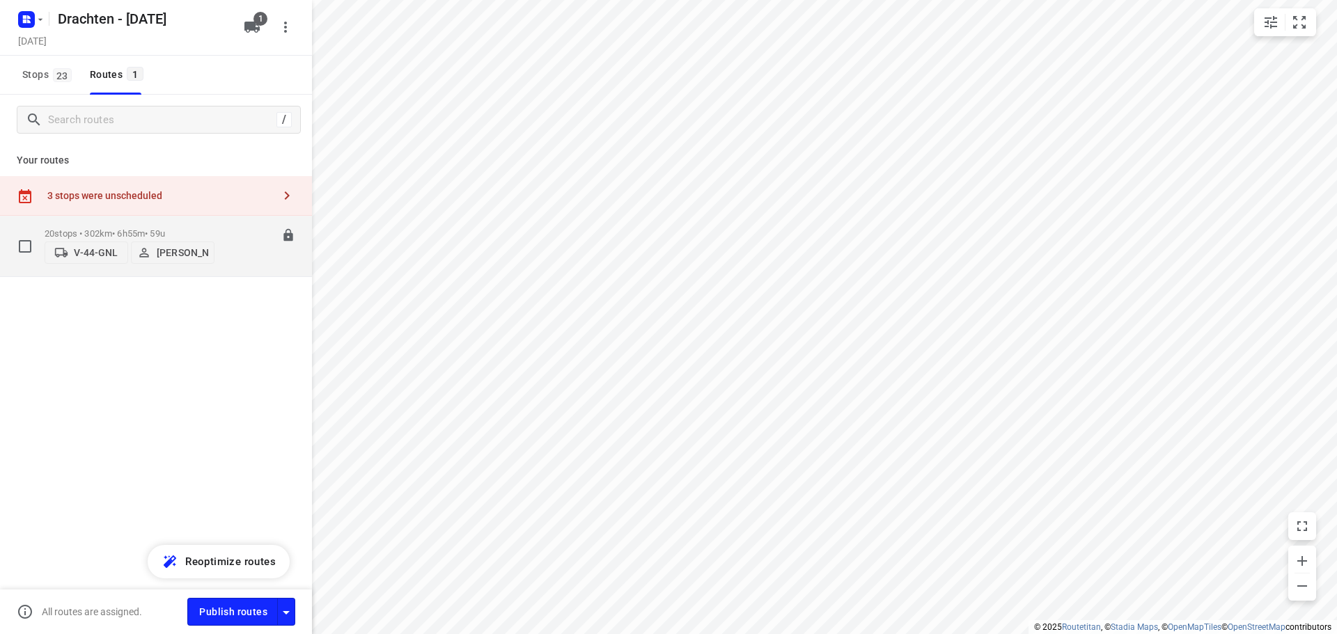
click at [171, 223] on div "20 stops • 302km • 6h55m • 59u V-44-GNL Gerko Bouius" at bounding box center [130, 245] width 170 height 49
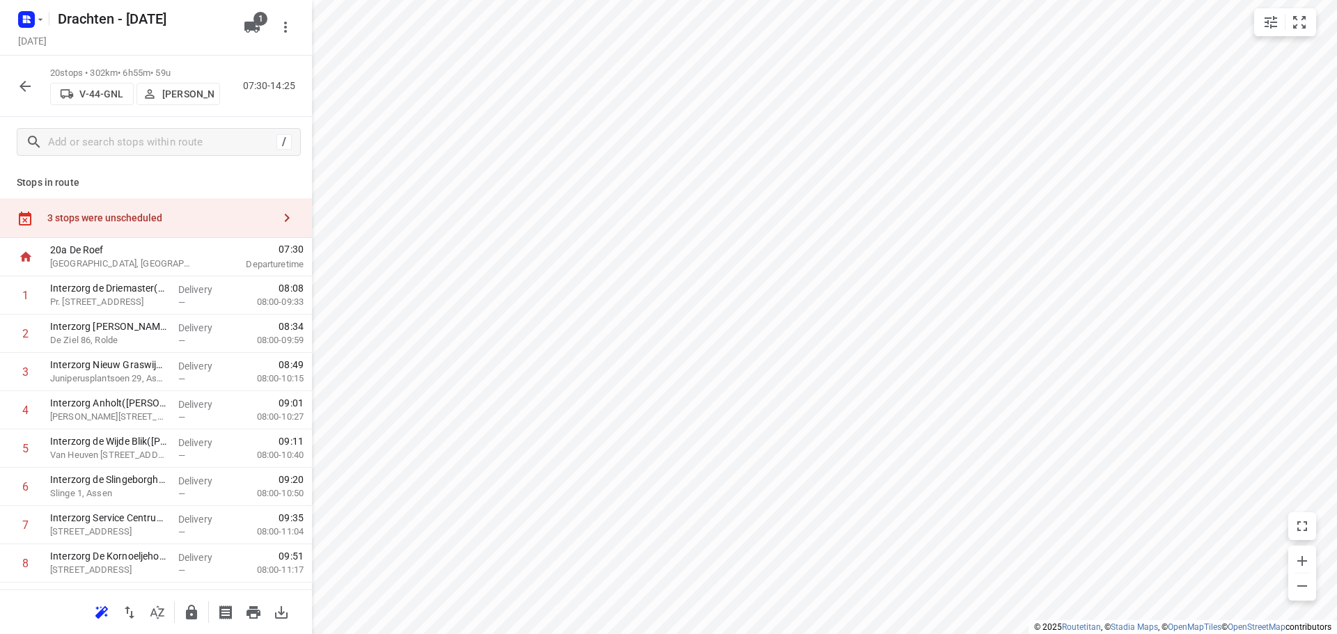
click at [163, 208] on div "3 stops were unscheduled" at bounding box center [156, 218] width 312 height 40
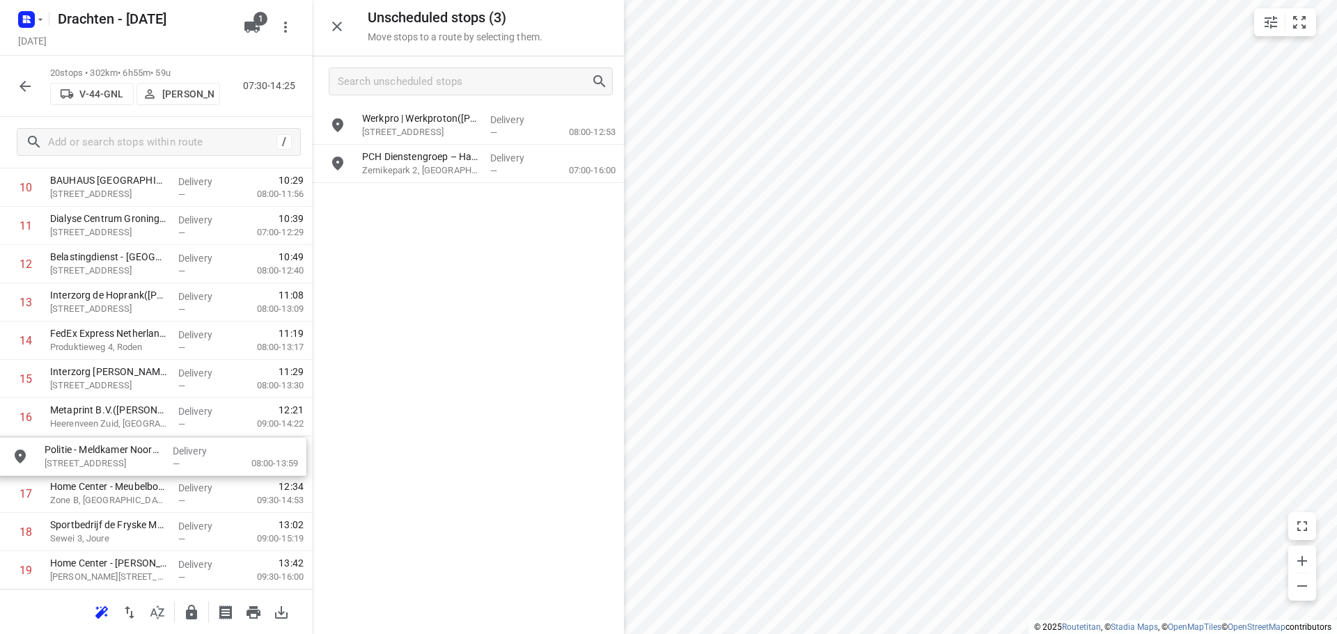
scroll to position [454, 0]
drag, startPoint x: 475, startPoint y: 130, endPoint x: 156, endPoint y: 415, distance: 427.4
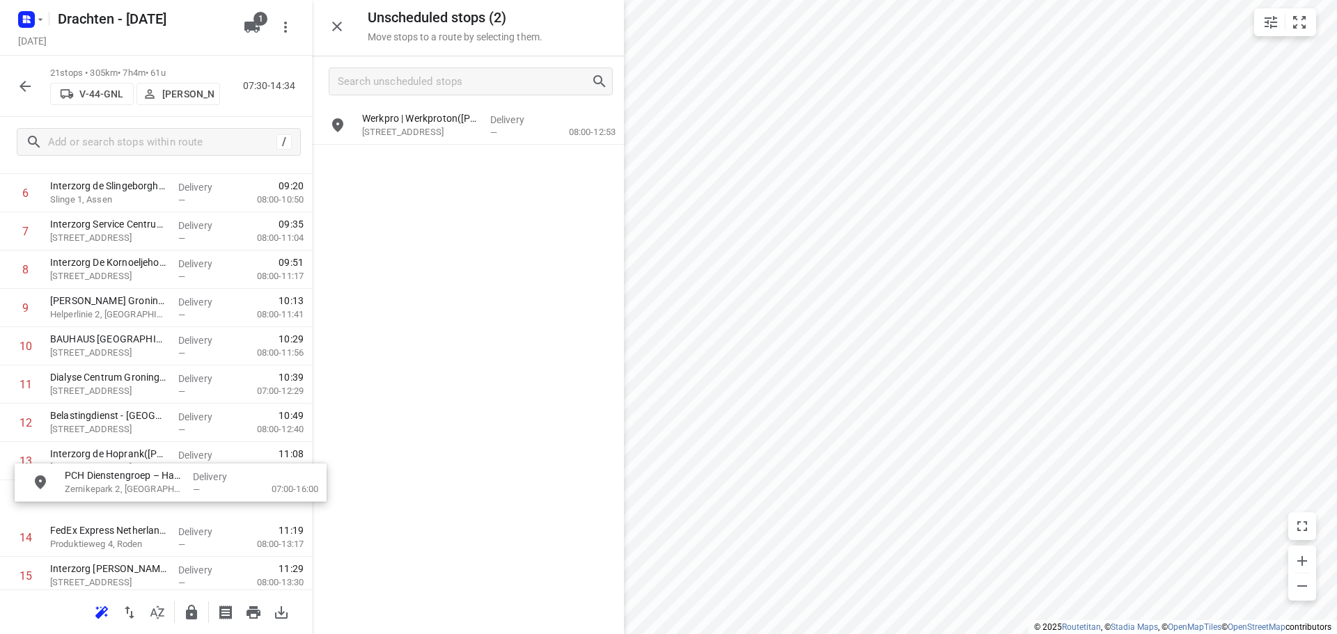
scroll to position [298, 0]
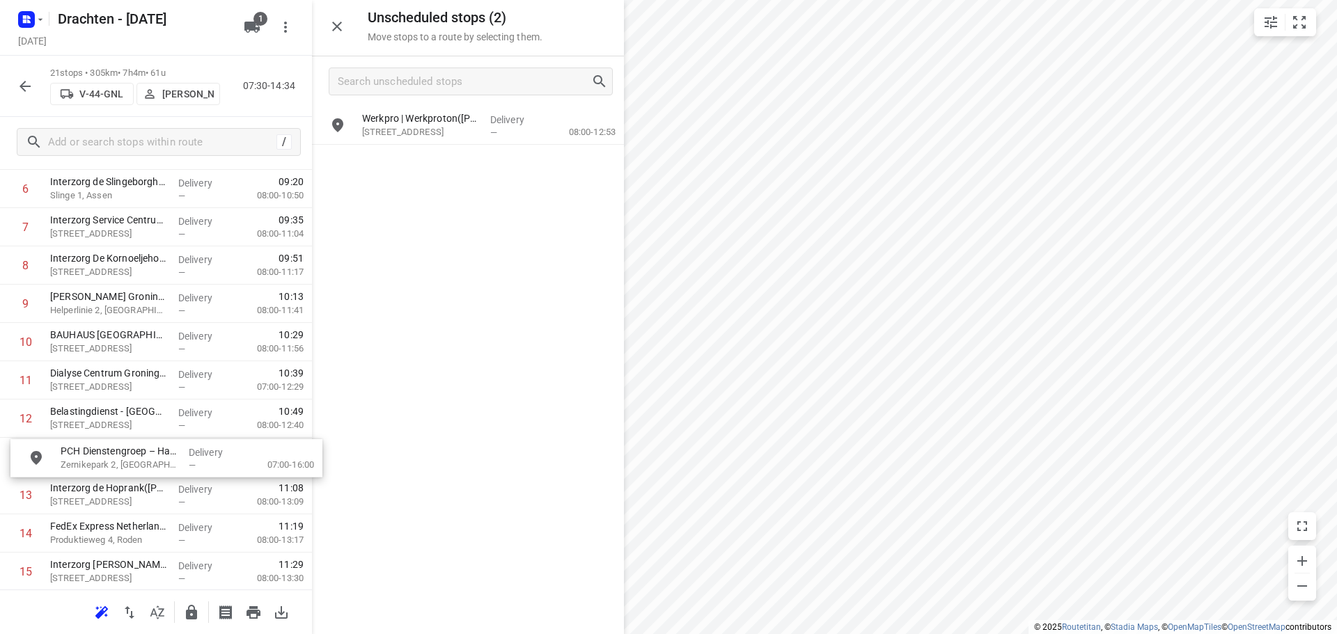
drag, startPoint x: 430, startPoint y: 171, endPoint x: 124, endPoint y: 471, distance: 428.7
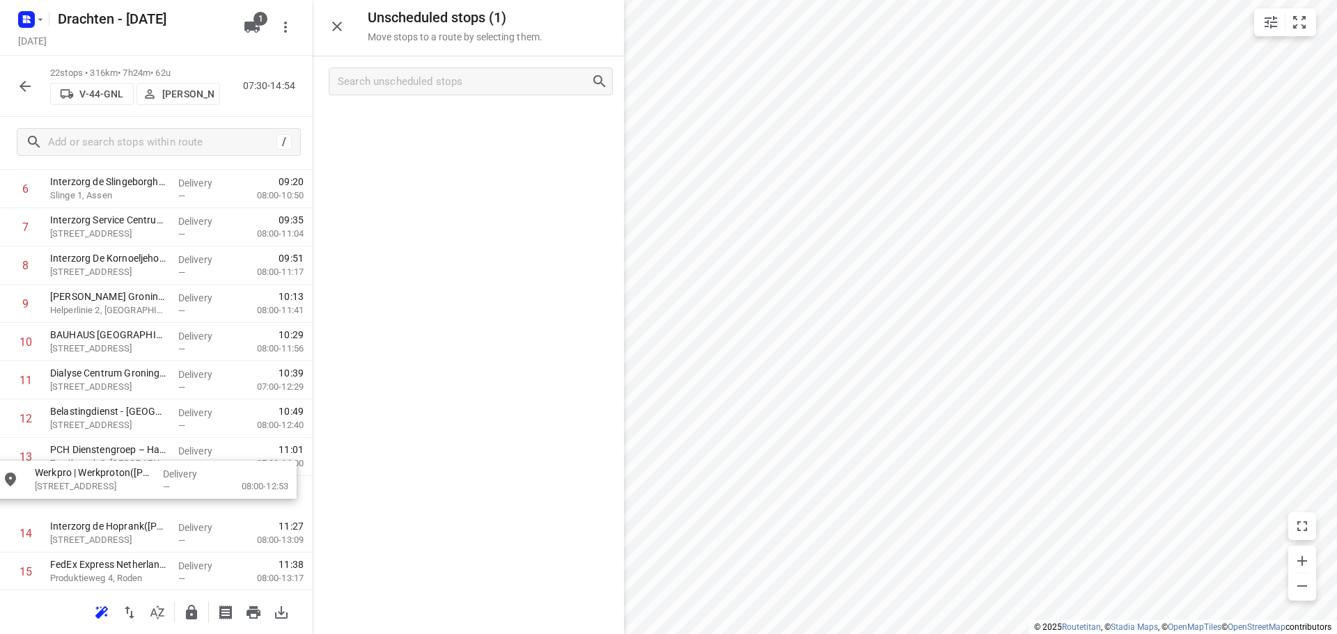
drag, startPoint x: 448, startPoint y: 125, endPoint x: 118, endPoint y: 488, distance: 490.8
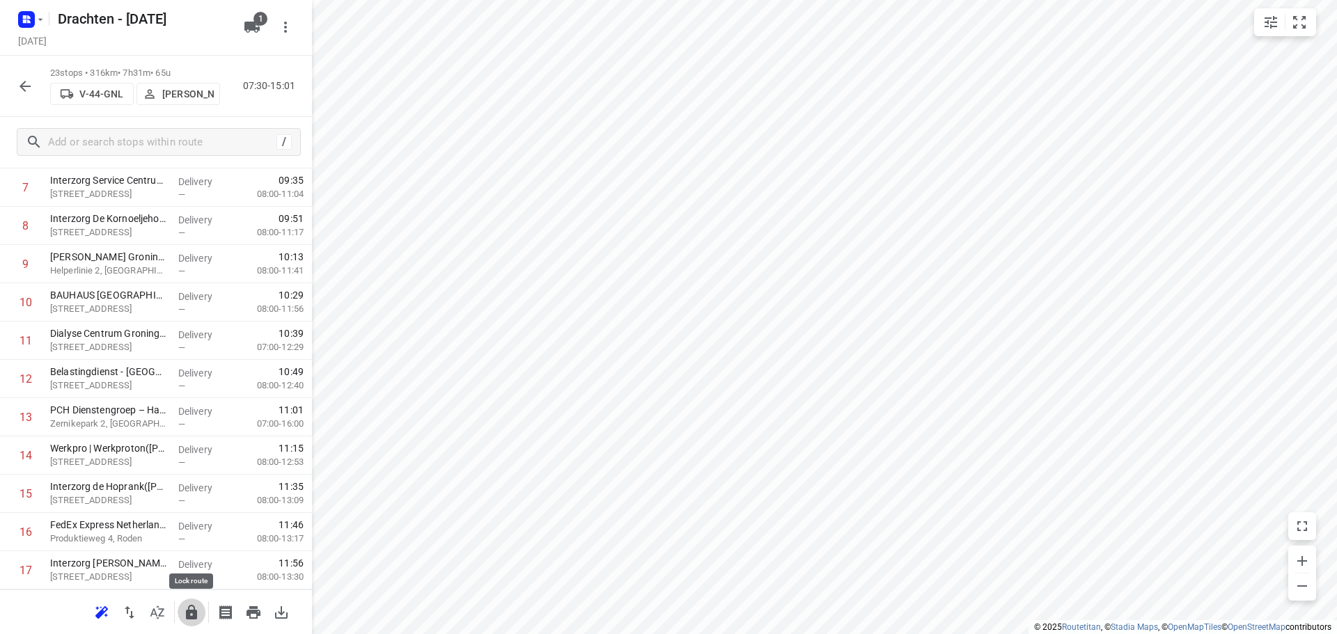
click at [196, 617] on icon "button" at bounding box center [191, 612] width 11 height 15
click at [22, 91] on icon "button" at bounding box center [25, 86] width 17 height 17
